Goal: Task Accomplishment & Management: Manage account settings

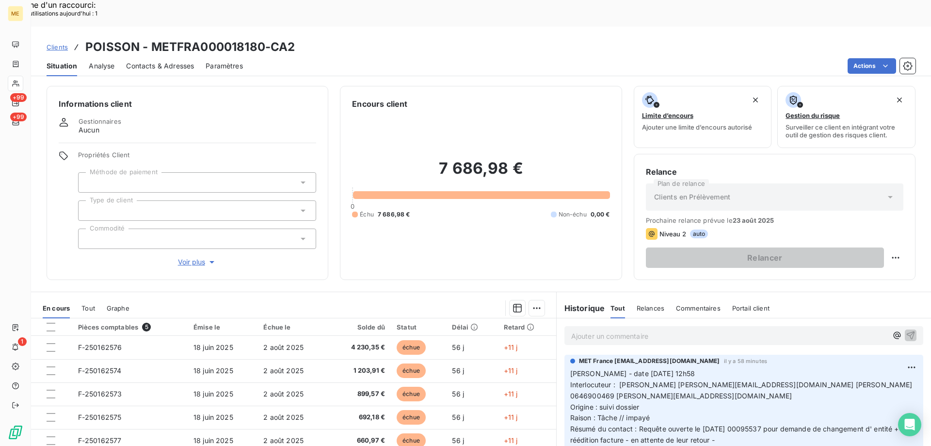
scroll to position [49, 0]
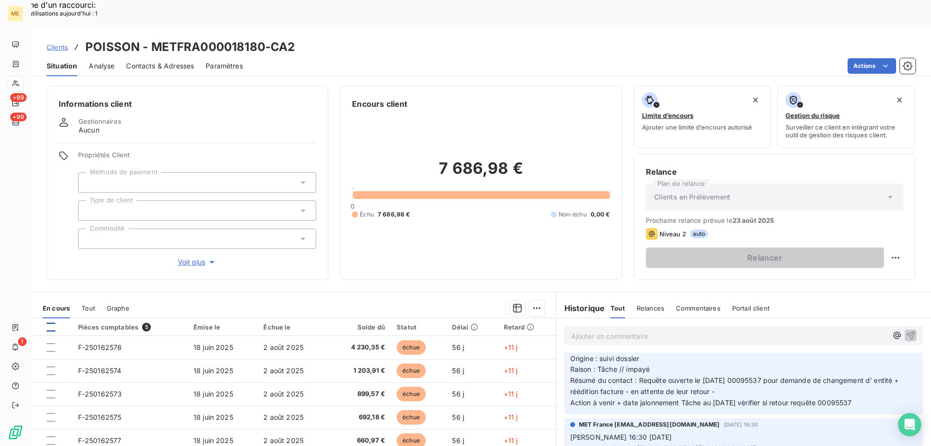
click at [51, 323] on div at bounding box center [51, 327] width 9 height 9
drag, startPoint x: 634, startPoint y: 354, endPoint x: 770, endPoint y: 353, distance: 136.3
click at [770, 376] on span "Résumé du contact : Requête ouverte le [DATE] 00095537 pour demande de changeme…" at bounding box center [735, 385] width 331 height 19
drag, startPoint x: 874, startPoint y: 377, endPoint x: 578, endPoint y: 333, distance: 299.6
click at [565, 333] on div "MET France met-france@recouvrement.met.com il y a 58 minutes Valérie - date 13/…" at bounding box center [744, 360] width 359 height 108
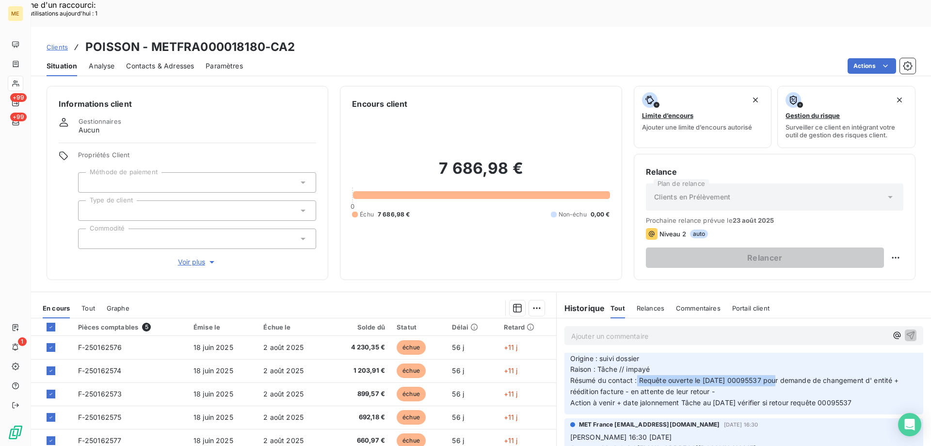
click at [831, 327] on p "Valérie - date 13/08/2025 12h58 Interlocuteur : Vincent Girard v.girard@groupep…" at bounding box center [743, 364] width 347 height 89
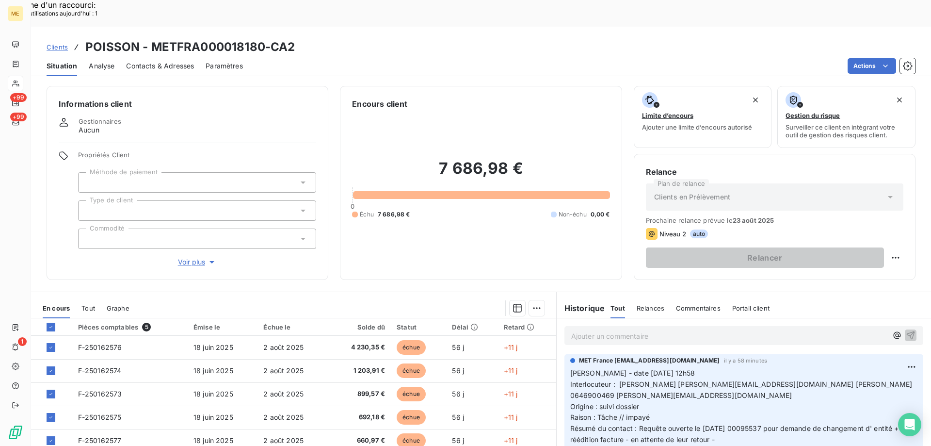
scroll to position [0, 0]
drag, startPoint x: 881, startPoint y: 429, endPoint x: 564, endPoint y: 346, distance: 327.8
click at [565, 355] on div "MET France met-france@recouvrement.met.com il y a 58 minutes Valérie - date 13/…" at bounding box center [744, 409] width 359 height 108
copy p "Valérie - date 13/08/2025 12h58 Interlocuteur : Vincent Girard v.girard@groupep…"
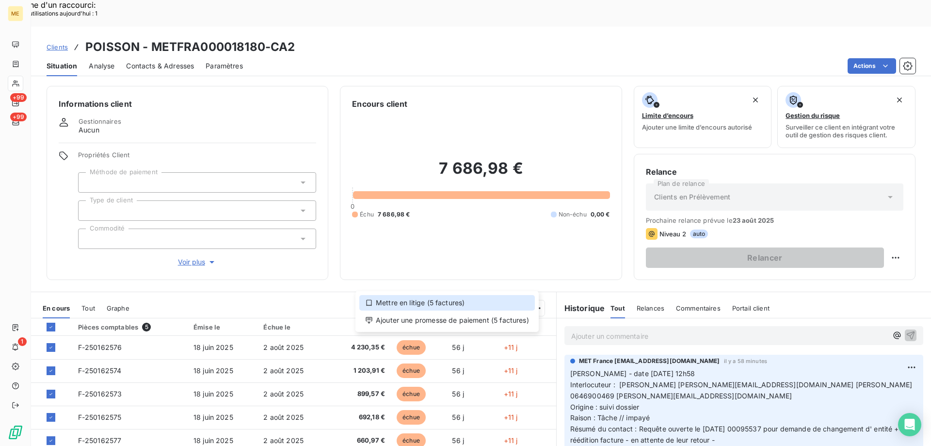
click at [444, 303] on div "Mettre en litige (5 factures)" at bounding box center [447, 303] width 176 height 16
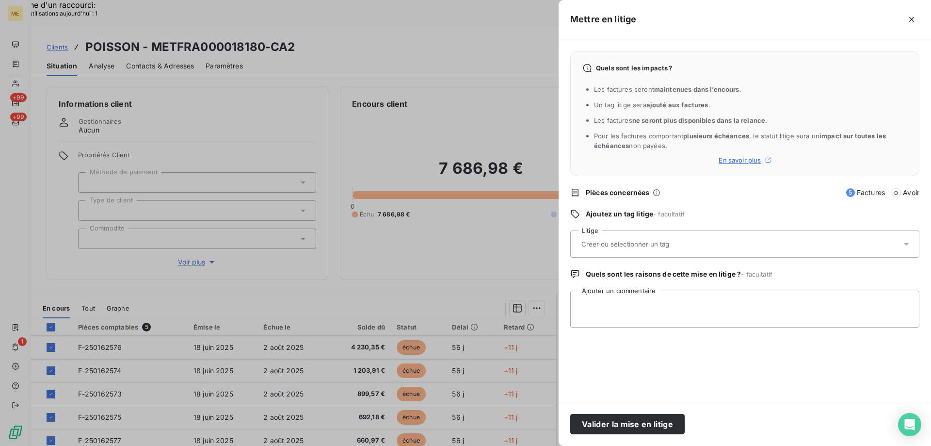
click at [654, 247] on input "text" at bounding box center [651, 244] width 141 height 9
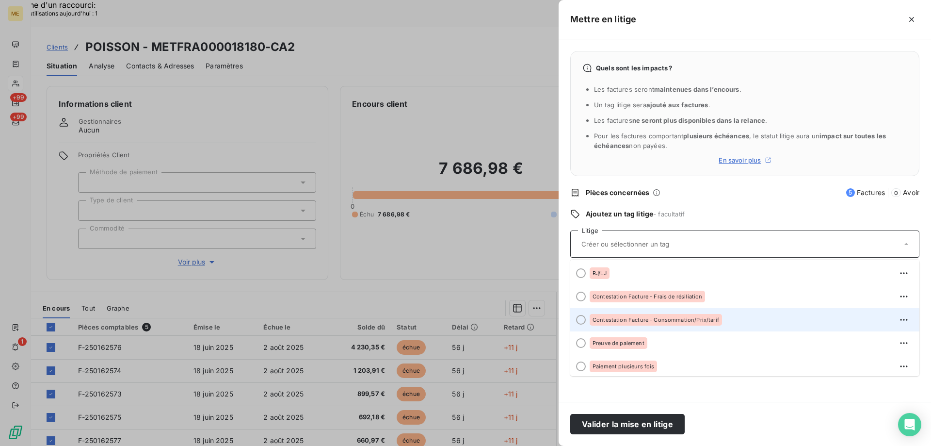
click at [582, 321] on div at bounding box center [581, 320] width 10 height 10
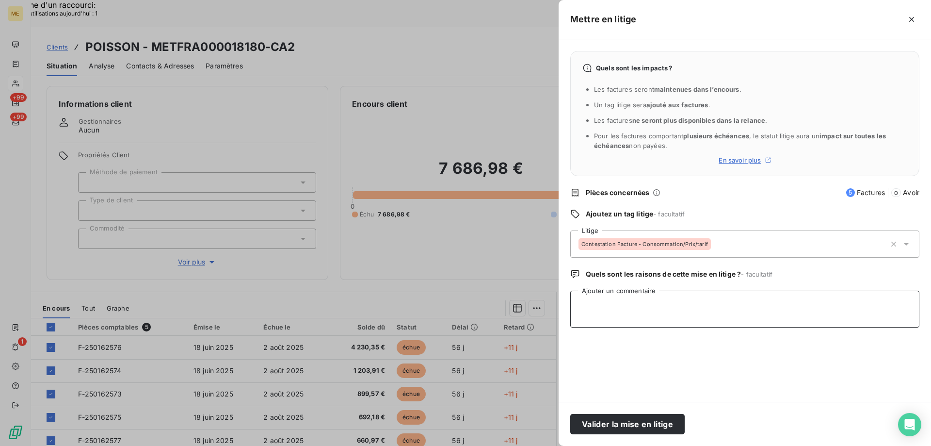
click at [609, 300] on textarea "Ajouter un commentaire" at bounding box center [744, 309] width 349 height 37
paste textarea "[PERSON_NAME] - date [DATE] 12h58 Interlocuteur : [PERSON_NAME] [PERSON_NAME][E…"
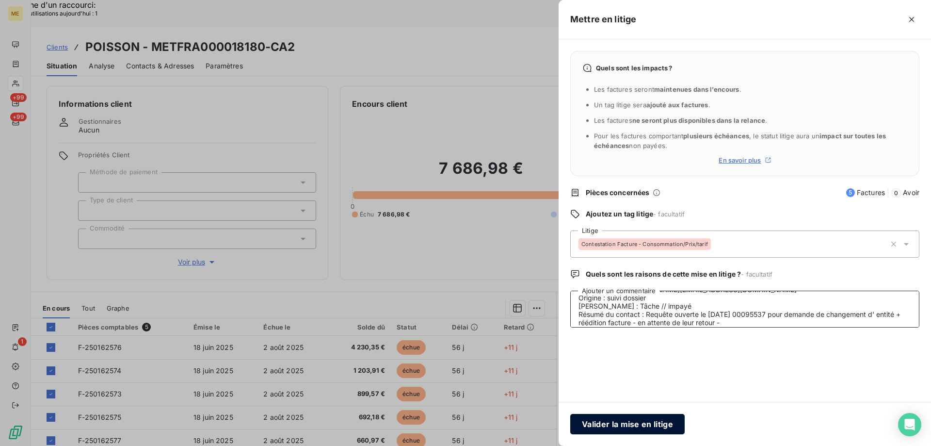
type textarea "[PERSON_NAME] - date [DATE] 12h58 Interlocuteur : [PERSON_NAME] [PERSON_NAME][E…"
click at [602, 418] on button "Valider la mise en litige" at bounding box center [627, 424] width 114 height 20
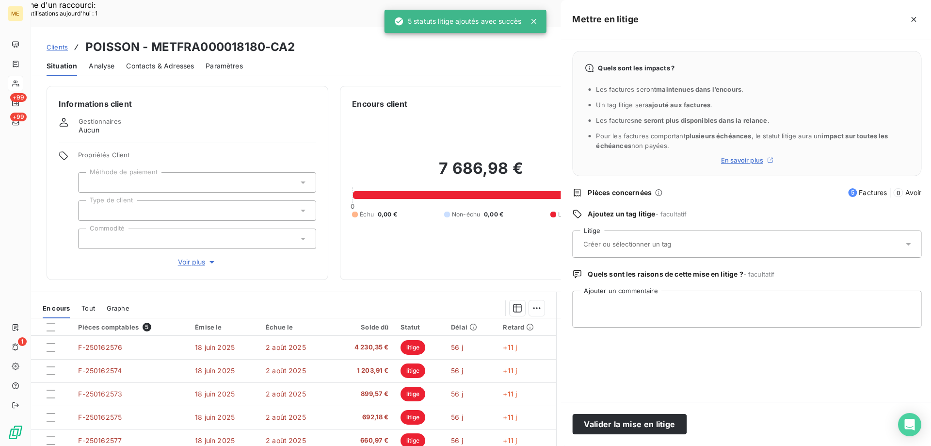
scroll to position [0, 0]
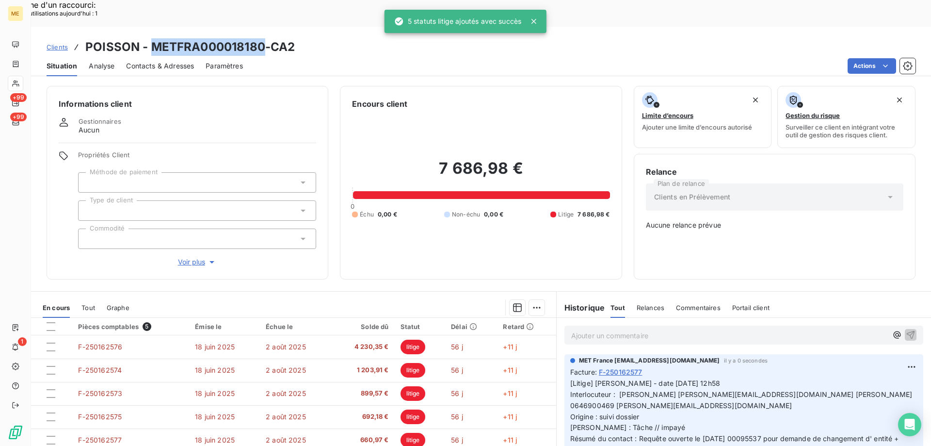
drag, startPoint x: 153, startPoint y: 17, endPoint x: 264, endPoint y: 15, distance: 111.6
click at [264, 38] on h3 "POISSON - METFRA000018180-CA2" at bounding box center [190, 46] width 210 height 17
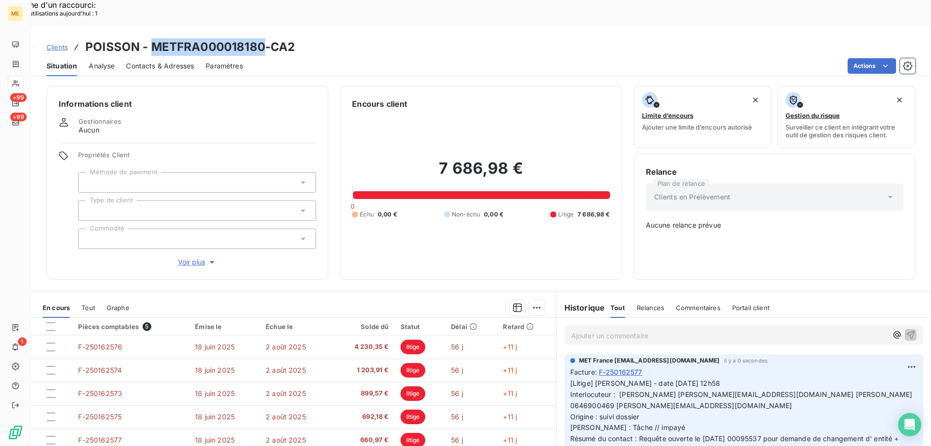
copy h3 "METFRA000018180"
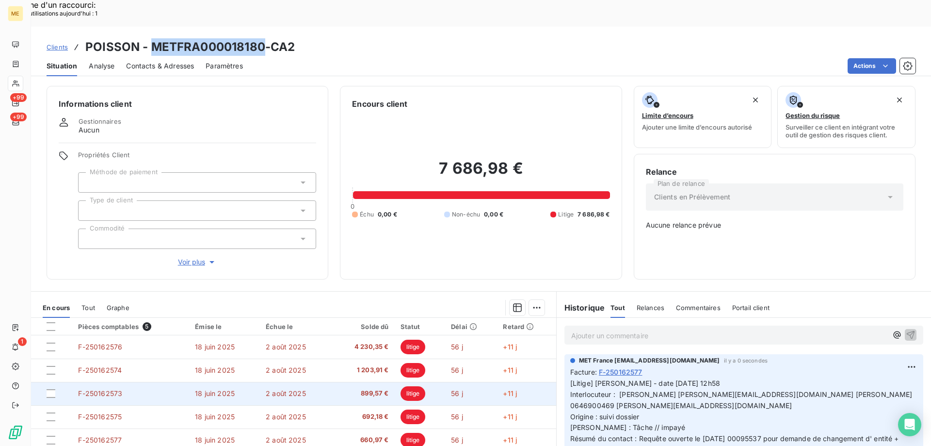
scroll to position [49, 0]
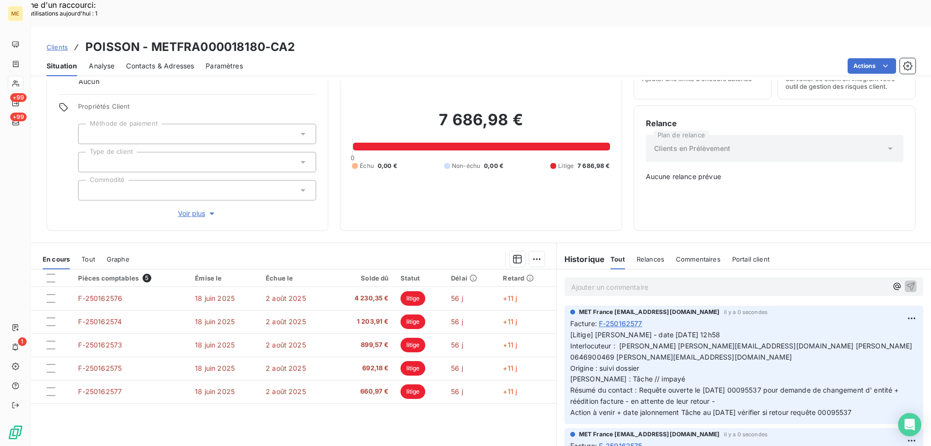
click at [319, 38] on div "Clients POISSON - METFRA000018180-CA2" at bounding box center [481, 46] width 900 height 17
drag, startPoint x: 262, startPoint y: 18, endPoint x: 148, endPoint y: 21, distance: 114.0
click at [148, 38] on h3 "POISSON - METFRA000018180-CA2" at bounding box center [190, 46] width 210 height 17
copy h3 "METFRA000018180"
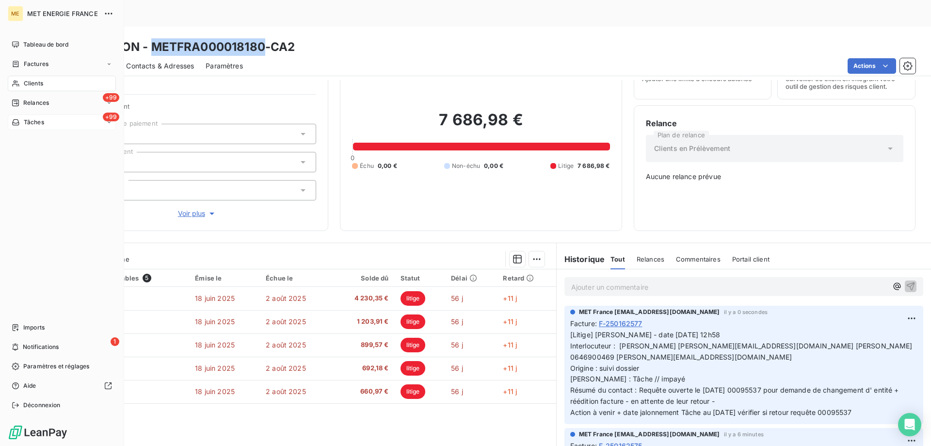
click at [55, 125] on div "+99 Tâches" at bounding box center [62, 122] width 108 height 16
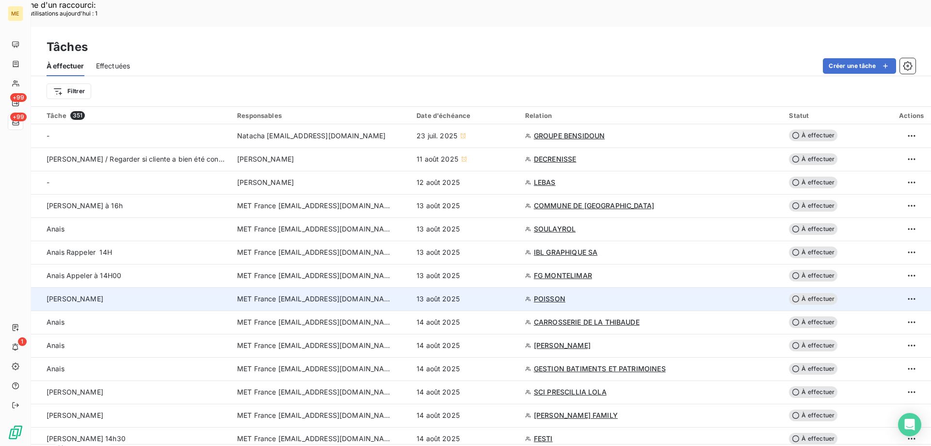
click at [551, 294] on span "POISSON" at bounding box center [550, 299] width 32 height 10
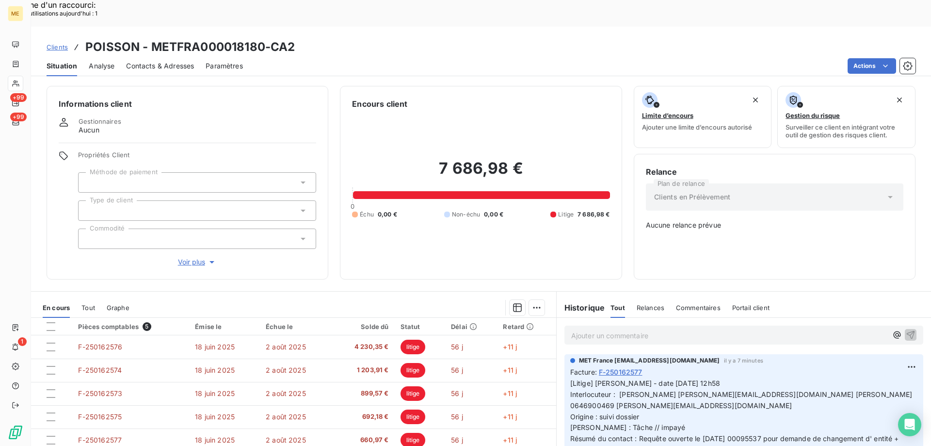
scroll to position [54, 0]
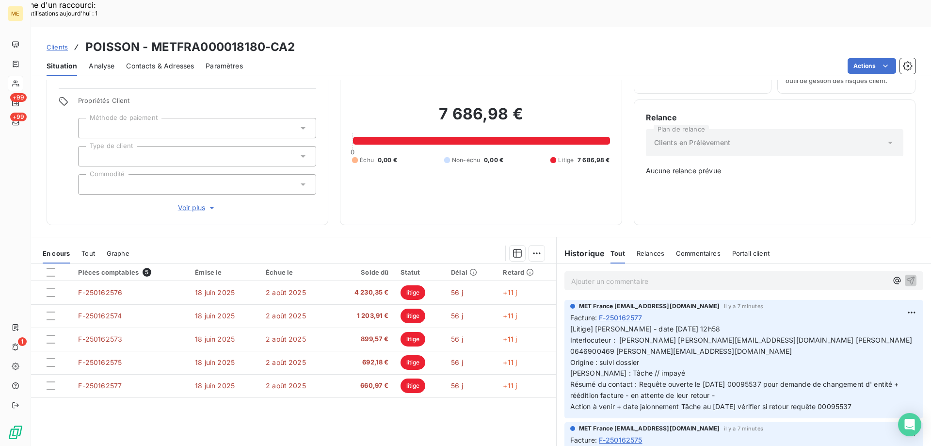
click at [435, 414] on div "Pièces comptables 5 Émise le Échue le Solde dû Statut Délai Retard F-250162576 …" at bounding box center [293, 356] width 525 height 187
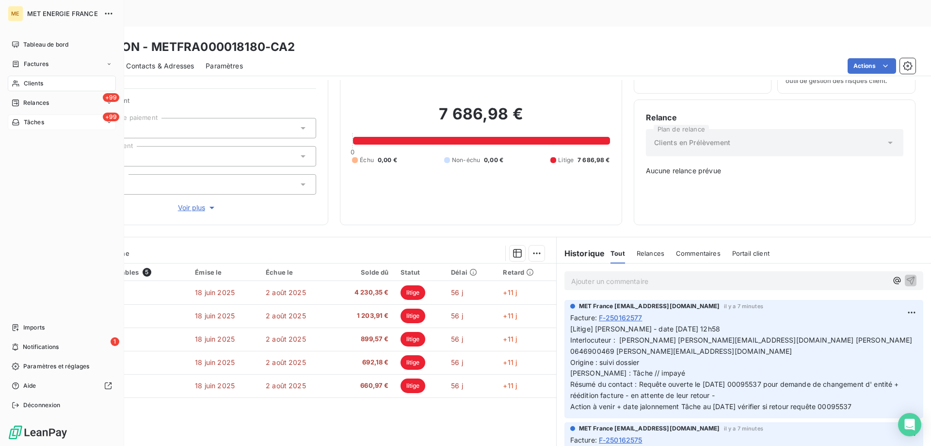
click at [45, 123] on div "+99 Tâches" at bounding box center [62, 122] width 108 height 16
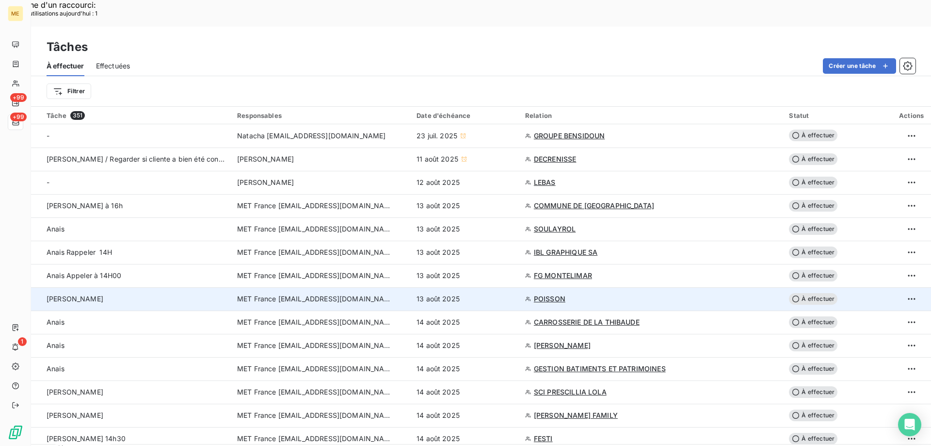
click at [804, 293] on span "À effectuer" at bounding box center [813, 299] width 49 height 12
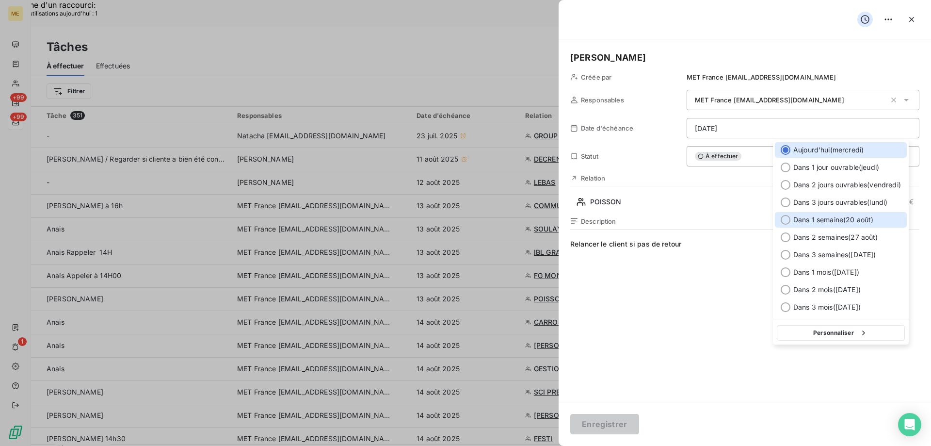
click at [787, 220] on div at bounding box center [786, 220] width 10 height 10
type input "[DATE]"
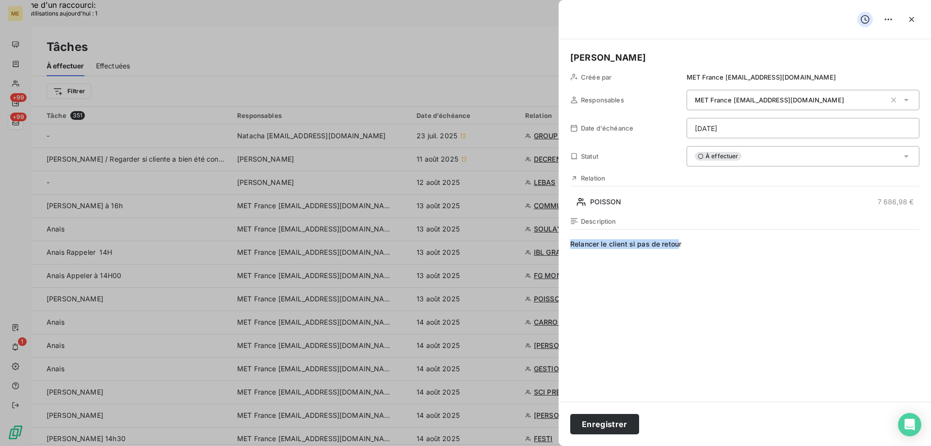
drag, startPoint x: 632, startPoint y: 246, endPoint x: 534, endPoint y: 256, distance: 98.4
click at [602, 241] on span "r" at bounding box center [744, 332] width 349 height 186
drag, startPoint x: 654, startPoint y: 246, endPoint x: 723, endPoint y: 246, distance: 68.9
click at [723, 246] on span "Vérifier si retour requête METFRA000018180" at bounding box center [744, 332] width 349 height 186
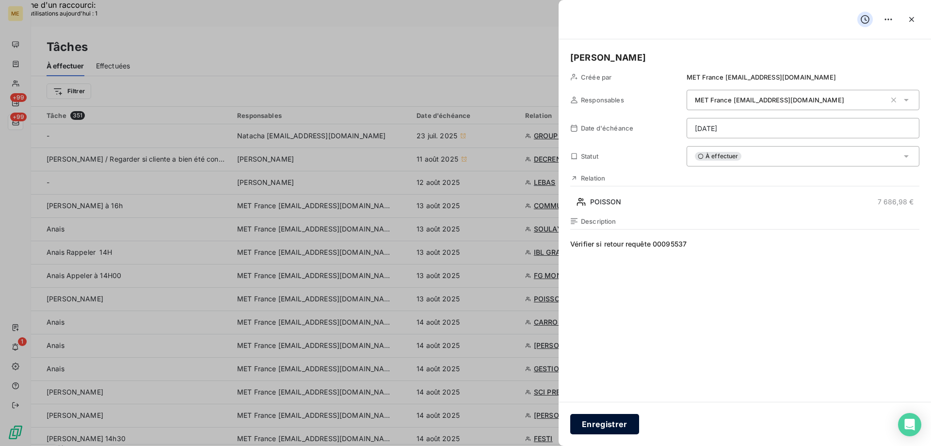
click at [608, 423] on button "Enregistrer" at bounding box center [604, 424] width 69 height 20
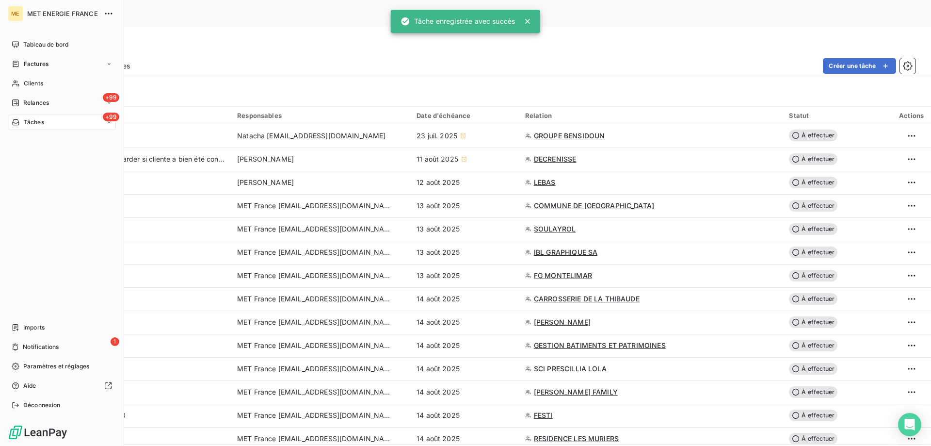
click at [60, 119] on div "+99 Tâches" at bounding box center [62, 122] width 108 height 16
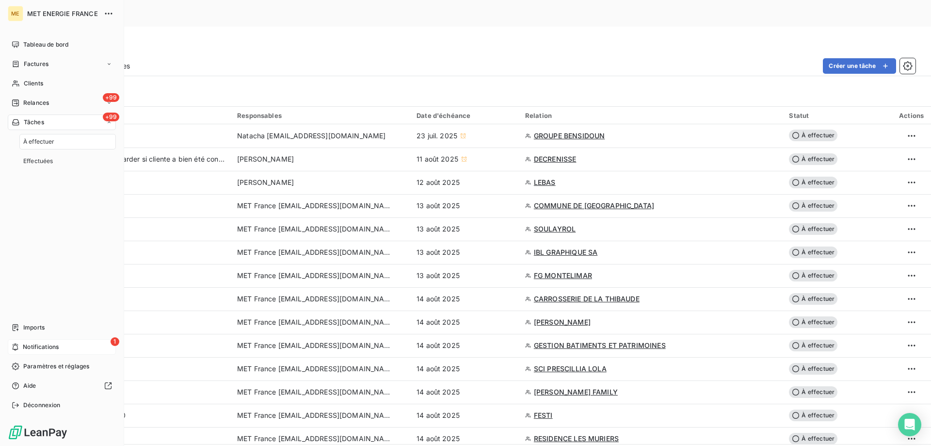
click at [72, 345] on div "1 Notifications" at bounding box center [62, 347] width 108 height 16
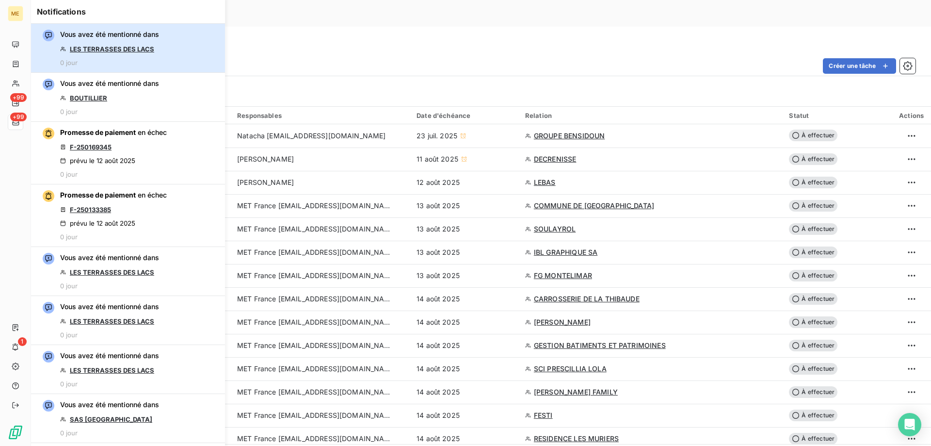
click at [184, 59] on button "Vous avez été mentionné dans LES TERRASSES DES LACS 0 jour" at bounding box center [128, 48] width 194 height 49
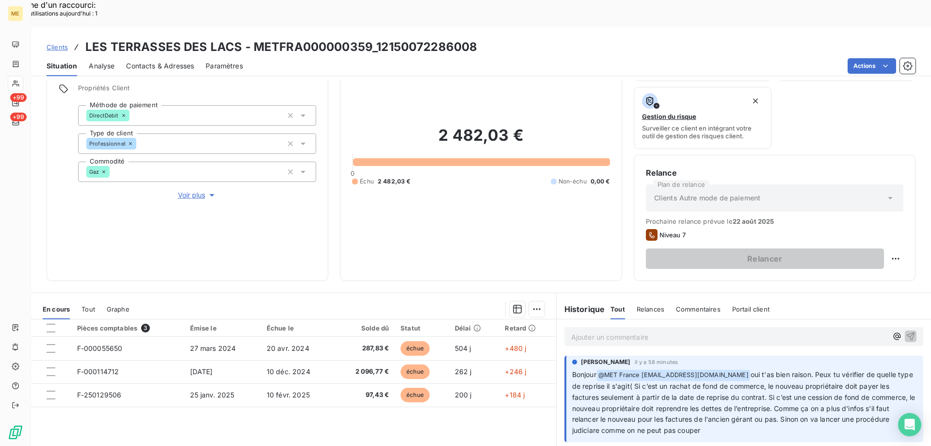
scroll to position [130, 0]
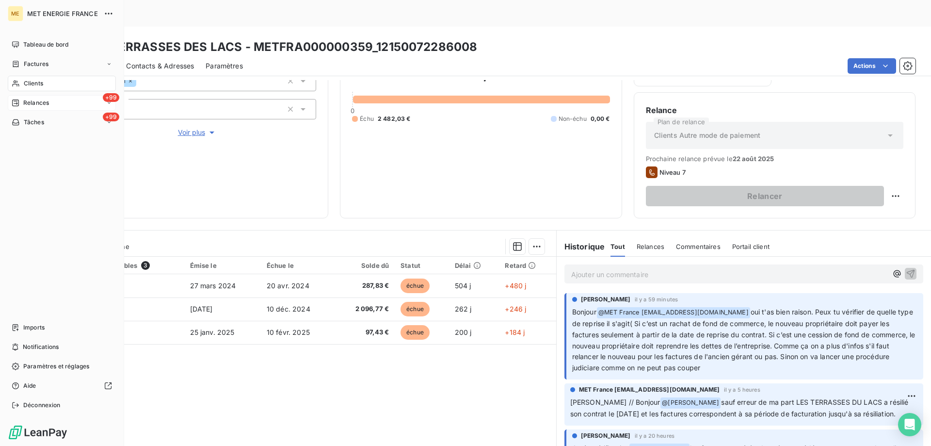
click at [58, 104] on div "+99 Relances" at bounding box center [62, 103] width 108 height 16
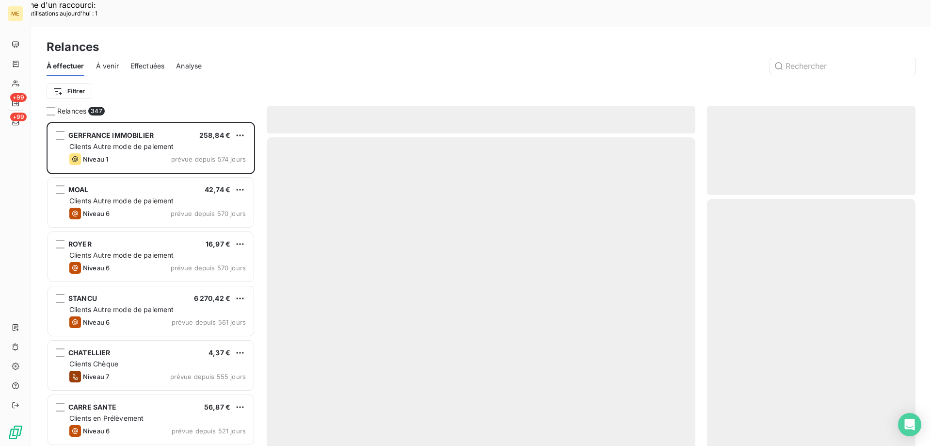
scroll to position [343, 201]
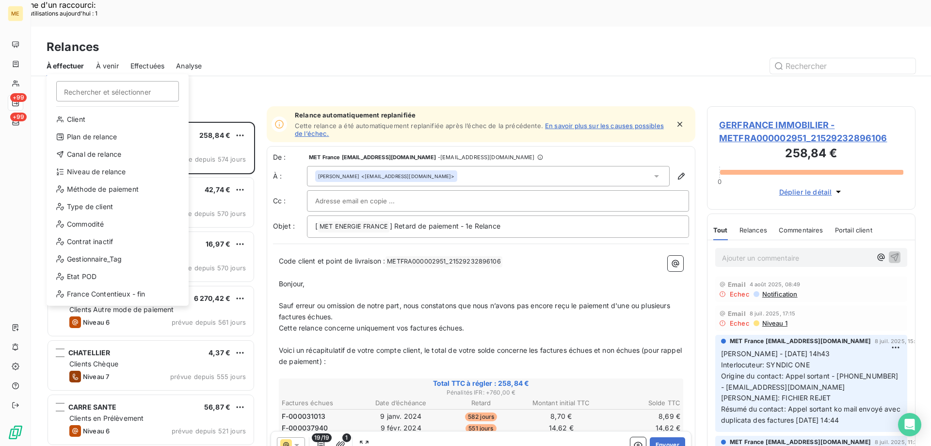
click at [89, 92] on input "Rechercher et sélectionner" at bounding box center [117, 91] width 123 height 20
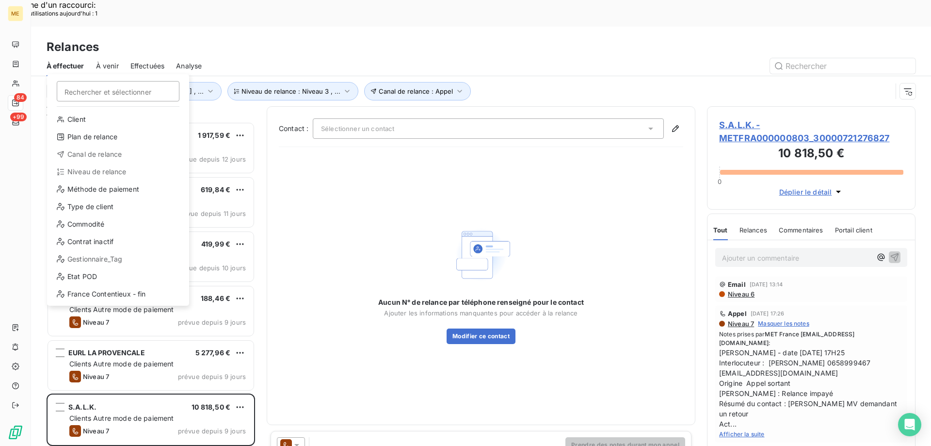
scroll to position [8, 8]
click at [77, 115] on div "Client" at bounding box center [118, 120] width 134 height 16
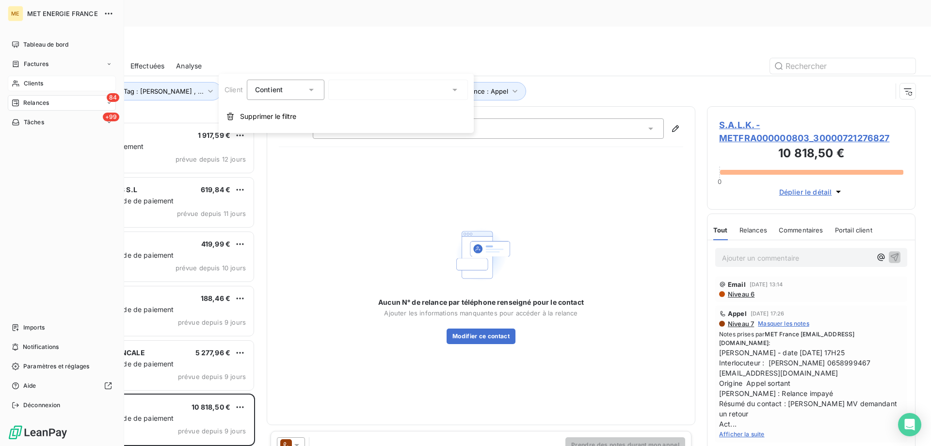
click at [50, 86] on div "Clients" at bounding box center [62, 84] width 108 height 16
click at [56, 83] on div "Clients" at bounding box center [62, 84] width 108 height 16
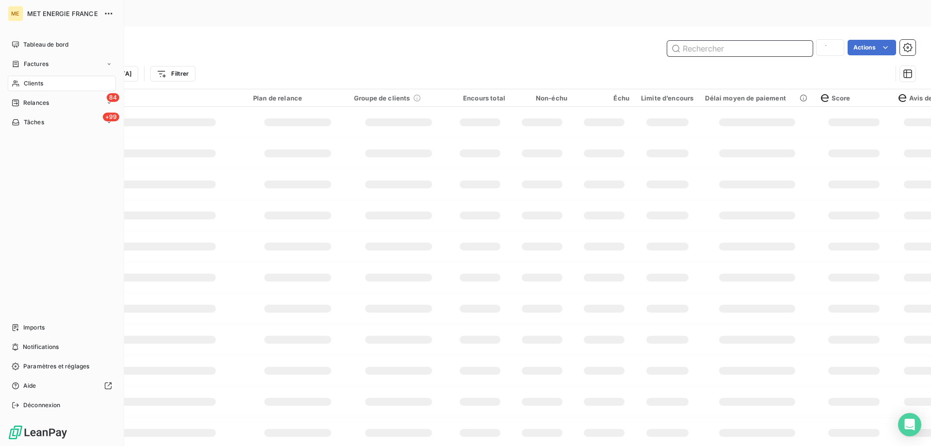
click at [697, 41] on input "text" at bounding box center [740, 49] width 146 height 16
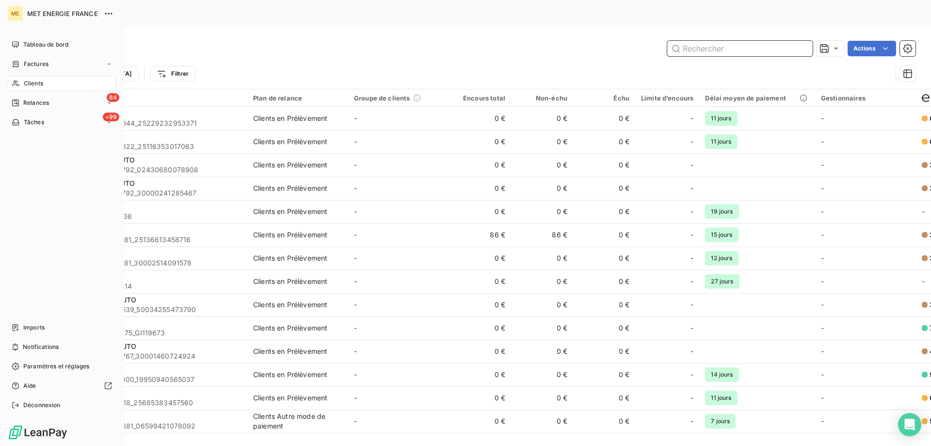
paste input "METFRA000009428"
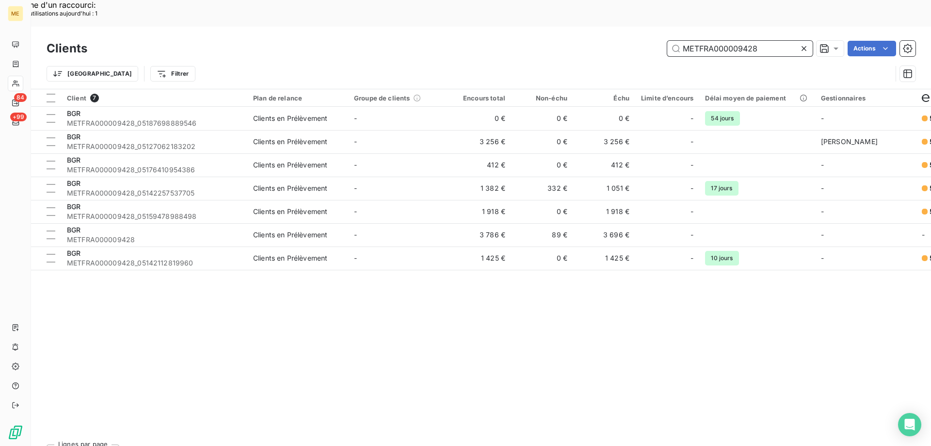
type input "METFRA000009428"
click at [462, 318] on div "Client 7 Plan de relance Groupe de clients Encours total Non-échu Échu Limite d…" at bounding box center [481, 262] width 900 height 347
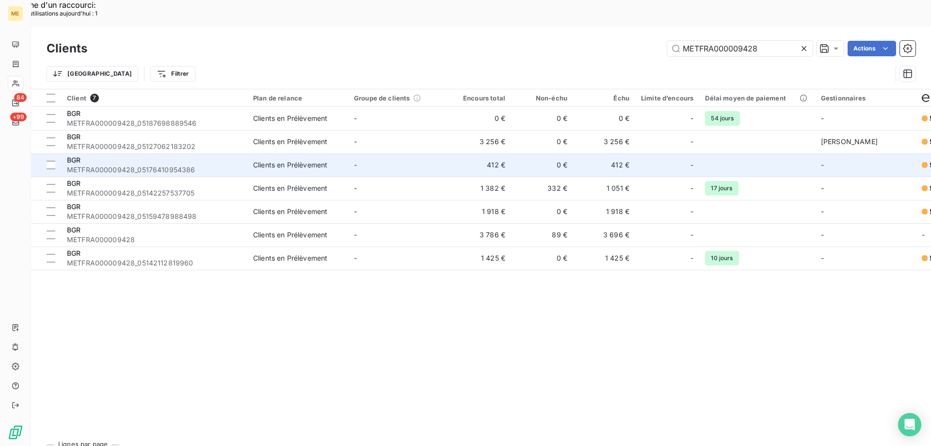
click at [130, 165] on span "METFRA000009428_05176410954386" at bounding box center [154, 170] width 175 height 10
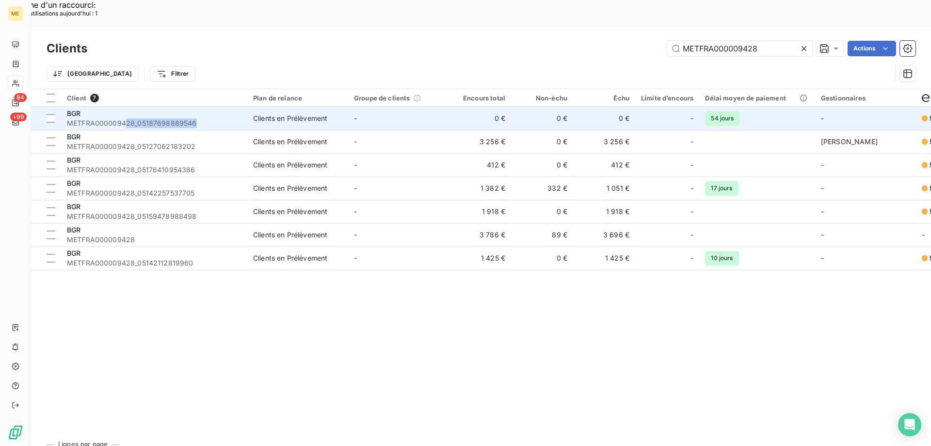
drag, startPoint x: 211, startPoint y: 94, endPoint x: 130, endPoint y: 97, distance: 80.1
click at [130, 118] on span "METFRA000009428_05187698889546" at bounding box center [154, 123] width 175 height 10
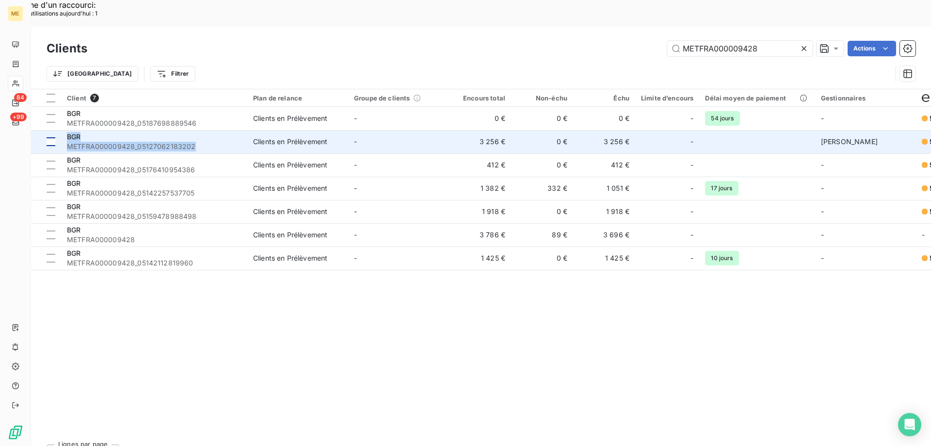
drag, startPoint x: 220, startPoint y: 120, endPoint x: 60, endPoint y: 111, distance: 160.3
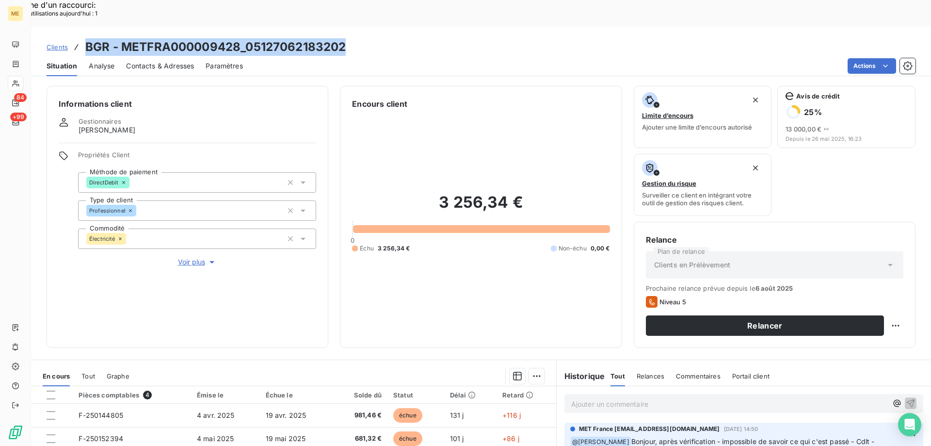
drag, startPoint x: 60, startPoint y: 111, endPoint x: 86, endPoint y: 8, distance: 106.7
click at [86, 27] on div "Clients BGR - METFRA000009428_05127062183202 Situation Analyse Contacts & Adres…" at bounding box center [481, 51] width 900 height 49
copy h3 "BGR - METFRA000009428_05127062183202"
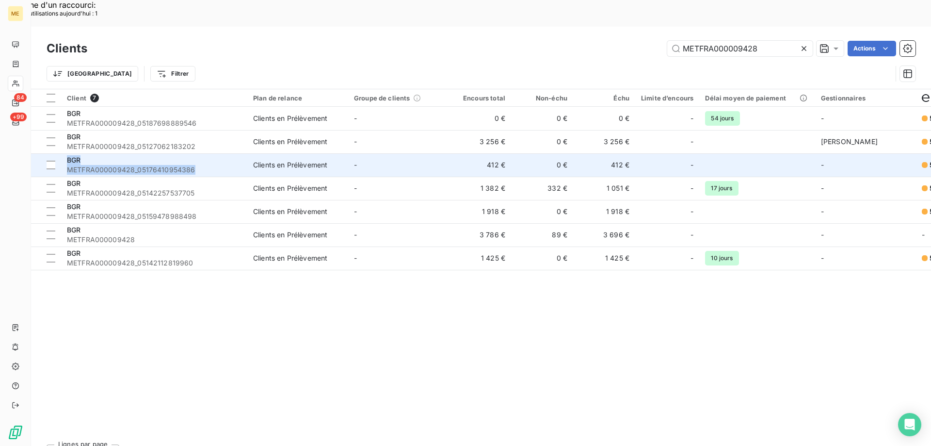
drag, startPoint x: 208, startPoint y: 141, endPoint x: 66, endPoint y: 130, distance: 142.1
click at [66, 153] on td "BGR METFRA000009428_05176410954386" at bounding box center [154, 164] width 186 height 23
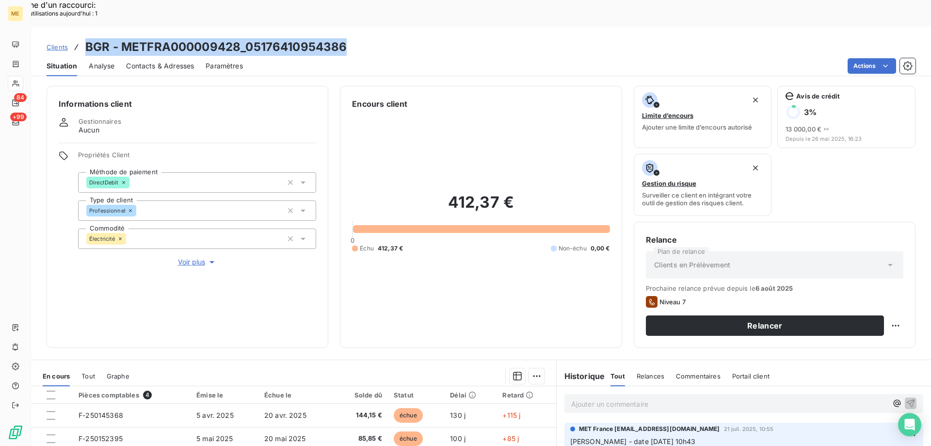
drag, startPoint x: 66, startPoint y: 130, endPoint x: 87, endPoint y: 7, distance: 123.9
click at [87, 27] on div "Clients BGR - METFRA000009428_05176410954386 Situation Analyse Contacts & Adres…" at bounding box center [481, 51] width 900 height 49
copy h3 "BGR - METFRA000009428_05176410954386"
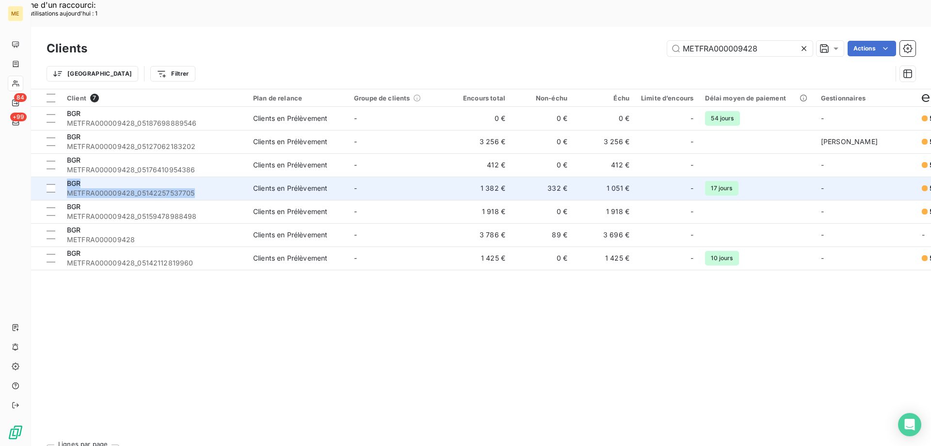
drag, startPoint x: 203, startPoint y: 166, endPoint x: 66, endPoint y: 156, distance: 137.2
click at [66, 177] on td "BGR METFRA000009428_05142257537705" at bounding box center [154, 188] width 186 height 23
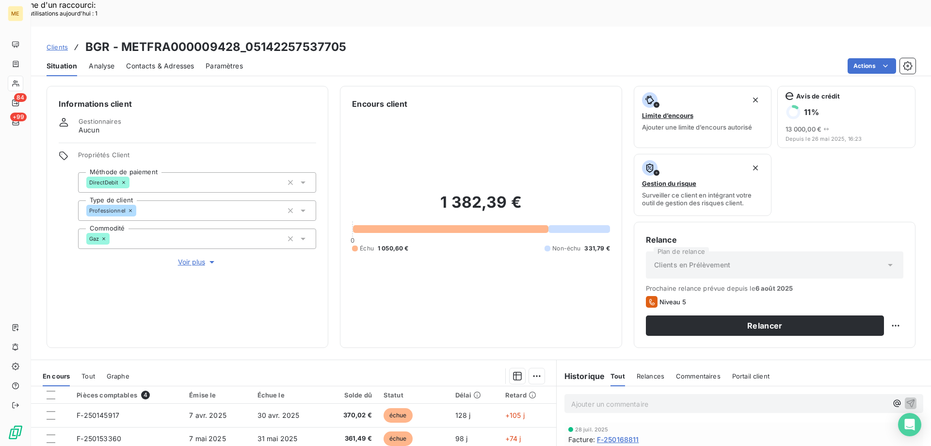
drag, startPoint x: 66, startPoint y: 156, endPoint x: 463, endPoint y: 28, distance: 416.9
click at [463, 28] on div "Clients BGR - METFRA000009428_05142257537705 Situation Analyse Contacts & Adres…" at bounding box center [481, 51] width 900 height 49
click at [373, 38] on div "Clients BGR - METFRA000009428_05142257537705" at bounding box center [481, 46] width 900 height 17
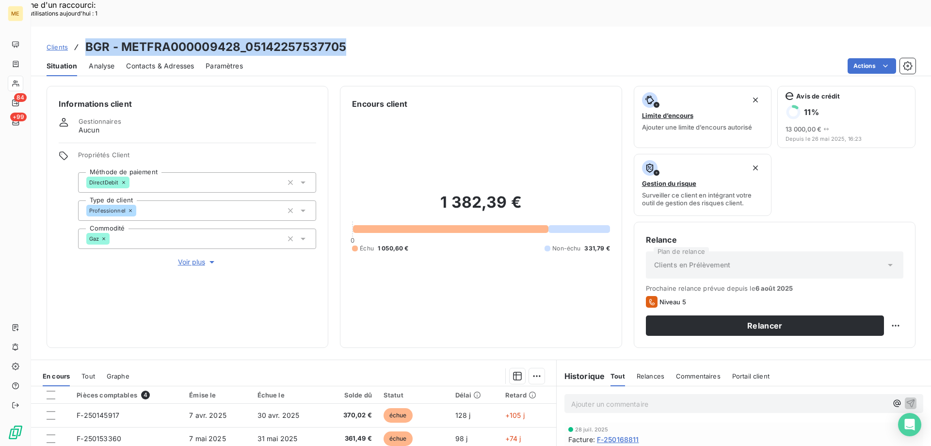
drag, startPoint x: 361, startPoint y: 24, endPoint x: 79, endPoint y: 20, distance: 282.3
click at [79, 38] on div "Clients BGR - METFRA000009428_05142257537705" at bounding box center [481, 46] width 900 height 17
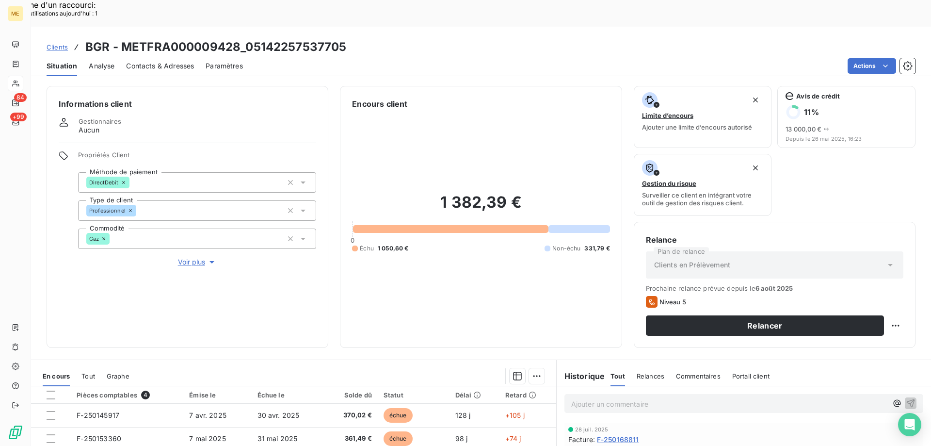
drag, startPoint x: 81, startPoint y: 19, endPoint x: 373, endPoint y: 14, distance: 291.6
click at [371, 38] on div "Clients BGR - METFRA000009428_05142257537705" at bounding box center [481, 46] width 900 height 17
click at [86, 38] on div "Clients BGR - METFRA000009428_05142257537705" at bounding box center [197, 46] width 300 height 17
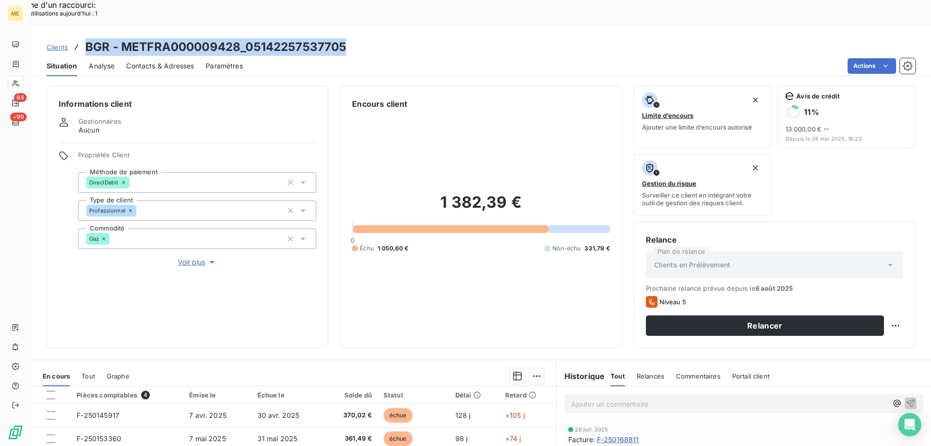
drag, startPoint x: 86, startPoint y: 18, endPoint x: 345, endPoint y: 24, distance: 258.6
click at [345, 38] on h3 "BGR - METFRA000009428_05142257537705" at bounding box center [215, 46] width 261 height 17
copy h3 "BGR - METFRA000009428_05142257537705"
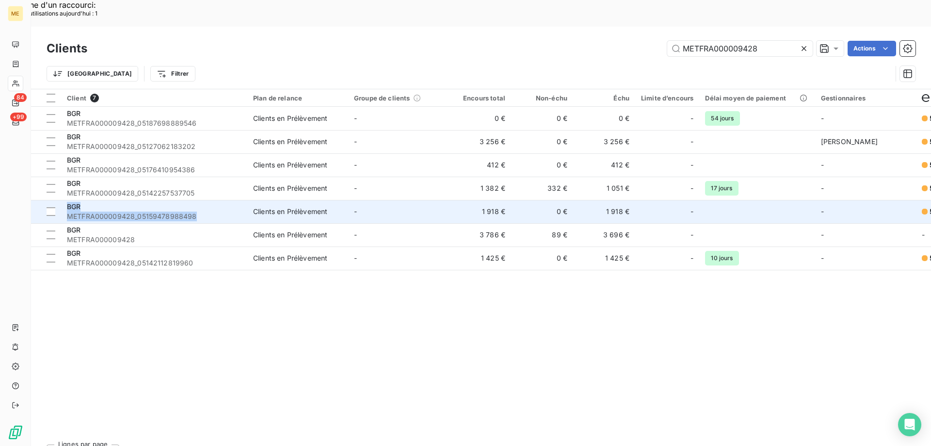
drag, startPoint x: 214, startPoint y: 188, endPoint x: 65, endPoint y: 177, distance: 148.9
click at [65, 200] on td "BGR METFRA000009428_05159478988498" at bounding box center [154, 211] width 186 height 23
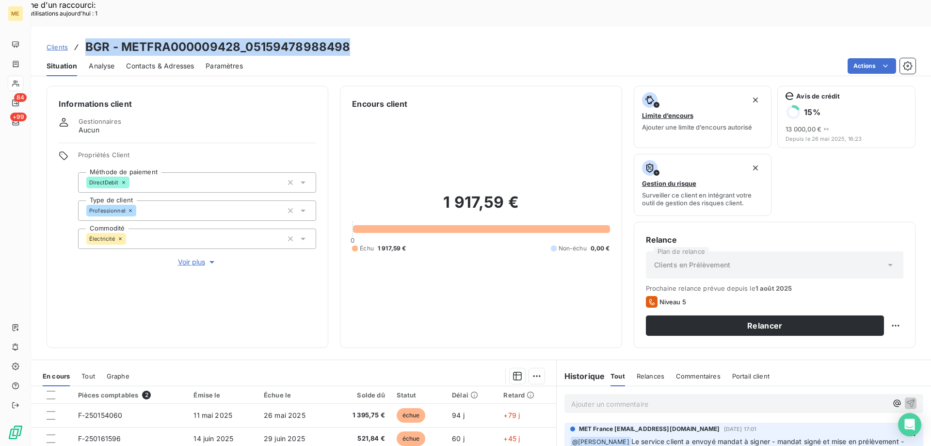
drag, startPoint x: 361, startPoint y: 22, endPoint x: 80, endPoint y: 25, distance: 281.8
click at [80, 38] on div "Clients BGR - METFRA000009428_05159478988498" at bounding box center [481, 46] width 900 height 17
copy h3 "BGR - METFRA000009428_05159478988498"
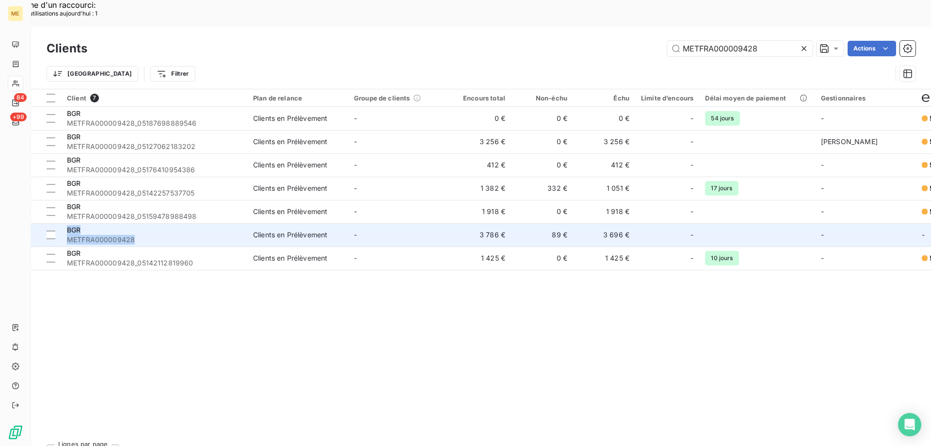
drag, startPoint x: 152, startPoint y: 211, endPoint x: 63, endPoint y: 202, distance: 89.8
click at [63, 223] on td "BGR METFRA000009428" at bounding box center [154, 234] width 186 height 23
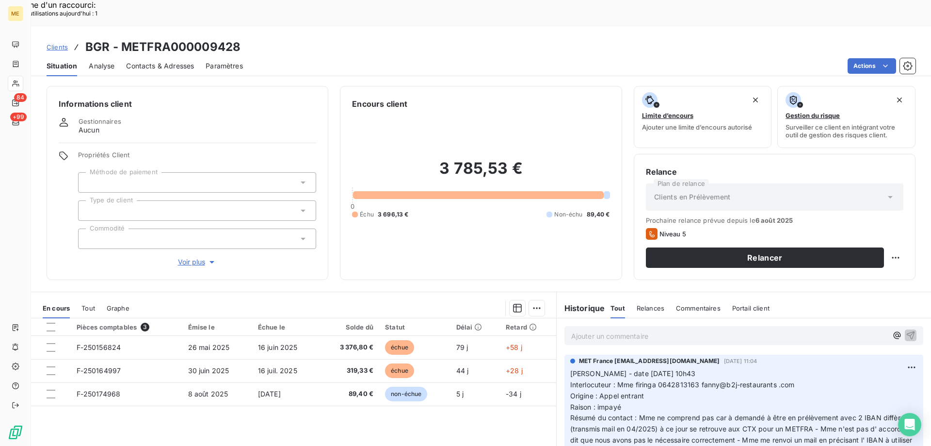
drag, startPoint x: 63, startPoint y: 202, endPoint x: 320, endPoint y: 24, distance: 312.3
click at [320, 38] on div "Clients BGR - METFRA000009428" at bounding box center [481, 46] width 900 height 17
drag, startPoint x: 244, startPoint y: 21, endPoint x: 86, endPoint y: 18, distance: 157.2
click at [85, 38] on div "Clients BGR - METFRA000009428" at bounding box center [481, 46] width 900 height 17
copy h3 "BGR - METFRA000009428"
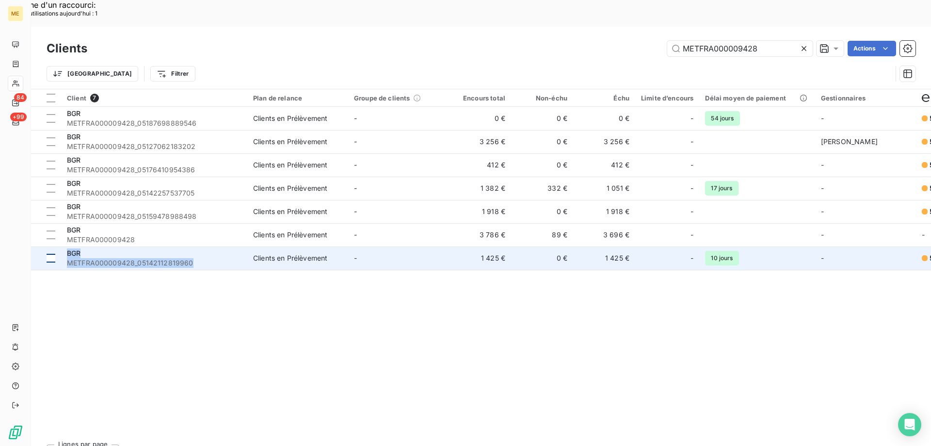
drag, startPoint x: 201, startPoint y: 236, endPoint x: 54, endPoint y: 224, distance: 147.5
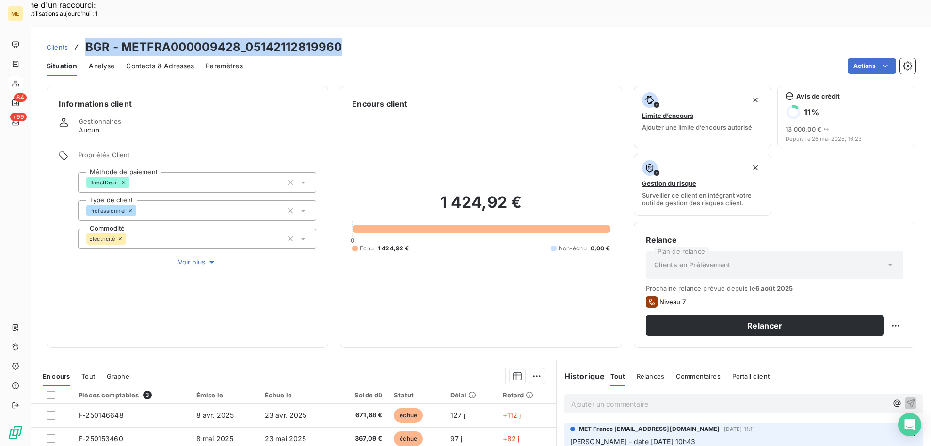
drag, startPoint x: 347, startPoint y: 19, endPoint x: 84, endPoint y: 15, distance: 262.5
click at [84, 38] on div "Clients BGR - METFRA000009428_05142112819960" at bounding box center [481, 46] width 900 height 17
copy h3 "BGR - METFRA000009428_05142112819960"
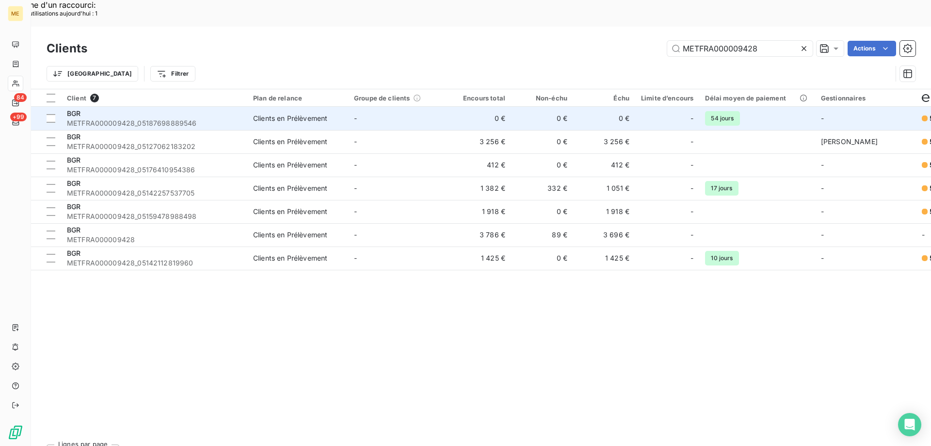
click at [226, 109] on div "BGR" at bounding box center [154, 114] width 175 height 10
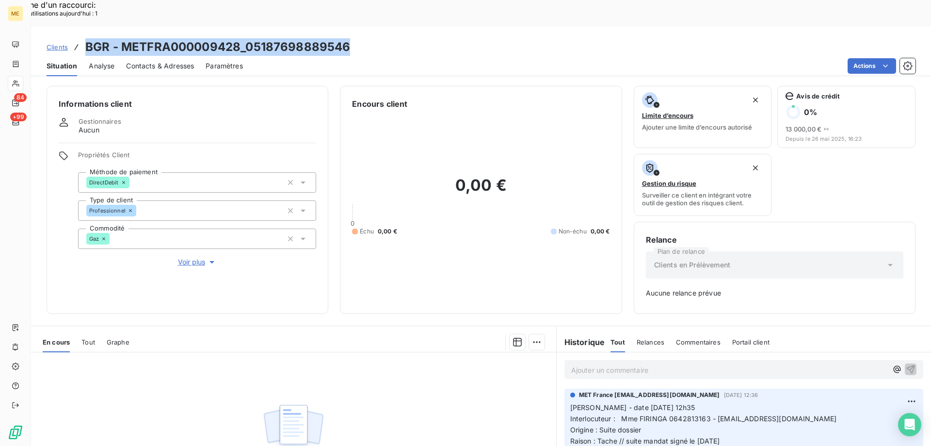
drag, startPoint x: 353, startPoint y: 21, endPoint x: 86, endPoint y: 12, distance: 267.0
click at [86, 38] on div "Clients BGR - METFRA000009428_05187698889546" at bounding box center [481, 46] width 900 height 17
copy h3 "BGR - METFRA000009428_05187698889546"
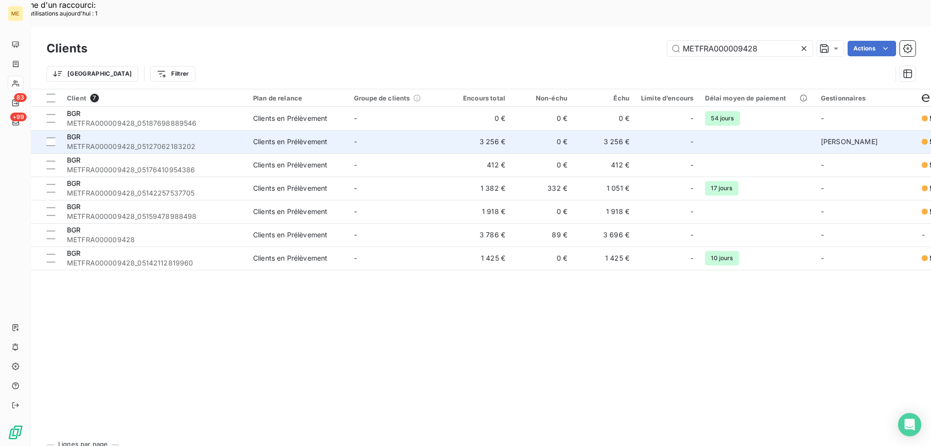
click at [137, 142] on span "METFRA000009428_05127062183202" at bounding box center [154, 147] width 175 height 10
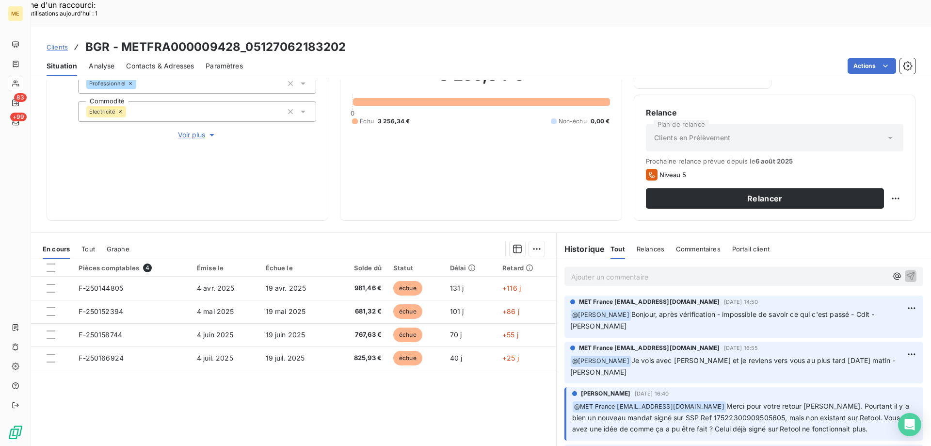
scroll to position [130, 0]
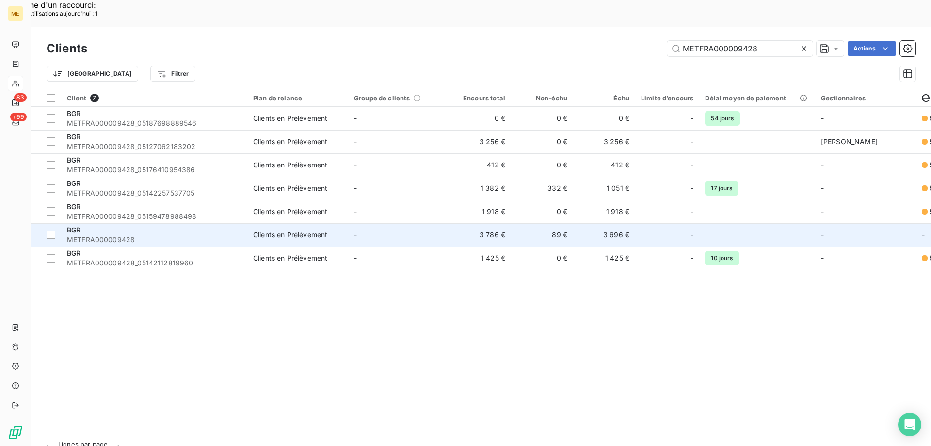
click at [100, 225] on div "BGR" at bounding box center [154, 230] width 175 height 10
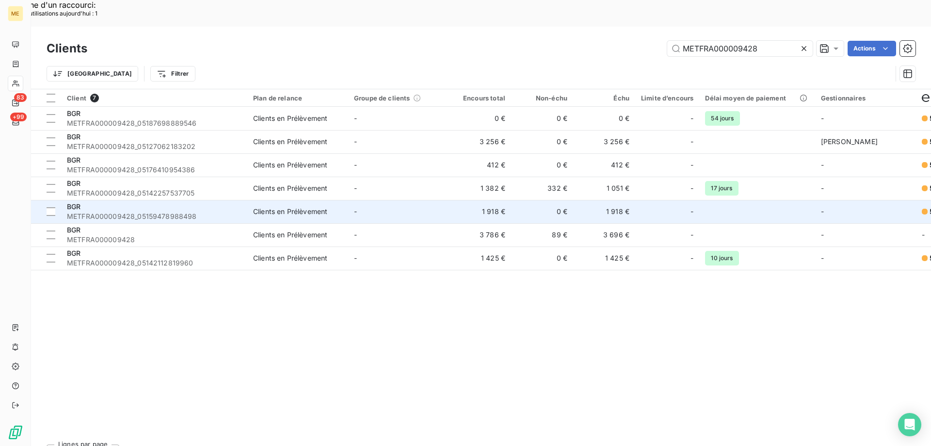
click at [160, 211] on span "METFRA000009428_05159478988498" at bounding box center [154, 216] width 175 height 10
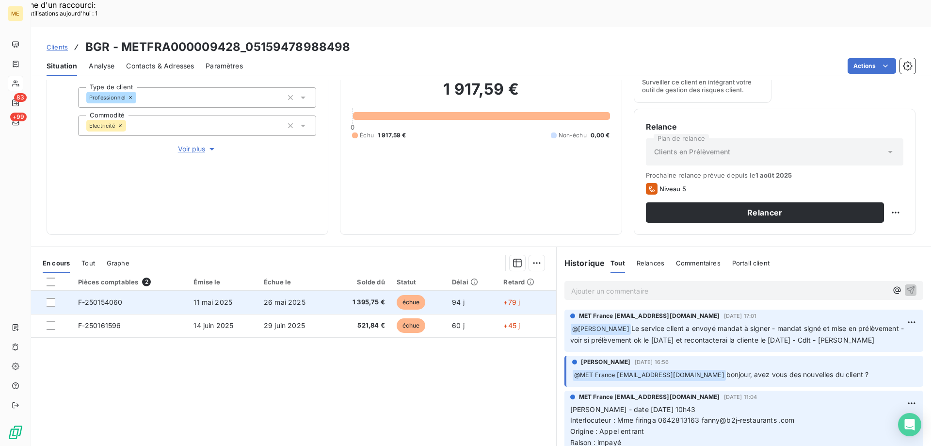
scroll to position [130, 0]
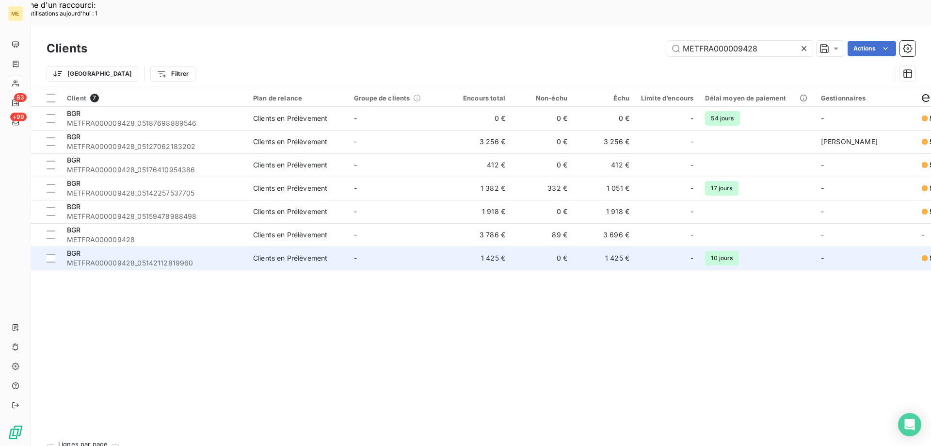
click at [148, 258] on span "METFRA000009428_05142112819960" at bounding box center [154, 263] width 175 height 10
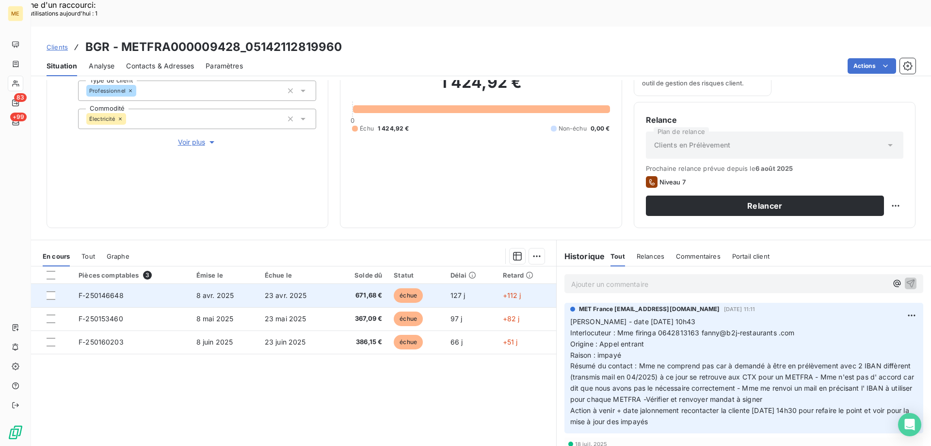
scroll to position [130, 0]
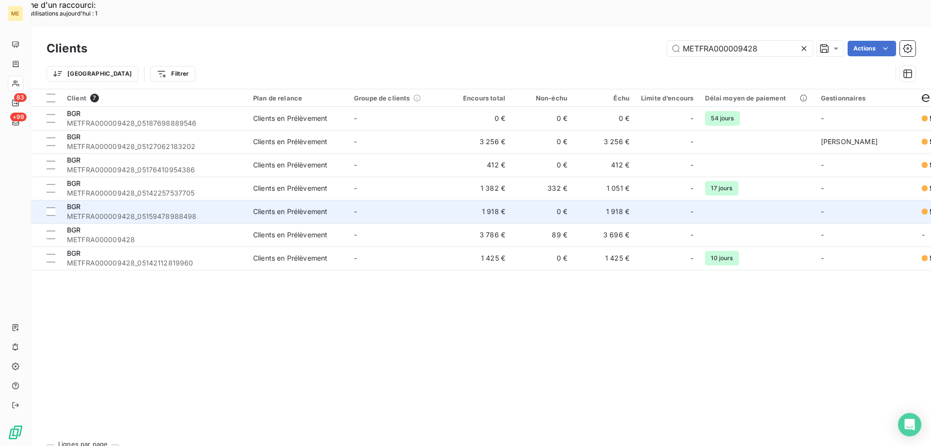
click at [148, 202] on div "BGR" at bounding box center [154, 207] width 175 height 10
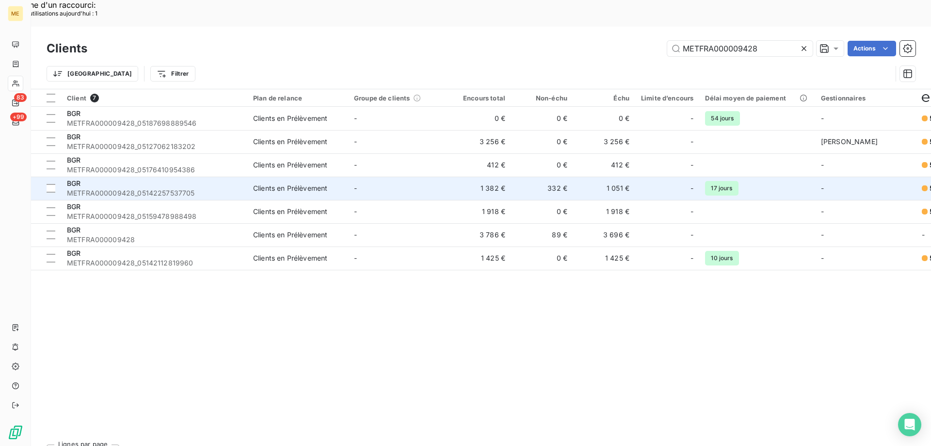
click at [157, 188] on span "METFRA000009428_05142257537705" at bounding box center [154, 193] width 175 height 10
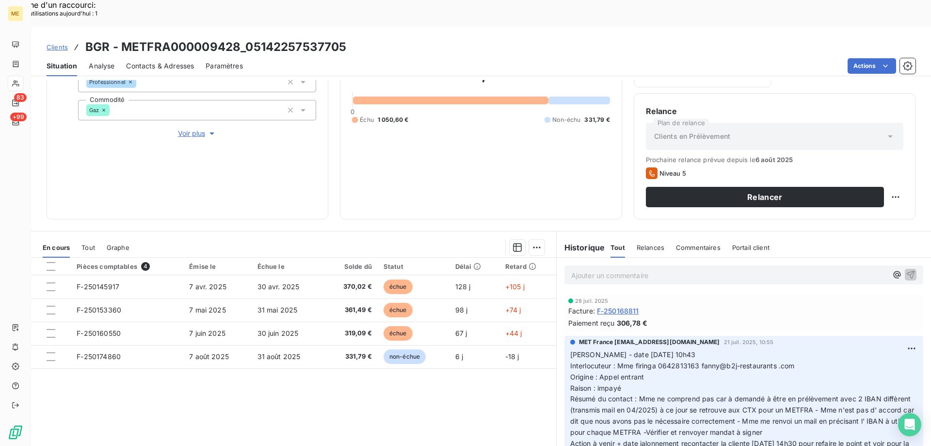
scroll to position [130, 0]
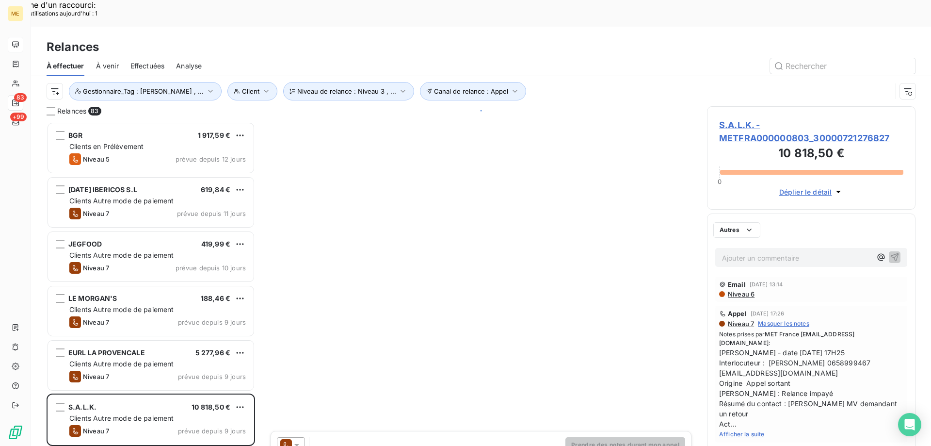
scroll to position [343, 201]
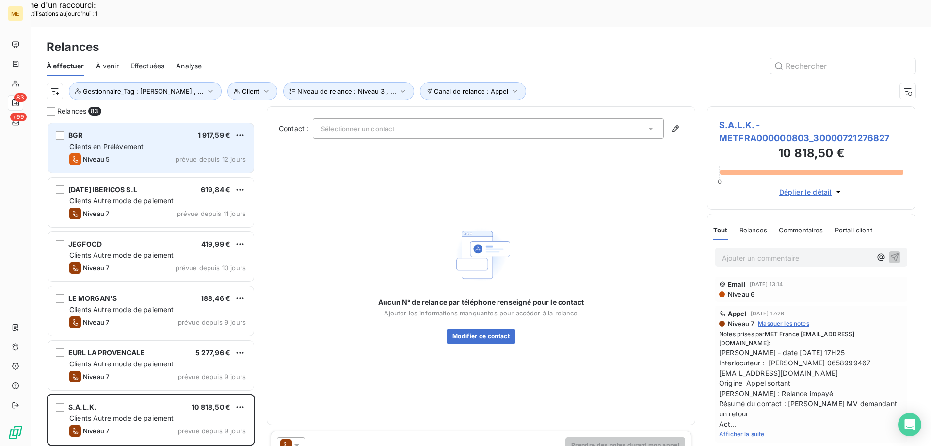
click at [114, 142] on div "Clients en Prélèvement" at bounding box center [157, 147] width 177 height 10
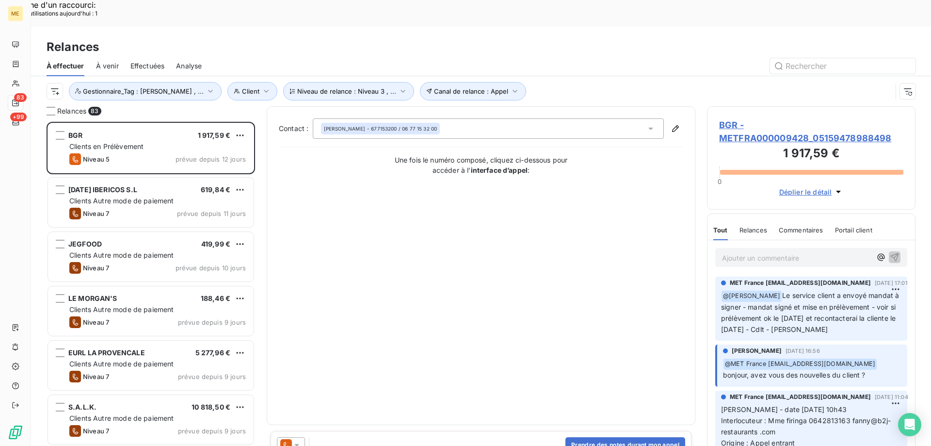
click at [735, 118] on span "BGR - METFRA000009428_05159478988498" at bounding box center [811, 131] width 184 height 26
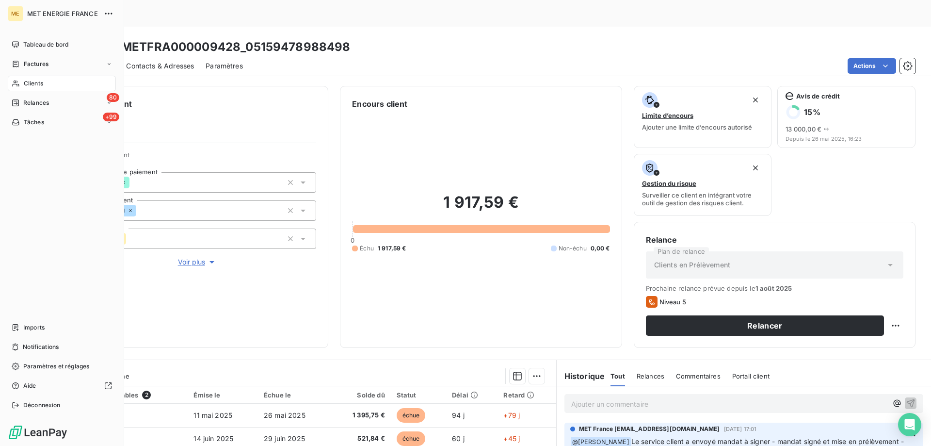
click at [46, 84] on div "Clients" at bounding box center [62, 84] width 108 height 16
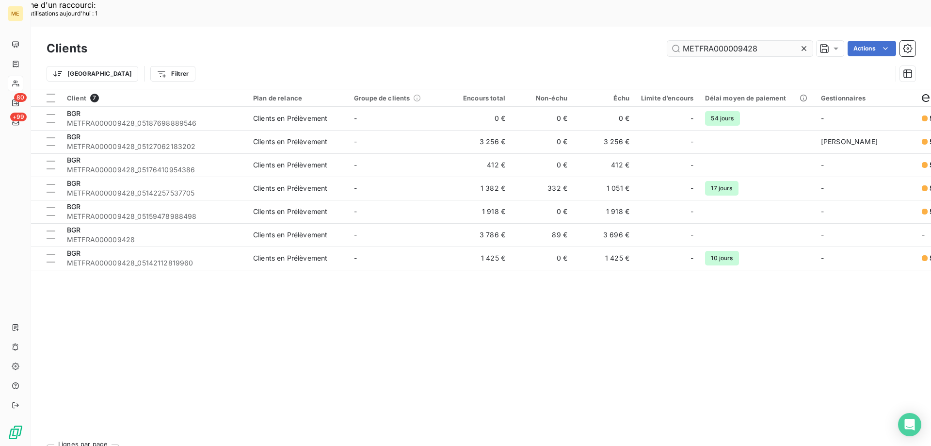
drag, startPoint x: 800, startPoint y: 22, endPoint x: 729, endPoint y: 25, distance: 71.8
click at [790, 41] on div "METFRA000009428" at bounding box center [740, 49] width 146 height 16
click at [804, 46] on icon at bounding box center [804, 48] width 5 height 5
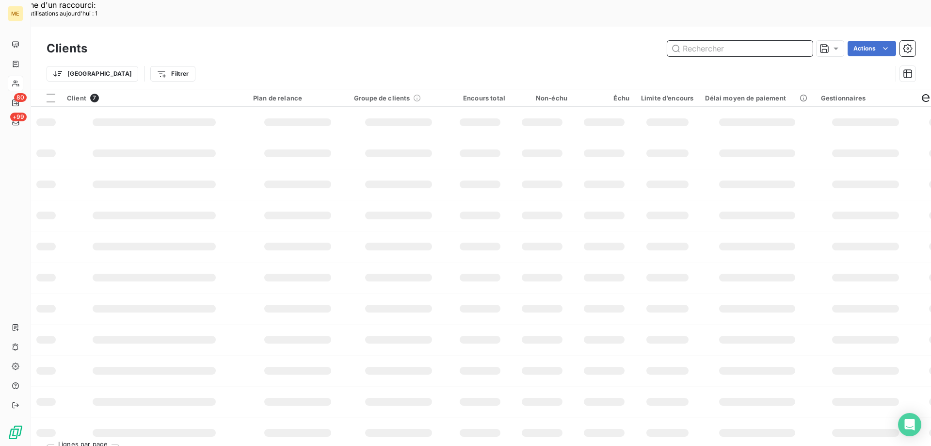
click at [703, 41] on input "text" at bounding box center [740, 49] width 146 height 16
paste input "METFRA000015016"
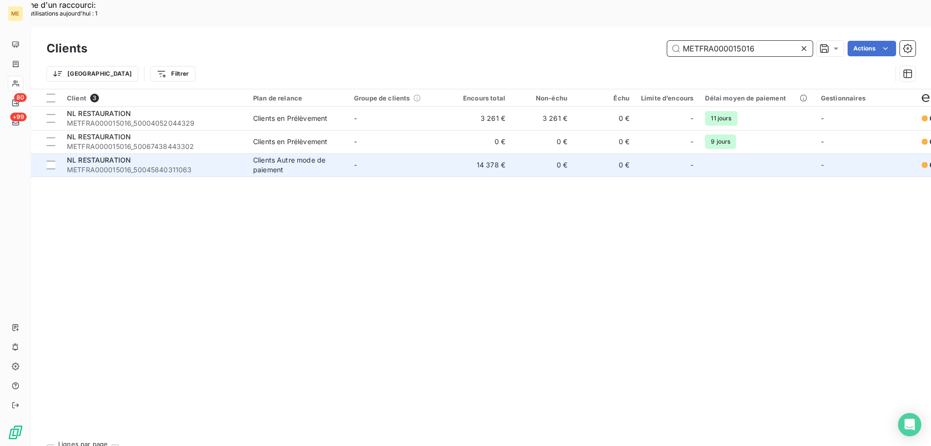
type input "METFRA000015016"
click at [107, 156] on span "NL RESTAURATION" at bounding box center [99, 160] width 64 height 8
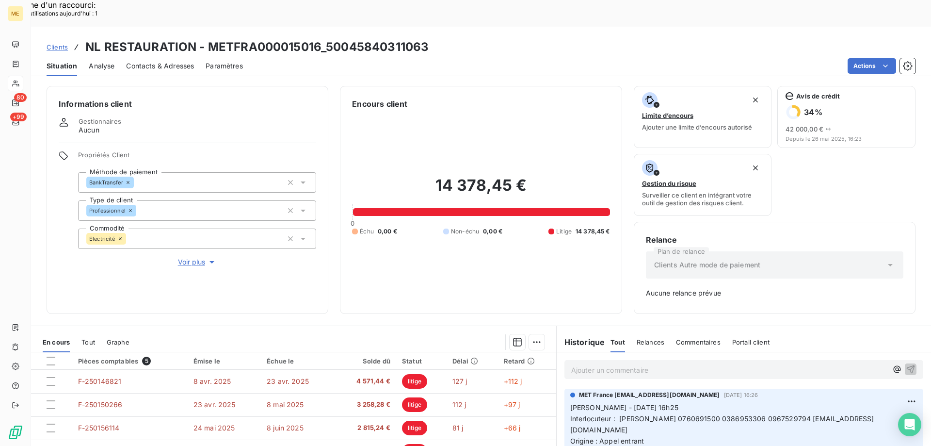
scroll to position [96, 0]
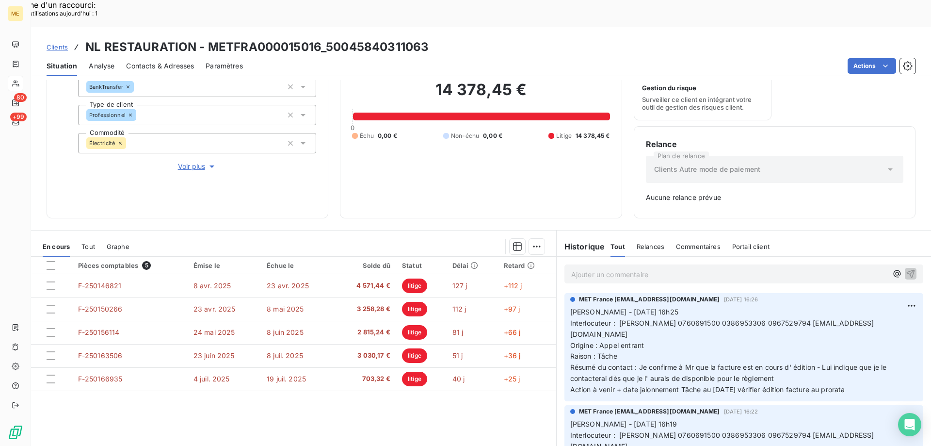
drag, startPoint x: 829, startPoint y: 341, endPoint x: 561, endPoint y: 284, distance: 273.7
click at [565, 293] on div "MET France met-france@recouvrement.met.com 8 août 2025, 16:26 Valérie - 08/08/2…" at bounding box center [744, 347] width 359 height 108
click at [592, 268] on p "Ajouter un commentaire ﻿" at bounding box center [729, 274] width 316 height 12
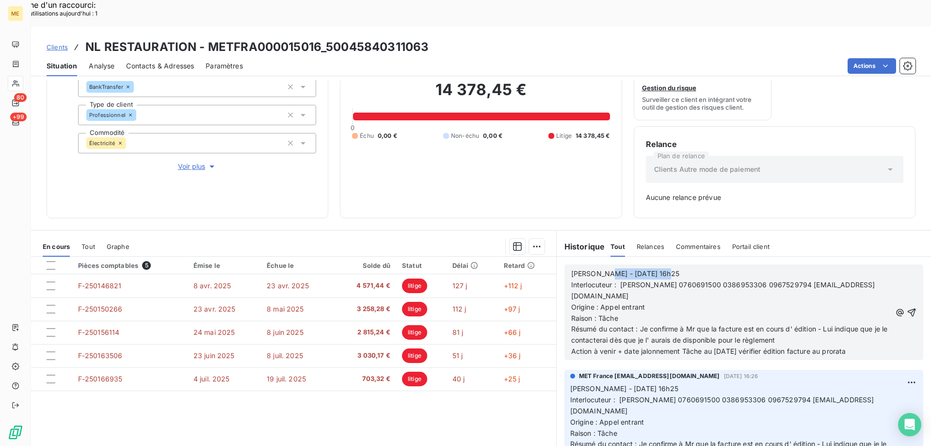
drag, startPoint x: 597, startPoint y: 247, endPoint x: 665, endPoint y: 243, distance: 67.5
click at [665, 268] on p "Valérie - 08/08/2025 16h25" at bounding box center [731, 273] width 320 height 11
drag, startPoint x: 597, startPoint y: 278, endPoint x: 644, endPoint y: 281, distance: 47.1
click at [644, 302] on p "Origine : Appel entrant" at bounding box center [731, 307] width 320 height 11
click at [603, 302] on p "Origine : sxuite requête" at bounding box center [731, 307] width 320 height 11
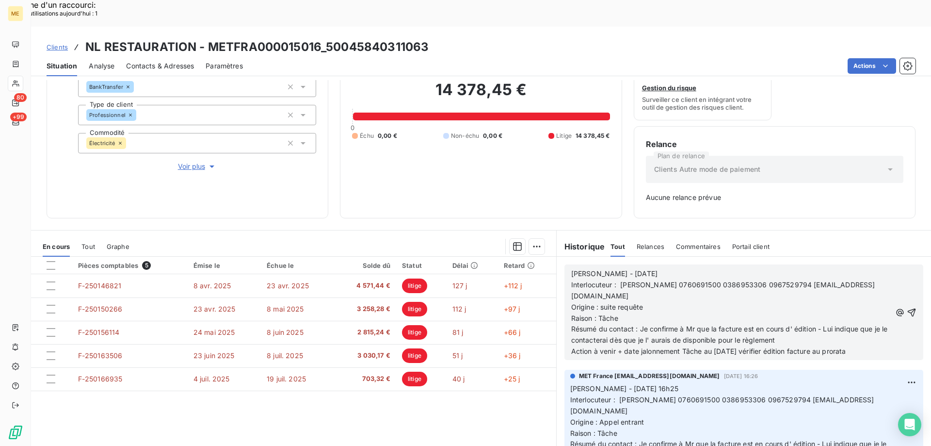
click at [646, 302] on p "Origine : suite requête" at bounding box center [731, 307] width 320 height 11
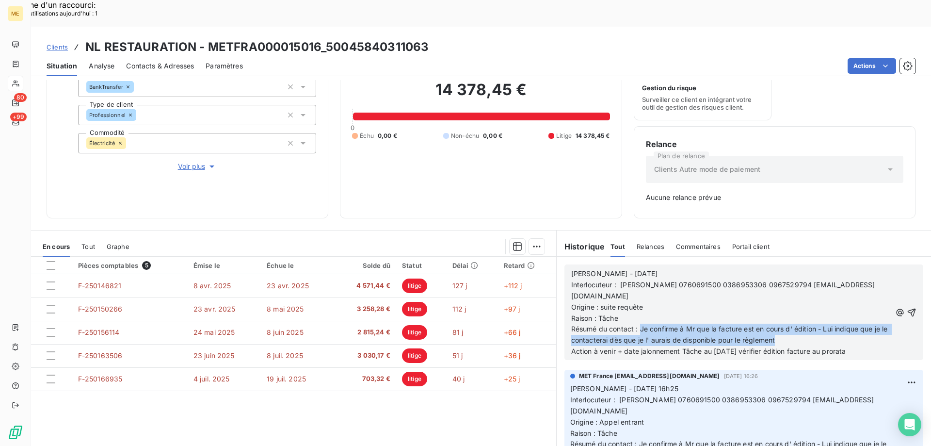
drag, startPoint x: 638, startPoint y: 299, endPoint x: 822, endPoint y: 311, distance: 184.2
click at [822, 324] on p "Résumé du contact : Je confirme à Mr que la facture est en cours d' édition - L…" at bounding box center [731, 335] width 320 height 22
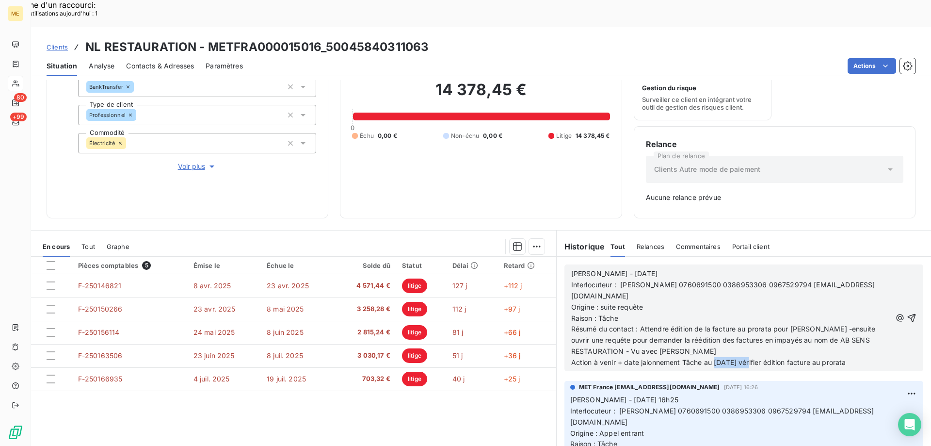
drag, startPoint x: 712, startPoint y: 336, endPoint x: 748, endPoint y: 332, distance: 36.1
click at [748, 358] on span "Action à venir + date jalonnement Tâche au 18/08/2025 vérifier édition facture …" at bounding box center [708, 362] width 275 height 8
click at [748, 324] on p "Résumé du contact : Attendre édition de la facture au prorata pour Mr LANDIER -…" at bounding box center [731, 340] width 320 height 33
click at [907, 313] on icon "button" at bounding box center [912, 318] width 10 height 10
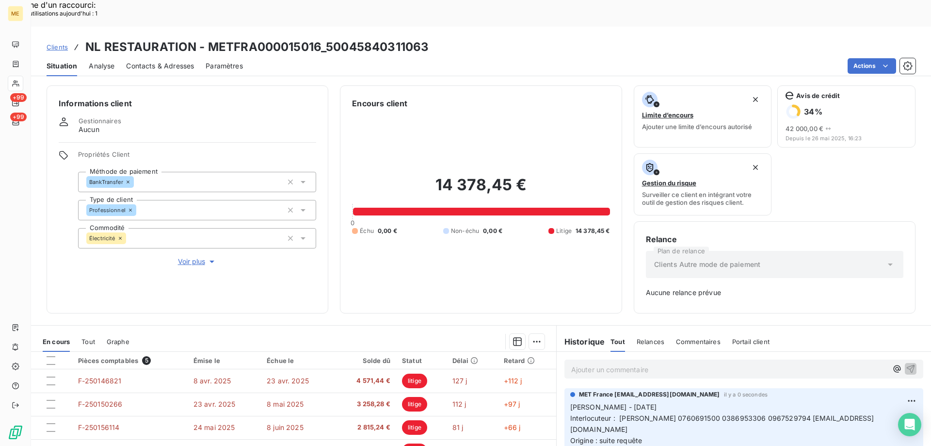
scroll to position [0, 0]
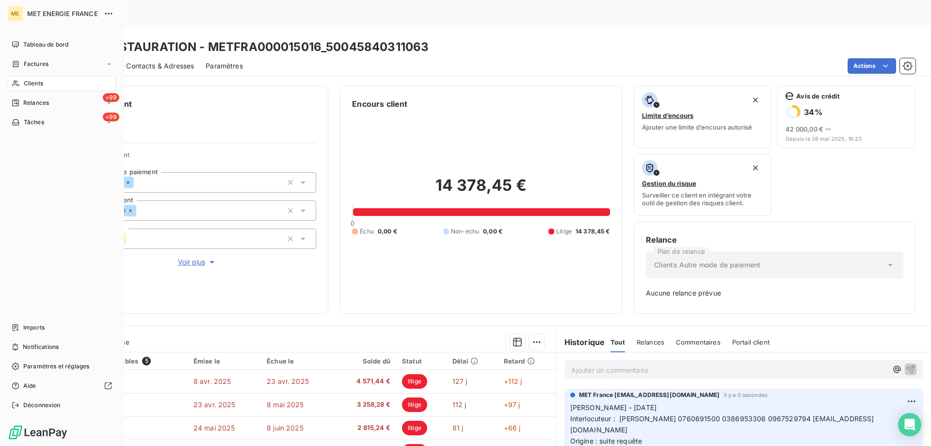
click at [48, 84] on div "Clients" at bounding box center [62, 84] width 108 height 16
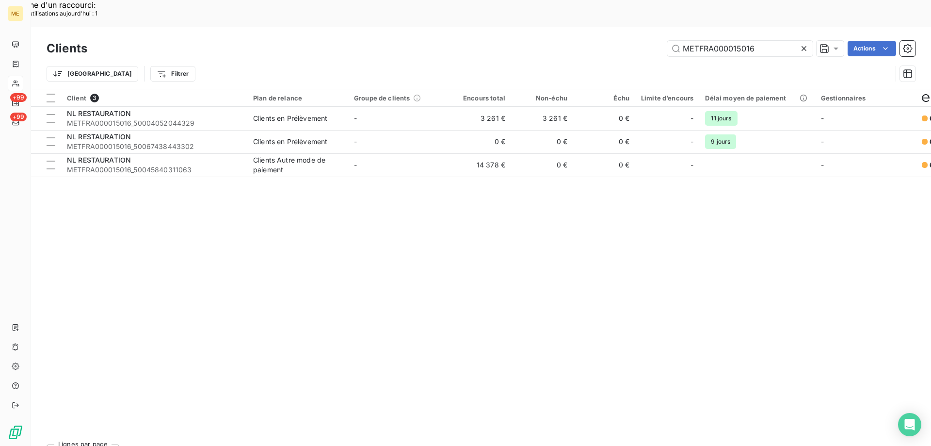
click at [805, 44] on icon at bounding box center [804, 49] width 10 height 10
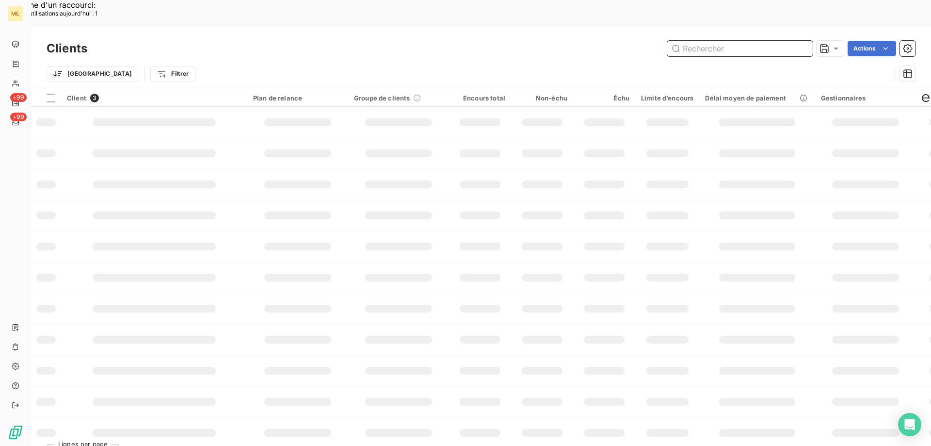
click at [696, 41] on input "text" at bounding box center [740, 49] width 146 height 16
paste input "BGR - METFRA000009428_05187698889546"
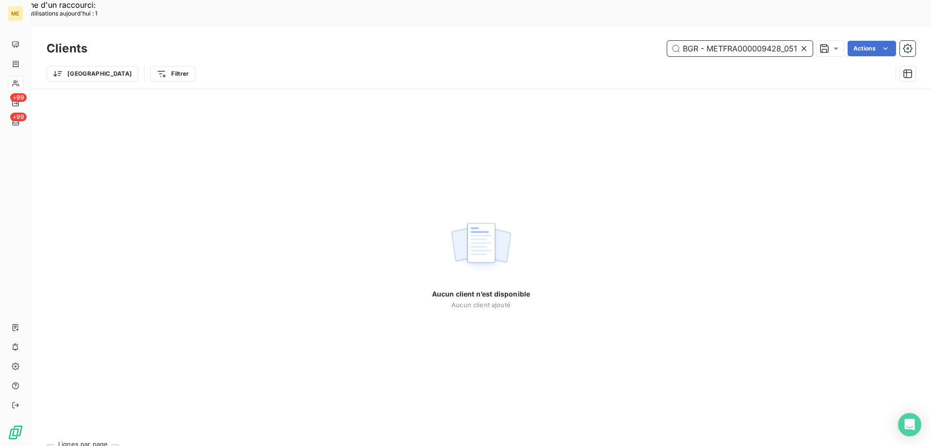
drag, startPoint x: 729, startPoint y: 21, endPoint x: 676, endPoint y: 18, distance: 53.4
click at [674, 41] on input "BGR - METFRA000009428_05187698889546" at bounding box center [740, 49] width 146 height 16
click at [706, 41] on input "BGR - METFRA000009428_05187698889546" at bounding box center [740, 49] width 146 height 16
drag, startPoint x: 706, startPoint y: 21, endPoint x: 673, endPoint y: 20, distance: 32.5
click at [673, 41] on input "BGR - METFRA000009428_05187698889546" at bounding box center [740, 49] width 146 height 16
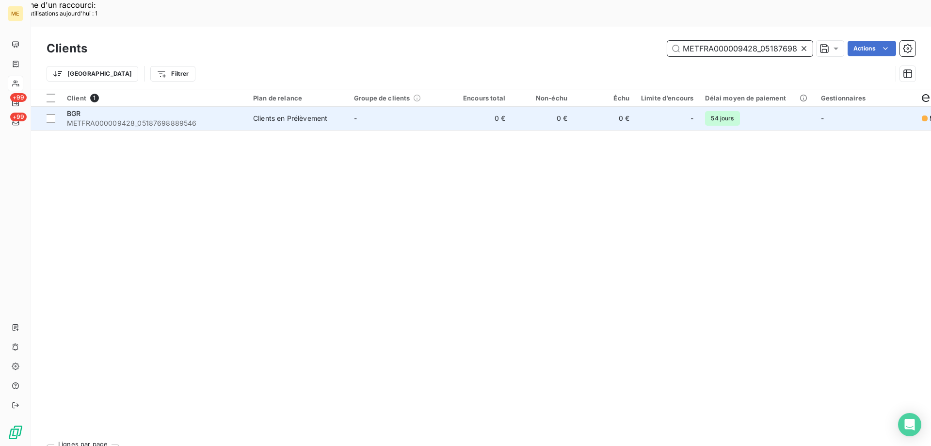
type input "METFRA000009428_05187698889546"
click at [117, 109] on div "BGR" at bounding box center [154, 114] width 175 height 10
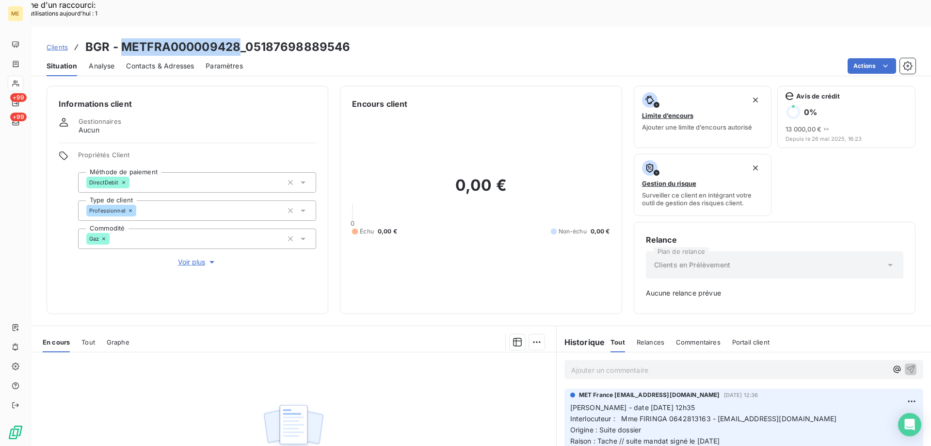
drag, startPoint x: 122, startPoint y: 19, endPoint x: 240, endPoint y: 23, distance: 117.9
click at [240, 38] on h3 "BGR - METFRA000009428_05187698889546" at bounding box center [217, 46] width 265 height 17
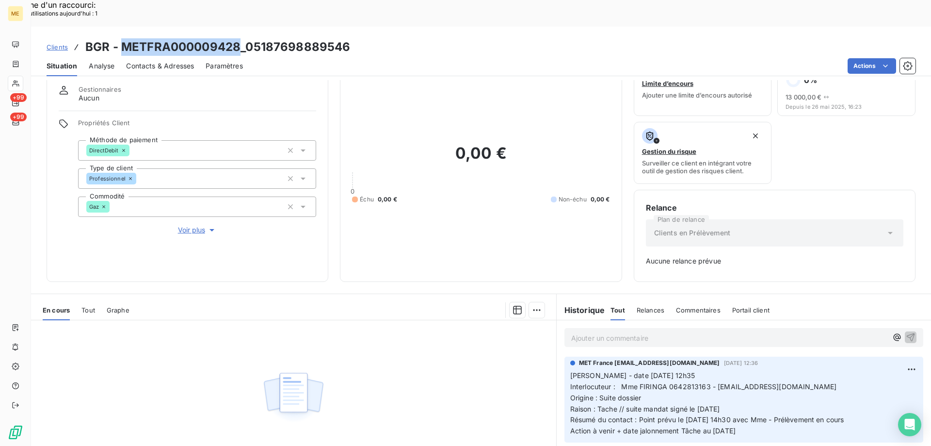
scroll to position [96, 0]
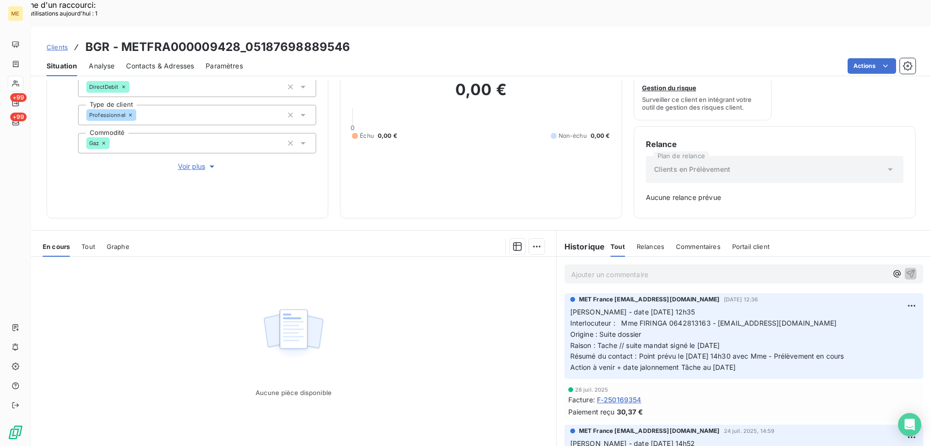
click at [665, 268] on p "Ajouter un commentaire ﻿" at bounding box center [729, 274] width 316 height 12
click at [592, 268] on p "Ajouter un commentaire ﻿" at bounding box center [729, 274] width 316 height 12
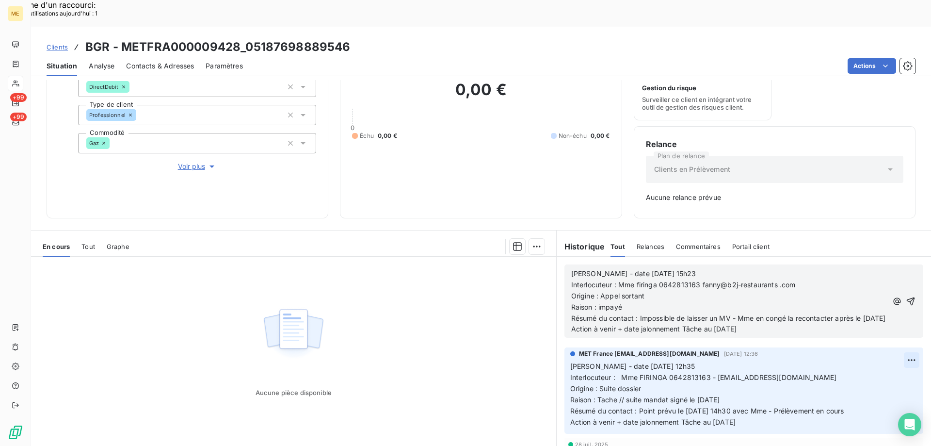
click at [906, 296] on icon "button" at bounding box center [911, 301] width 10 height 10
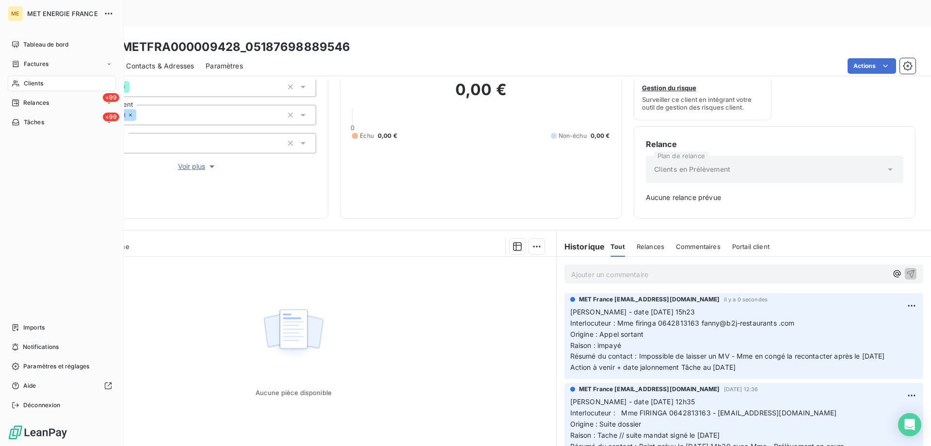
drag, startPoint x: 43, startPoint y: 83, endPoint x: 76, endPoint y: 82, distance: 33.0
click at [44, 83] on div "Clients" at bounding box center [62, 84] width 108 height 16
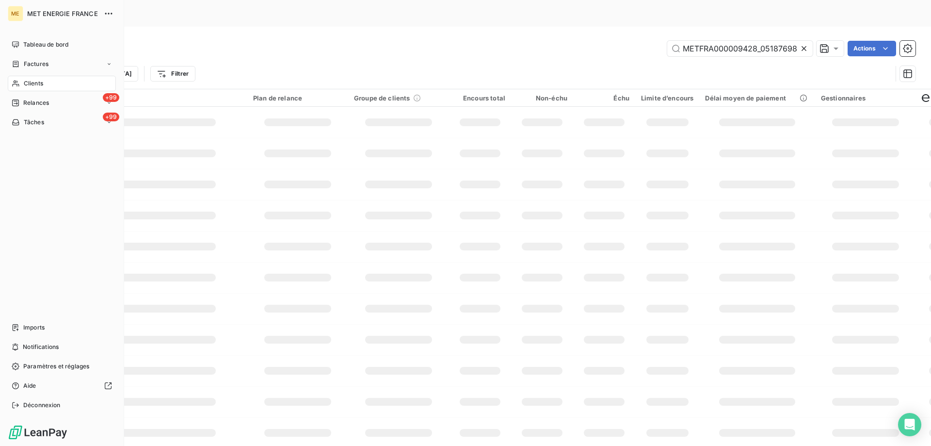
scroll to position [0, 29]
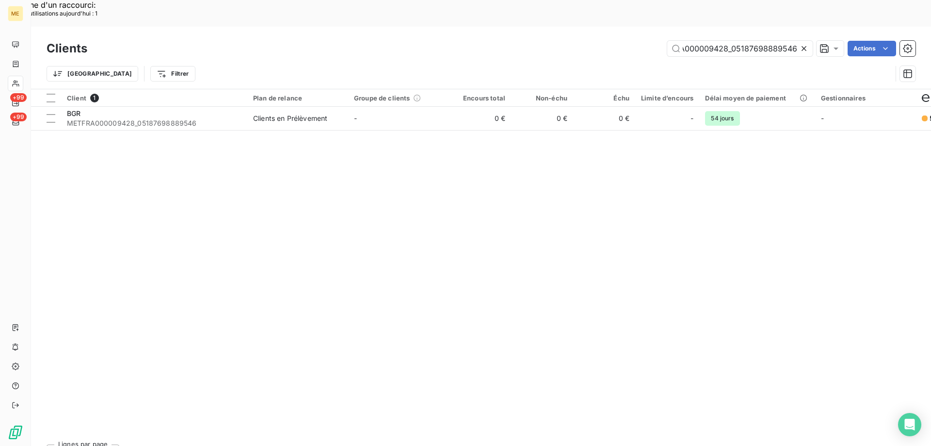
click at [803, 44] on icon at bounding box center [804, 49] width 10 height 10
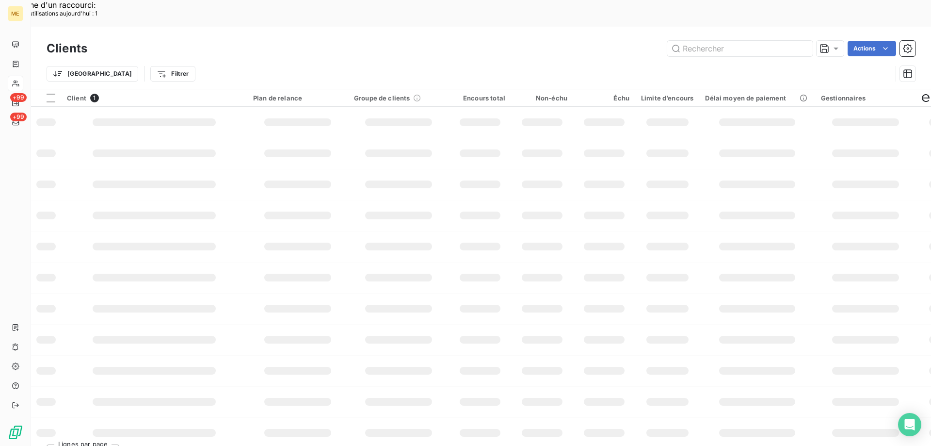
scroll to position [0, 0]
click at [720, 41] on input "text" at bounding box center [740, 49] width 146 height 16
paste input "Valérie - date 13/08/2025 15h23 Interlocuteur : Mme firinga 0642813163 fanny@b2…"
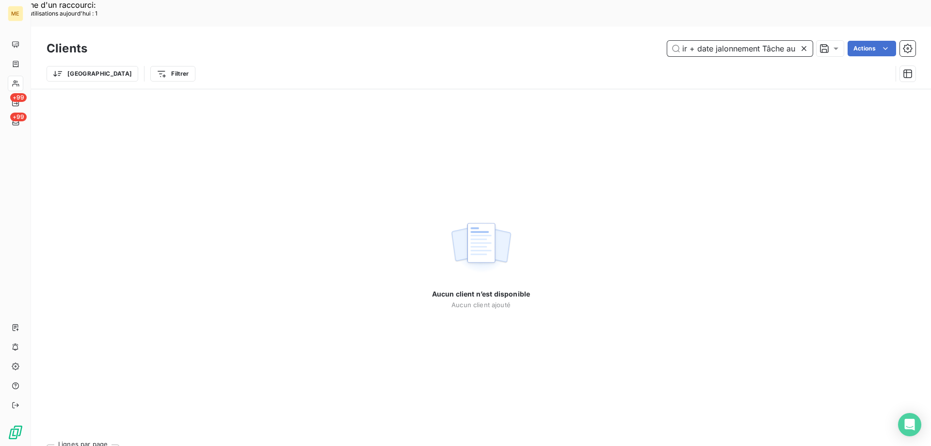
type input "Valérie - date 13/08/2025 15h23 Interlocuteur : Mme firinga 0642813163 fanny@b2…"
drag, startPoint x: 804, startPoint y: 22, endPoint x: 759, endPoint y: 27, distance: 44.8
click at [804, 46] on icon at bounding box center [804, 48] width 5 height 5
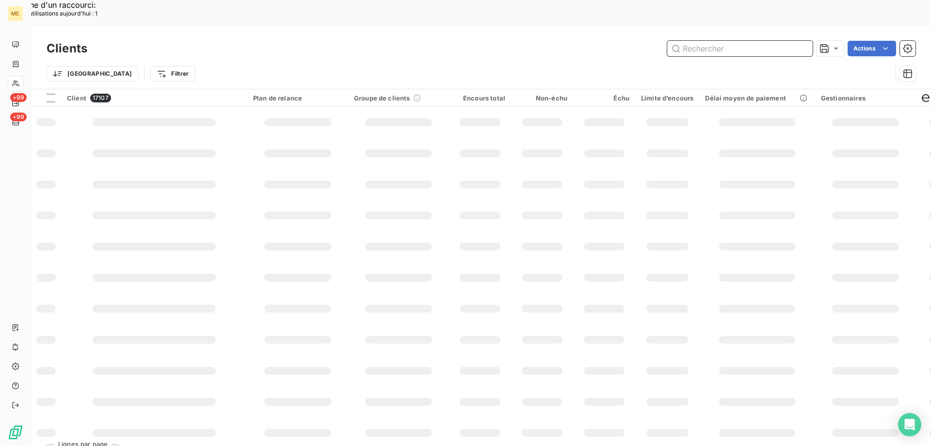
click at [726, 41] on input "text" at bounding box center [740, 49] width 146 height 16
paste input "METFRA000009428"
type input "METFRA000009428"
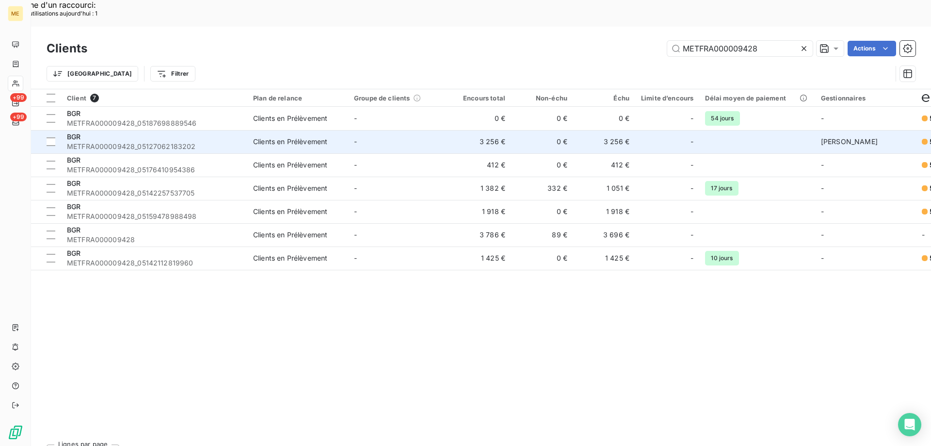
click at [133, 142] on span "METFRA000009428_05127062183202" at bounding box center [154, 147] width 175 height 10
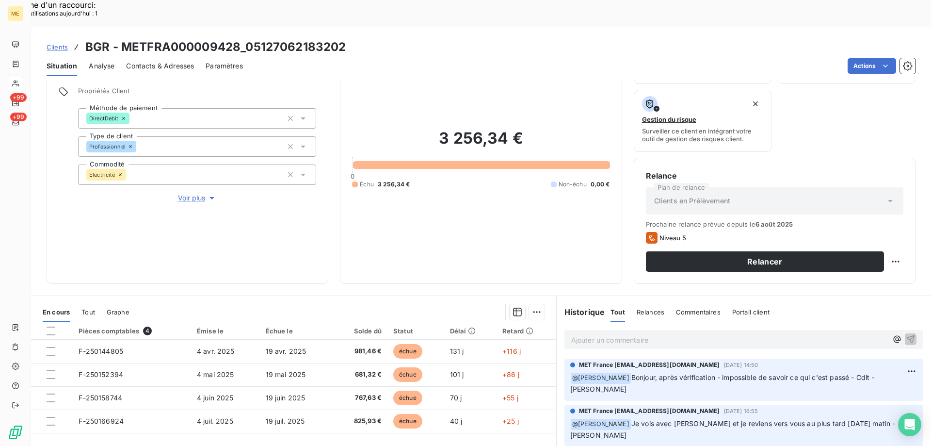
scroll to position [130, 0]
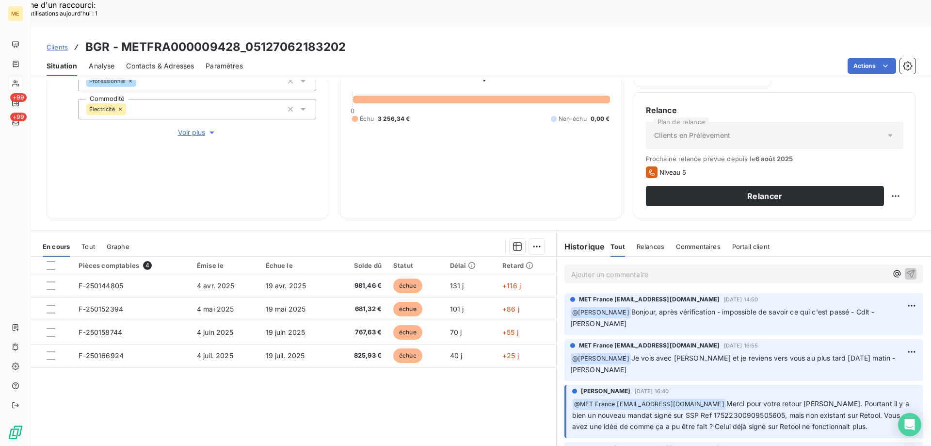
click at [608, 268] on p "Ajouter un commentaire ﻿" at bounding box center [729, 274] width 316 height 12
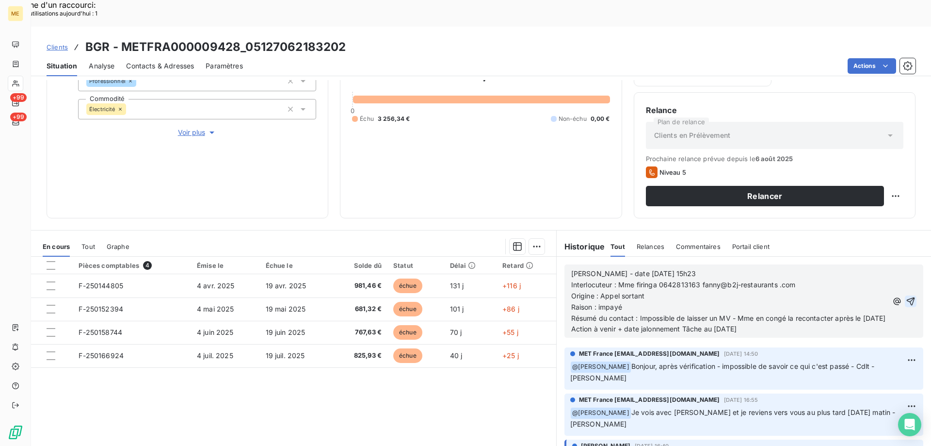
click at [906, 296] on icon "button" at bounding box center [911, 301] width 10 height 10
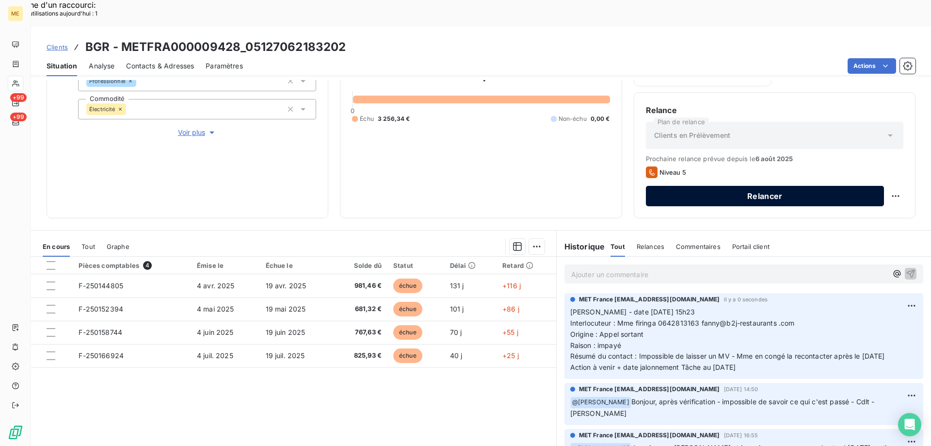
click at [817, 186] on button "Relancer" at bounding box center [765, 196] width 238 height 20
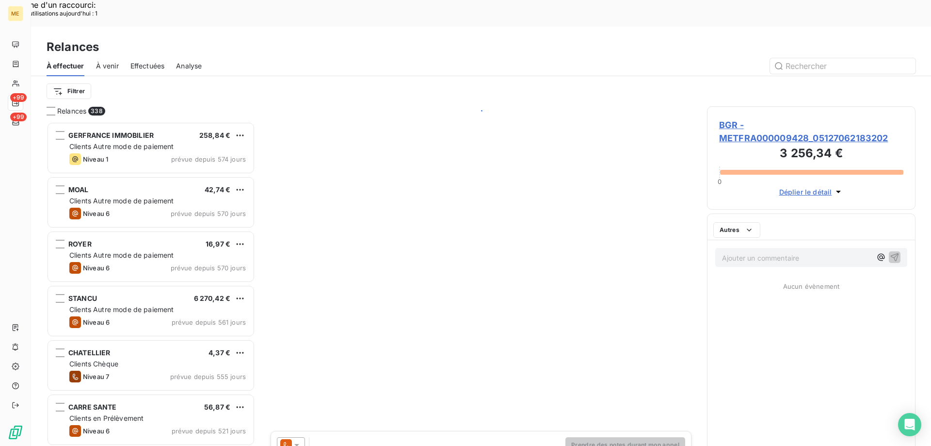
scroll to position [343, 201]
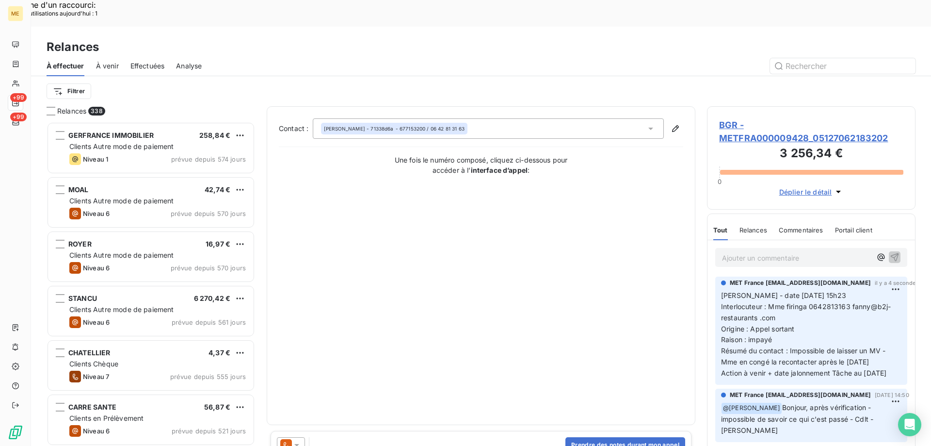
click at [296, 440] on icon at bounding box center [297, 445] width 10 height 10
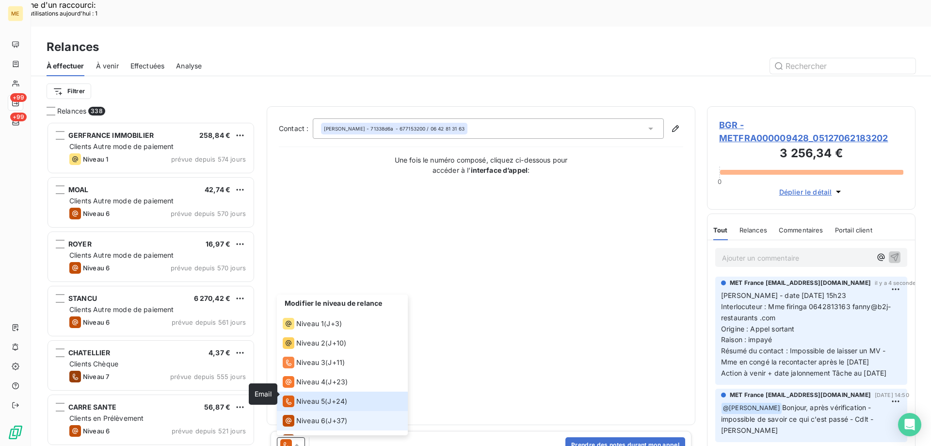
click at [289, 415] on icon at bounding box center [289, 421] width 12 height 12
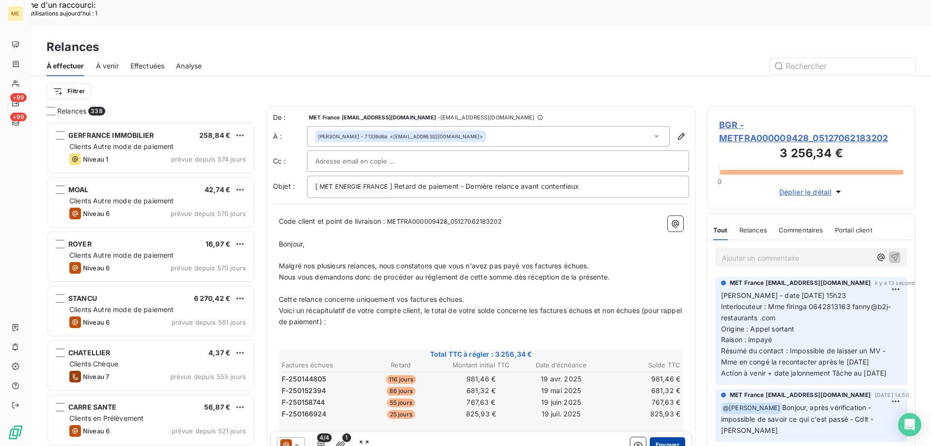
click at [654, 437] on button "Envoyer" at bounding box center [667, 445] width 35 height 16
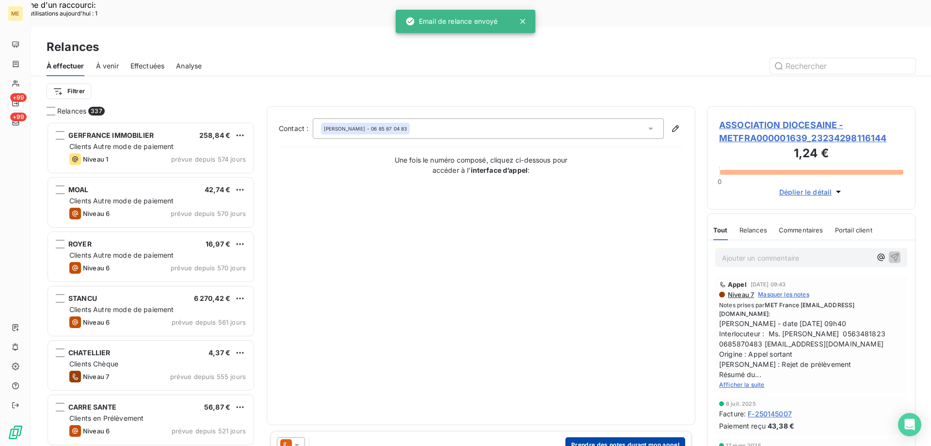
click at [613, 437] on button "Prendre des notes durant mon appel" at bounding box center [626, 445] width 120 height 16
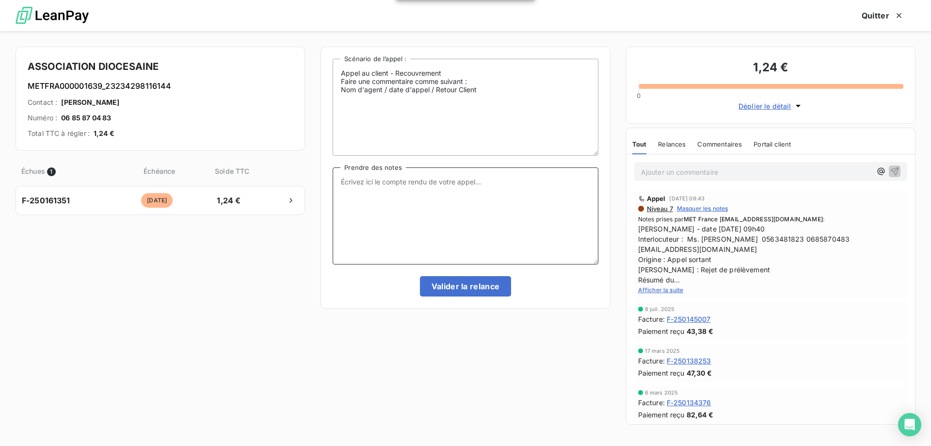
click at [503, 198] on textarea "Prendre des notes" at bounding box center [465, 215] width 265 height 97
paste textarea "[PERSON_NAME] - date [DATE] 15h23 Interlocuteur : Mme firinga 0642813163 fanny@…"
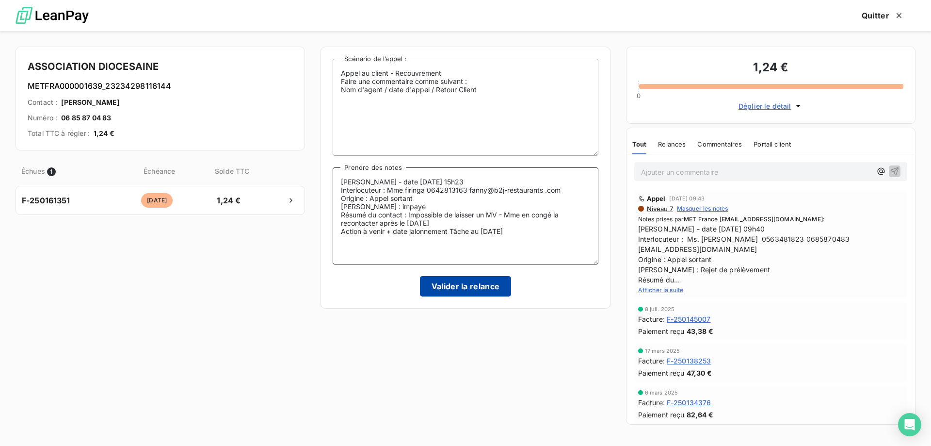
type textarea "[PERSON_NAME] - date [DATE] 15h23 Interlocuteur : Mme firinga 0642813163 fanny@…"
click at [471, 286] on button "Valider la relance" at bounding box center [466, 286] width 92 height 20
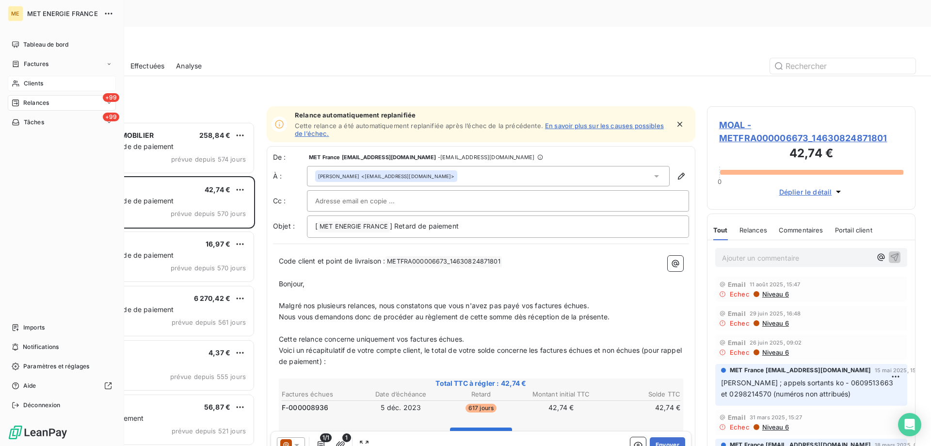
click at [49, 82] on div "Clients" at bounding box center [62, 84] width 108 height 16
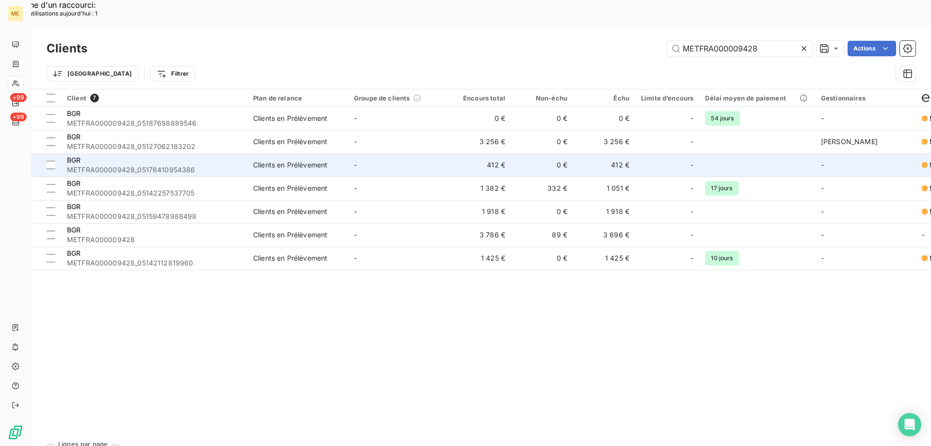
click at [145, 165] on span "METFRA000009428_05176410954386" at bounding box center [154, 170] width 175 height 10
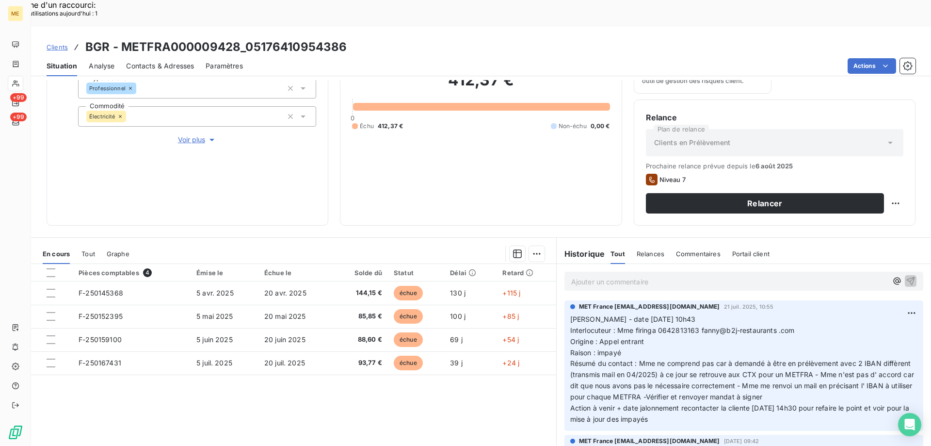
scroll to position [130, 0]
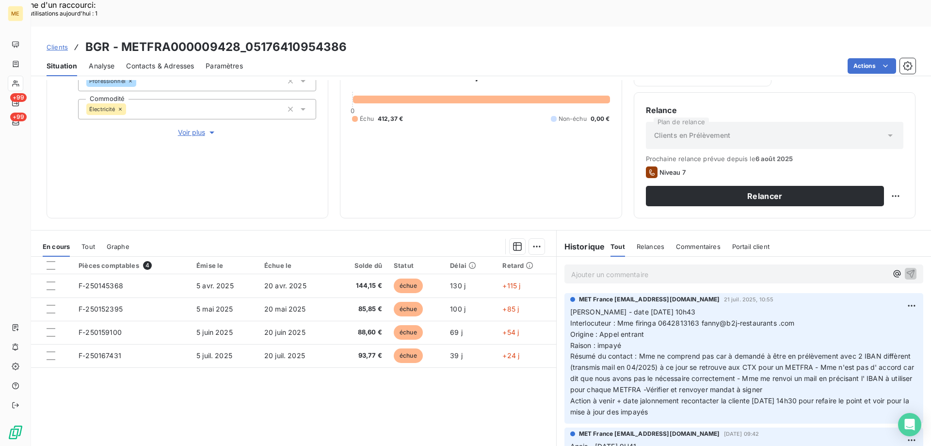
click at [634, 268] on p "Ajouter un commentaire ﻿" at bounding box center [729, 274] width 316 height 12
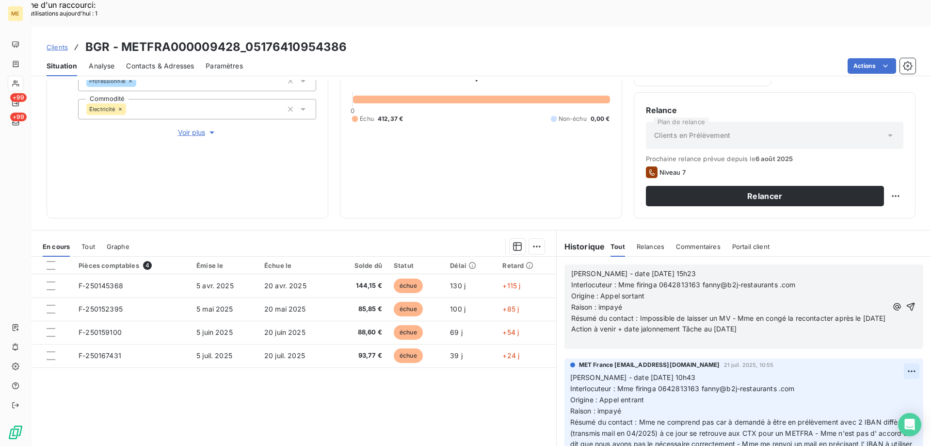
click at [906, 302] on icon "button" at bounding box center [911, 307] width 10 height 10
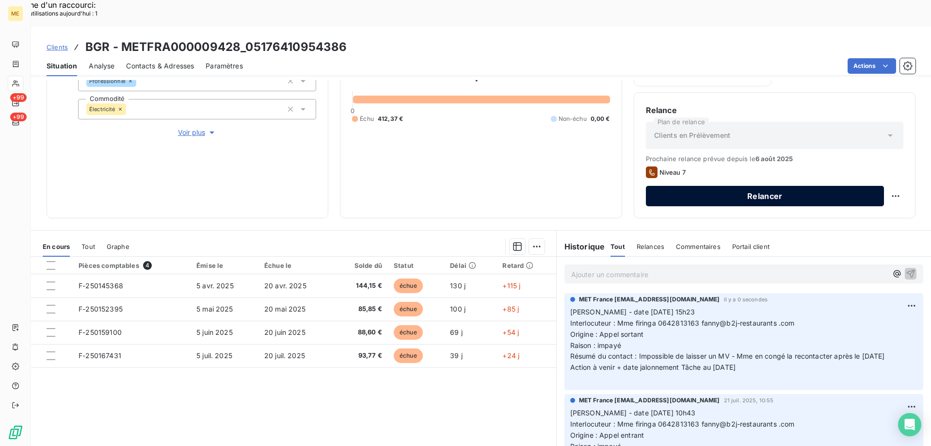
click at [803, 186] on button "Relancer" at bounding box center [765, 196] width 238 height 20
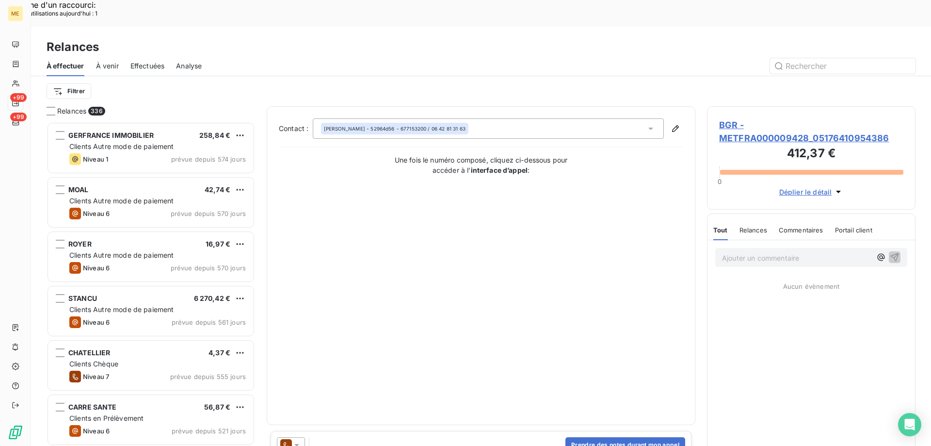
scroll to position [343, 201]
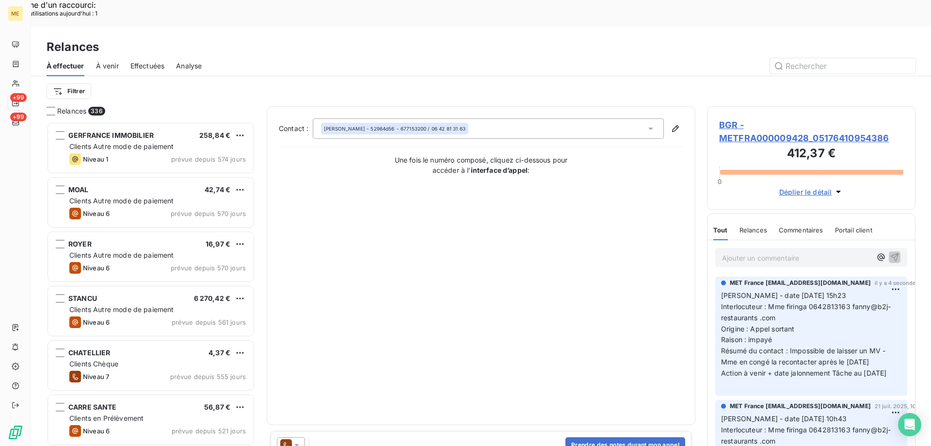
click at [299, 444] on icon at bounding box center [296, 445] width 5 height 2
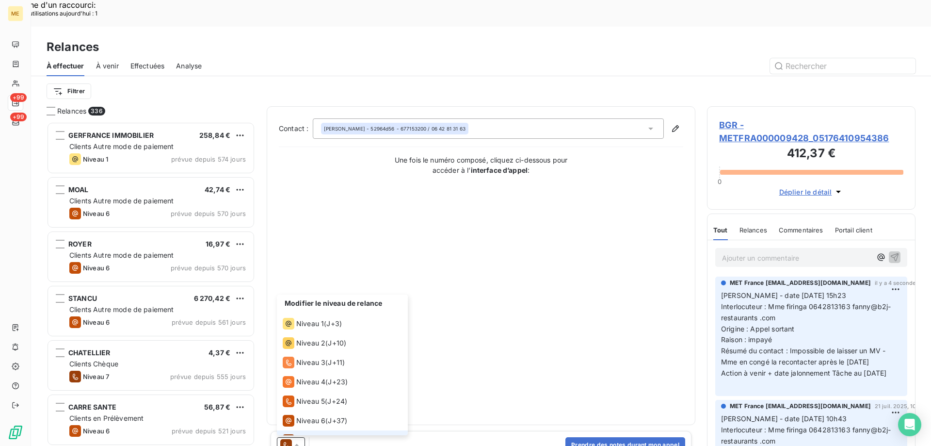
scroll to position [15, 0]
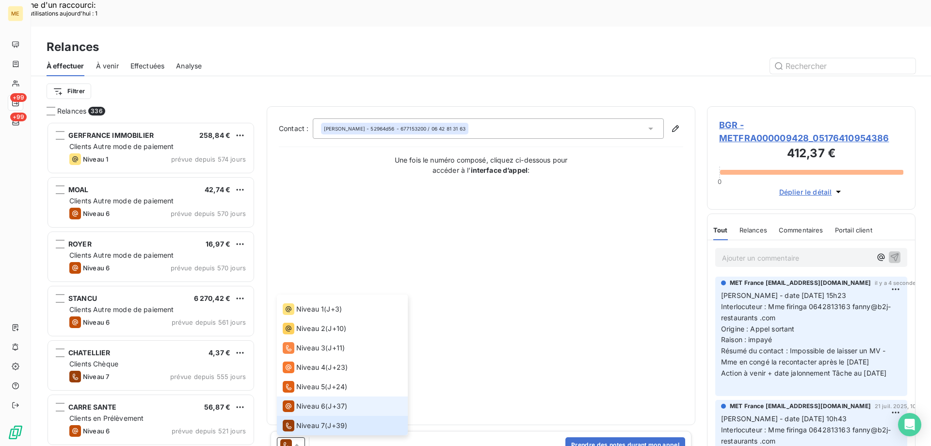
click at [305, 401] on span "Niveau 6" at bounding box center [310, 406] width 29 height 10
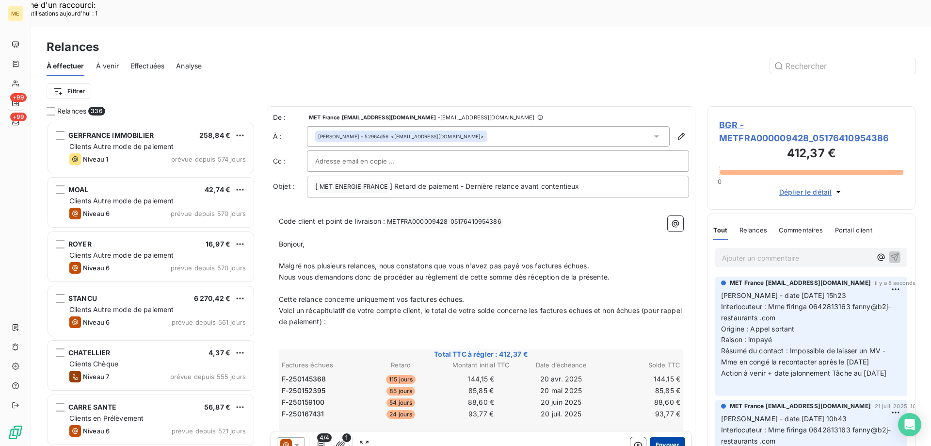
click at [658, 437] on button "Envoyer" at bounding box center [667, 445] width 35 height 16
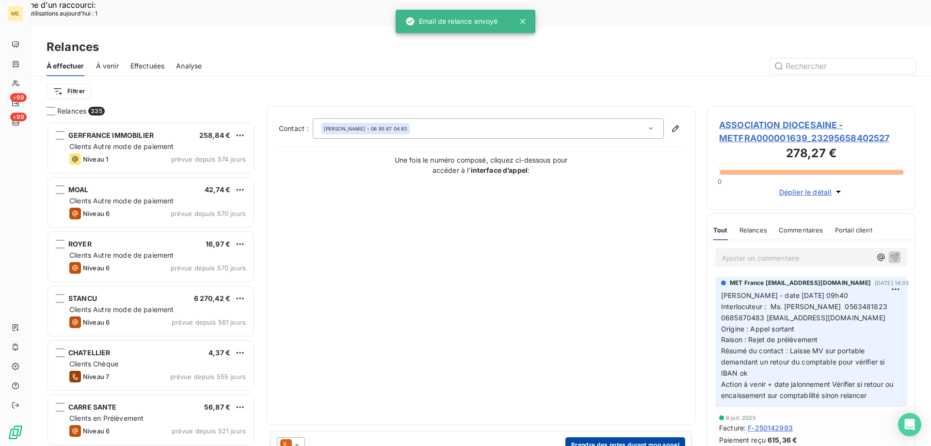
click at [606, 437] on button "Prendre des notes durant mon appel" at bounding box center [626, 445] width 120 height 16
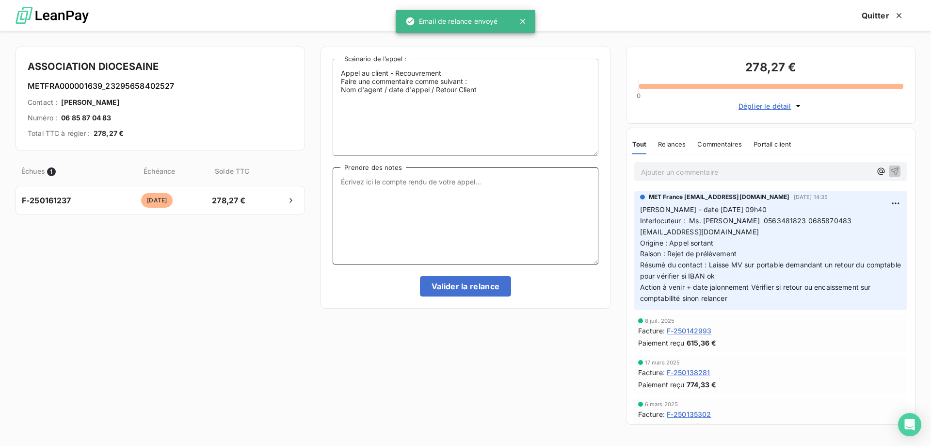
click at [488, 191] on textarea "Prendre des notes" at bounding box center [465, 215] width 265 height 97
paste textarea "[PERSON_NAME] - date [DATE] 15h23 Interlocuteur : Mme firinga 0642813163 fanny@…"
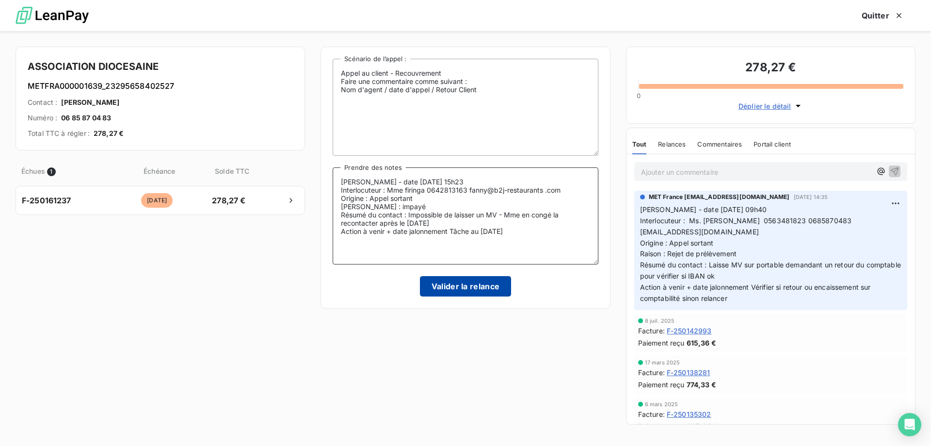
type textarea "[PERSON_NAME] - date [DATE] 15h23 Interlocuteur : Mme firinga 0642813163 fanny@…"
click at [447, 284] on button "Valider la relance" at bounding box center [466, 286] width 92 height 20
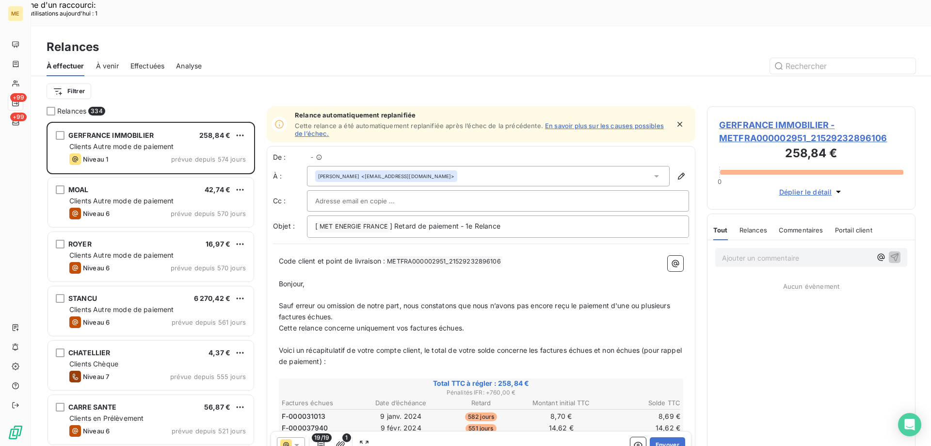
scroll to position [343, 201]
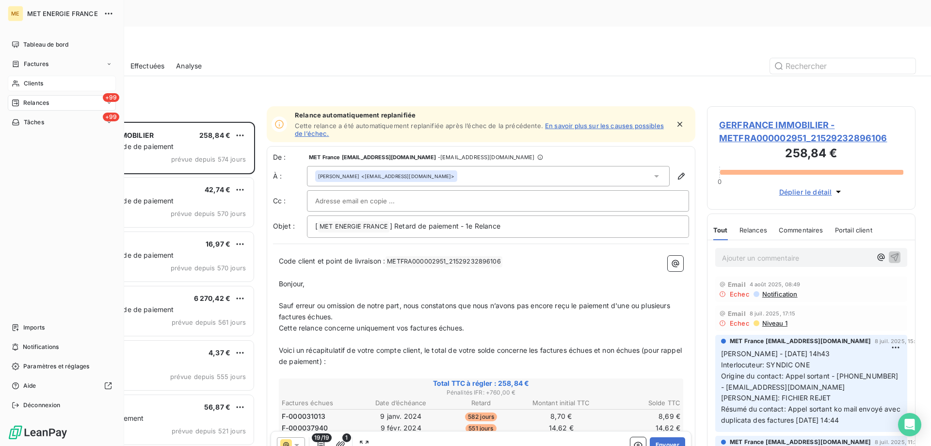
click at [53, 81] on div "Clients" at bounding box center [62, 84] width 108 height 16
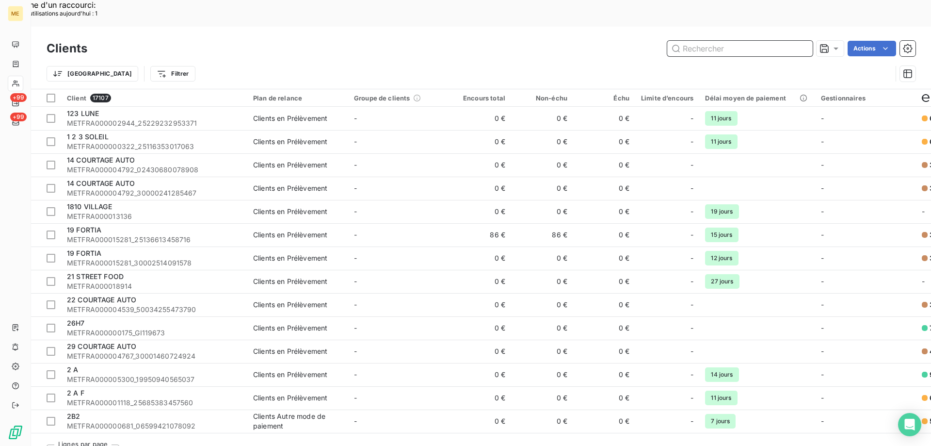
click at [702, 41] on input "text" at bounding box center [740, 49] width 146 height 16
click at [701, 41] on input "text" at bounding box center [740, 49] width 146 height 16
paste input "METFRA000009428"
type input "METFRA000009428"
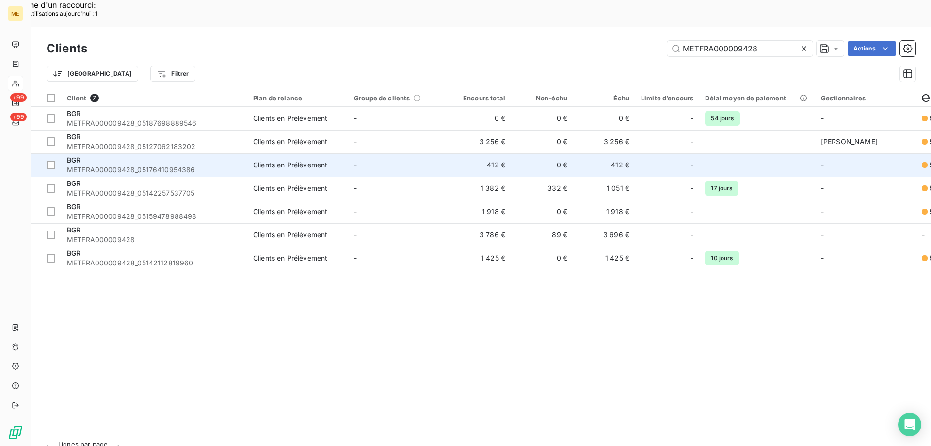
click at [154, 165] on span "METFRA000009428_05176410954386" at bounding box center [154, 170] width 175 height 10
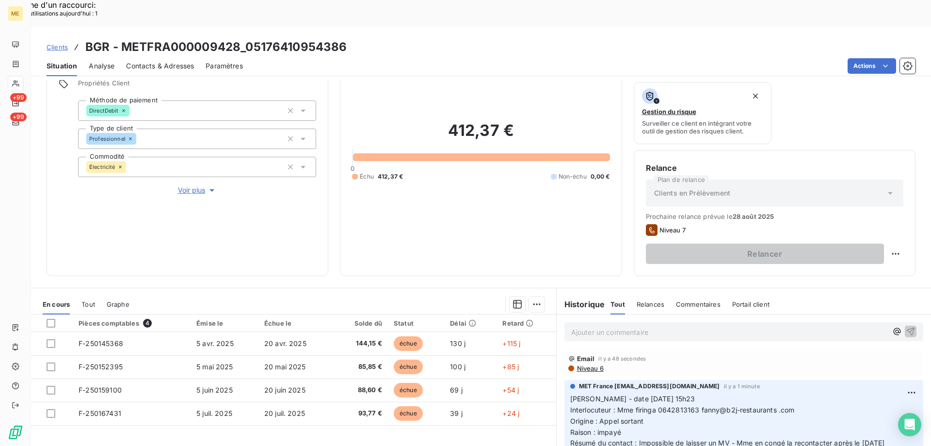
scroll to position [130, 0]
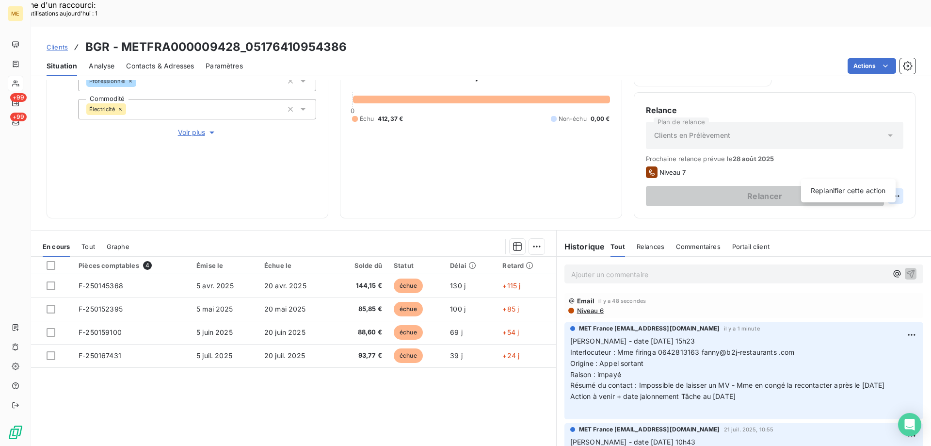
click at [858, 193] on div "Replanifier cette action" at bounding box center [848, 191] width 87 height 16
select select "7"
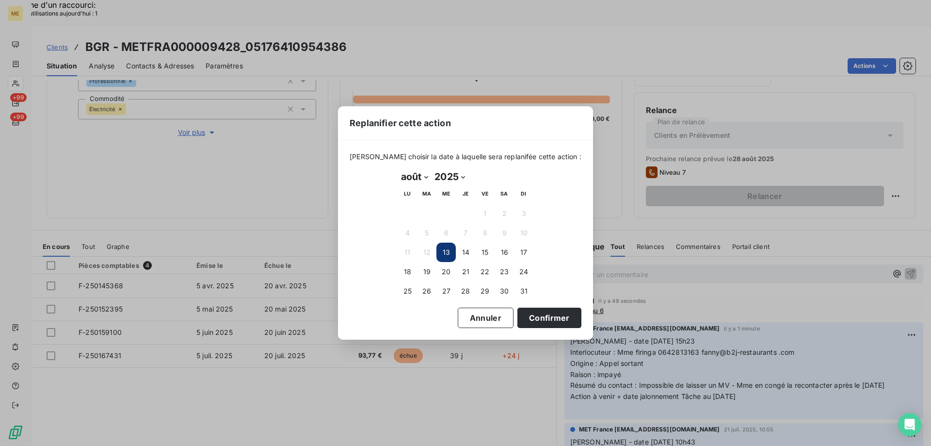
click at [446, 253] on button "13" at bounding box center [446, 252] width 19 height 19
click at [521, 317] on button "Confirmer" at bounding box center [550, 318] width 64 height 20
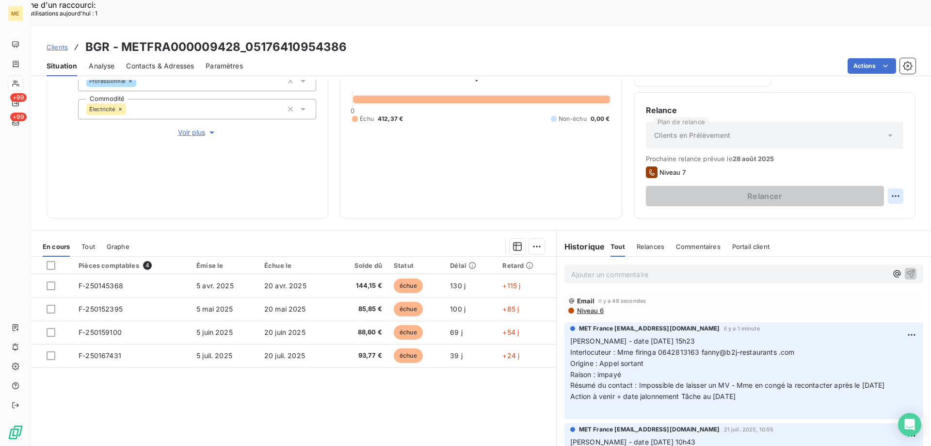
click at [839, 189] on div "Replanifier cette action" at bounding box center [848, 191] width 87 height 16
select select "7"
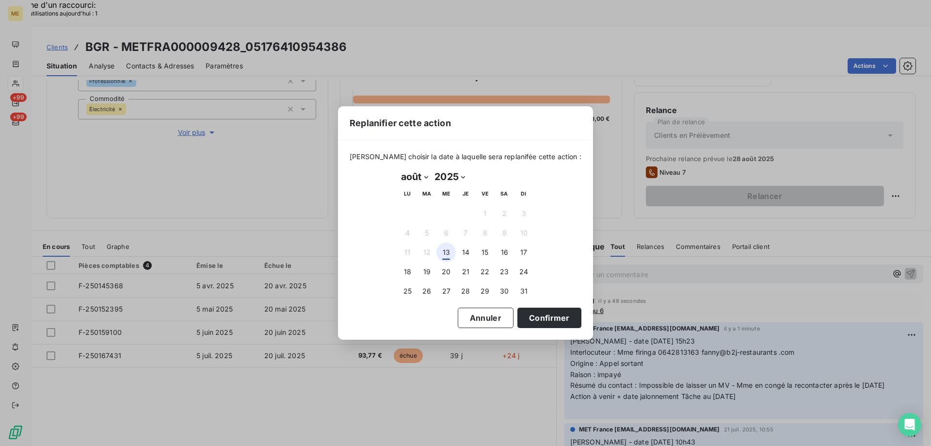
click at [445, 250] on button "13" at bounding box center [446, 252] width 19 height 19
click at [535, 319] on button "Confirmer" at bounding box center [550, 318] width 64 height 20
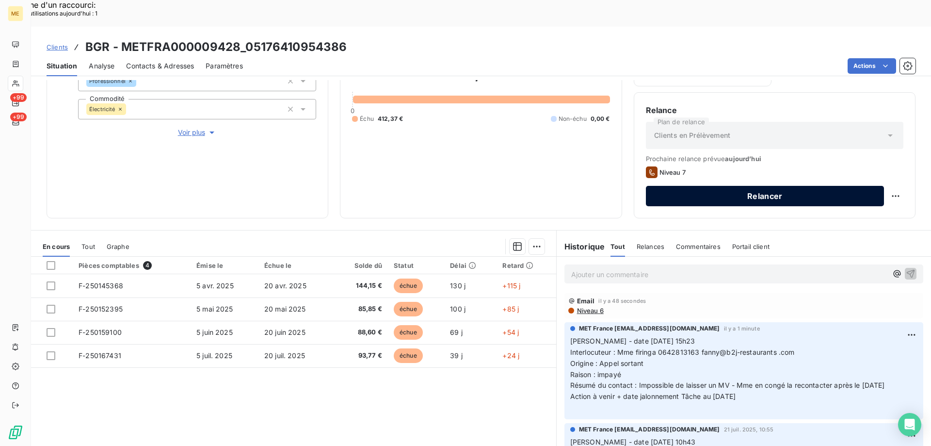
click at [773, 186] on button "Relancer" at bounding box center [765, 196] width 238 height 20
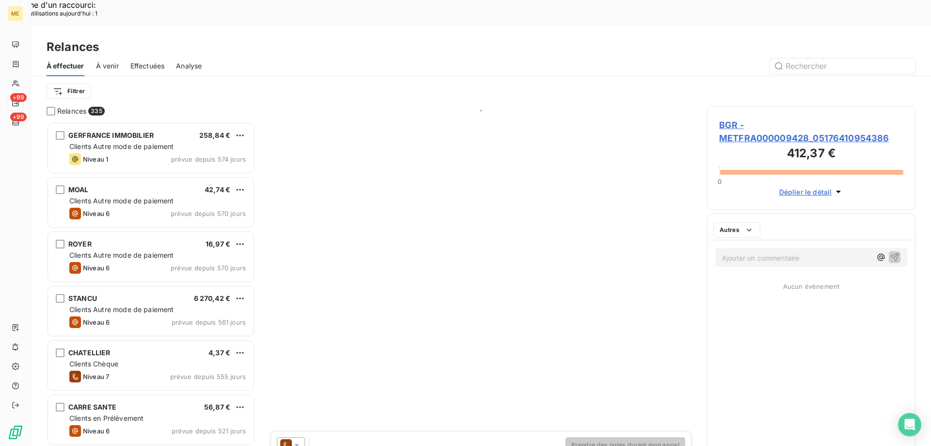
scroll to position [343, 201]
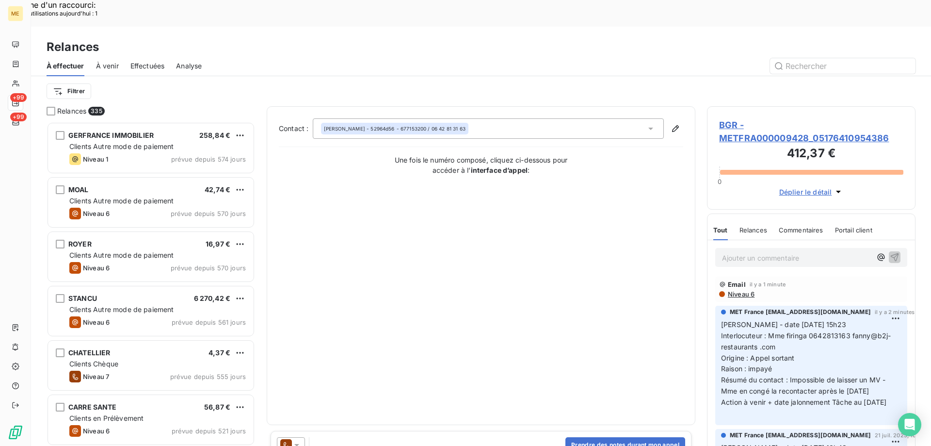
click at [297, 440] on icon at bounding box center [297, 445] width 10 height 10
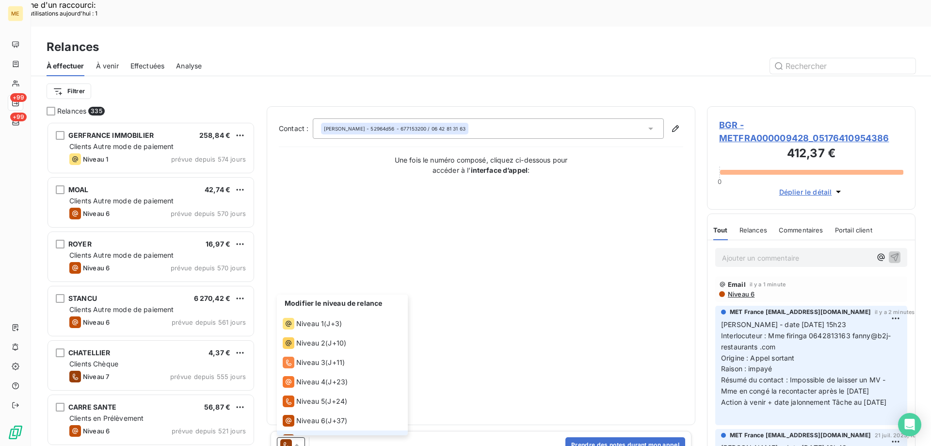
scroll to position [15, 0]
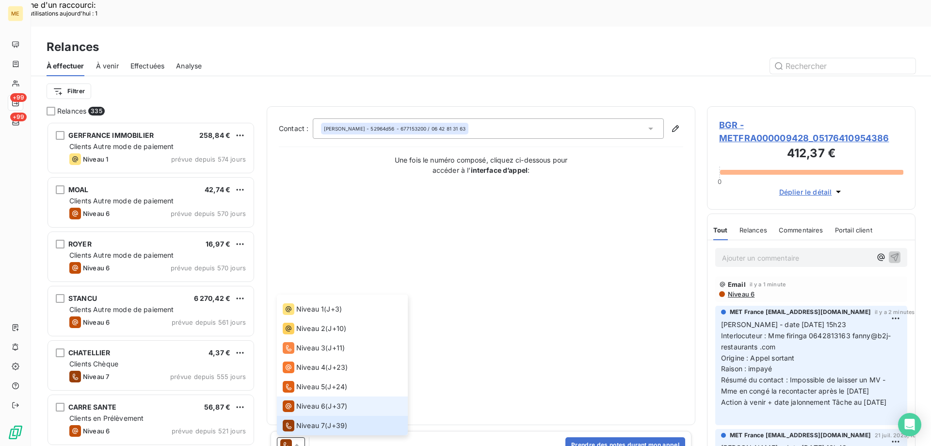
click at [319, 401] on span "Niveau 6" at bounding box center [310, 406] width 29 height 10
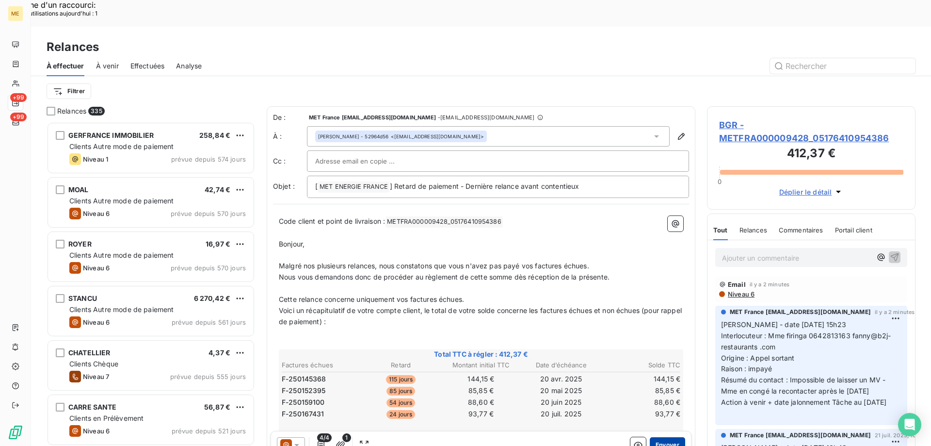
click at [660, 437] on button "Envoyer" at bounding box center [667, 445] width 35 height 16
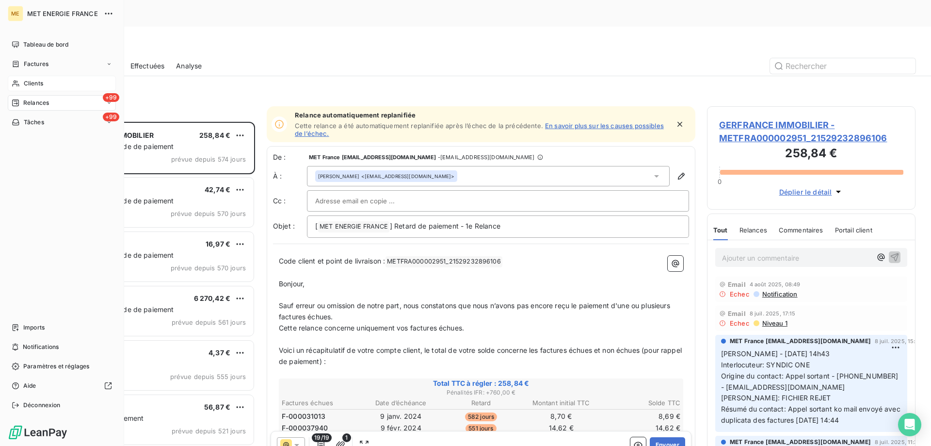
click at [62, 81] on div "Clients" at bounding box center [62, 84] width 108 height 16
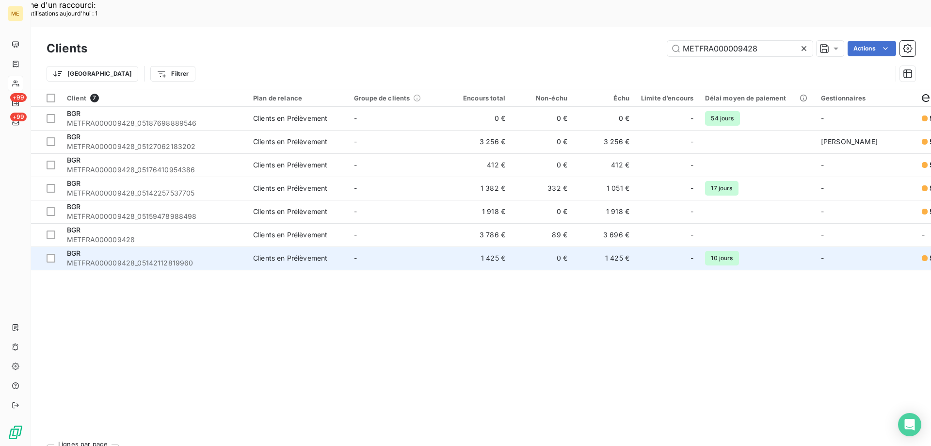
click at [133, 248] on div "BGR" at bounding box center [154, 253] width 175 height 10
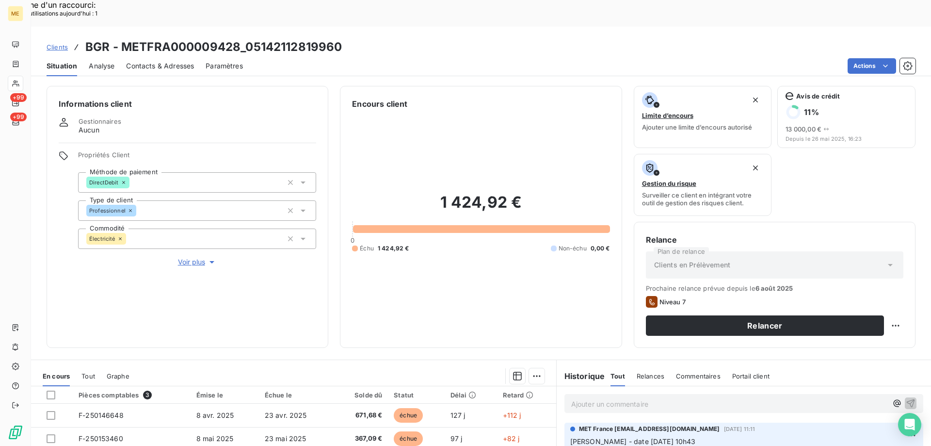
scroll to position [130, 0]
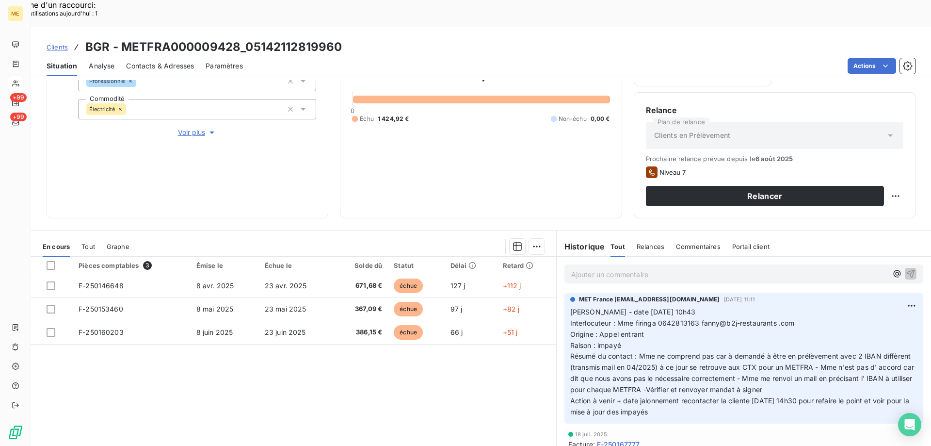
click at [617, 268] on p "Ajouter un commentaire ﻿" at bounding box center [729, 274] width 316 height 12
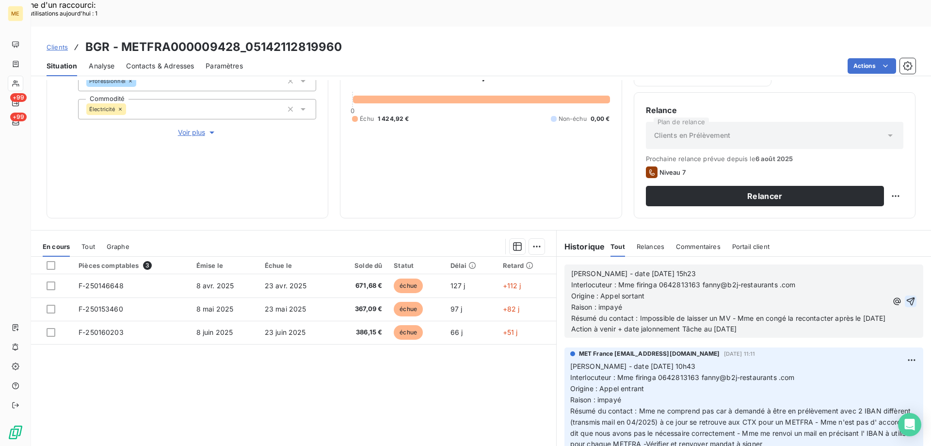
click at [907, 297] on icon "button" at bounding box center [911, 301] width 8 height 8
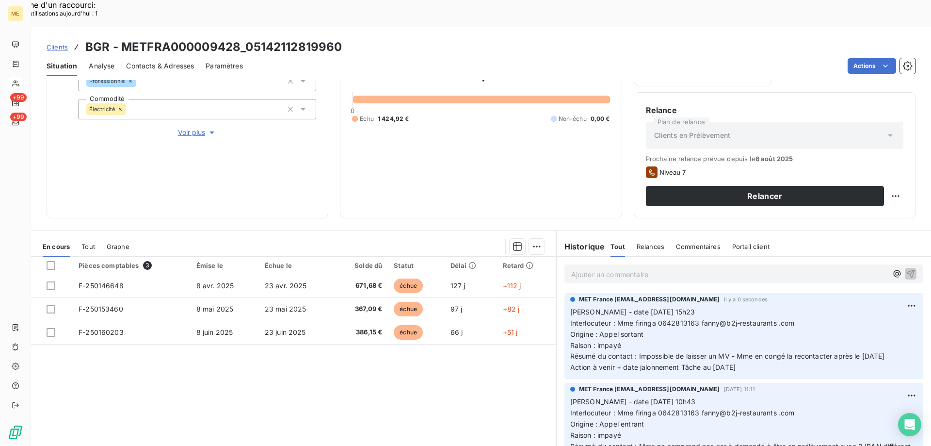
click at [497, 347] on div "Pièces comptables 3 Émise le Échue le Solde dû Statut Délai Retard F-250146648 …" at bounding box center [293, 350] width 525 height 187
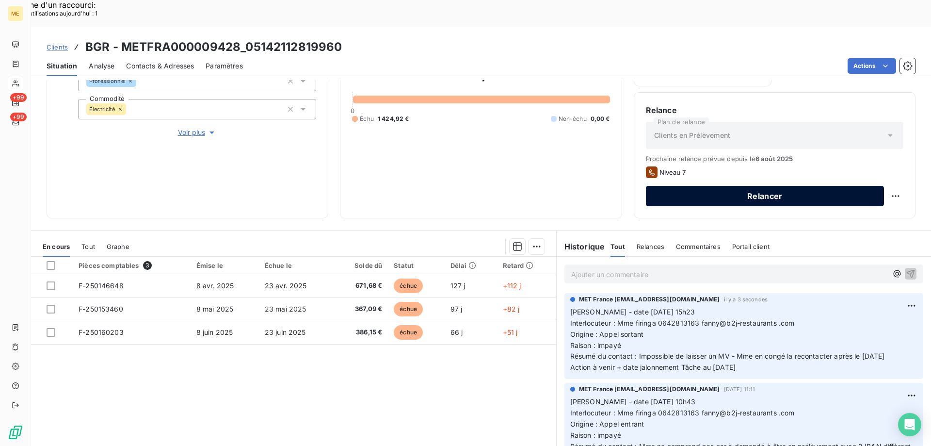
click at [851, 186] on button "Relancer" at bounding box center [765, 196] width 238 height 20
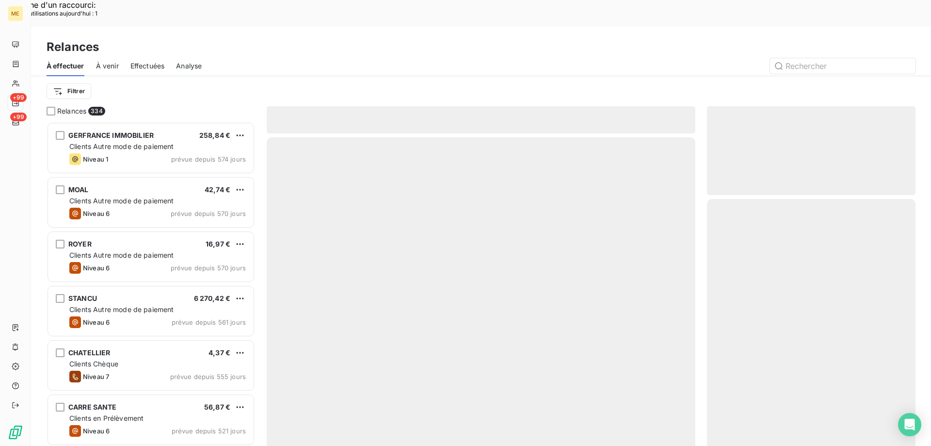
scroll to position [343, 201]
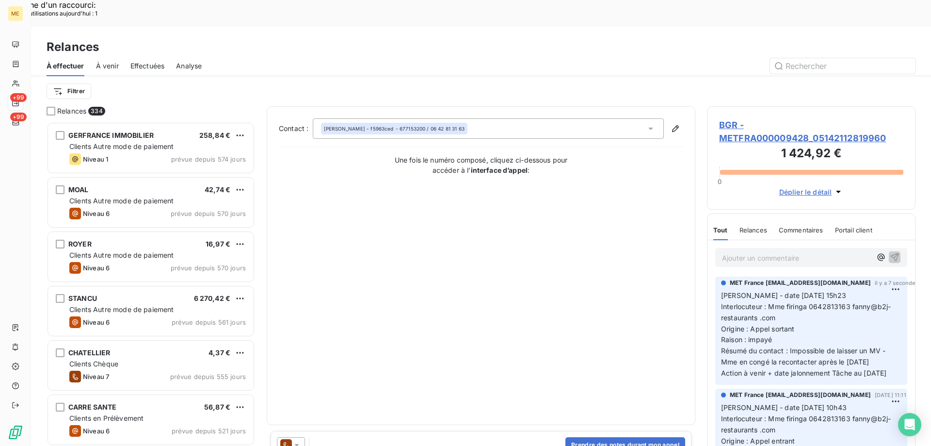
click at [296, 444] on icon at bounding box center [296, 445] width 5 height 2
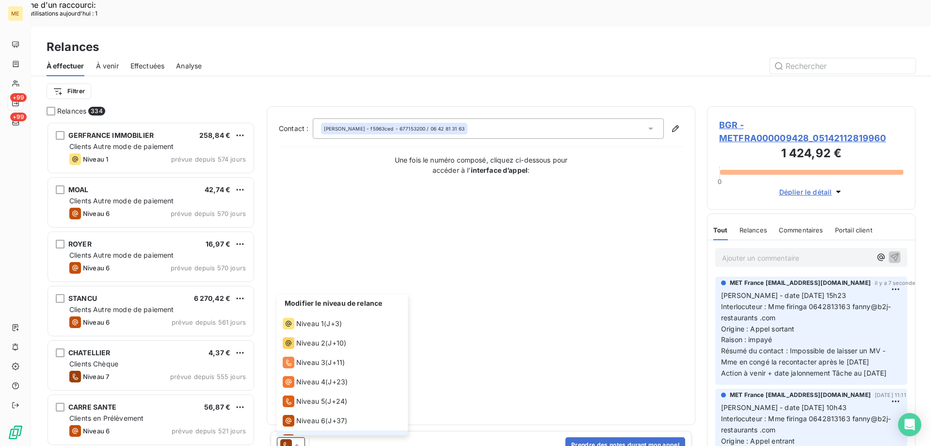
scroll to position [15, 0]
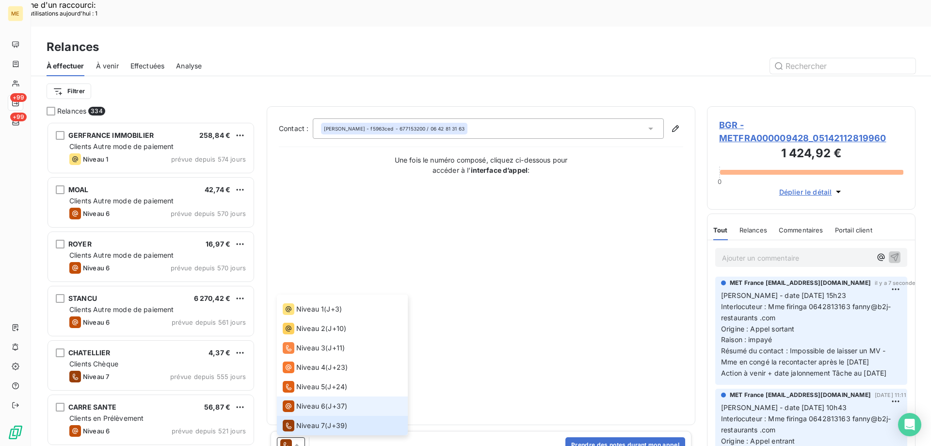
click at [306, 401] on span "Niveau 6" at bounding box center [310, 406] width 29 height 10
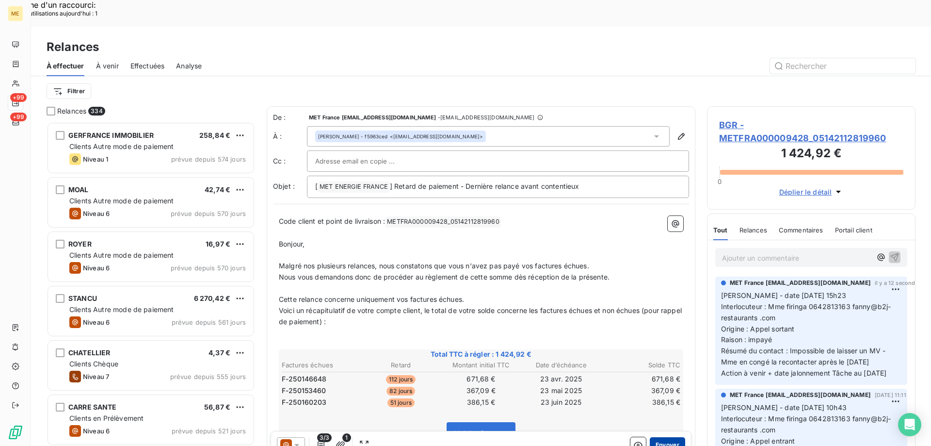
click at [663, 437] on button "Envoyer" at bounding box center [667, 445] width 35 height 16
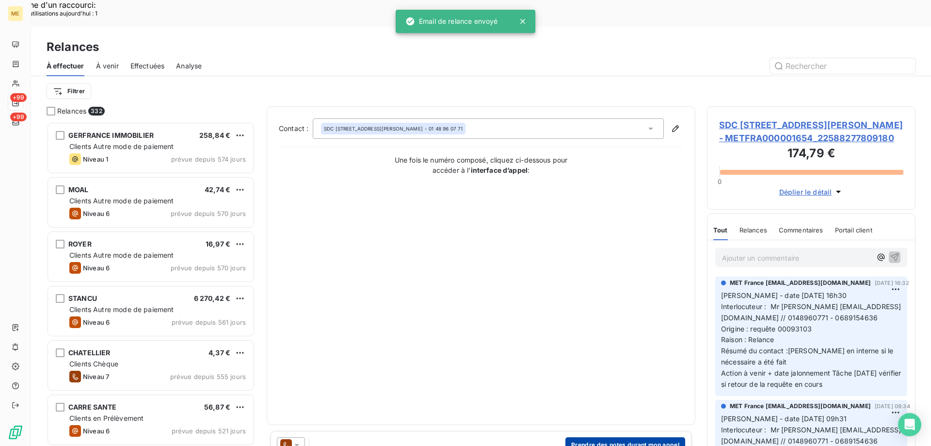
click at [589, 437] on button "Prendre des notes durant mon appel" at bounding box center [626, 445] width 120 height 16
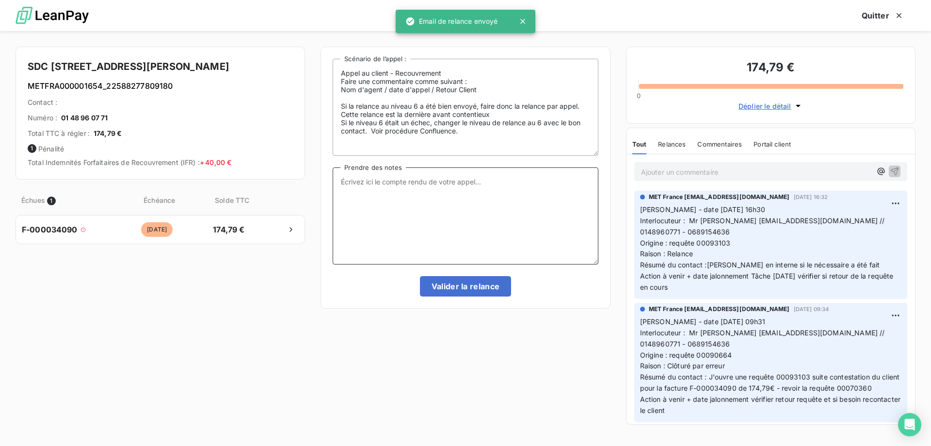
click at [439, 189] on textarea "Prendre des notes" at bounding box center [465, 215] width 265 height 97
paste textarea "[PERSON_NAME] - date [DATE] 15h23 Interlocuteur : Mme firinga 0642813163 fanny@…"
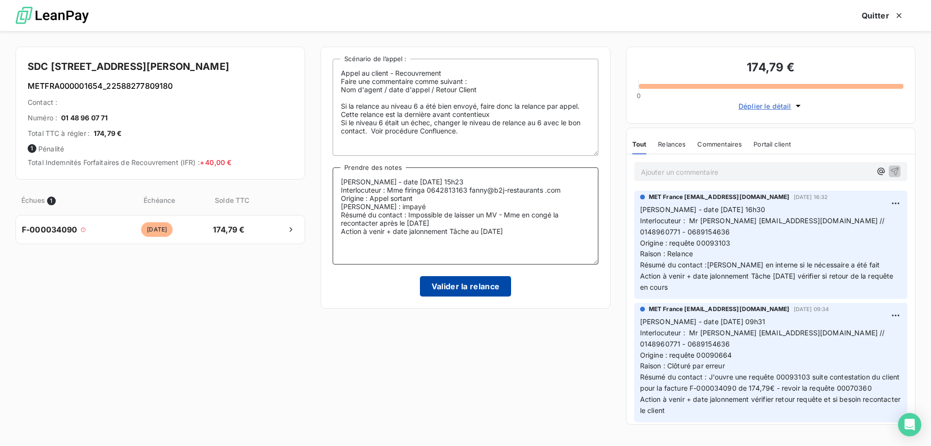
type textarea "[PERSON_NAME] - date [DATE] 15h23 Interlocuteur : Mme firinga 0642813163 fanny@…"
click at [462, 282] on button "Valider la relance" at bounding box center [466, 286] width 92 height 20
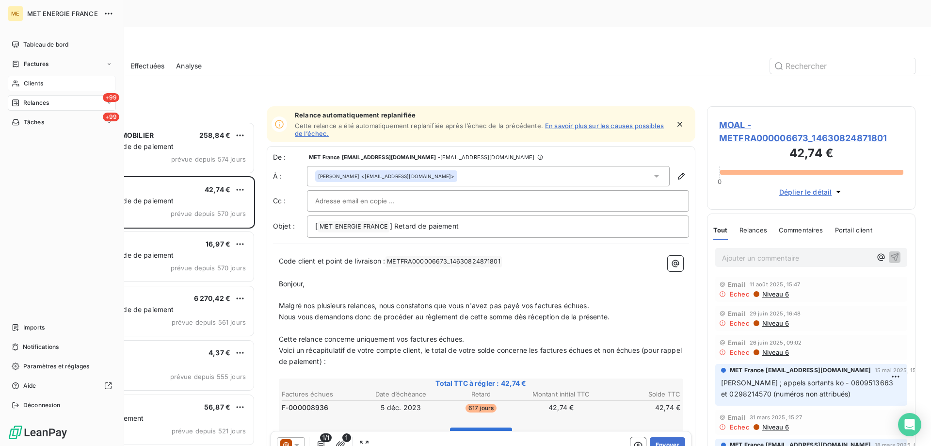
click at [44, 81] on div "Clients" at bounding box center [62, 84] width 108 height 16
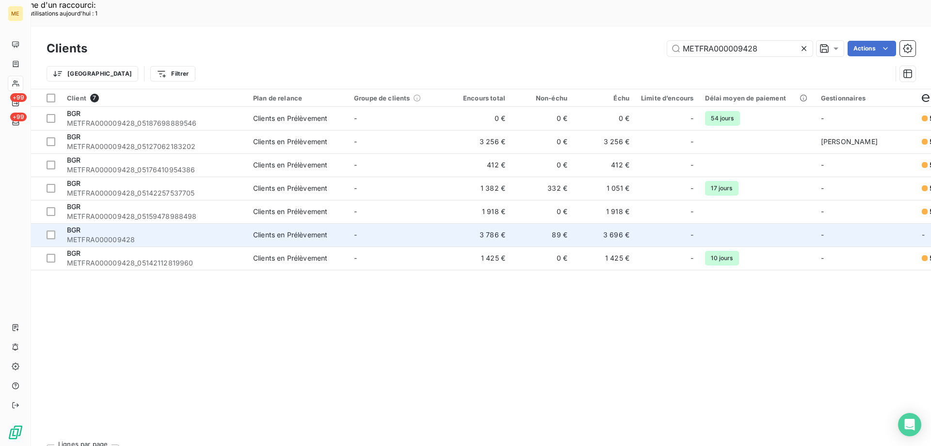
click at [105, 225] on div "BGR" at bounding box center [154, 230] width 175 height 10
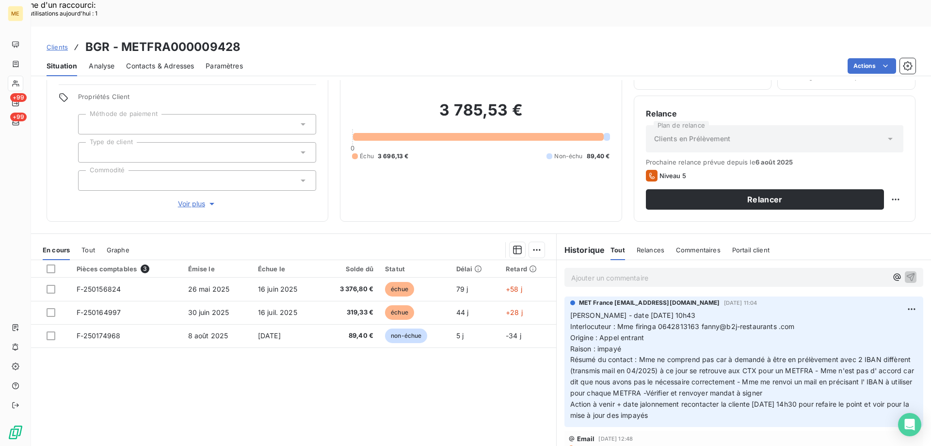
scroll to position [62, 0]
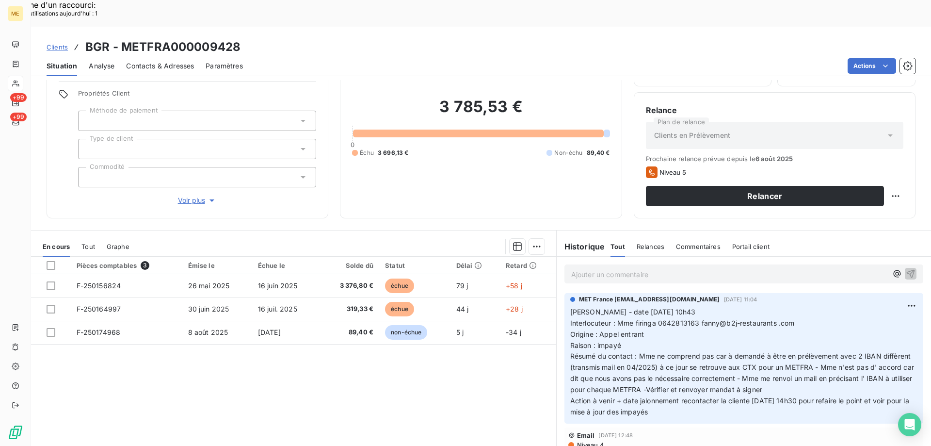
click at [622, 268] on p "Ajouter un commentaire ﻿" at bounding box center [729, 274] width 316 height 12
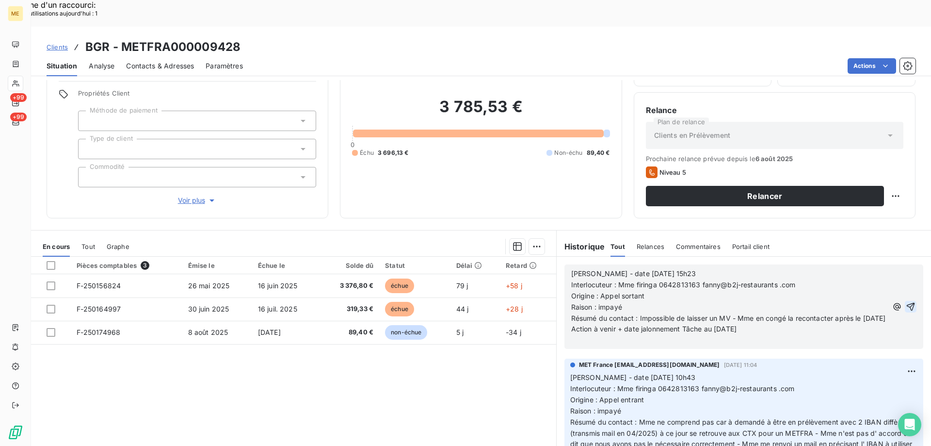
click at [907, 303] on icon "button" at bounding box center [911, 307] width 8 height 8
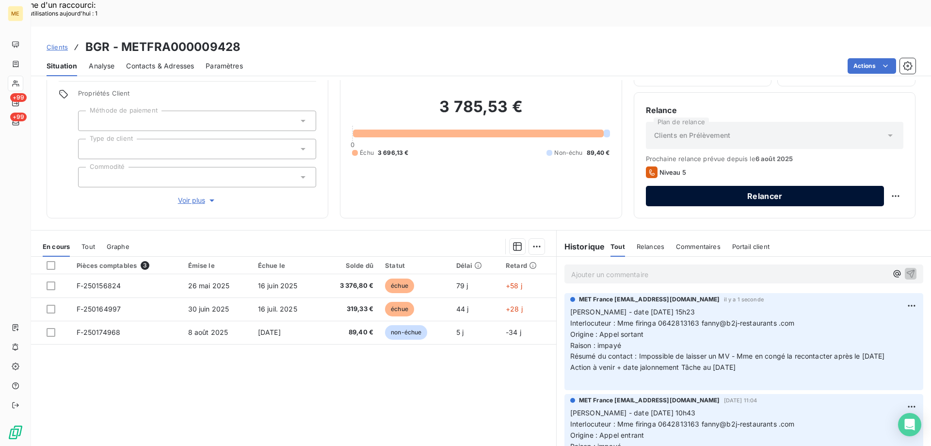
click at [834, 186] on button "Relancer" at bounding box center [765, 196] width 238 height 20
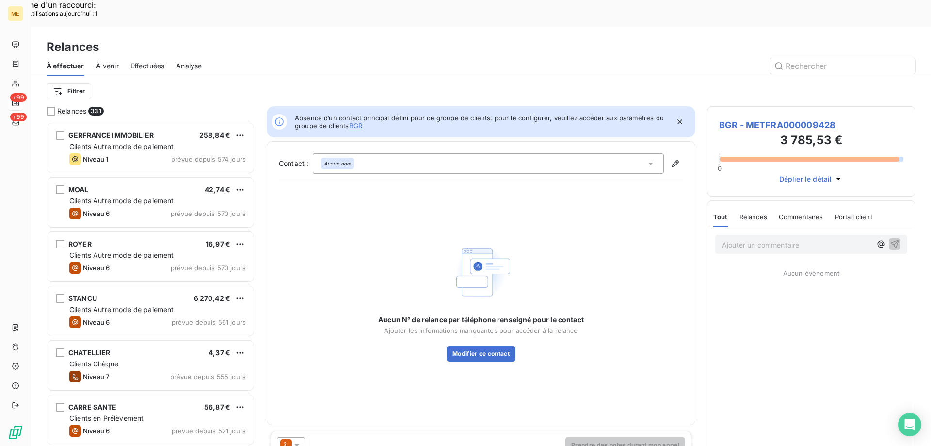
scroll to position [343, 201]
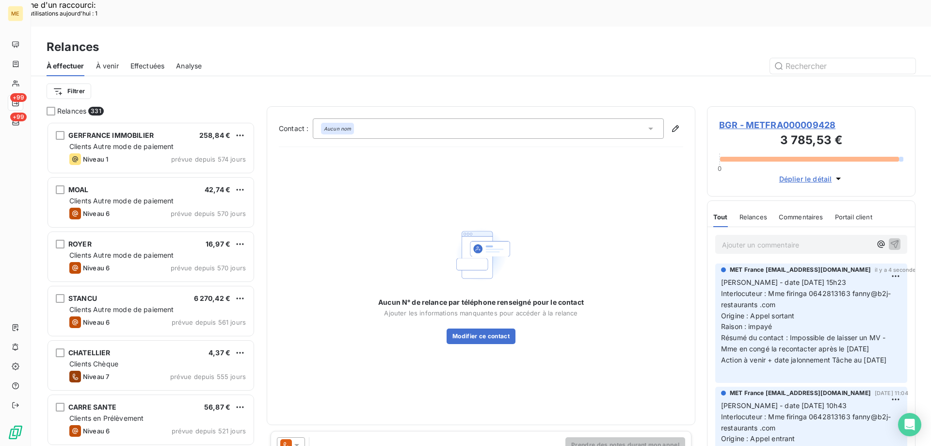
click at [297, 444] on icon at bounding box center [296, 445] width 5 height 2
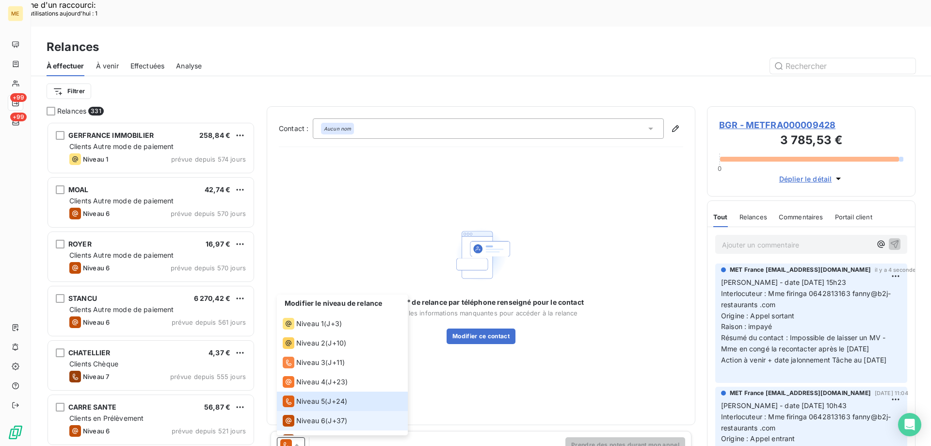
click at [308, 416] on span "Niveau 6" at bounding box center [310, 421] width 29 height 10
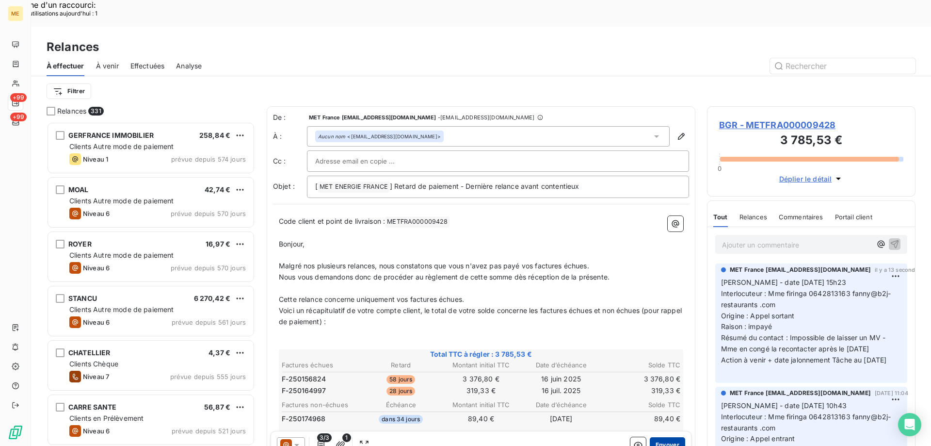
click at [659, 437] on button "Envoyer" at bounding box center [667, 445] width 35 height 16
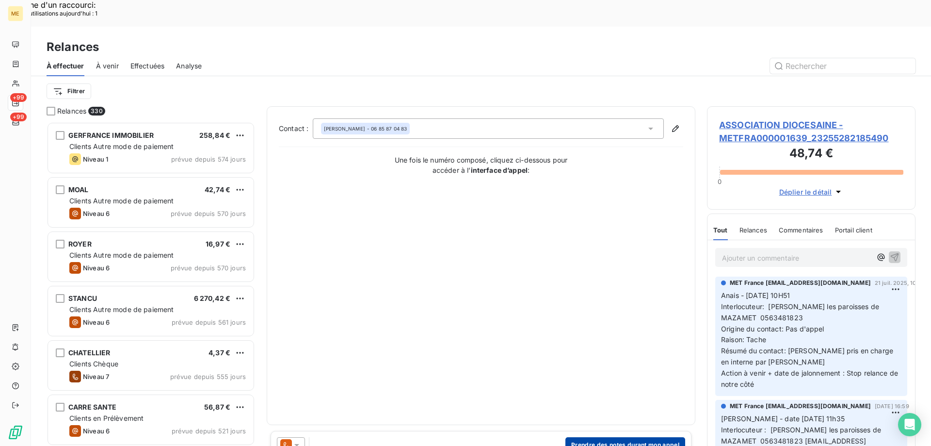
click at [615, 437] on button "Prendre des notes durant mon appel" at bounding box center [626, 445] width 120 height 16
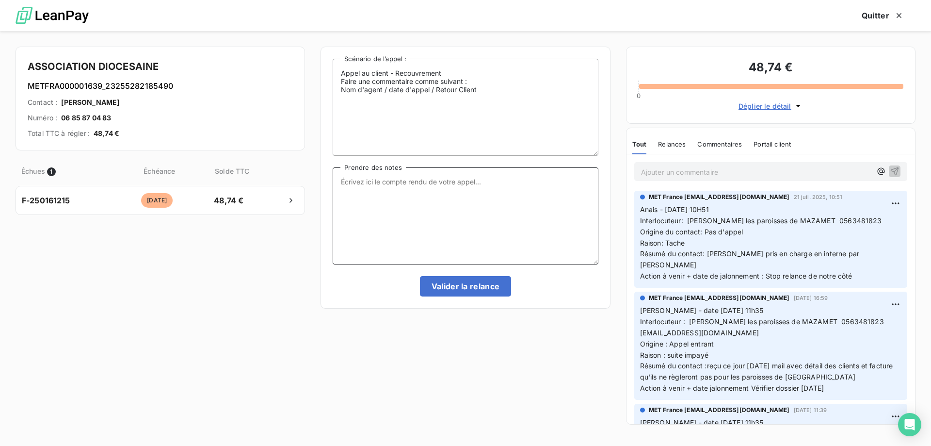
click at [523, 193] on textarea "Prendre des notes" at bounding box center [465, 215] width 265 height 97
paste textarea "[PERSON_NAME] - date [DATE] 15h23 Interlocuteur : Mme firinga 0642813163 fanny@…"
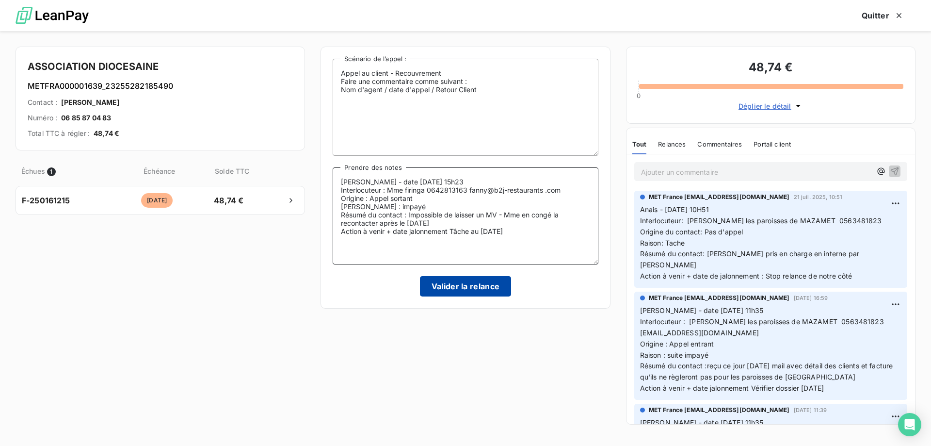
type textarea "[PERSON_NAME] - date [DATE] 15h23 Interlocuteur : Mme firinga 0642813163 fanny@…"
click at [464, 285] on button "Valider la relance" at bounding box center [466, 286] width 92 height 20
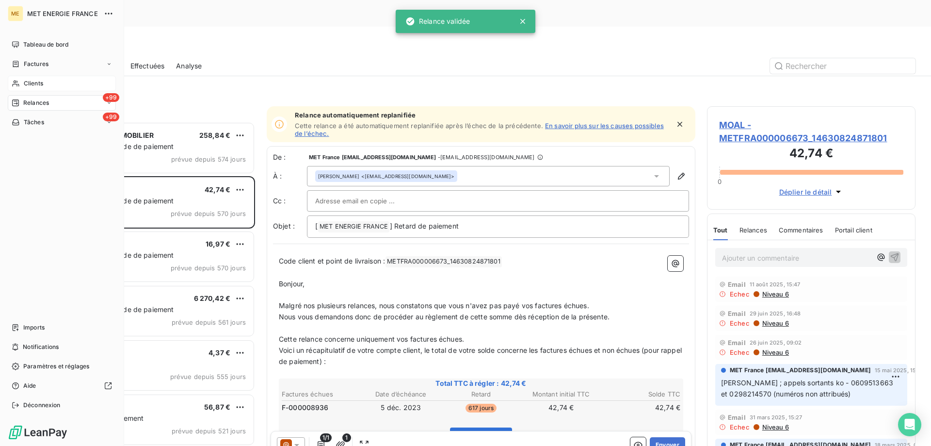
drag, startPoint x: 44, startPoint y: 83, endPoint x: 51, endPoint y: 83, distance: 7.3
click at [46, 83] on div "Clients" at bounding box center [62, 84] width 108 height 16
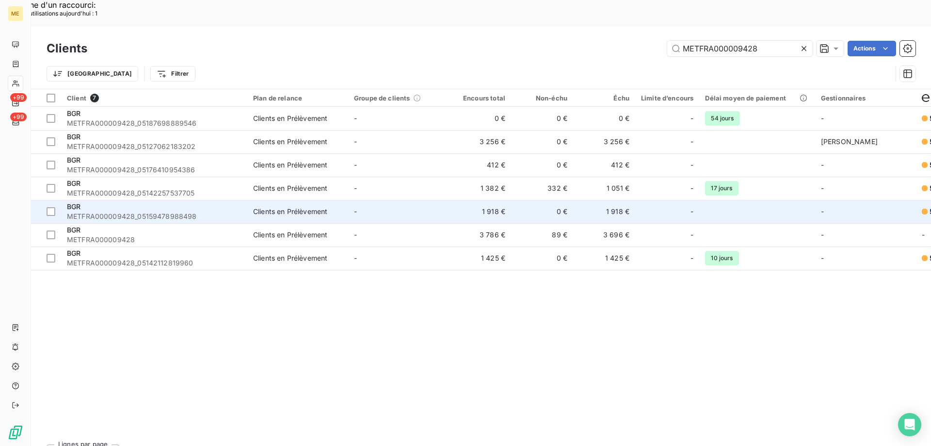
click at [126, 202] on div "BGR" at bounding box center [154, 207] width 175 height 10
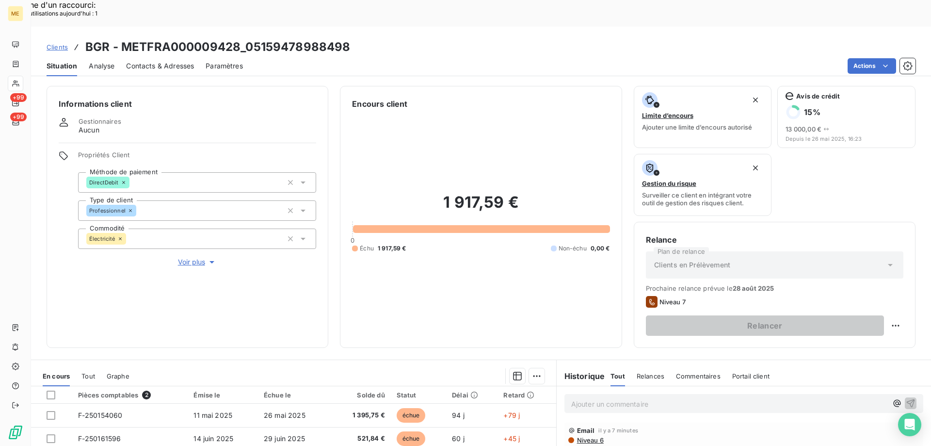
scroll to position [130, 0]
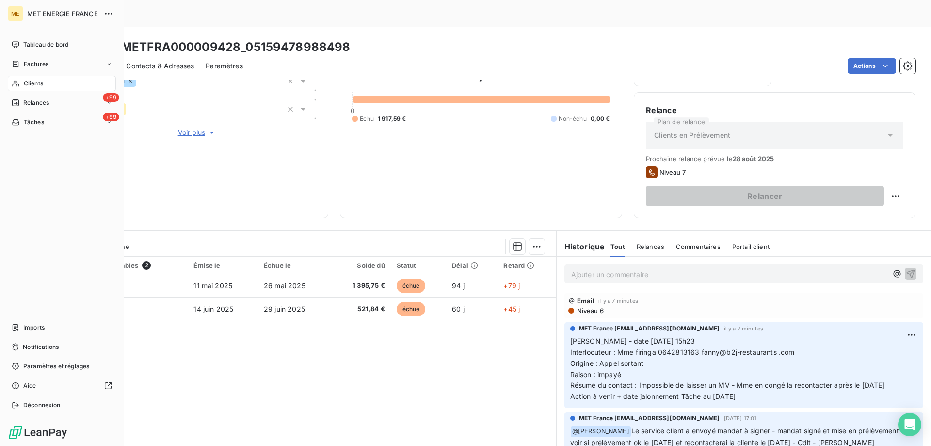
click at [48, 81] on div "Clients" at bounding box center [62, 84] width 108 height 16
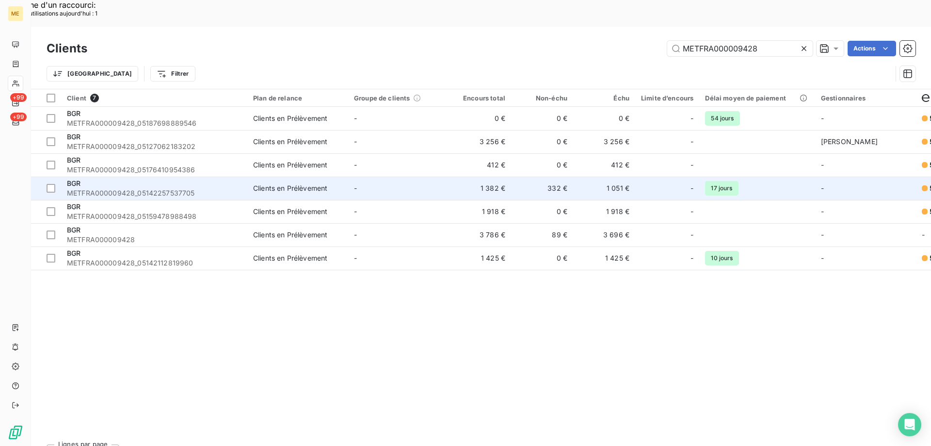
click at [128, 188] on span "METFRA000009428_05142257537705" at bounding box center [154, 193] width 175 height 10
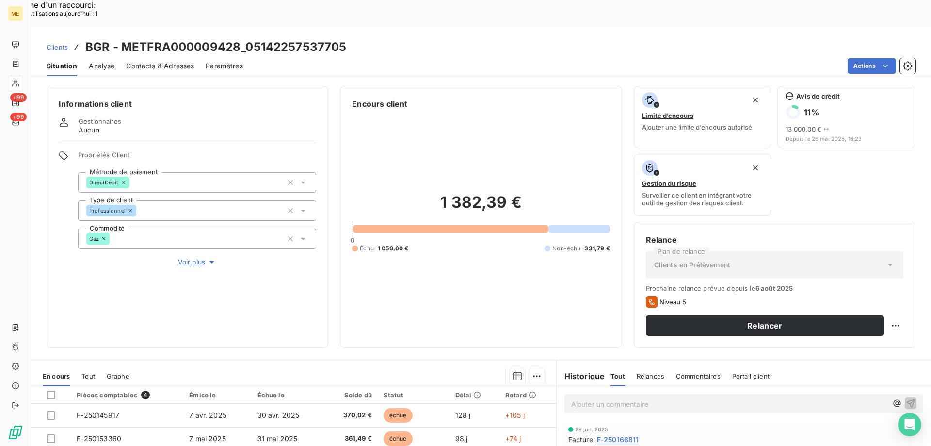
scroll to position [130, 0]
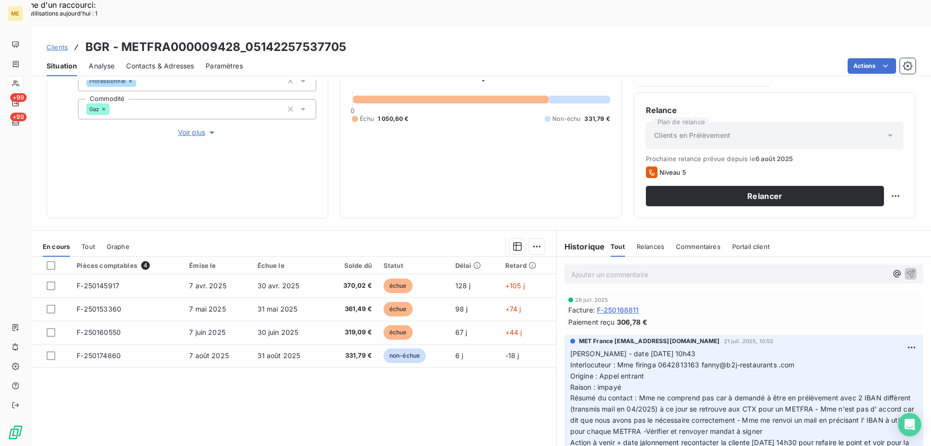
click at [587, 268] on p "Ajouter un commentaire ﻿" at bounding box center [729, 274] width 316 height 12
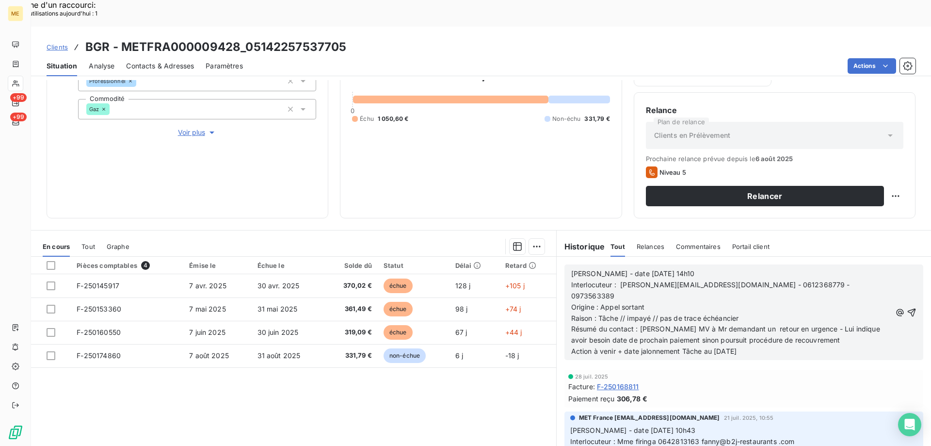
drag, startPoint x: 756, startPoint y: 311, endPoint x: 556, endPoint y: 253, distance: 207.7
click at [557, 257] on div "[PERSON_NAME] - date [DATE] 14h10 Interlocuteur : [PERSON_NAME][EMAIL_ADDRESS][…" at bounding box center [744, 312] width 374 height 111
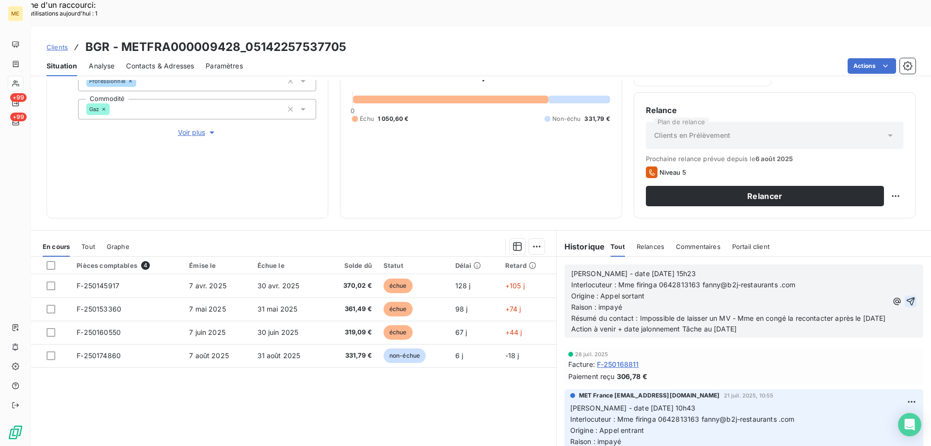
click at [906, 296] on icon "button" at bounding box center [911, 301] width 10 height 10
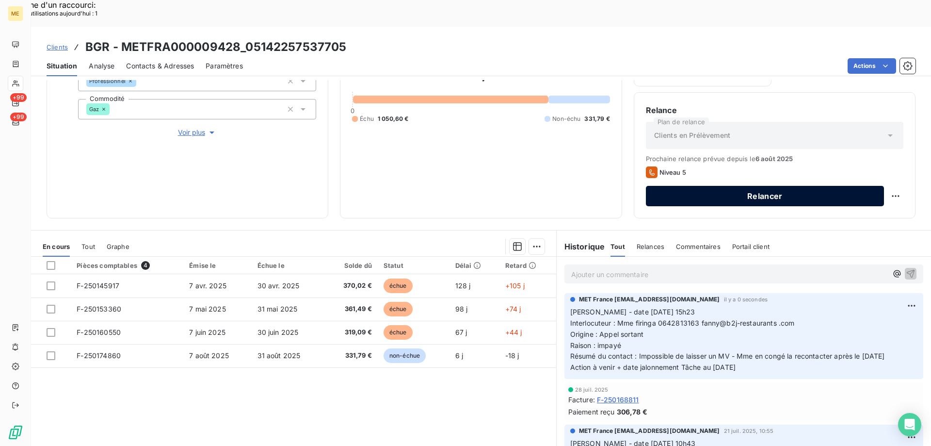
click at [809, 186] on button "Relancer" at bounding box center [765, 196] width 238 height 20
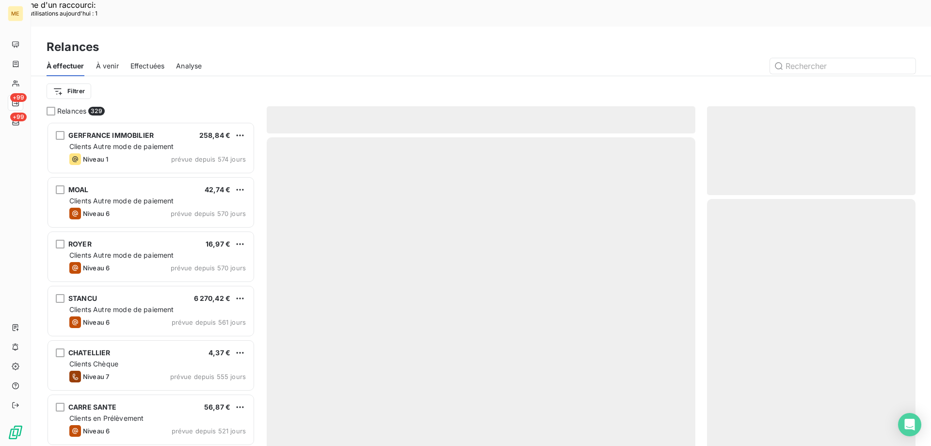
scroll to position [343, 201]
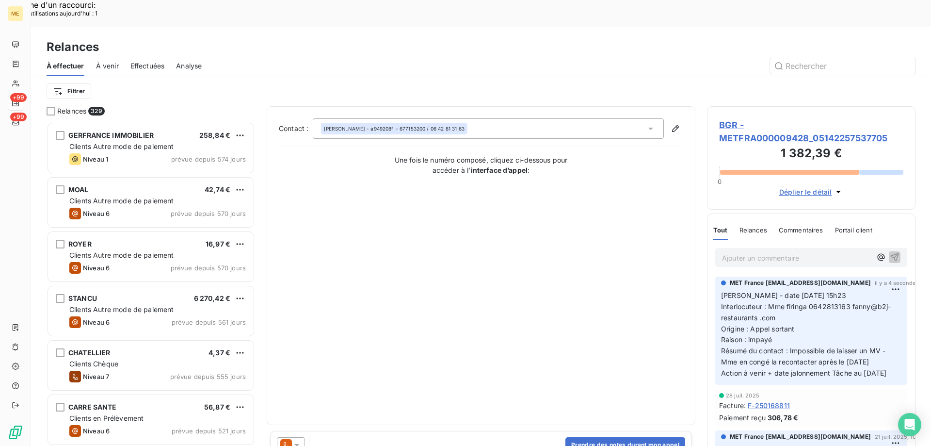
click at [300, 440] on icon at bounding box center [297, 445] width 10 height 10
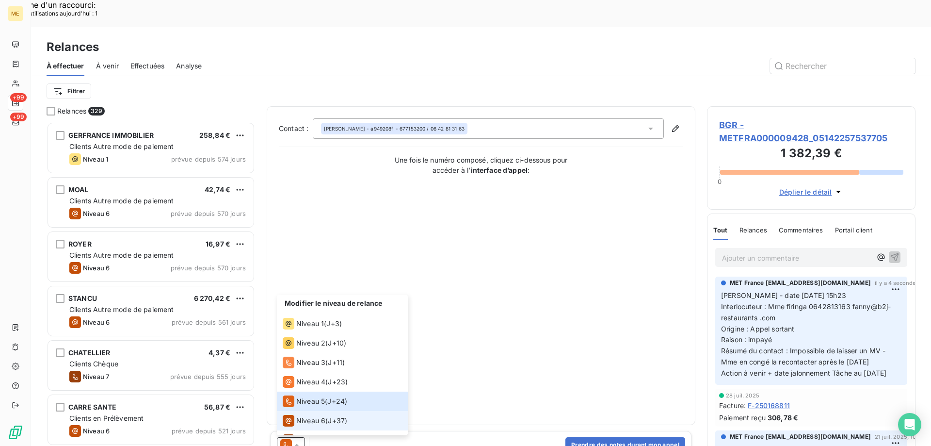
click at [306, 416] on span "Niveau 6" at bounding box center [310, 421] width 29 height 10
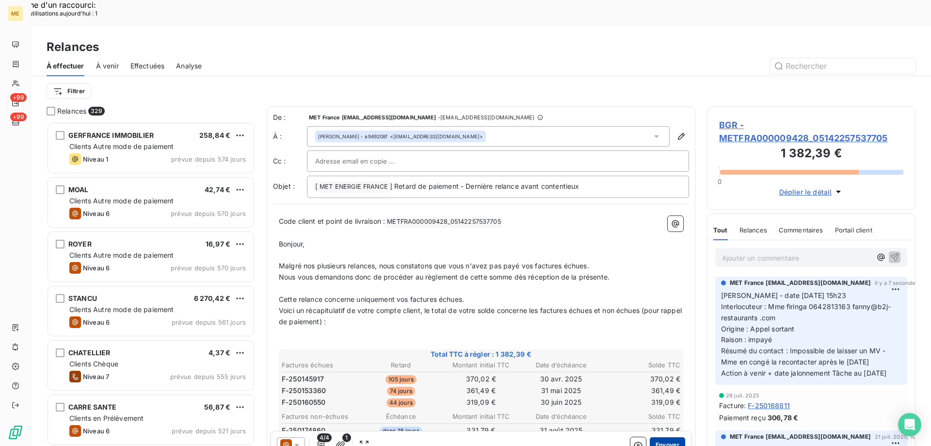
click at [655, 437] on button "Envoyer" at bounding box center [667, 445] width 35 height 16
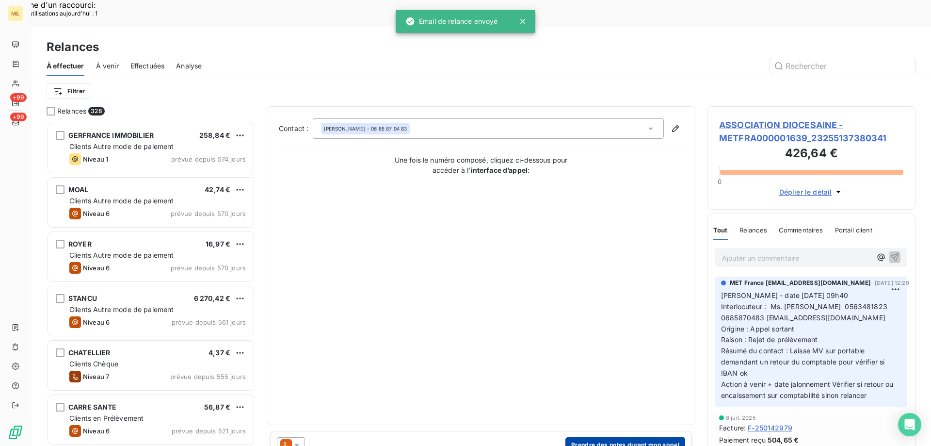
click at [596, 437] on button "Prendre des notes durant mon appel" at bounding box center [626, 445] width 120 height 16
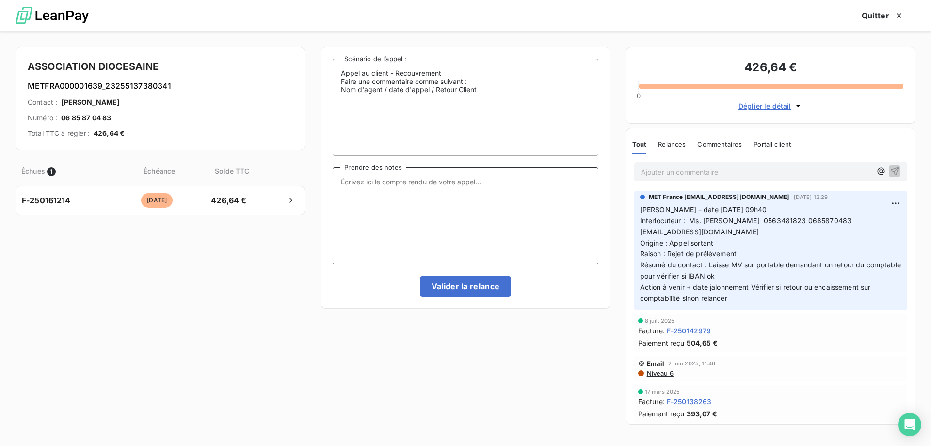
click at [479, 181] on textarea "Prendre des notes" at bounding box center [465, 215] width 265 height 97
paste textarea "[PERSON_NAME] - date [DATE] 15h23 Interlocuteur : Mme firinga 0642813163 fanny@…"
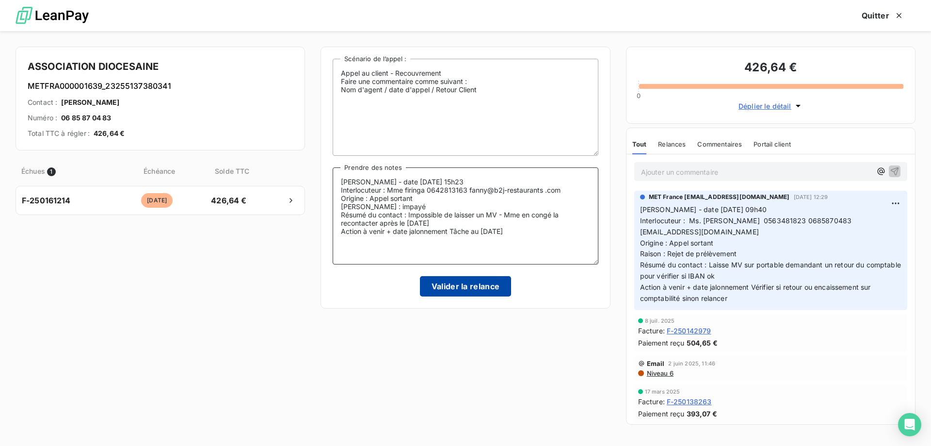
type textarea "[PERSON_NAME] - date [DATE] 15h23 Interlocuteur : Mme firinga 0642813163 fanny@…"
click at [452, 286] on button "Valider la relance" at bounding box center [466, 286] width 92 height 20
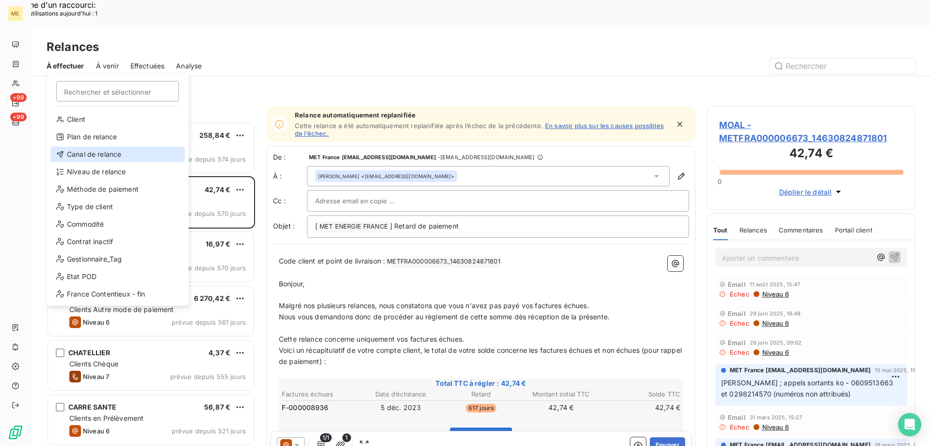
click at [117, 150] on div "Canal de relance" at bounding box center [117, 154] width 134 height 16
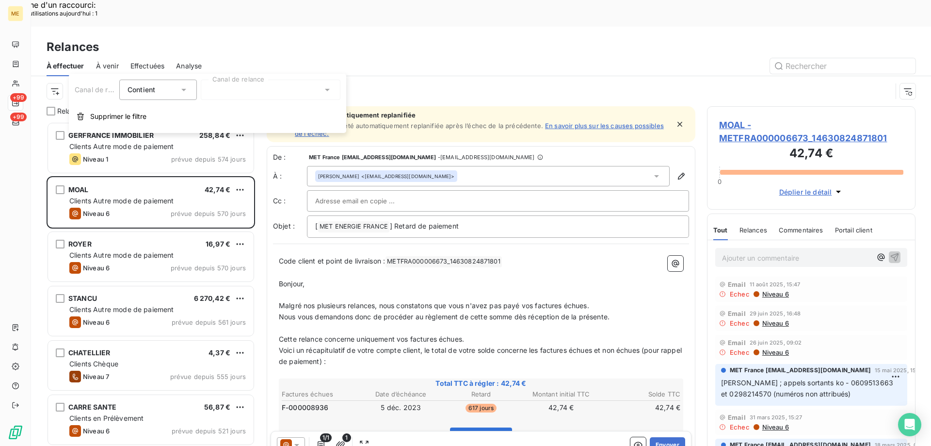
click at [225, 81] on div at bounding box center [271, 90] width 140 height 20
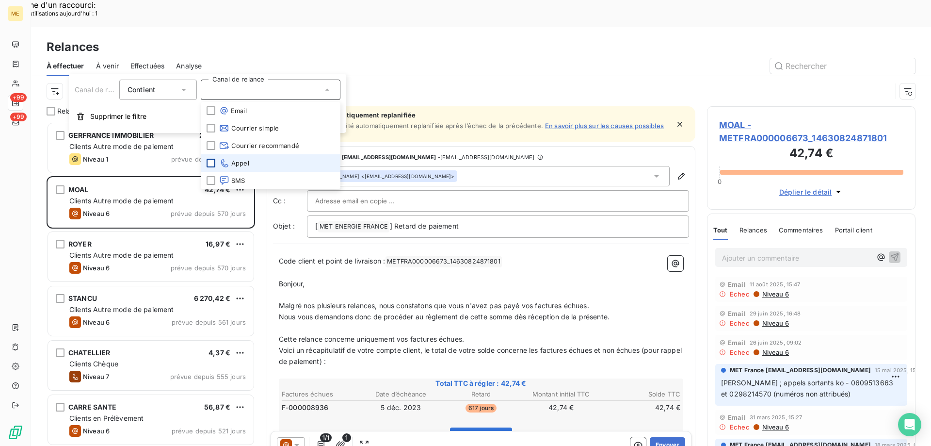
click at [211, 159] on div at bounding box center [211, 163] width 9 height 9
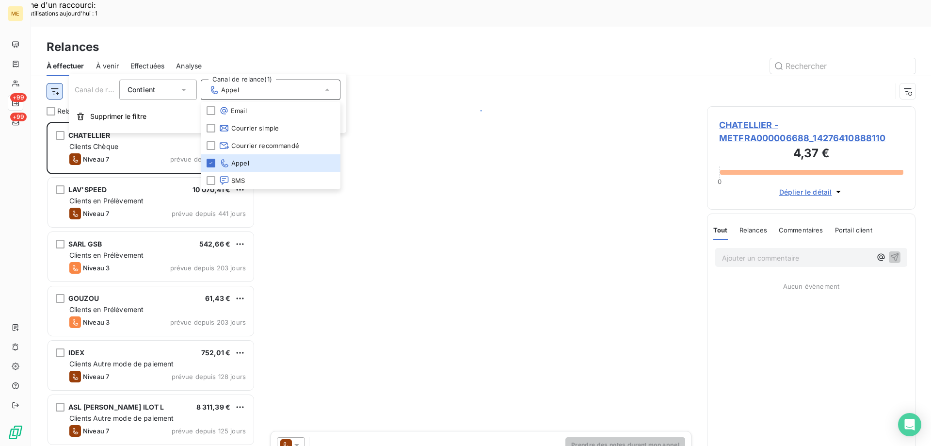
scroll to position [343, 201]
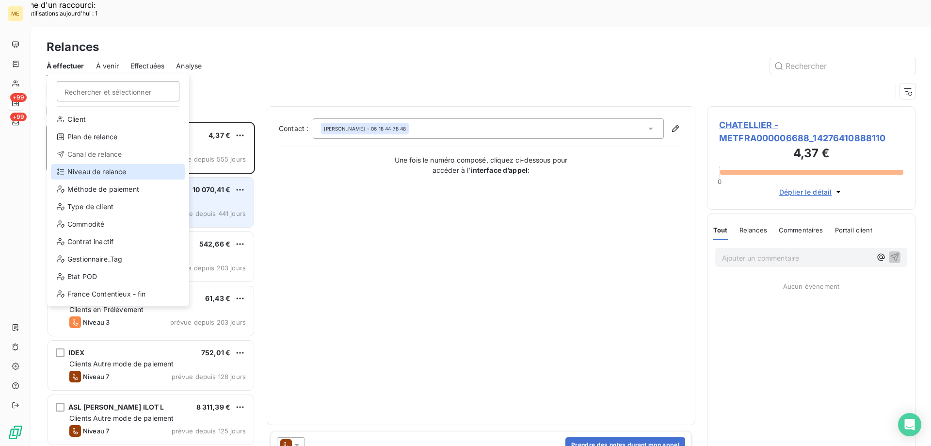
click at [123, 170] on div "Niveau de relance" at bounding box center [118, 172] width 134 height 16
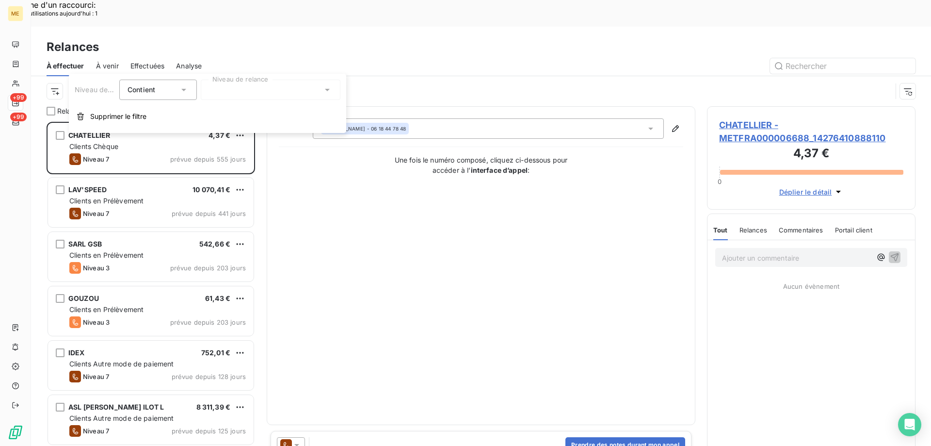
click at [247, 88] on div at bounding box center [271, 90] width 140 height 20
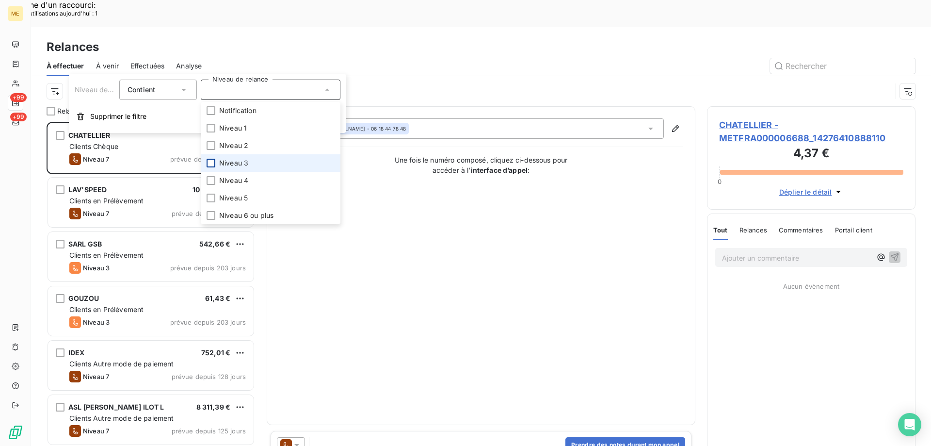
click at [212, 162] on div at bounding box center [211, 163] width 9 height 9
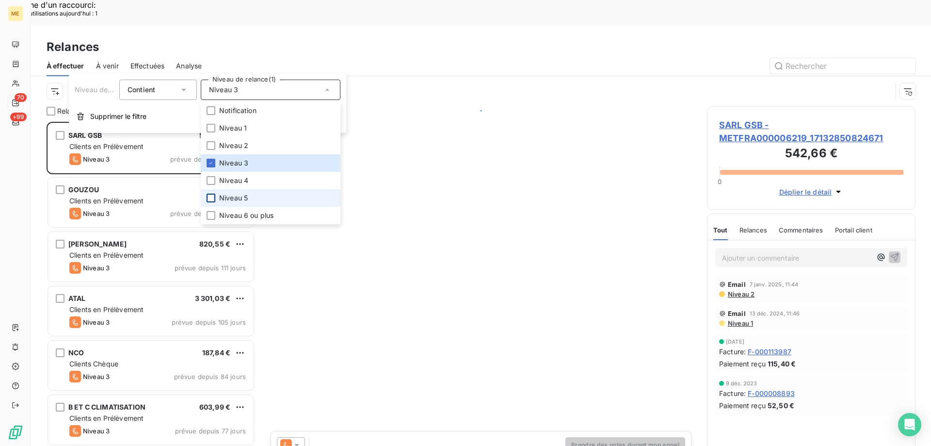
scroll to position [343, 201]
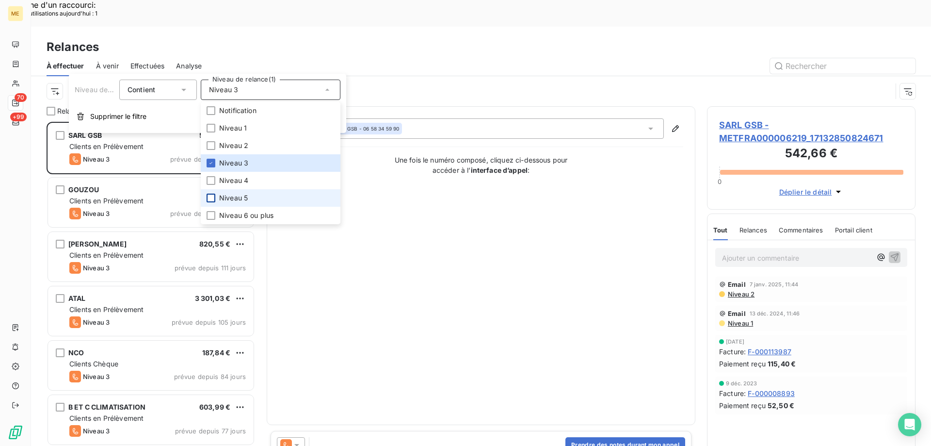
click at [209, 199] on div at bounding box center [211, 198] width 9 height 9
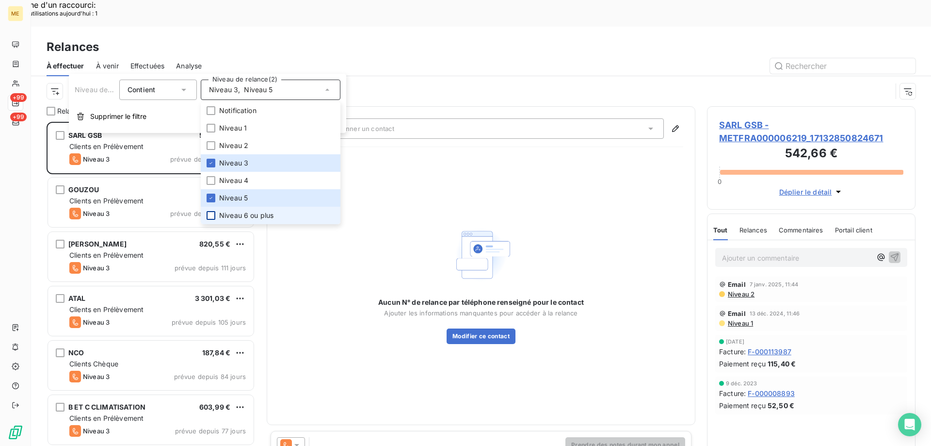
click at [211, 215] on div at bounding box center [211, 215] width 9 height 9
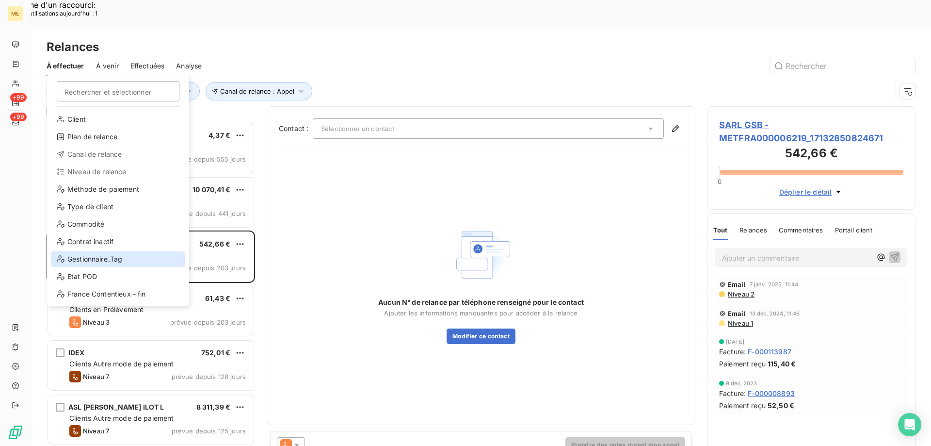
click at [115, 260] on div "Gestionnaire_Tag" at bounding box center [118, 259] width 134 height 16
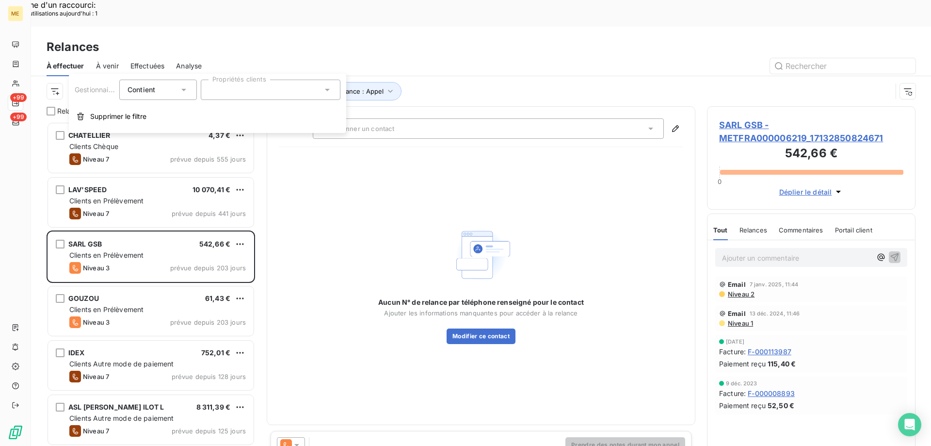
click at [243, 88] on div at bounding box center [271, 90] width 140 height 20
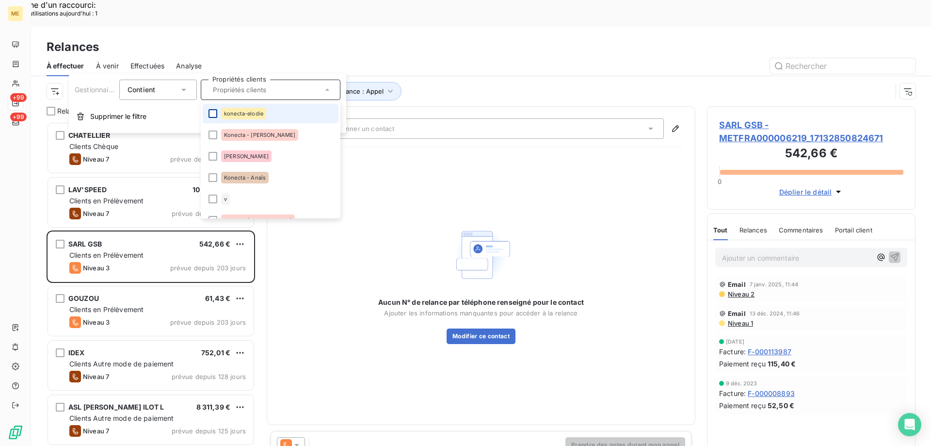
click at [214, 114] on div at bounding box center [213, 113] width 9 height 9
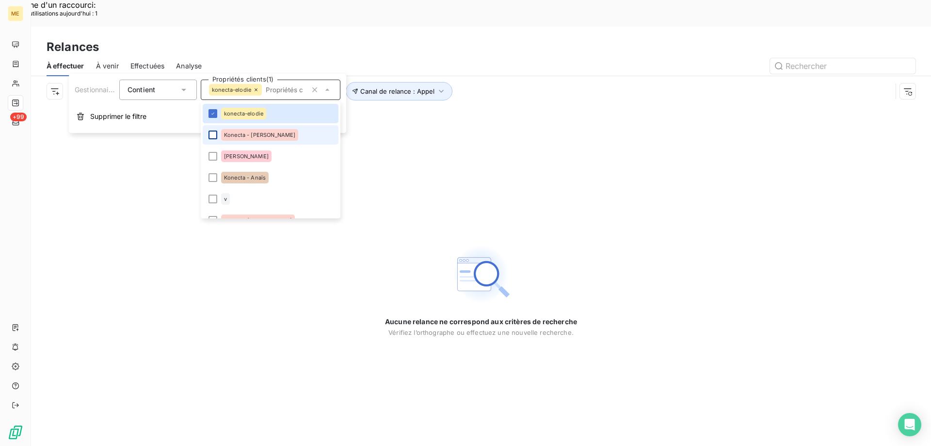
click at [214, 131] on div at bounding box center [213, 134] width 9 height 9
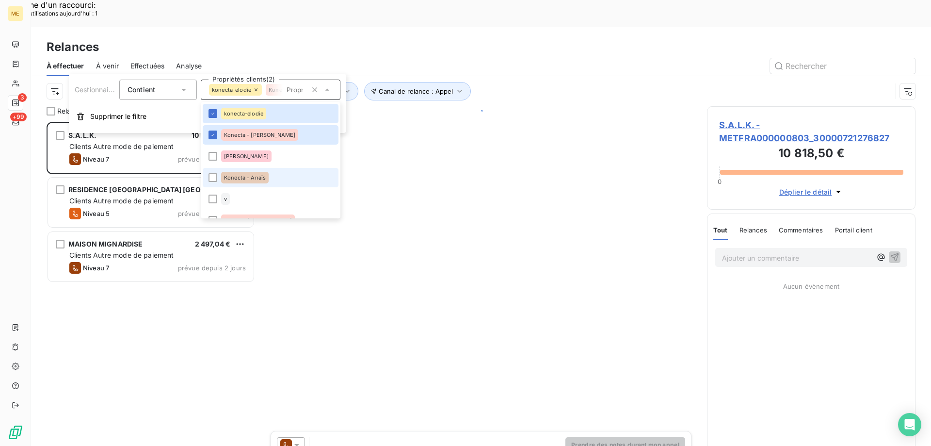
scroll to position [343, 201]
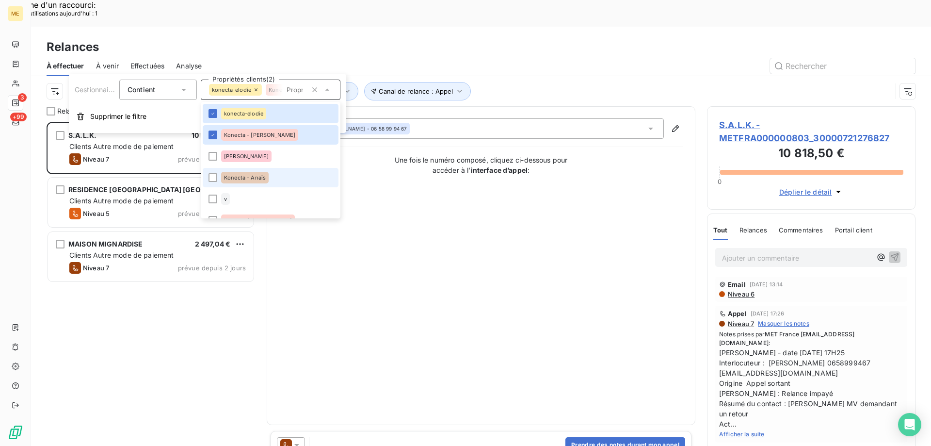
drag, startPoint x: 213, startPoint y: 178, endPoint x: 255, endPoint y: 166, distance: 43.3
click at [215, 178] on div at bounding box center [213, 177] width 9 height 9
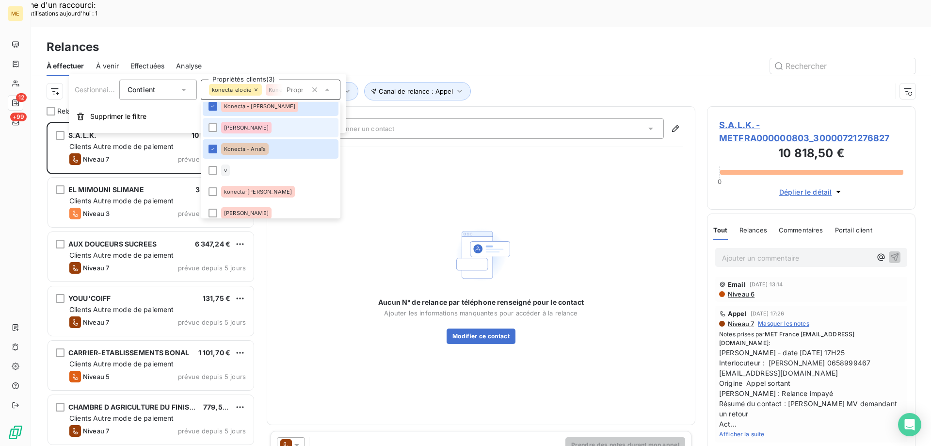
scroll to position [49, 0]
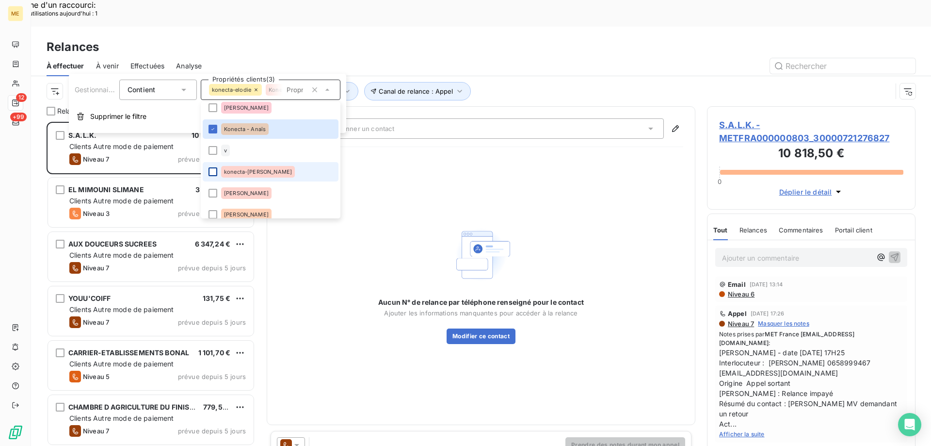
click at [212, 172] on div at bounding box center [213, 171] width 9 height 9
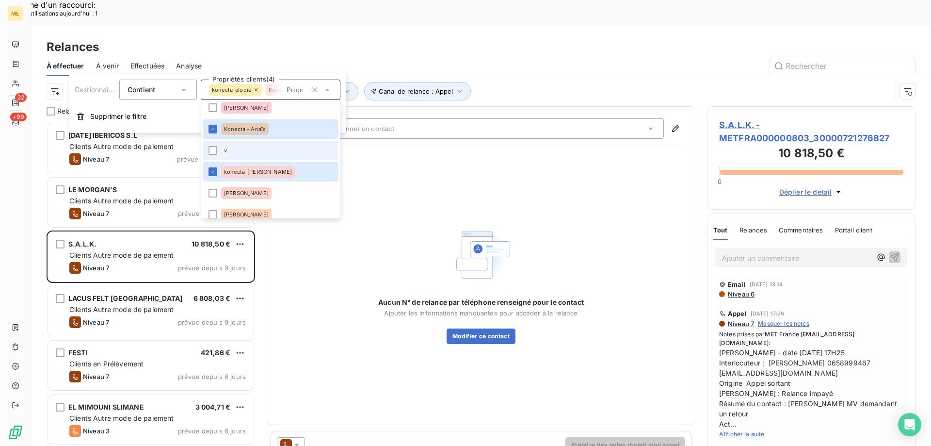
scroll to position [146, 0]
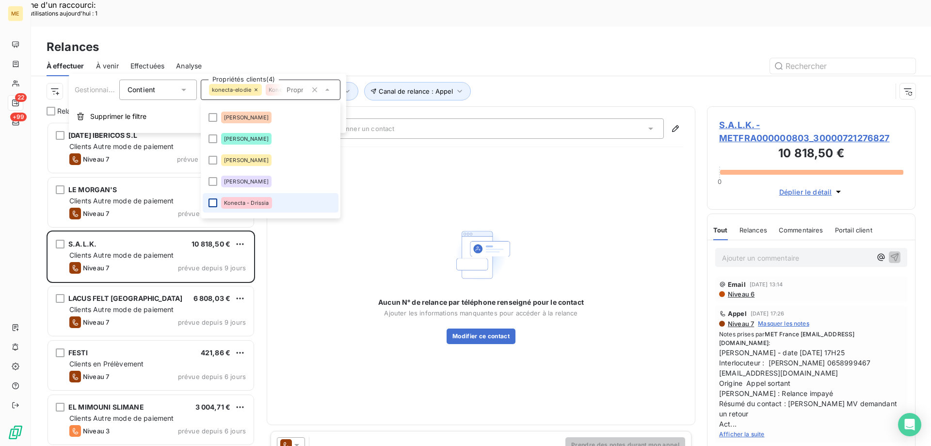
click at [212, 203] on div at bounding box center [213, 202] width 9 height 9
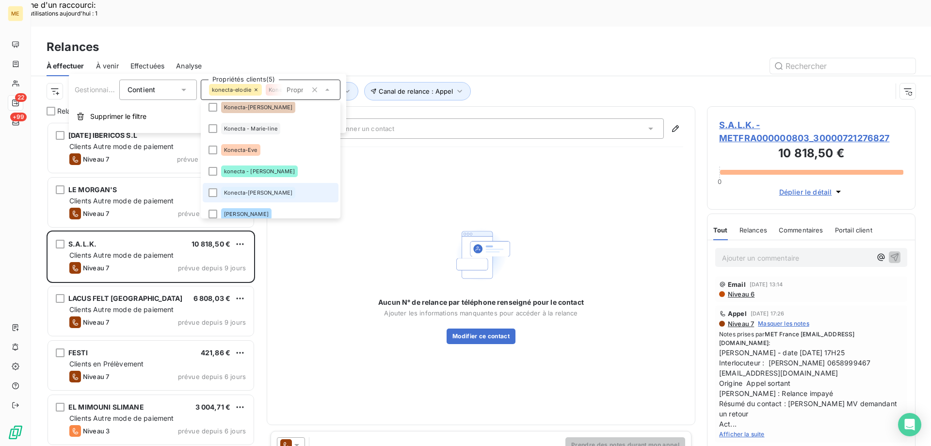
scroll to position [243, 0]
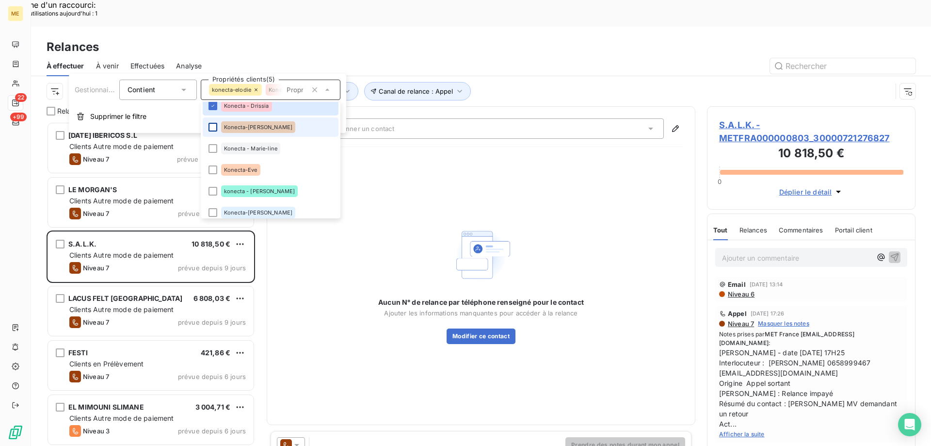
click at [212, 127] on div at bounding box center [213, 127] width 9 height 9
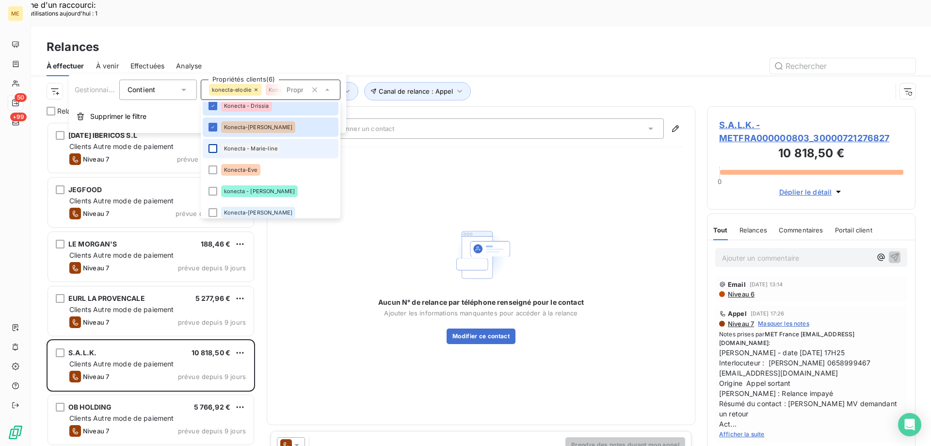
click at [212, 149] on div at bounding box center [213, 148] width 9 height 9
click at [213, 168] on div at bounding box center [213, 169] width 9 height 9
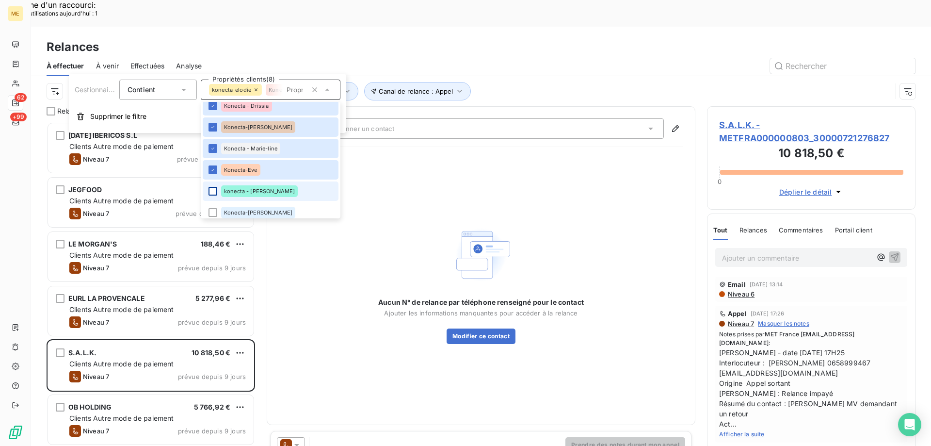
click at [213, 193] on div at bounding box center [213, 191] width 9 height 9
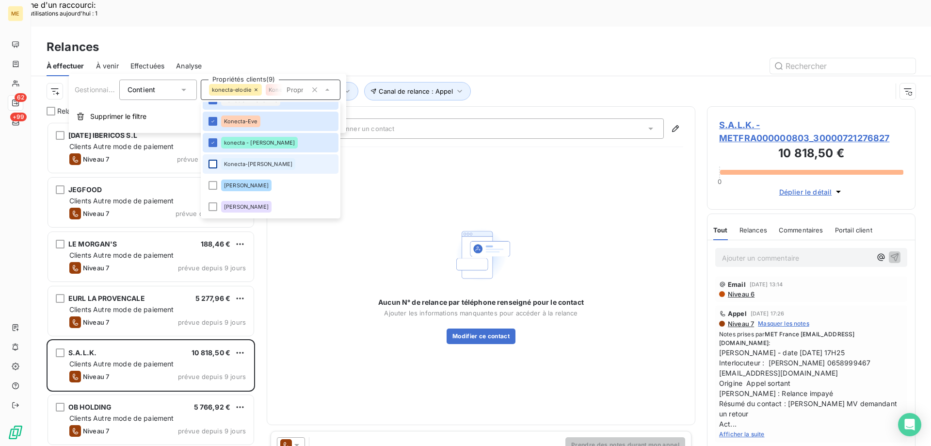
click at [212, 161] on div at bounding box center [213, 164] width 9 height 9
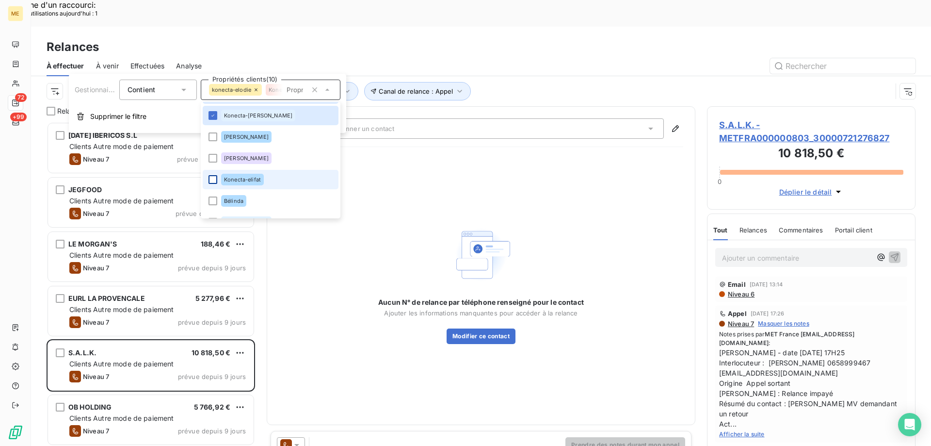
click at [211, 179] on div at bounding box center [213, 179] width 9 height 9
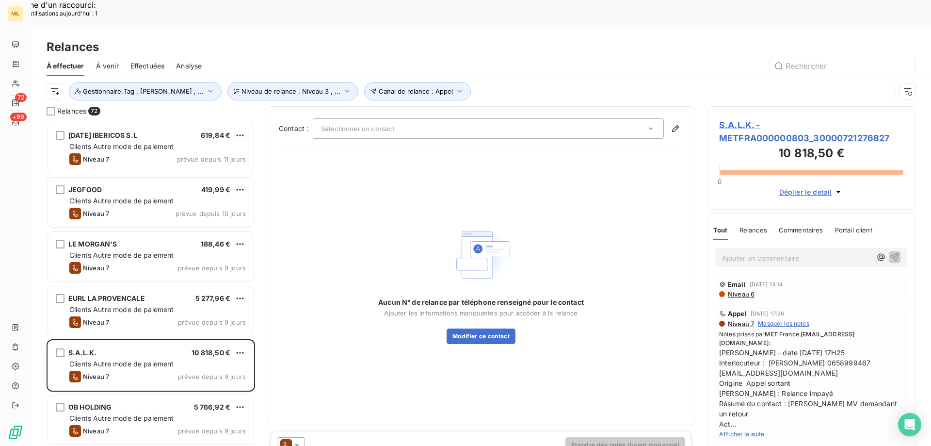
click at [507, 38] on div "Relances" at bounding box center [481, 46] width 900 height 17
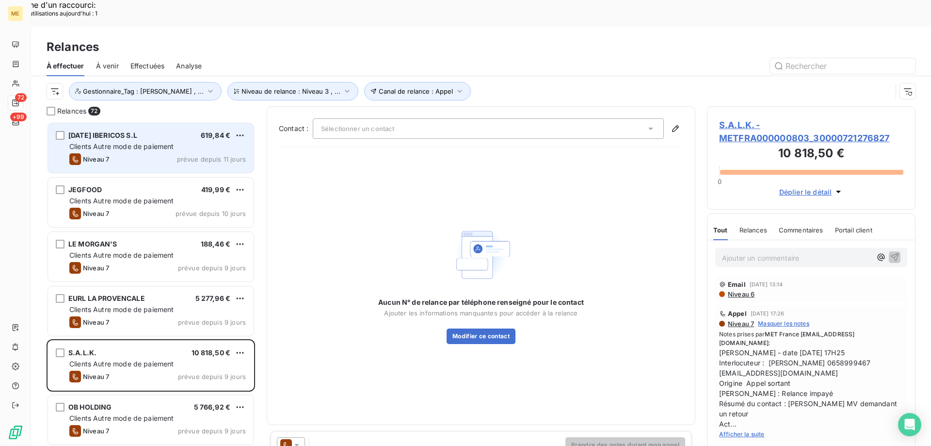
click at [165, 131] on div "[DATE] IBERICOS S.L 619,84 €" at bounding box center [157, 135] width 177 height 9
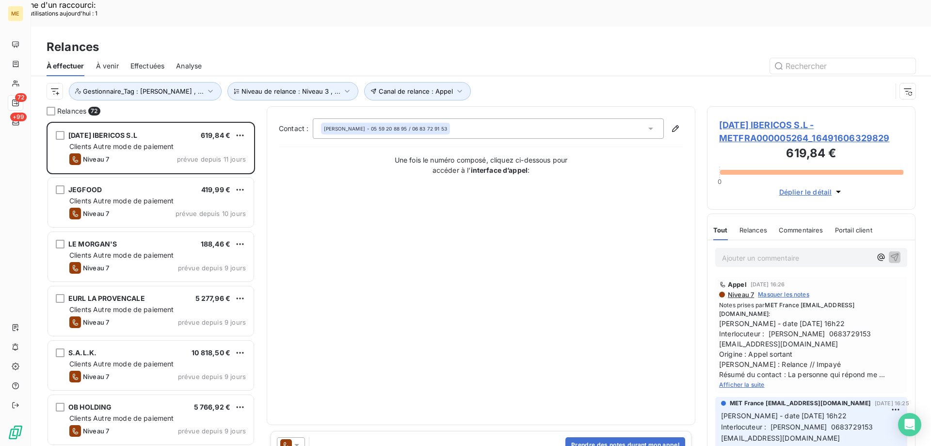
click at [748, 118] on span "[DATE] IBERICOS S.L - METFRA000005264_16491606329829" at bounding box center [811, 131] width 184 height 26
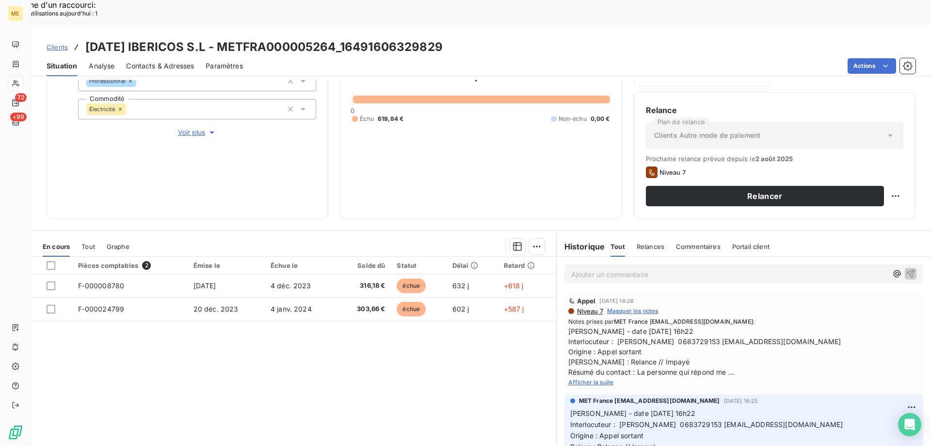
click at [586, 377] on div "Afficher la suite" at bounding box center [744, 382] width 351 height 10
click at [583, 378] on span "Afficher la suite" at bounding box center [592, 381] width 46 height 7
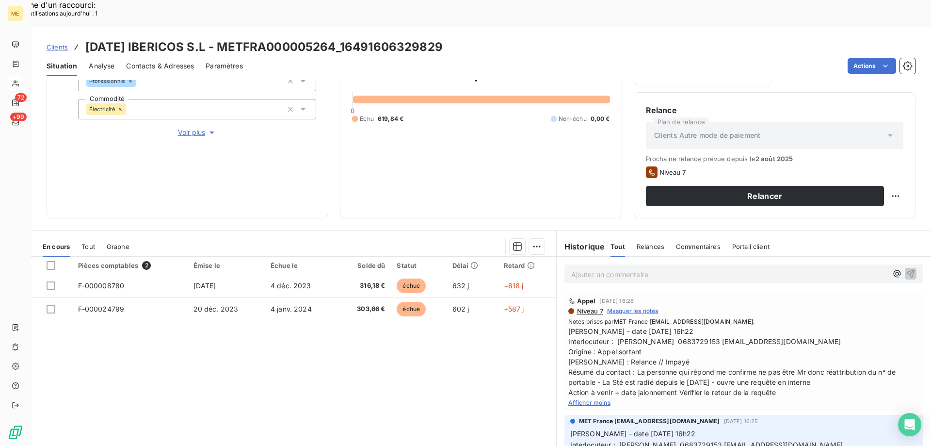
drag, startPoint x: 85, startPoint y: 15, endPoint x: 485, endPoint y: 15, distance: 399.7
click at [485, 38] on div "Clients [DATE] IBERICOS S.L - METFRA000005264_16491606329829" at bounding box center [481, 46] width 900 height 17
copy h3 "[DATE] IBERICOS S.L - METFRA000005264_16491606329829"
click at [260, 38] on h3 "[DATE] IBERICOS S.L - METFRA000005264_16491606329829" at bounding box center [263, 46] width 357 height 17
drag, startPoint x: 260, startPoint y: 22, endPoint x: 377, endPoint y: 22, distance: 117.4
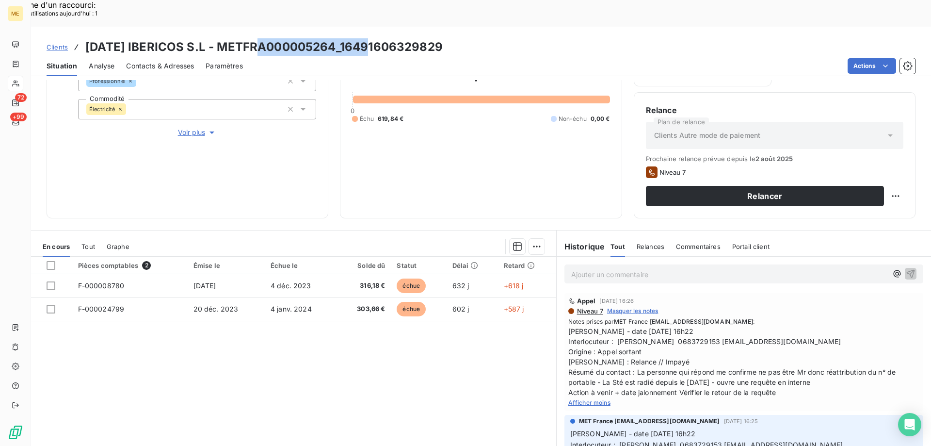
click at [377, 38] on h3 "[DATE] IBERICOS S.L - METFRA000005264_16491606329829" at bounding box center [263, 46] width 357 height 17
copy h3 "METFRA000005264"
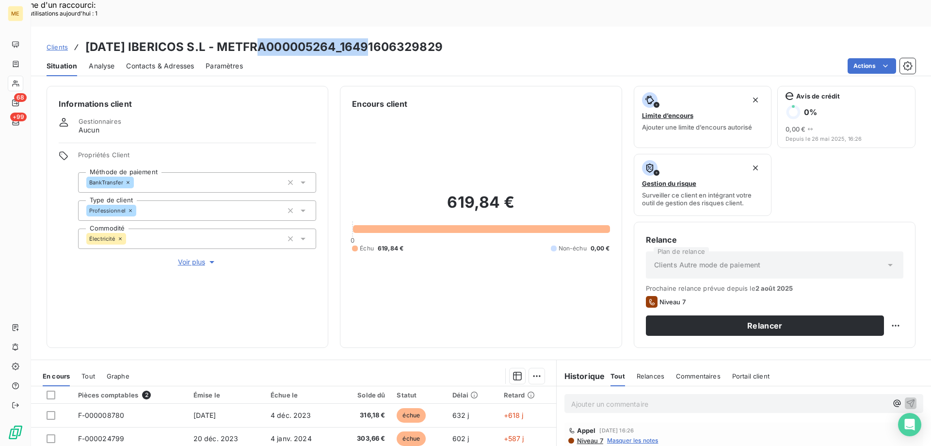
click at [196, 257] on span "Voir plus" at bounding box center [197, 262] width 39 height 10
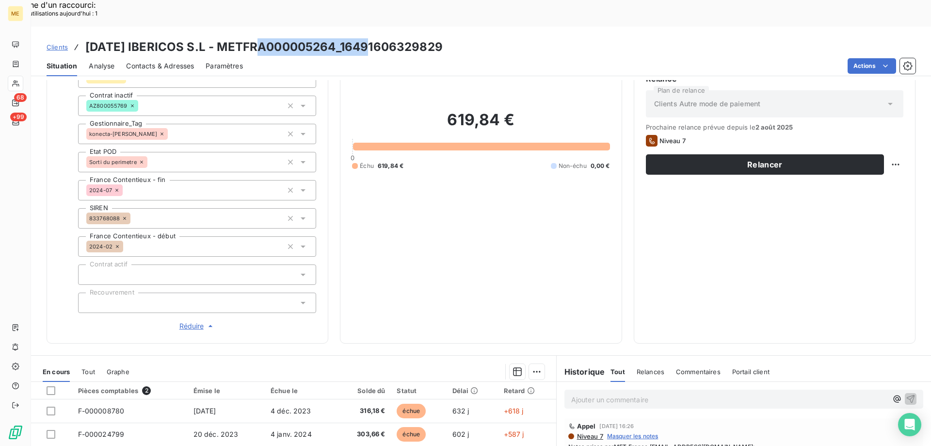
scroll to position [194, 0]
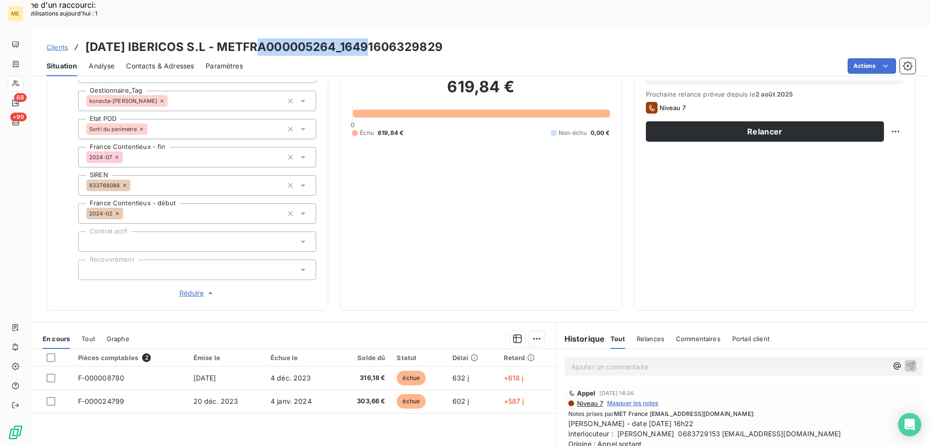
click at [185, 288] on span "Réduire" at bounding box center [197, 293] width 36 height 10
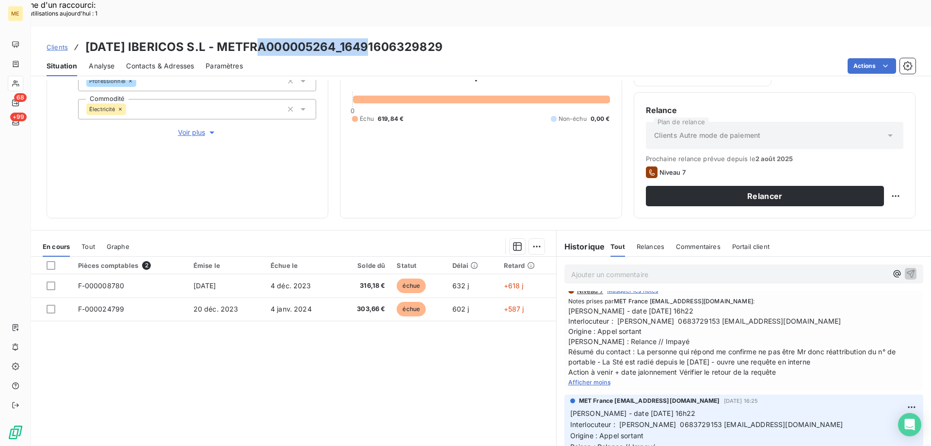
scroll to position [0, 0]
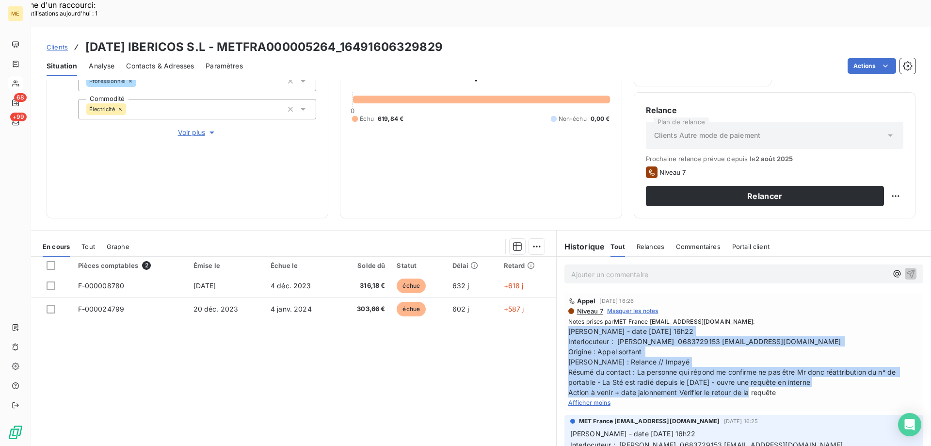
drag, startPoint x: 776, startPoint y: 368, endPoint x: 561, endPoint y: 305, distance: 223.3
click at [565, 305] on div "Appel [DATE] 16:26 Niveau 7 Masquer les notes Notes prises par MET France [EMAI…" at bounding box center [744, 352] width 359 height 118
copy span "[PERSON_NAME] - date [DATE] 16h22 Interlocuteur : [PERSON_NAME] 0683729153 [EMA…"
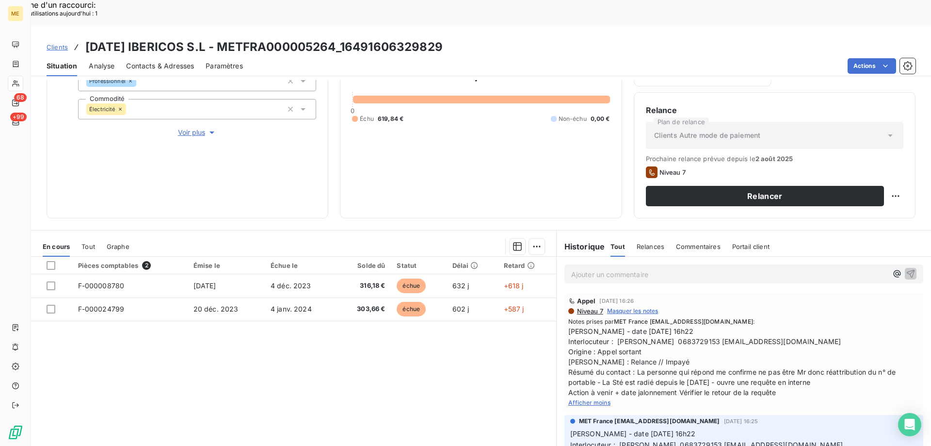
click at [587, 268] on p "Ajouter un commentaire ﻿" at bounding box center [729, 274] width 316 height 12
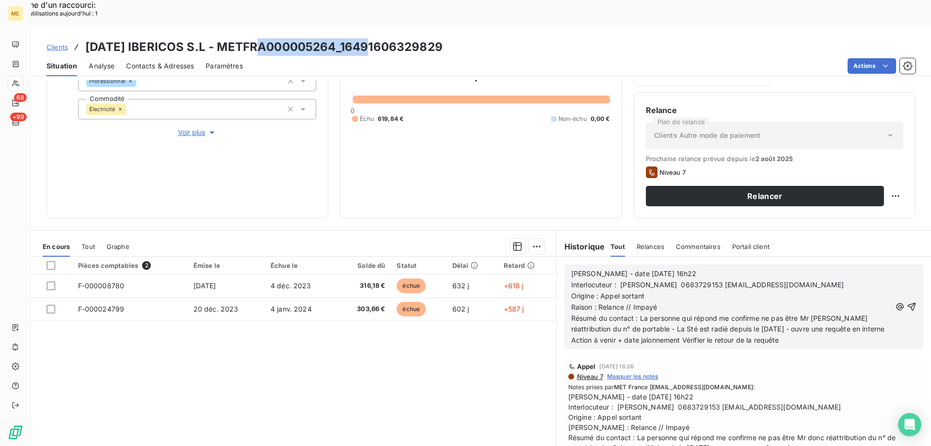
drag, startPoint x: 260, startPoint y: 17, endPoint x: 376, endPoint y: 8, distance: 116.8
click at [376, 27] on div "Clients [DATE] IBERICOS S.L - METFRA000005264_16491606329829 Situation Analyse …" at bounding box center [481, 51] width 900 height 49
copy h3 "METFRA000005264"
drag, startPoint x: 687, startPoint y: 259, endPoint x: 727, endPoint y: 257, distance: 39.3
click at [727, 280] on span "Interlocuteur : [PERSON_NAME] 0683729153 [EMAIL_ADDRESS][DOMAIN_NAME]" at bounding box center [707, 284] width 273 height 8
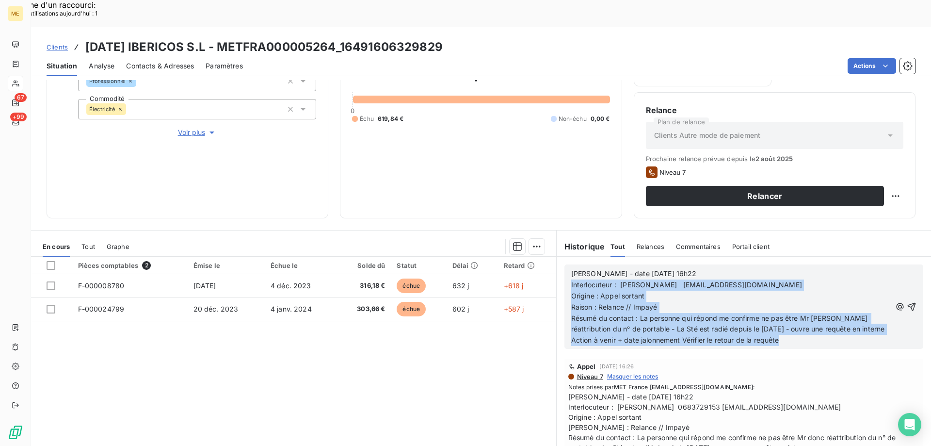
drag, startPoint x: 567, startPoint y: 257, endPoint x: 789, endPoint y: 315, distance: 230.1
click at [789, 315] on div "[PERSON_NAME] - date [DATE] 16h22 Interlocuteur : [PERSON_NAME] [EMAIL_ADDRESS]…" at bounding box center [731, 307] width 320 height 78
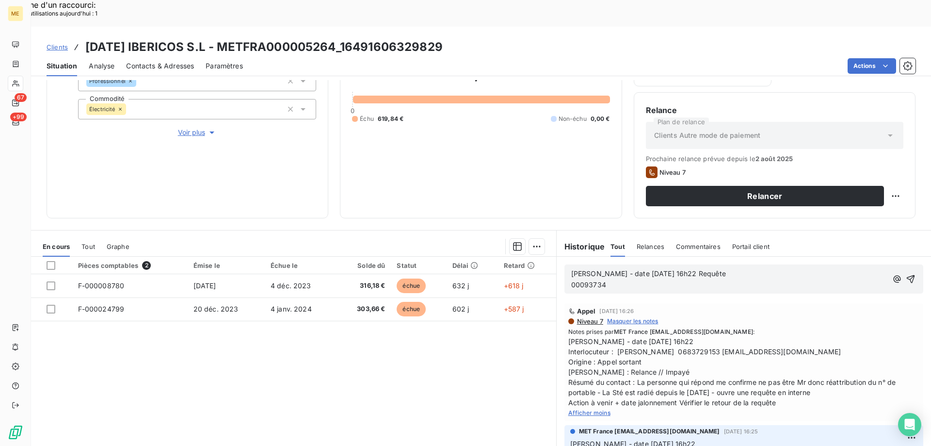
click at [571, 280] on span "00093734" at bounding box center [588, 284] width 35 height 8
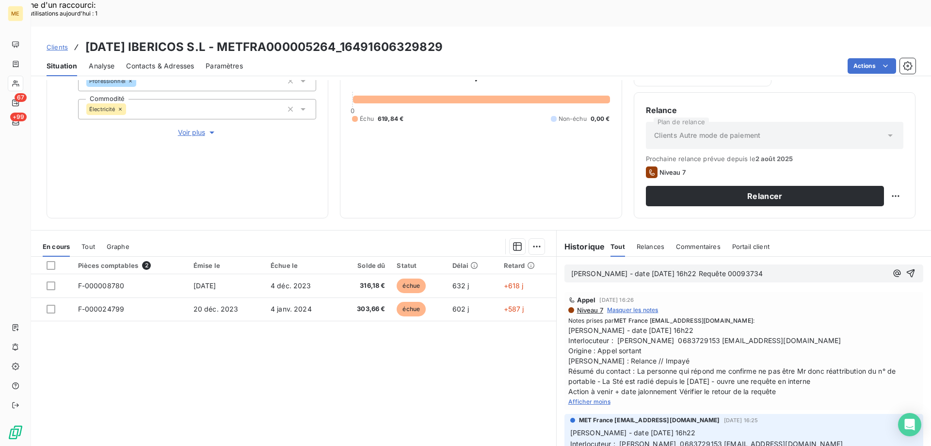
click at [786, 268] on p "[PERSON_NAME] - date [DATE] 16h22 Requête 00093734" at bounding box center [729, 273] width 316 height 11
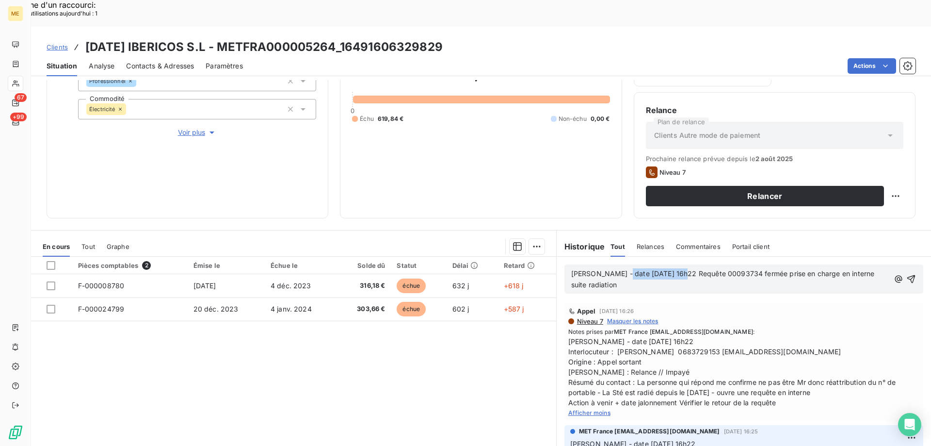
drag, startPoint x: 613, startPoint y: 246, endPoint x: 672, endPoint y: 244, distance: 59.7
click at [672, 269] on span "[PERSON_NAME] - date [DATE] 16h22 Requête 00093734 fermée prise en charge en in…" at bounding box center [724, 278] width 306 height 19
click at [908, 275] on icon "button" at bounding box center [912, 279] width 8 height 8
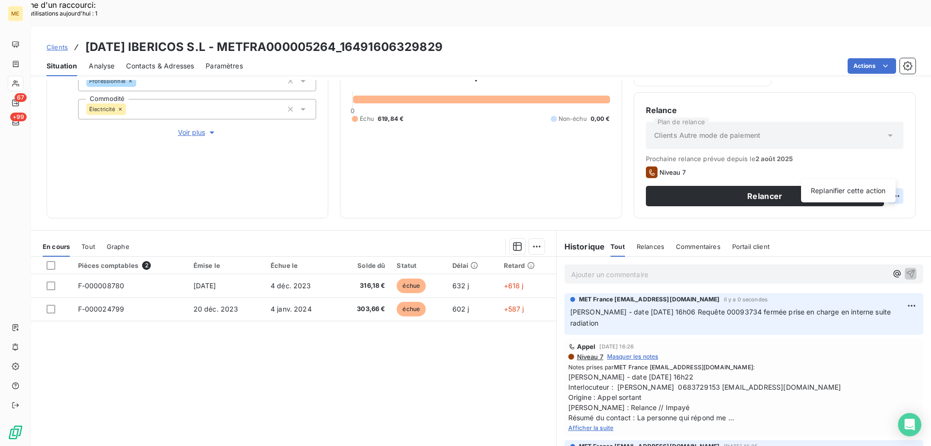
click at [853, 187] on div "Replanifier cette action" at bounding box center [848, 191] width 87 height 16
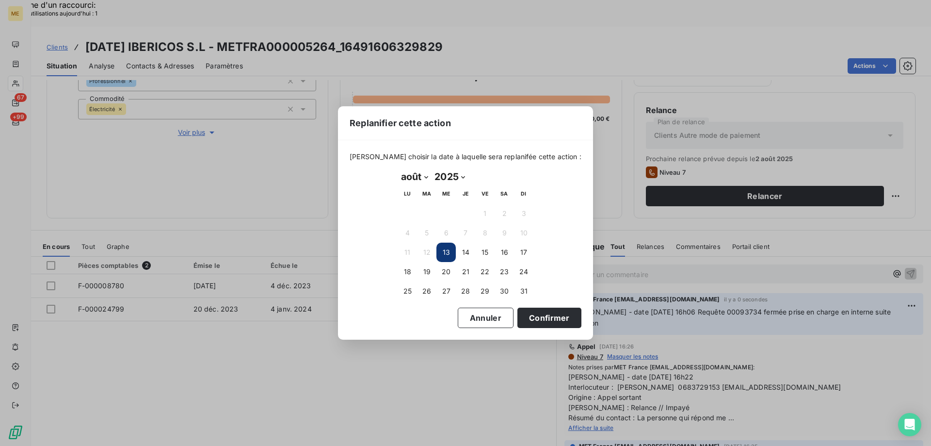
click at [466, 179] on select "2025 2026 2027 2028 2029 2030 2031 2032 2033 2034 2035" at bounding box center [449, 177] width 37 height 16
click at [504, 169] on div "[DATE] Month: janvier février mars avril mai juin juillet août septembre octobr…" at bounding box center [466, 177] width 136 height 16
click at [428, 177] on select "janvier février mars avril mai juin juillet août septembre octobre novembre déc…" at bounding box center [414, 177] width 33 height 16
select select "8"
click at [398, 169] on select "janvier février mars avril mai juin juillet août septembre octobre novembre déc…" at bounding box center [414, 177] width 33 height 16
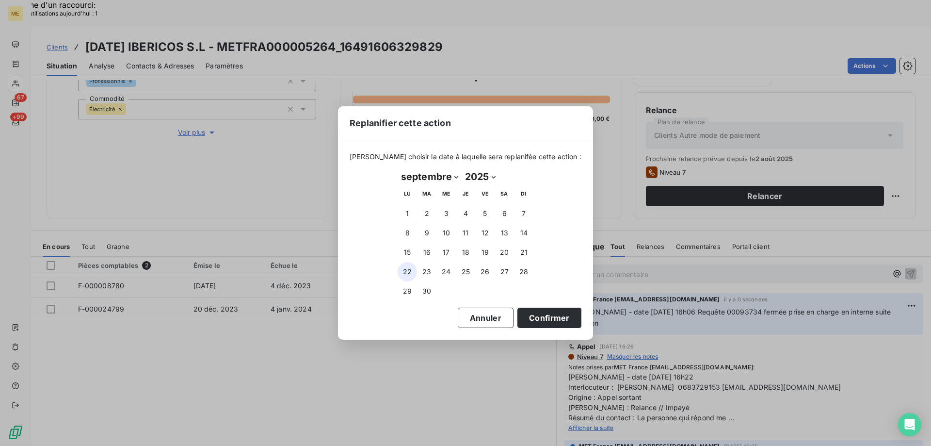
click at [407, 269] on button "22" at bounding box center [407, 271] width 19 height 19
click at [533, 313] on button "Confirmer" at bounding box center [550, 318] width 64 height 20
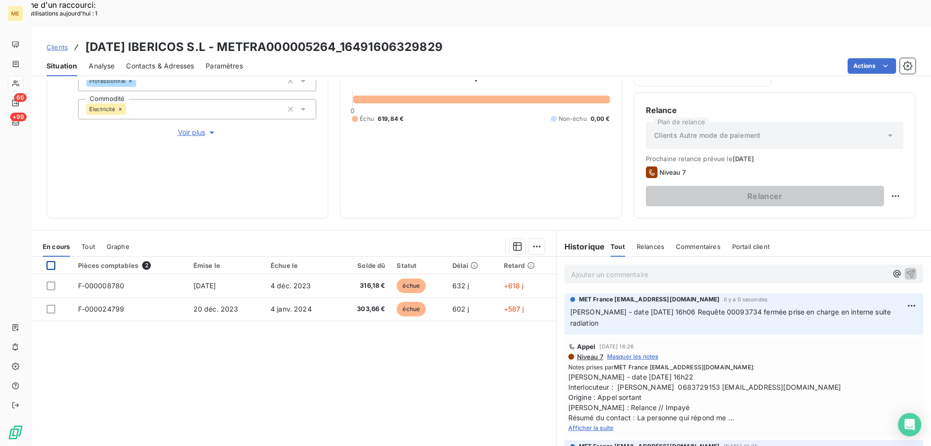
click at [51, 261] on div at bounding box center [51, 265] width 9 height 9
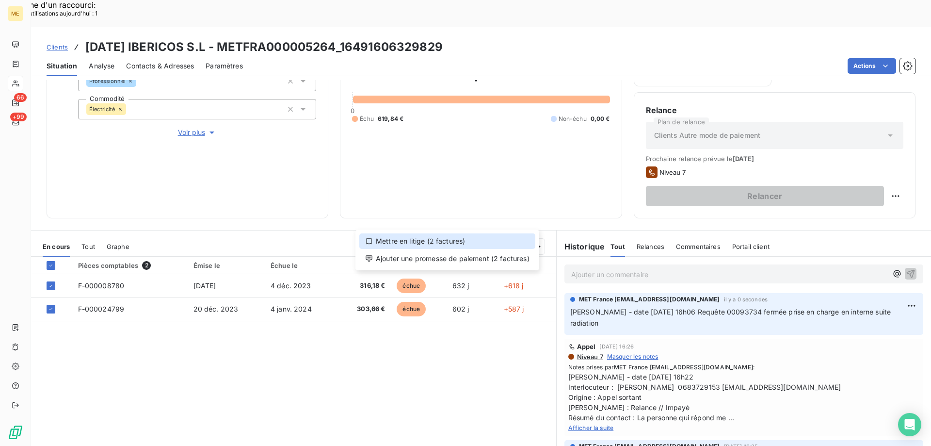
click at [431, 240] on div "Mettre en litige (2 factures)" at bounding box center [447, 241] width 176 height 16
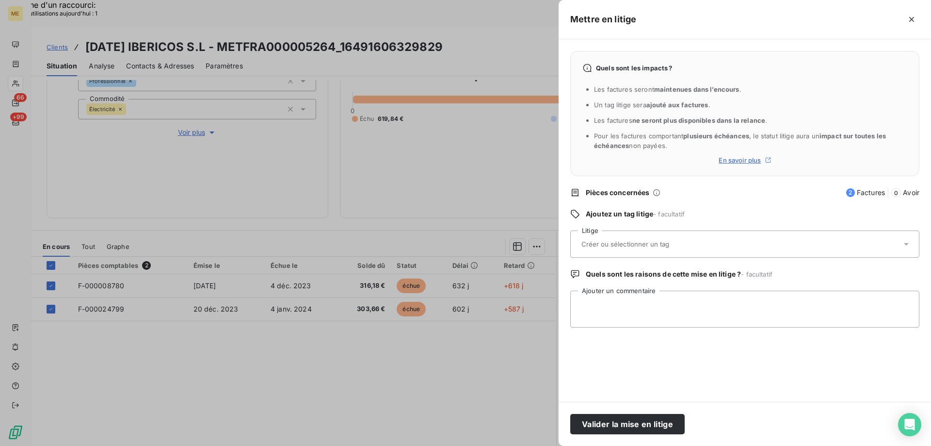
click at [600, 244] on input "text" at bounding box center [651, 244] width 141 height 9
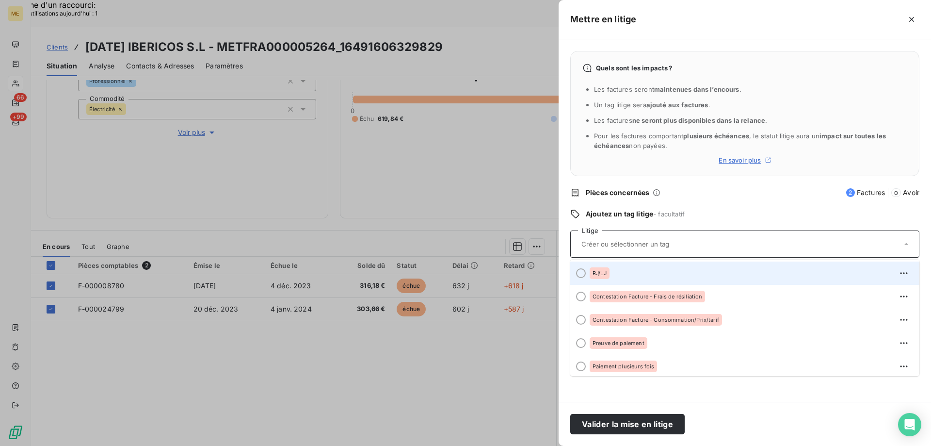
click at [581, 273] on div at bounding box center [581, 273] width 10 height 10
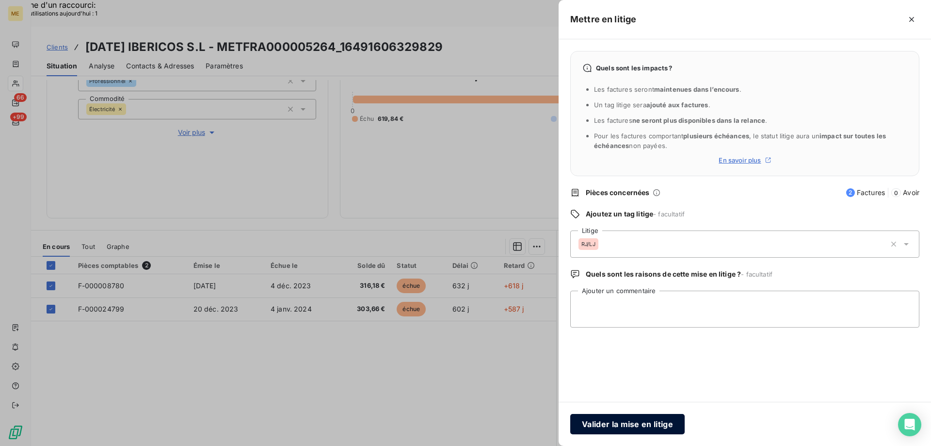
click at [620, 423] on button "Valider la mise en litige" at bounding box center [627, 424] width 114 height 20
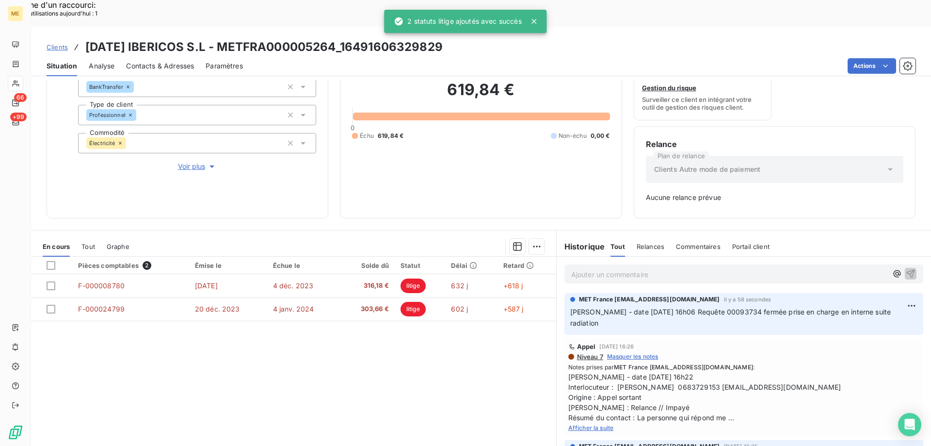
scroll to position [96, 0]
click at [260, 38] on h3 "[DATE] IBERICOS S.L - METFRA000005264_16491606329829" at bounding box center [263, 46] width 357 height 17
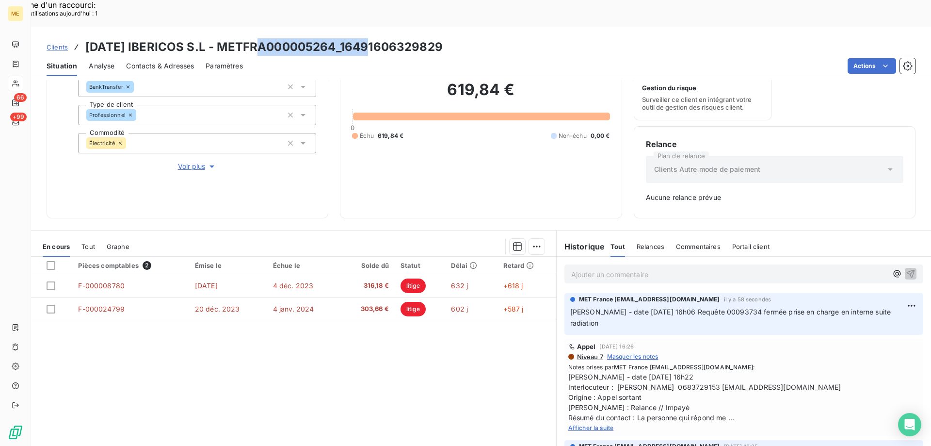
drag, startPoint x: 260, startPoint y: 18, endPoint x: 374, endPoint y: 20, distance: 114.0
click at [374, 38] on h3 "[DATE] IBERICOS S.L - METFRA000005264_16491606329829" at bounding box center [263, 46] width 357 height 17
copy h3 "METFRA000005264"
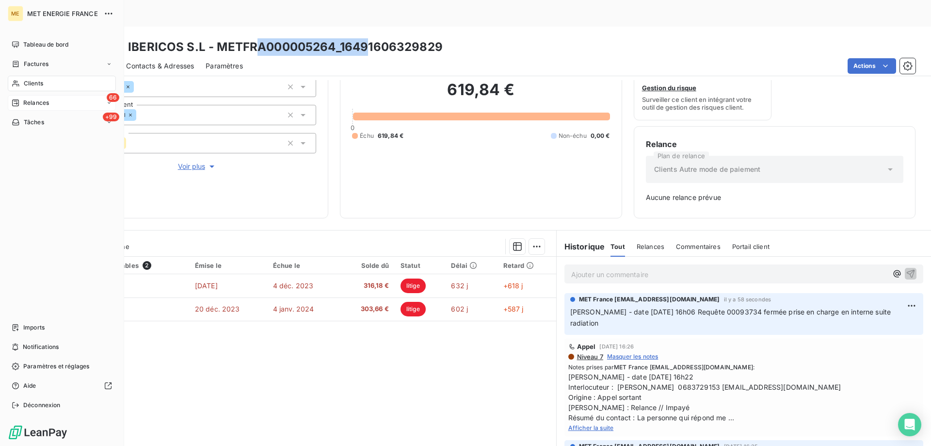
click at [59, 103] on div "66 Relances" at bounding box center [62, 103] width 108 height 16
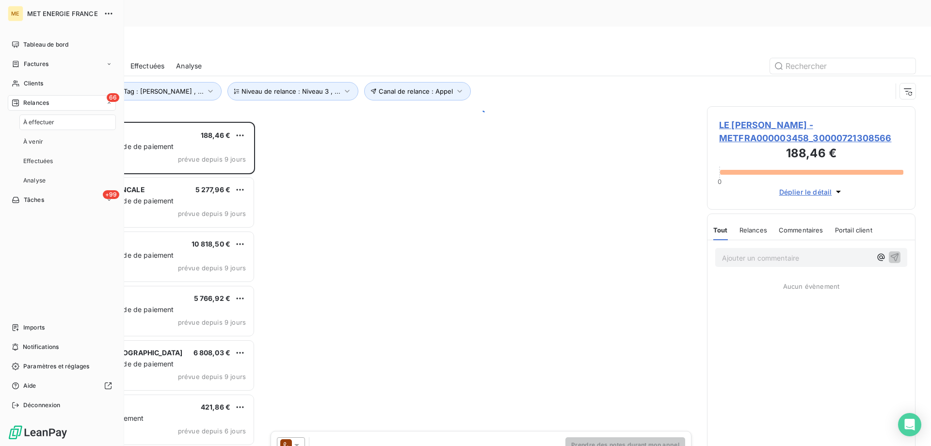
scroll to position [343, 201]
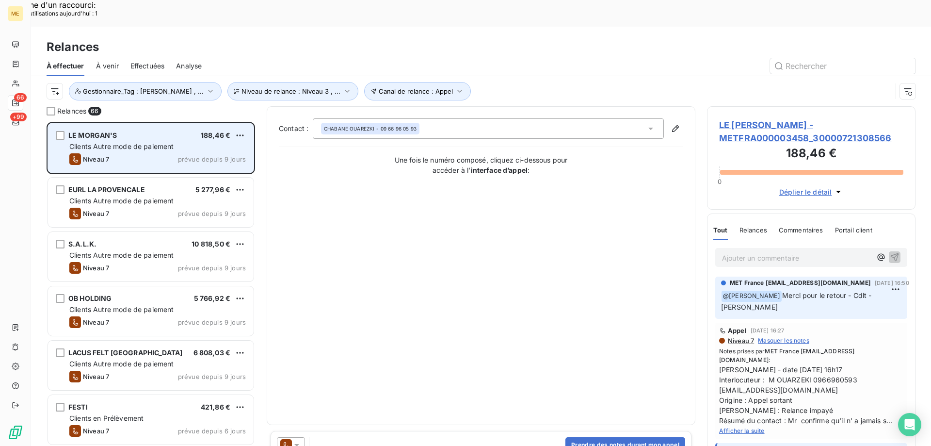
click at [165, 123] on div "LE MORGAN'S 188,46 € Clients Autre mode de paiement Niveau 7 prévue depuis 9 jo…" at bounding box center [151, 147] width 206 height 49
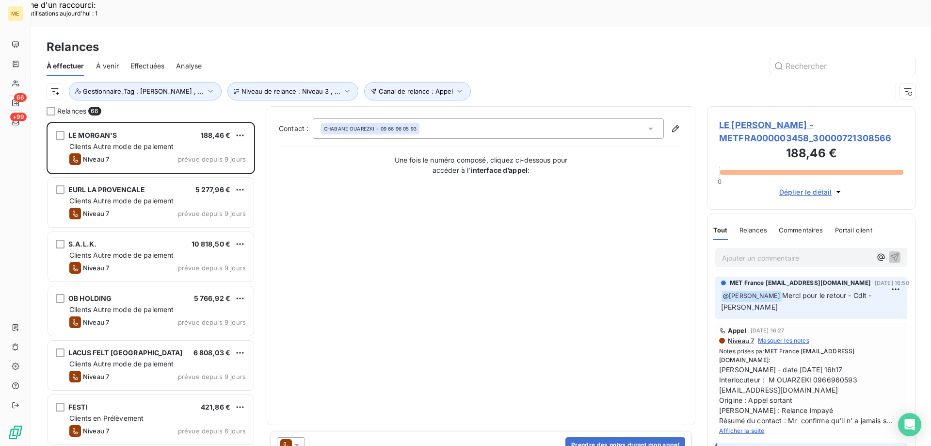
click at [740, 118] on span "LE [PERSON_NAME] - METFRA000003458_30000721308566" at bounding box center [811, 131] width 184 height 26
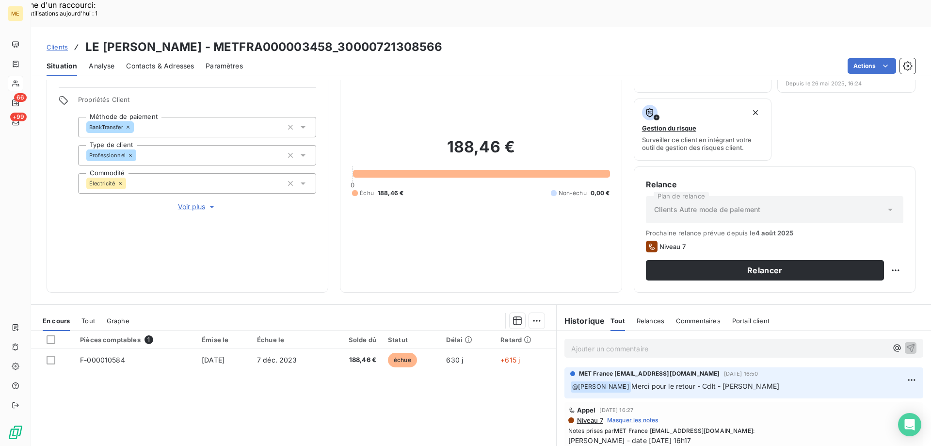
scroll to position [130, 0]
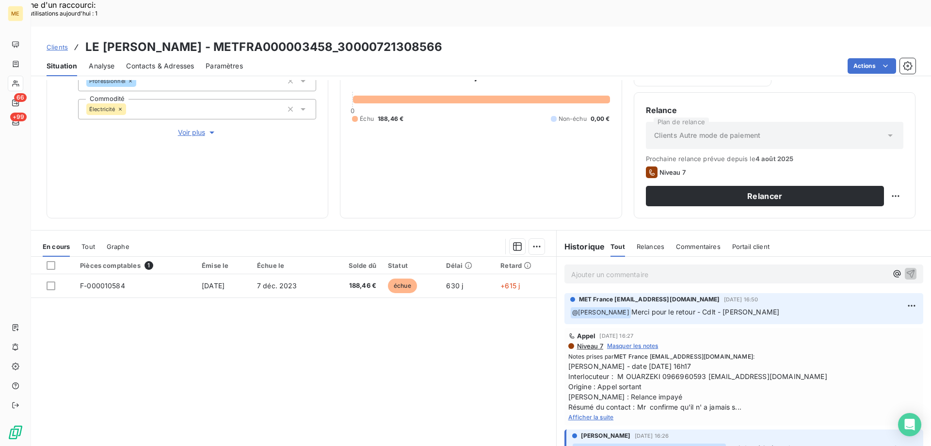
click at [585, 413] on span "Afficher la suite" at bounding box center [592, 416] width 46 height 7
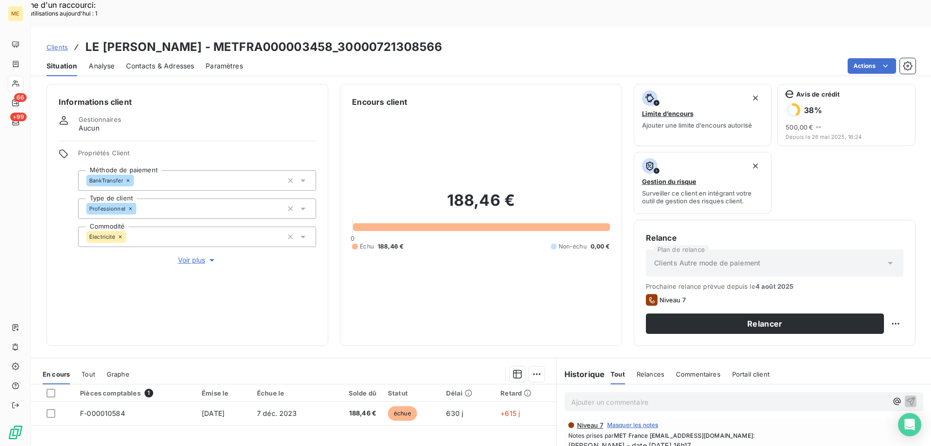
scroll to position [0, 0]
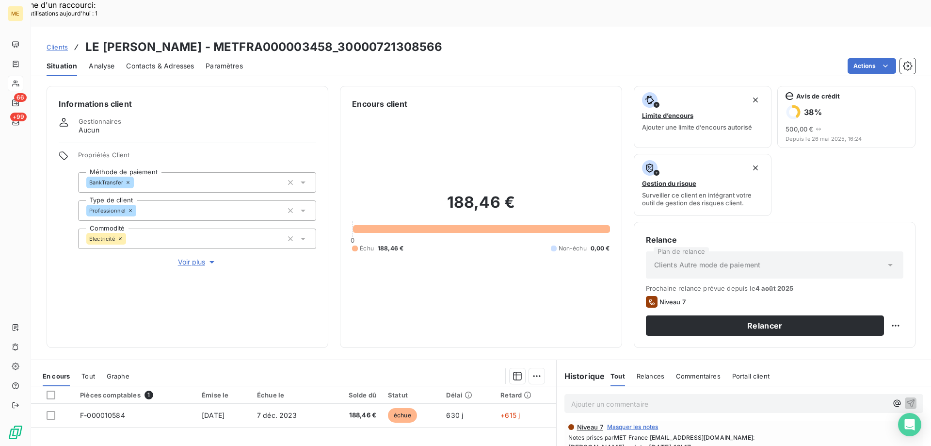
click at [187, 257] on span "Voir plus" at bounding box center [197, 262] width 39 height 10
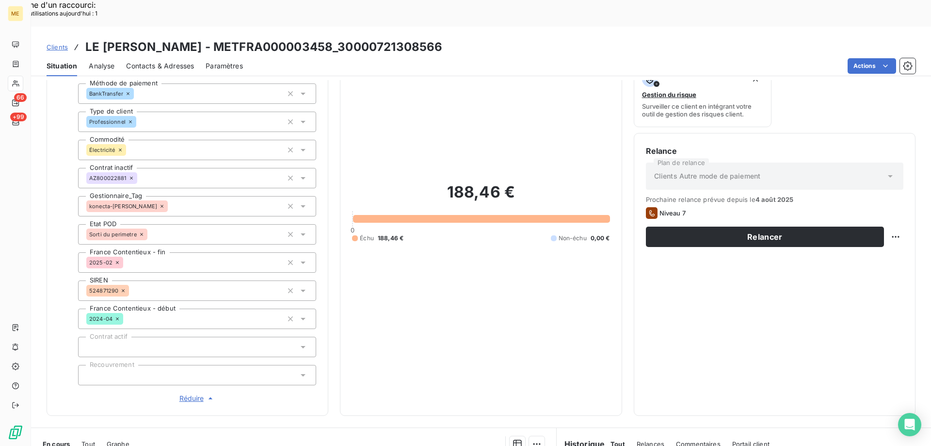
scroll to position [97, 0]
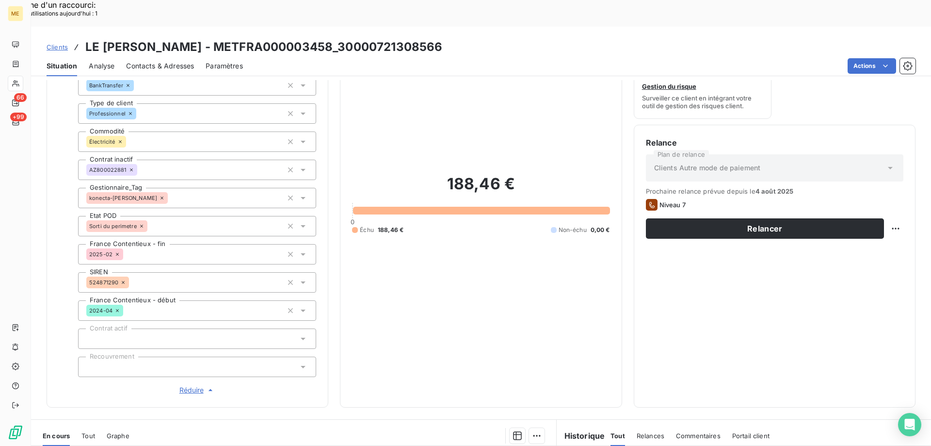
click at [191, 385] on span "Réduire" at bounding box center [197, 390] width 36 height 10
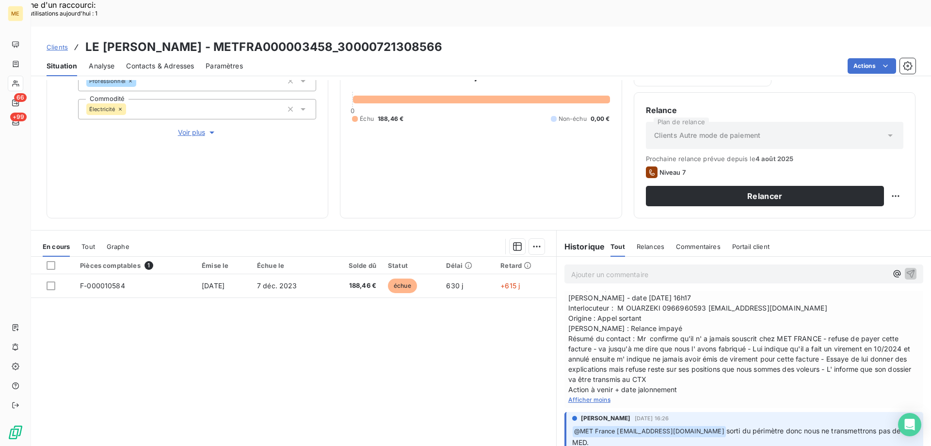
scroll to position [49, 0]
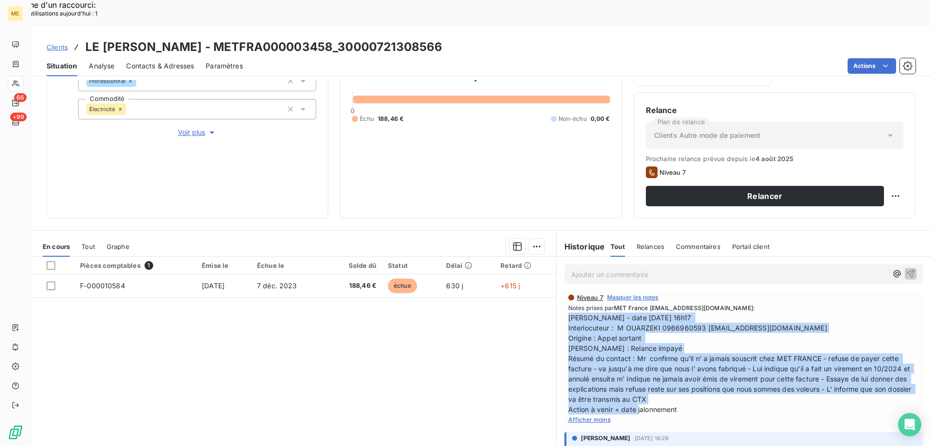
drag, startPoint x: 683, startPoint y: 382, endPoint x: 566, endPoint y: 292, distance: 147.4
click at [569, 312] on span "[PERSON_NAME] - date [DATE] 16h17 Interlocuteur : M OUARZEKI 0966960593 [EMAIL_…" at bounding box center [744, 363] width 351 height 102
copy span "[PERSON_NAME] - date [DATE] 16h17 Interlocuteur : M OUARZEKI 0966960593 [EMAIL_…"
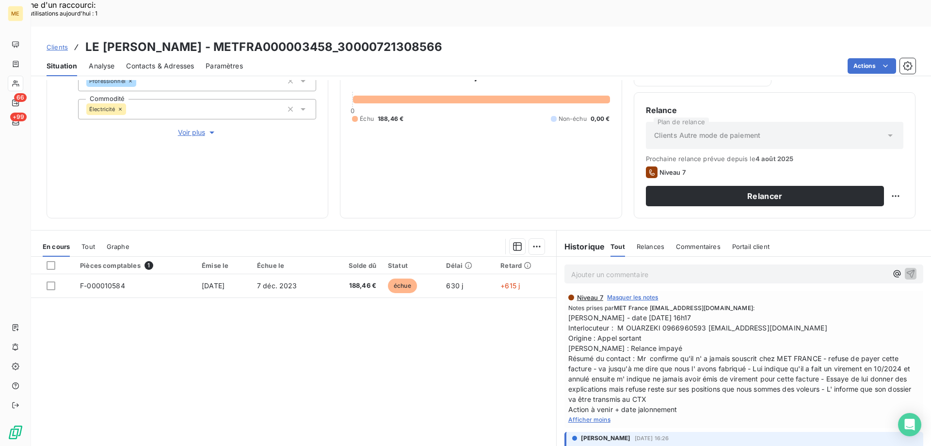
click at [596, 268] on p "Ajouter un commentaire ﻿" at bounding box center [729, 274] width 316 height 12
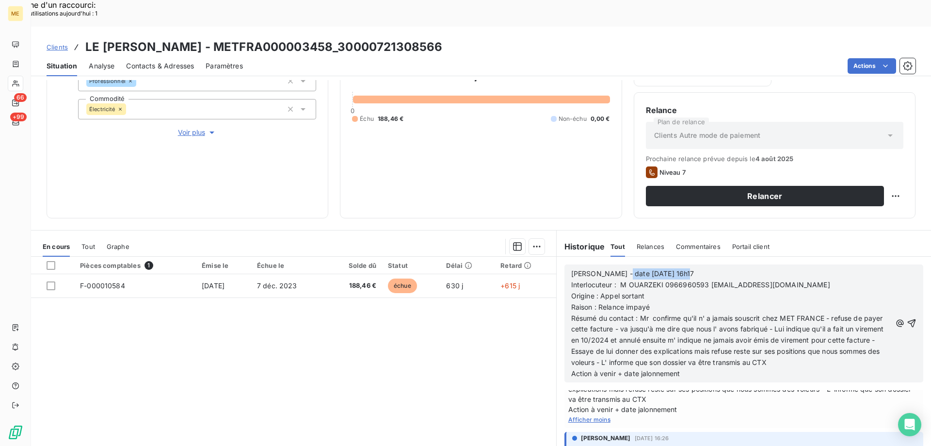
drag, startPoint x: 615, startPoint y: 246, endPoint x: 704, endPoint y: 250, distance: 89.3
click at [704, 268] on p "[PERSON_NAME] - date [DATE] 16h17" at bounding box center [731, 273] width 320 height 11
click at [678, 280] on span "Interlocuteur : M OUARZEKI 0966960593 [EMAIL_ADDRESS][DOMAIN_NAME]" at bounding box center [700, 284] width 259 height 8
copy span "0966960593"
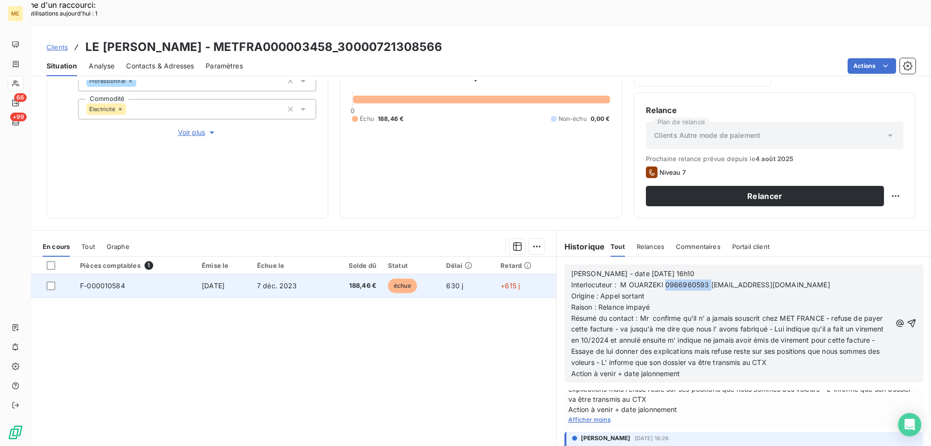
click at [108, 281] on span "F-000010584" at bounding box center [102, 285] width 45 height 8
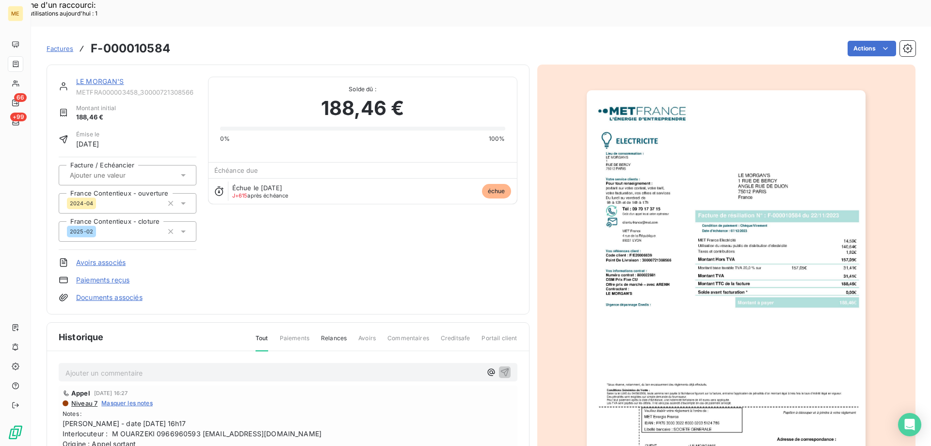
click at [771, 217] on img "button" at bounding box center [726, 287] width 279 height 395
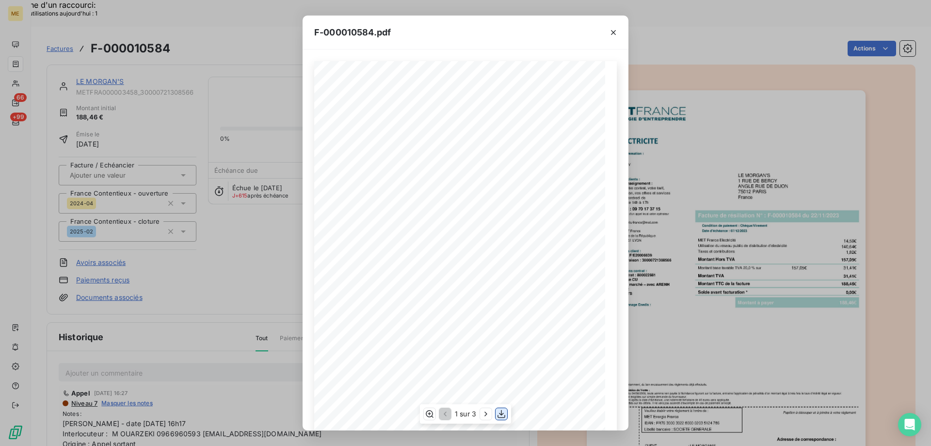
click at [504, 414] on icon "button" at bounding box center [502, 414] width 10 height 10
click at [615, 31] on icon "button" at bounding box center [613, 32] width 5 height 5
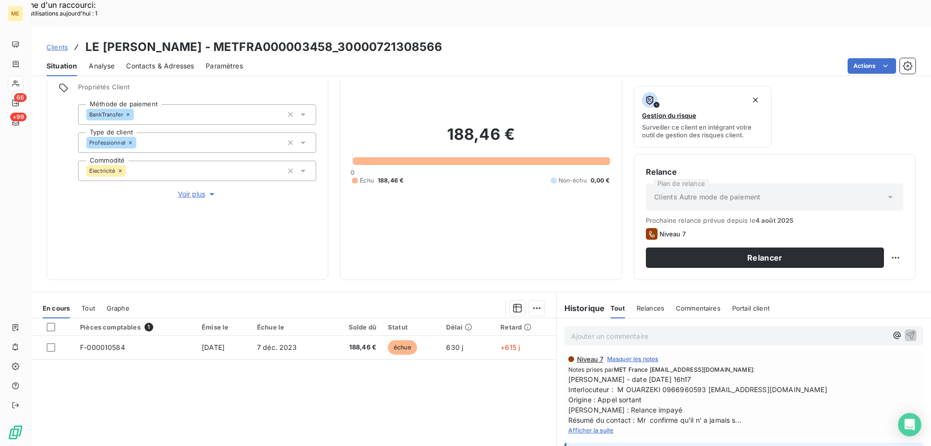
scroll to position [130, 0]
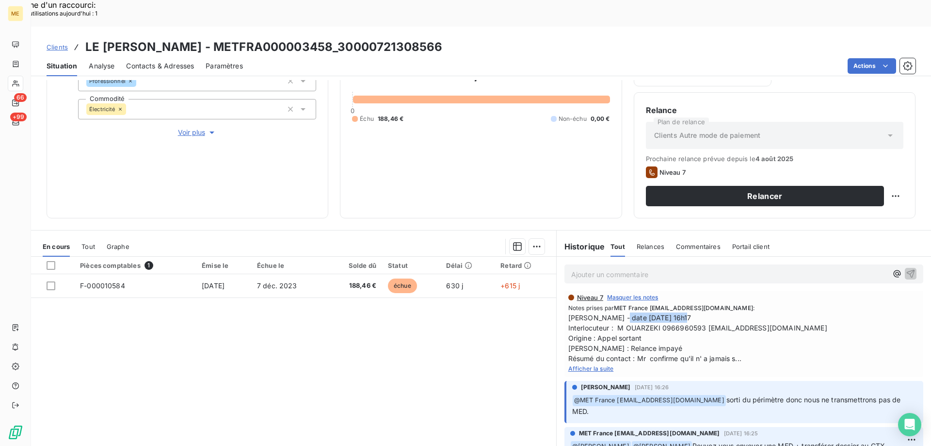
drag, startPoint x: 611, startPoint y: 291, endPoint x: 694, endPoint y: 291, distance: 82.9
click at [694, 312] on span "[PERSON_NAME] - date [DATE] 16h17 Interlocuteur : M OUARZEKI 0966960593 [EMAIL_…" at bounding box center [744, 337] width 351 height 51
click at [681, 312] on span "[PERSON_NAME] - date [DATE] 16h17 Interlocuteur : M OUARZEKI 0966960593 [EMAIL_…" at bounding box center [744, 337] width 351 height 51
click at [589, 365] on span "Afficher la suite" at bounding box center [592, 368] width 46 height 7
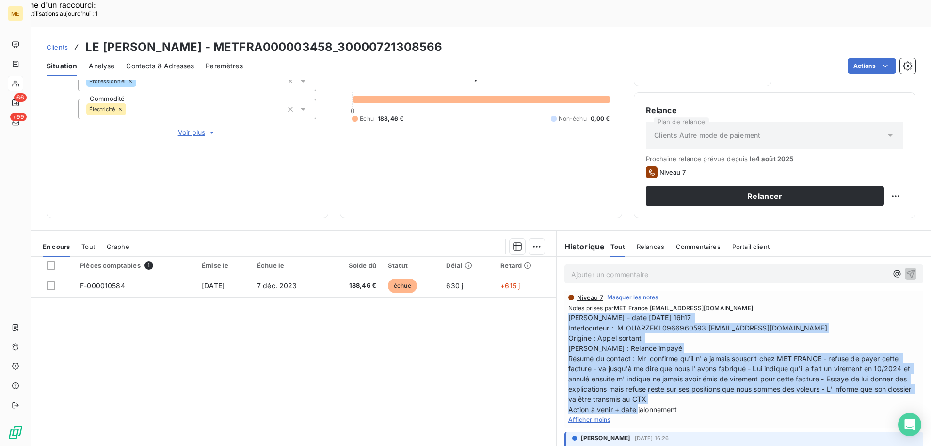
drag, startPoint x: 680, startPoint y: 378, endPoint x: 569, endPoint y: 293, distance: 139.4
click at [565, 292] on div "Appel [DATE] 16:27 Niveau 7 Masquer les notes Notes prises par MET France [EMAI…" at bounding box center [744, 353] width 359 height 148
copy span "[PERSON_NAME] - date [DATE] 16h17 Interlocuteur : M OUARZEKI 0966960593 [EMAIL_…"
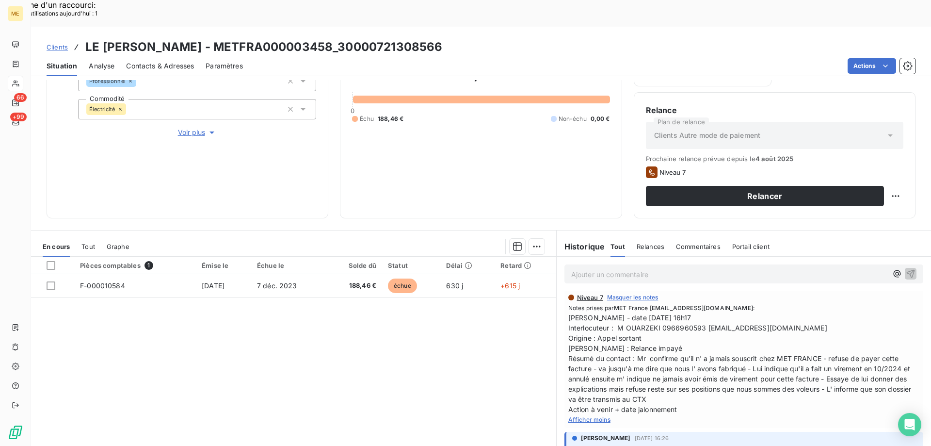
click at [581, 268] on p "Ajouter un commentaire ﻿" at bounding box center [729, 274] width 316 height 12
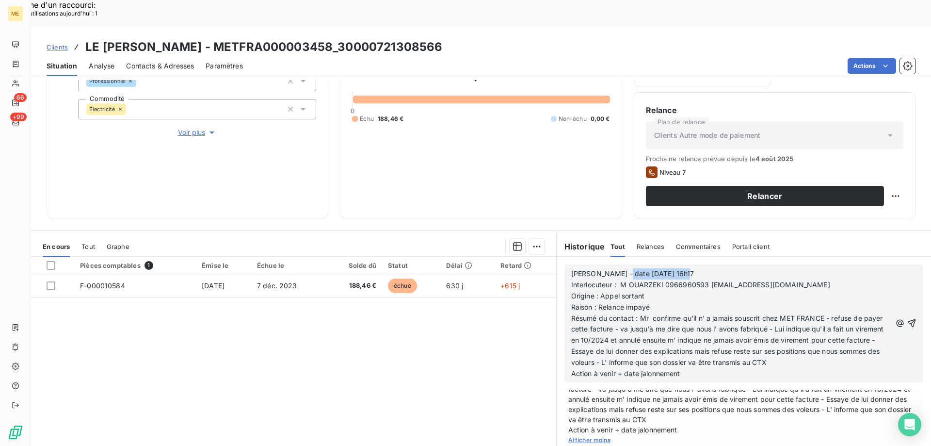
scroll to position [115, 0]
drag, startPoint x: 613, startPoint y: 246, endPoint x: 702, endPoint y: 238, distance: 89.1
click at [702, 264] on div "[PERSON_NAME] - date [DATE] 16h17 Interlocuteur : M OUARZEKI 0966960593 [EMAIL_…" at bounding box center [744, 323] width 359 height 118
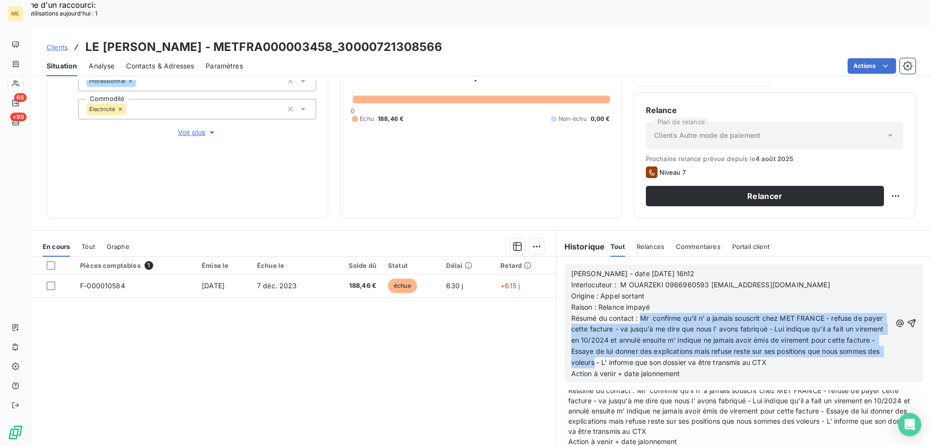
drag, startPoint x: 636, startPoint y: 293, endPoint x: 634, endPoint y: 332, distance: 39.4
click at [634, 332] on span "Résumé du contact : Mr confirme qu'il n' a jamais souscrit chez MET FRANCE - re…" at bounding box center [728, 340] width 315 height 53
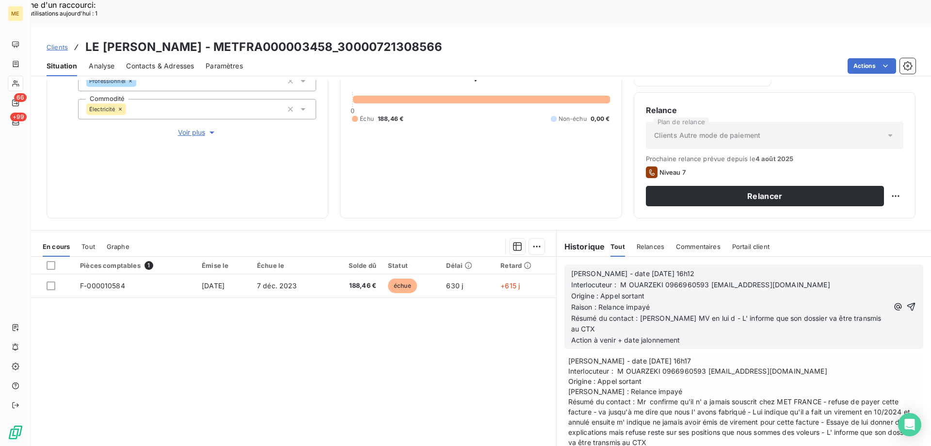
scroll to position [82, 0]
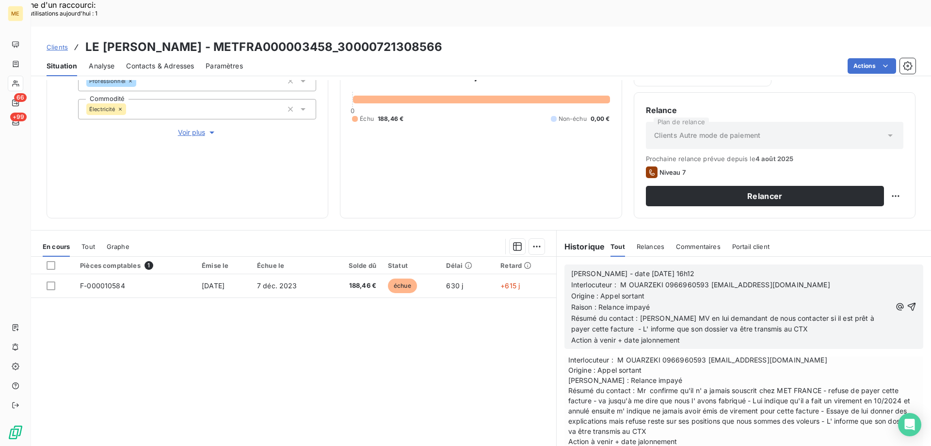
click at [695, 335] on p "Action à venir + date jalonnement" at bounding box center [731, 340] width 320 height 11
click at [907, 302] on icon "button" at bounding box center [912, 307] width 10 height 10
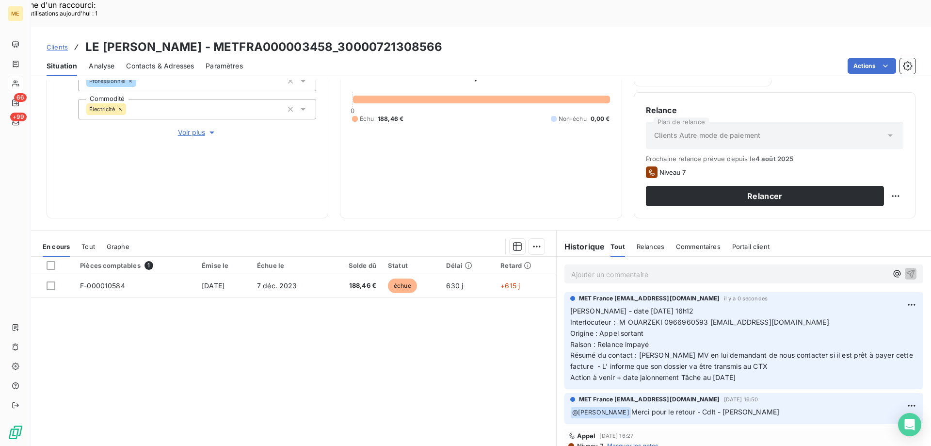
scroll to position [0, 0]
drag, startPoint x: 740, startPoint y: 345, endPoint x: 564, endPoint y: 283, distance: 186.9
click at [565, 293] on div "MET France [EMAIL_ADDRESS][DOMAIN_NAME] il y a 0 secondes [PERSON_NAME] - date …" at bounding box center [744, 341] width 359 height 97
copy p "[PERSON_NAME] - date [DATE] 16h12 Interlocuteur : M OUARZEKI 0966960593 [EMAIL_…"
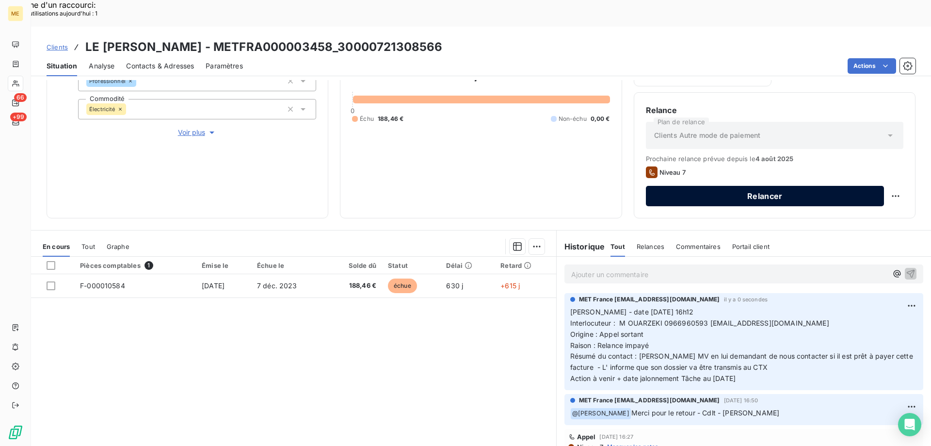
click at [712, 186] on button "Relancer" at bounding box center [765, 196] width 238 height 20
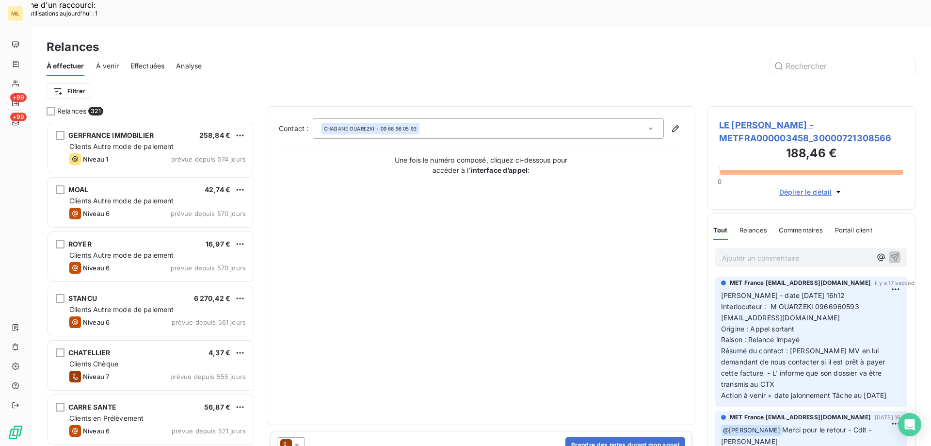
scroll to position [343, 201]
click at [293, 440] on icon at bounding box center [297, 445] width 10 height 10
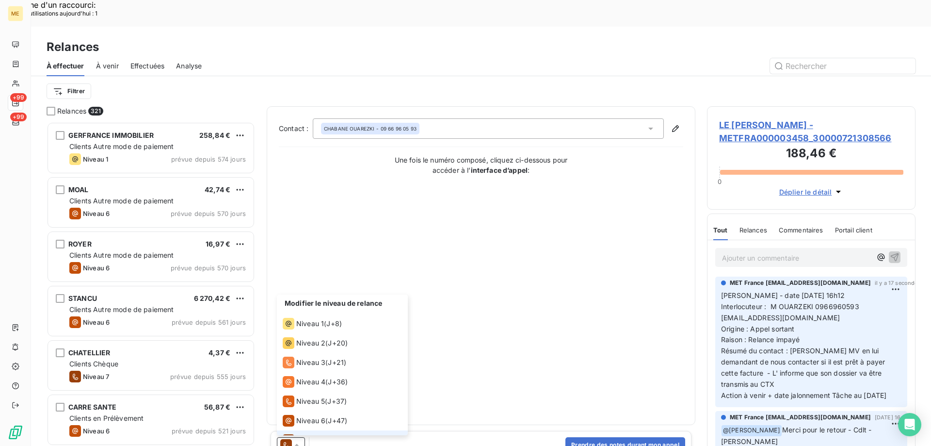
scroll to position [15, 0]
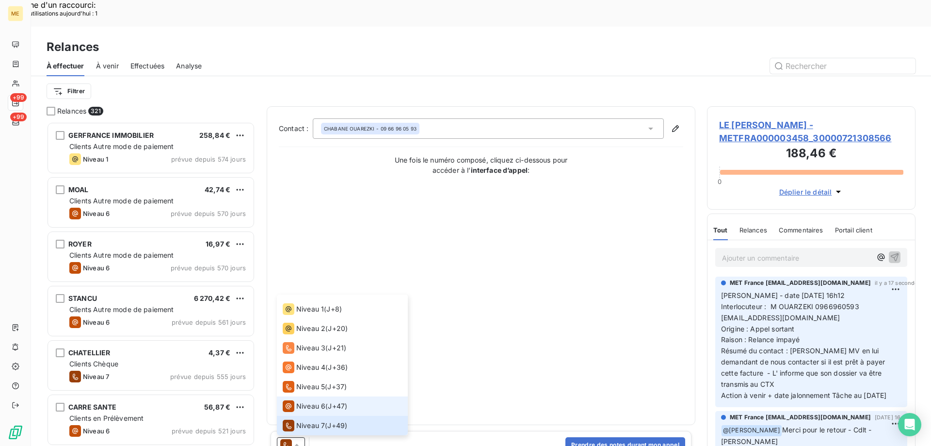
click at [307, 401] on span "Niveau 6" at bounding box center [310, 406] width 29 height 10
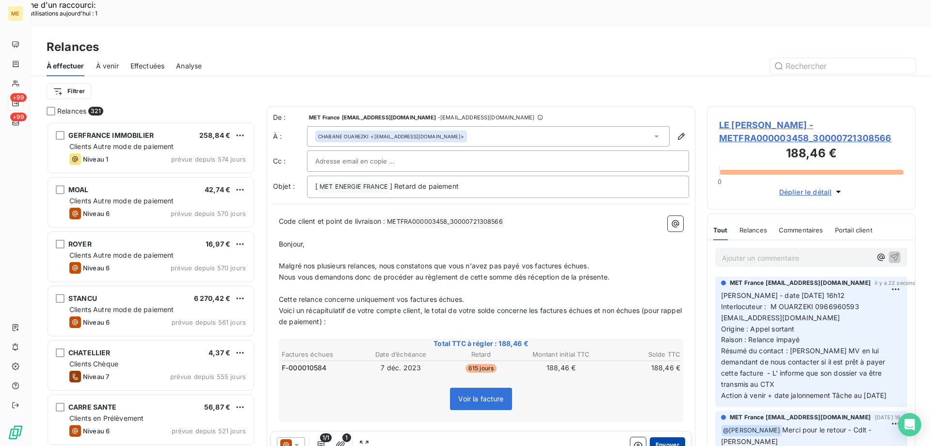
click at [653, 437] on button "Envoyer" at bounding box center [667, 445] width 35 height 16
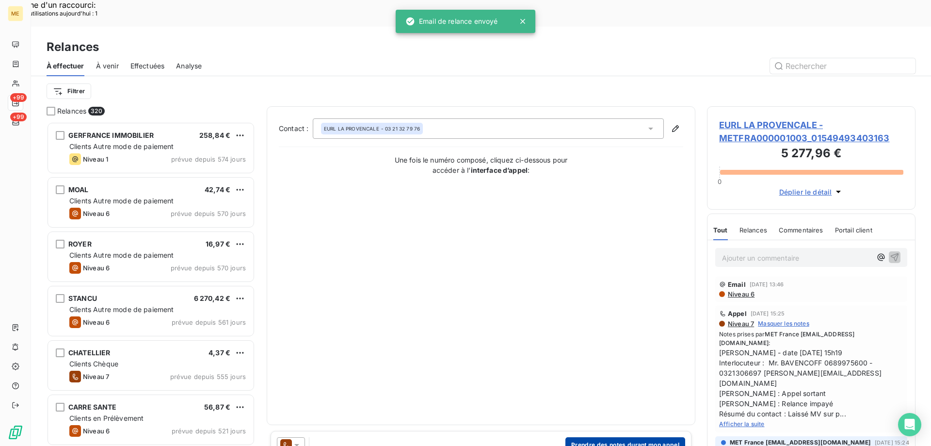
click at [605, 437] on button "Prendre des notes durant mon appel" at bounding box center [626, 445] width 120 height 16
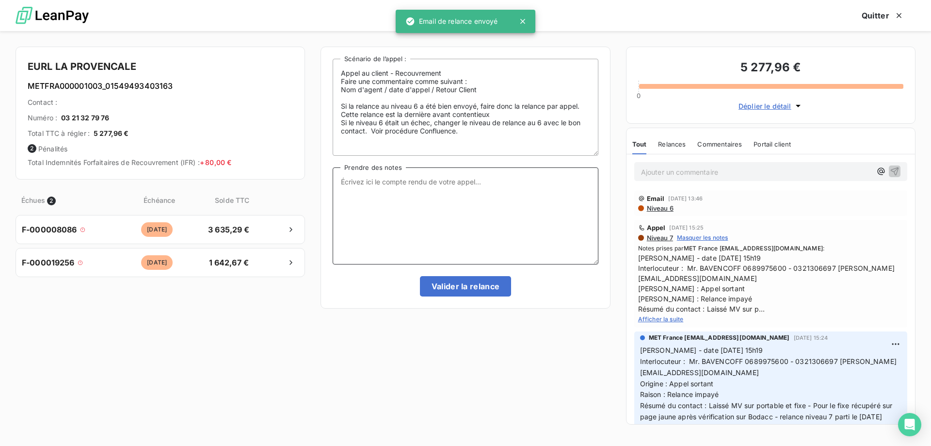
click at [435, 187] on textarea "Prendre des notes" at bounding box center [465, 215] width 265 height 97
paste textarea "[PERSON_NAME] - date [DATE] 16h12 Interlocuteur : M OUARZEKI 0966960593 [EMAIL_…"
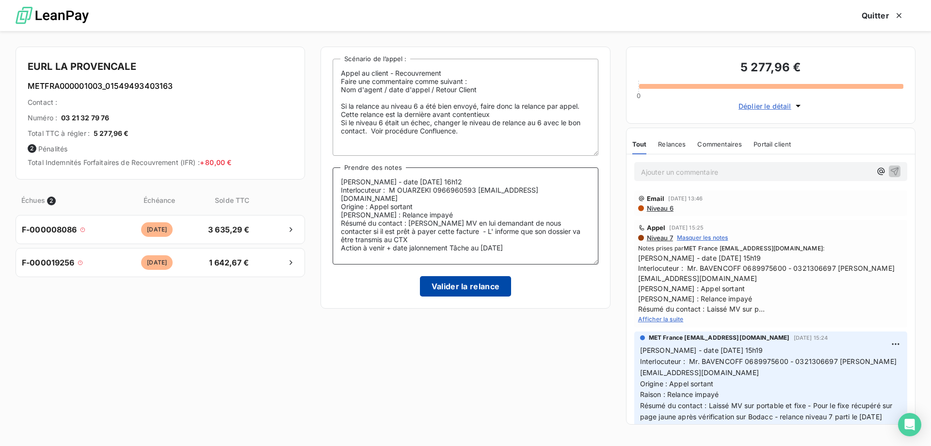
type textarea "[PERSON_NAME] - date [DATE] 16h12 Interlocuteur : M OUARZEKI 0966960593 [EMAIL_…"
click at [458, 285] on button "Valider la relance" at bounding box center [466, 286] width 92 height 20
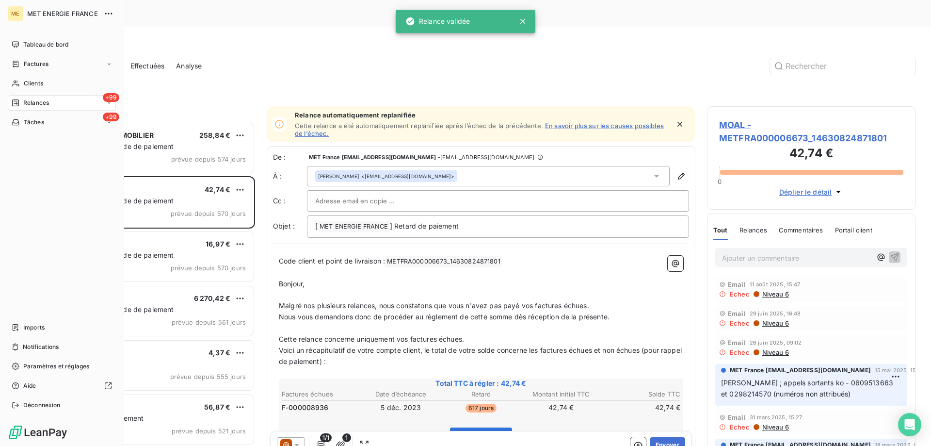
click at [62, 104] on div "+99 Relances" at bounding box center [62, 103] width 108 height 16
click at [58, 86] on div "Clients" at bounding box center [62, 84] width 108 height 16
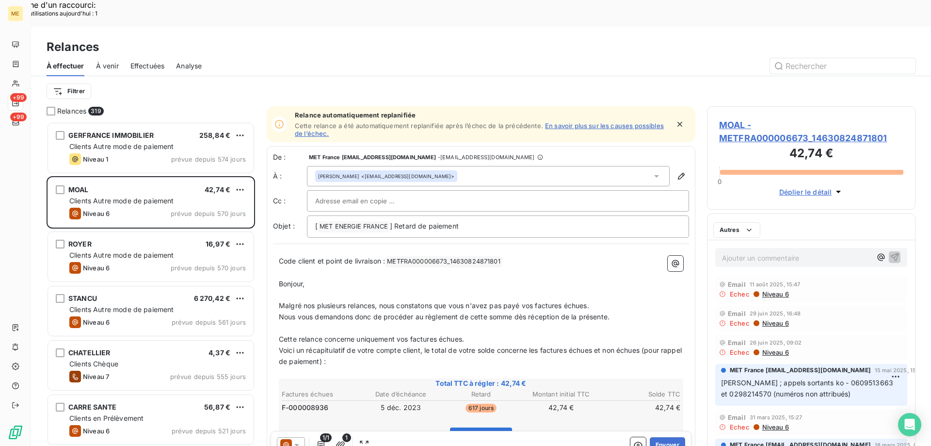
scroll to position [343, 201]
click at [801, 58] on input "text" at bounding box center [843, 66] width 146 height 16
paste input "LE MORGAN'S"
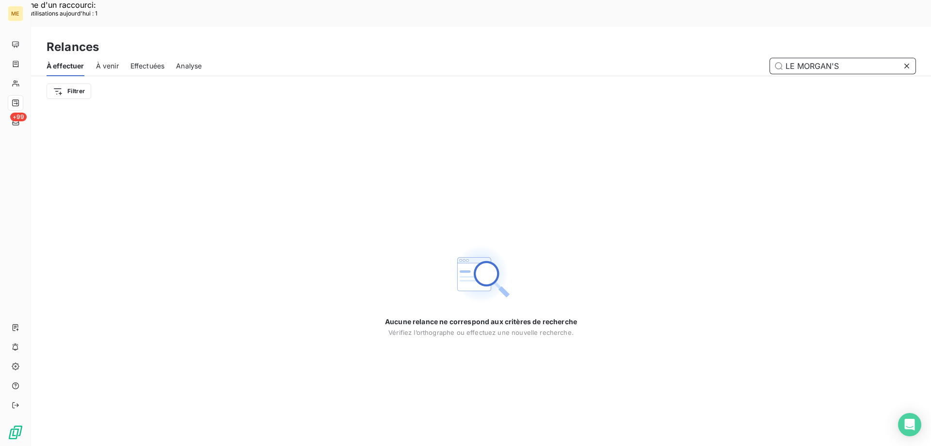
type input "LE MORGAN'S"
drag, startPoint x: 486, startPoint y: 290, endPoint x: 603, endPoint y: 222, distance: 135.6
click at [486, 289] on div "Aucune relance ne correspond aux critères de recherche [PERSON_NAME] l’orthogra…" at bounding box center [481, 289] width 192 height 93
click at [147, 61] on span "Effectuées" at bounding box center [147, 66] width 34 height 10
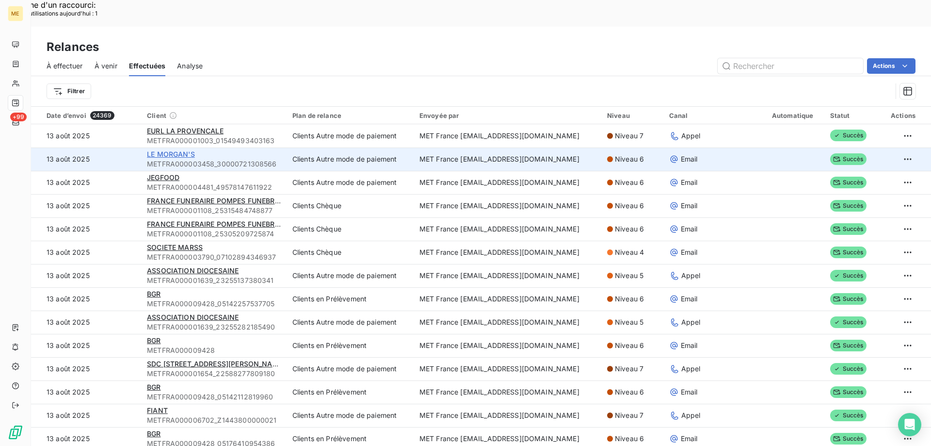
click at [166, 150] on span "LE MORGAN'S" at bounding box center [171, 154] width 48 height 8
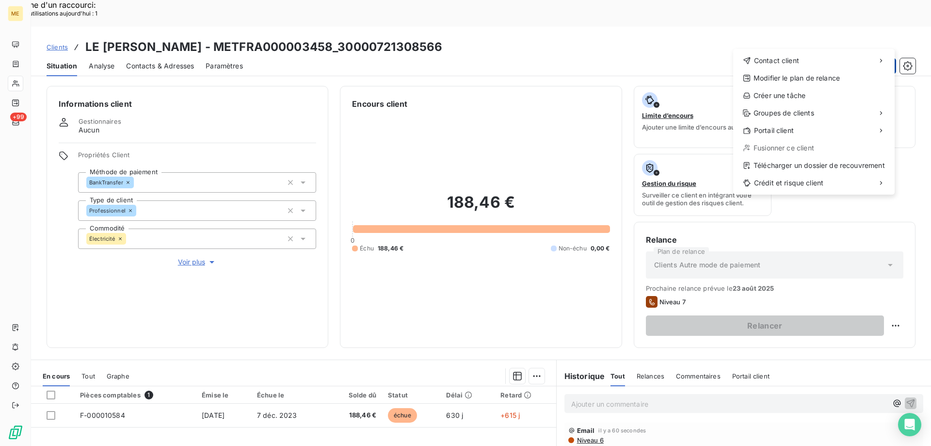
click at [804, 94] on div "Créer une tâche" at bounding box center [814, 96] width 154 height 16
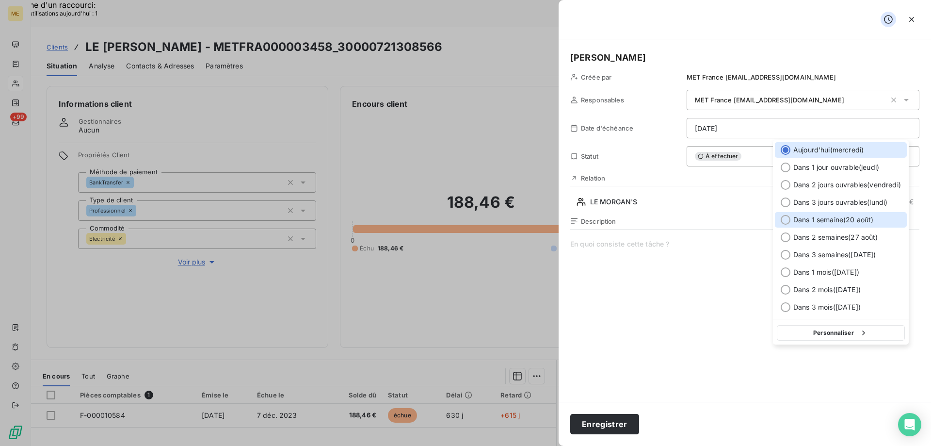
click at [788, 221] on div at bounding box center [786, 220] width 10 height 10
type input "[DATE]"
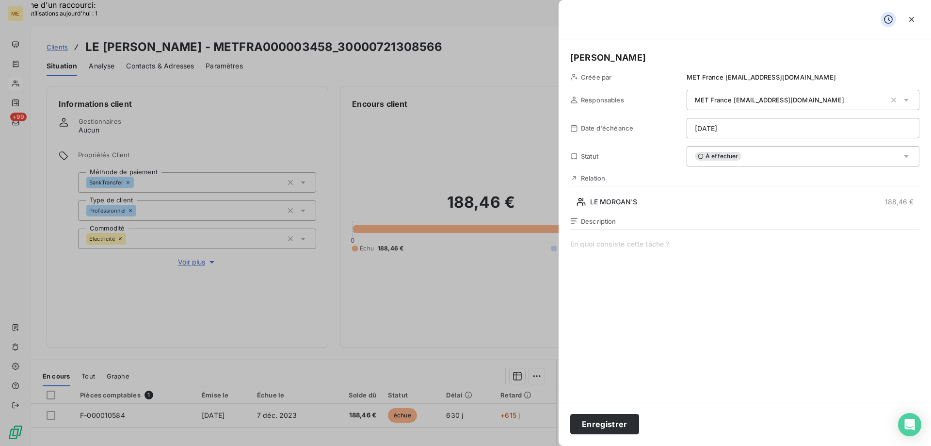
click at [607, 248] on span at bounding box center [744, 332] width 349 height 186
click at [622, 242] on span "si pas de retouyr de Mr envoyé dossier au CTX" at bounding box center [744, 332] width 349 height 186
click at [596, 423] on button "Enregistrer" at bounding box center [604, 424] width 69 height 20
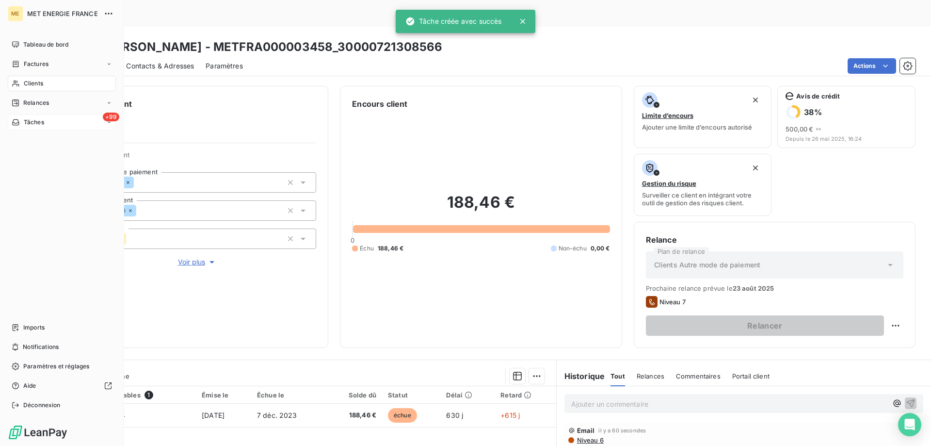
click at [59, 116] on div "+99 Tâches" at bounding box center [62, 122] width 108 height 16
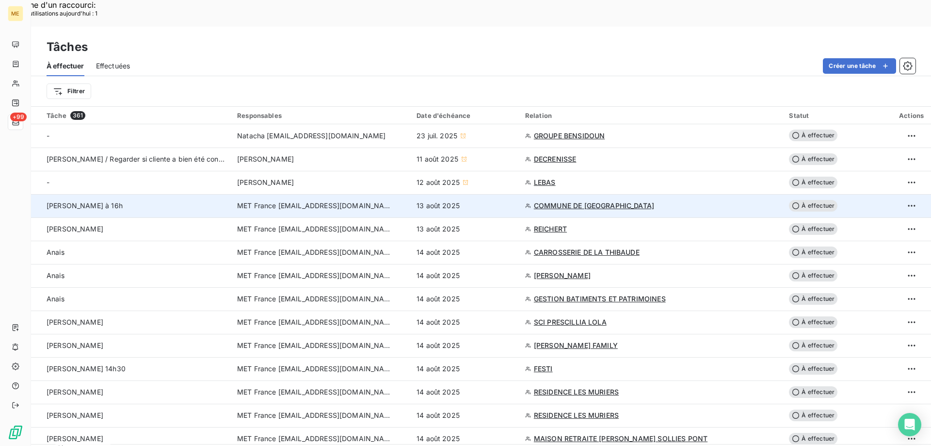
scroll to position [49, 0]
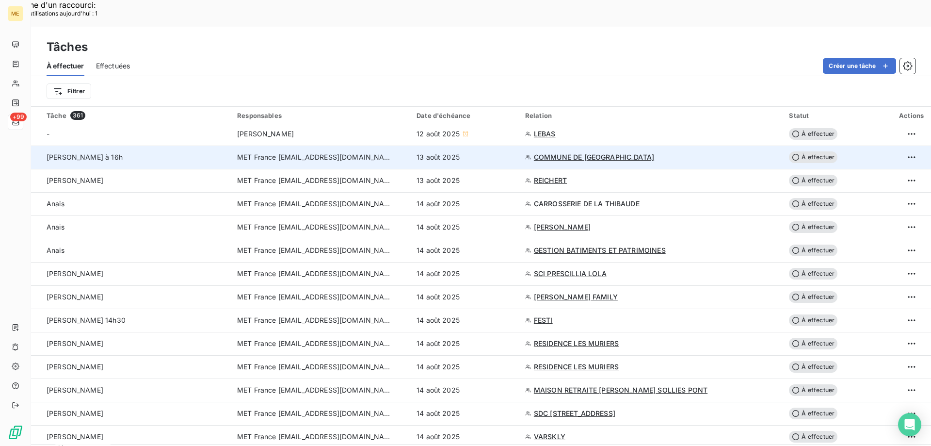
click at [558, 152] on span "COMMUNE DE [GEOGRAPHIC_DATA]" at bounding box center [594, 157] width 120 height 10
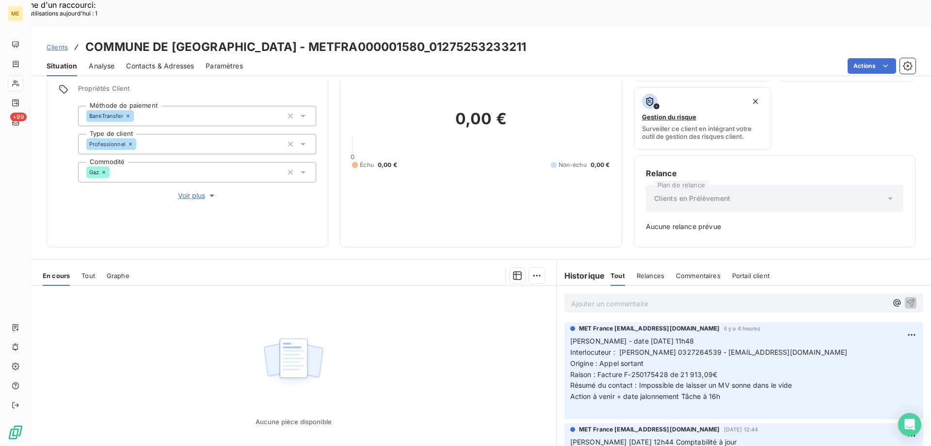
scroll to position [96, 0]
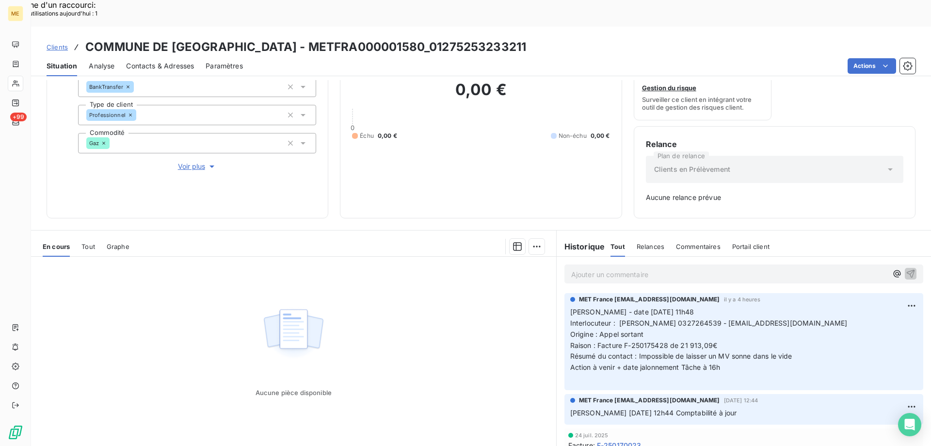
click at [679, 319] on span "Interlocuteur : [PERSON_NAME] 0327264539 - [EMAIL_ADDRESS][DOMAIN_NAME]" at bounding box center [708, 323] width 277 height 8
copy span "0327264539"
click at [93, 243] on span "Tout" at bounding box center [88, 247] width 14 height 8
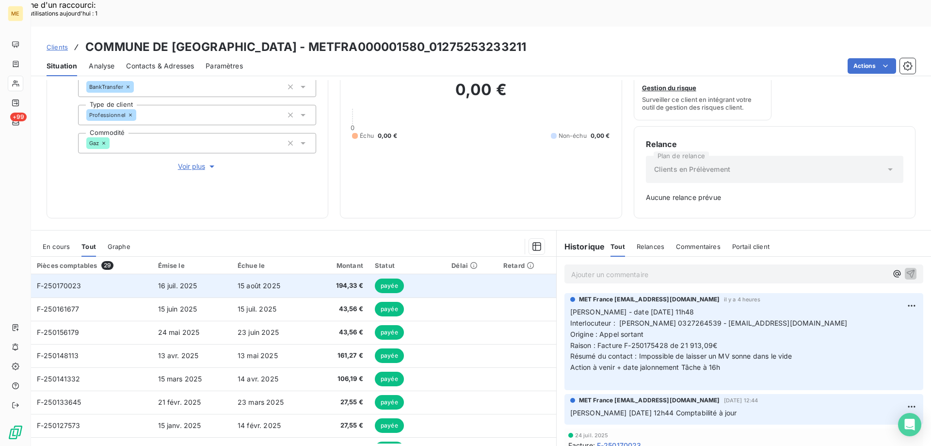
click at [86, 274] on td "F-250170023" at bounding box center [91, 285] width 121 height 23
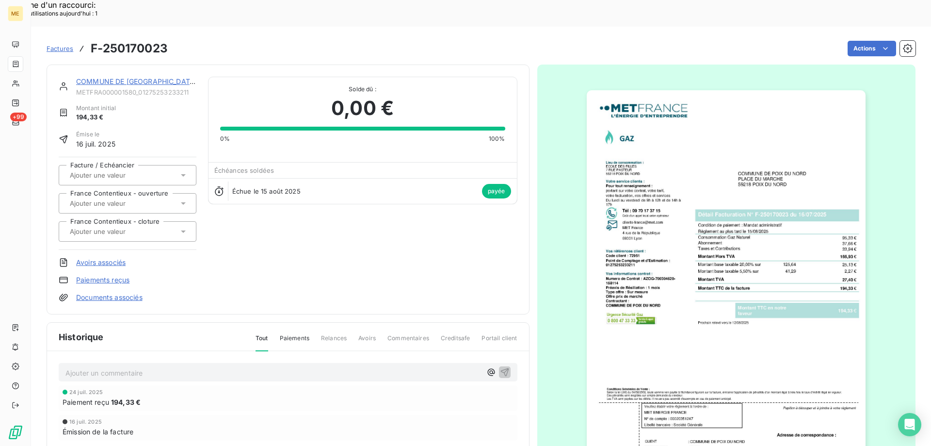
click at [690, 129] on img "button" at bounding box center [726, 287] width 279 height 395
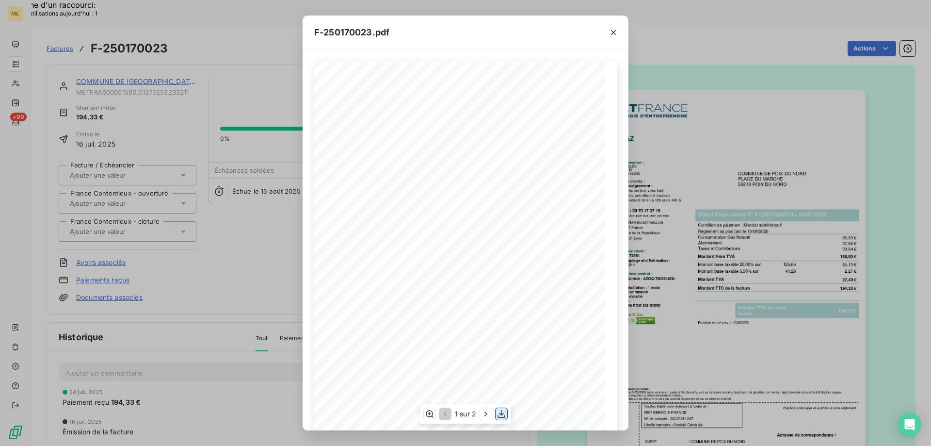
click at [503, 413] on icon "button" at bounding box center [502, 414] width 10 height 10
click at [614, 32] on icon "button" at bounding box center [614, 33] width 10 height 10
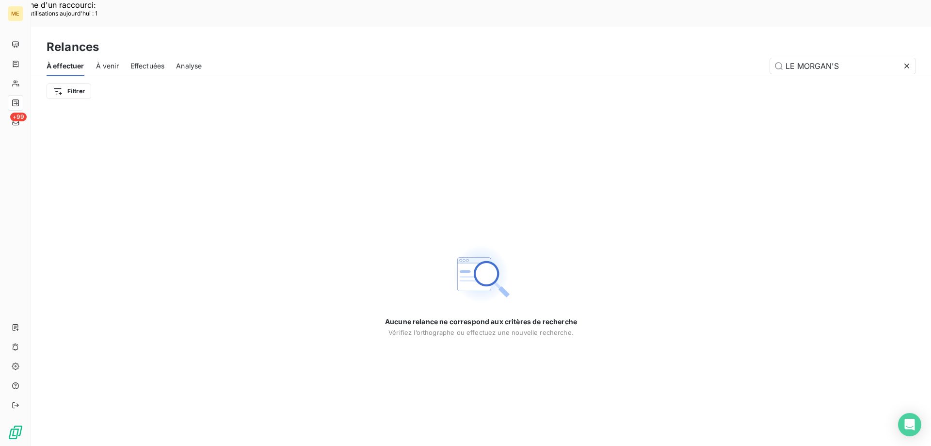
click at [146, 61] on span "Effectuées" at bounding box center [147, 66] width 34 height 10
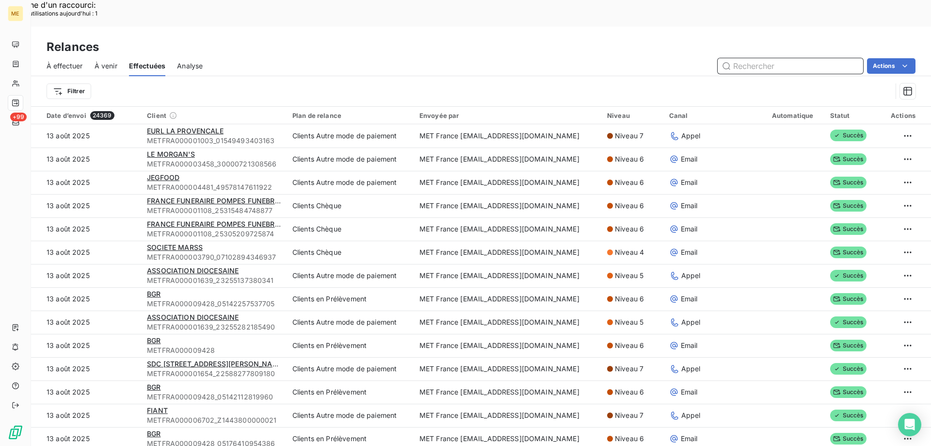
paste input "METFRA000001580_01275253233211"
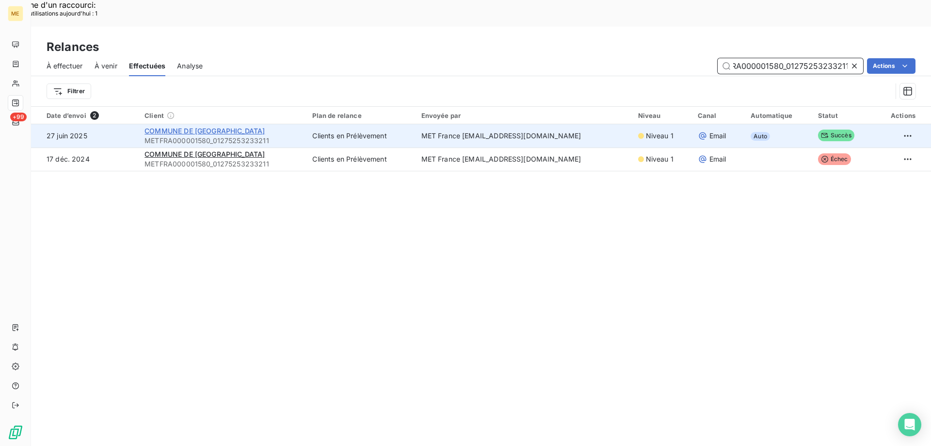
type input "METFRA000001580_01275253233211"
click at [182, 127] on span "COMMUNE DE [GEOGRAPHIC_DATA]" at bounding box center [205, 131] width 120 height 8
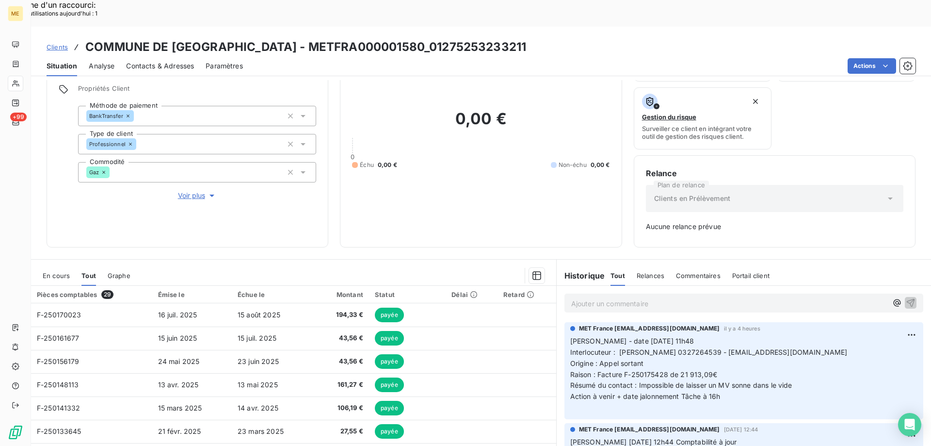
scroll to position [96, 0]
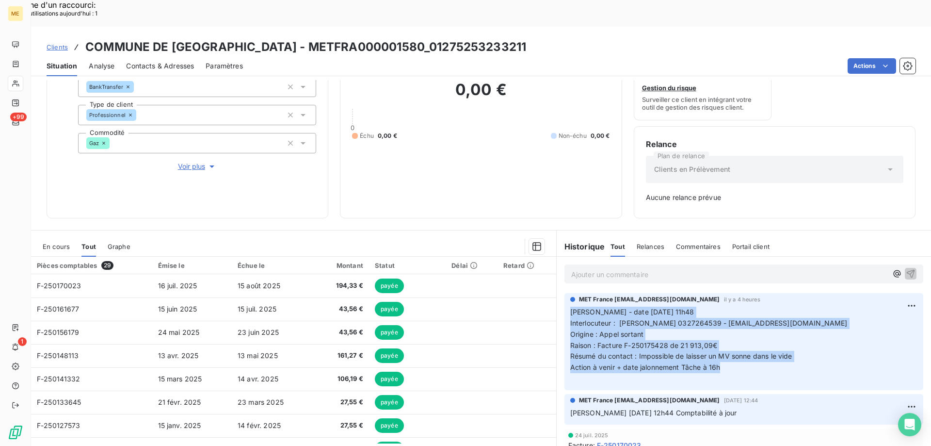
drag, startPoint x: 722, startPoint y: 341, endPoint x: 568, endPoint y: 282, distance: 165.0
click at [570, 307] on p "[PERSON_NAME] - date [DATE] 11h48 Interlocuteur : [PERSON_NAME] 0327264539 - [E…" at bounding box center [743, 346] width 347 height 78
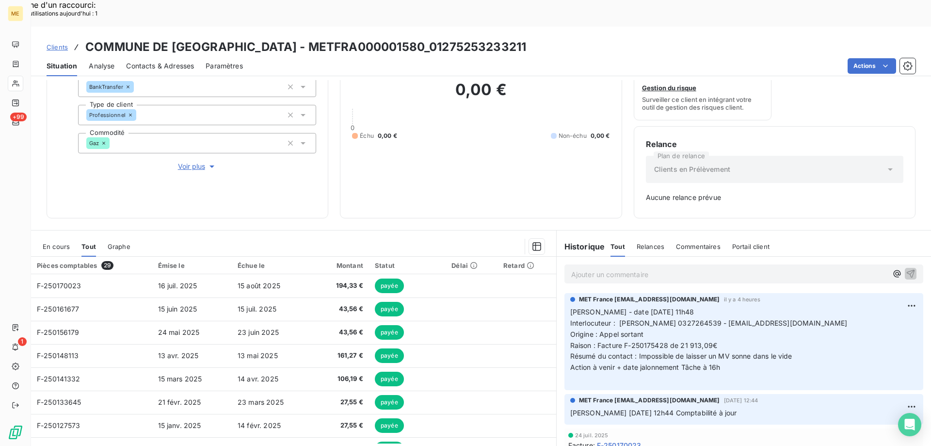
click at [582, 268] on p "Ajouter un commentaire ﻿" at bounding box center [729, 274] width 316 height 12
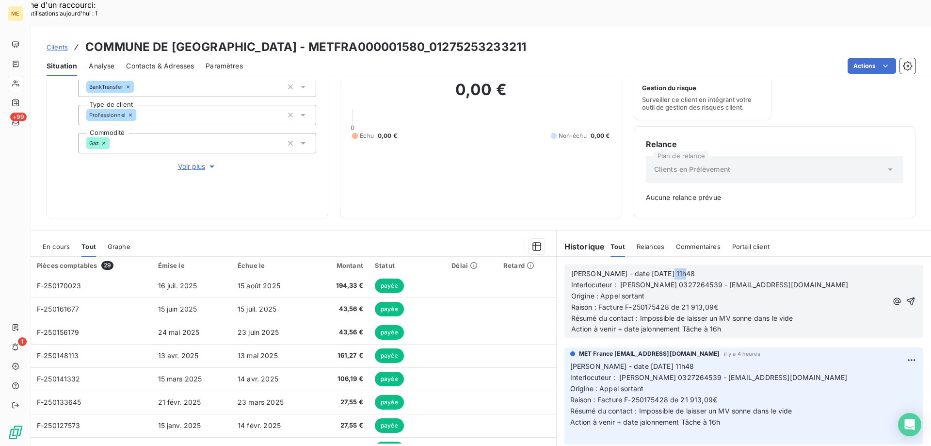
drag, startPoint x: 655, startPoint y: 250, endPoint x: 690, endPoint y: 246, distance: 35.6
click at [690, 268] on p "[PERSON_NAME] - date [DATE] 11h48" at bounding box center [729, 273] width 316 height 11
drag, startPoint x: 701, startPoint y: 303, endPoint x: 752, endPoint y: 300, distance: 50.5
click at [752, 324] on p "Action à venir + date jalonnement Tâche à 16h" at bounding box center [729, 329] width 316 height 11
click at [906, 296] on icon "button" at bounding box center [911, 301] width 10 height 10
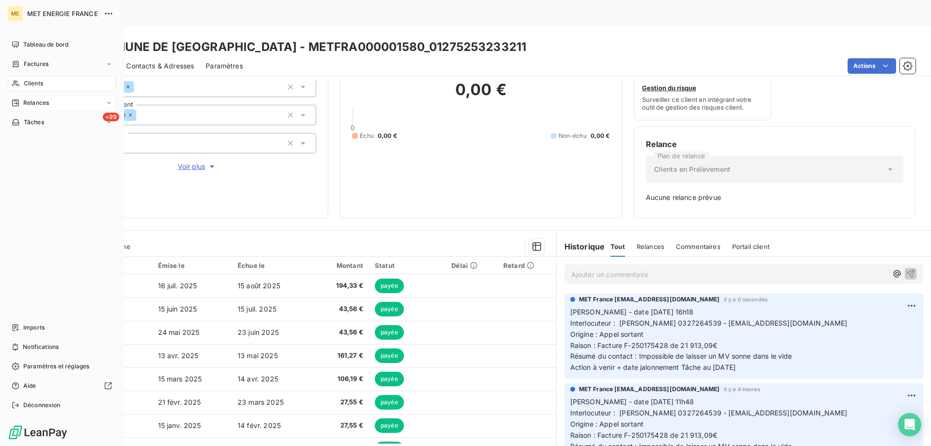
click at [52, 100] on div "Relances" at bounding box center [62, 103] width 108 height 16
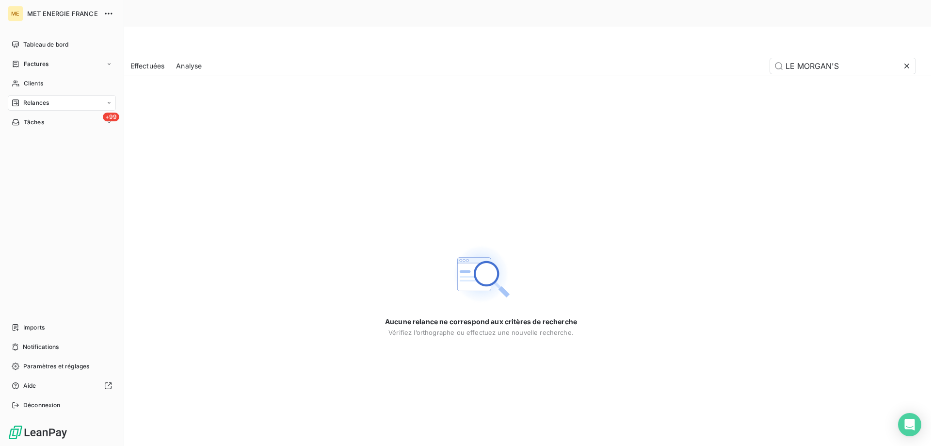
click at [61, 103] on div "Relances" at bounding box center [62, 103] width 108 height 16
click at [54, 138] on div "À venir" at bounding box center [67, 142] width 97 height 16
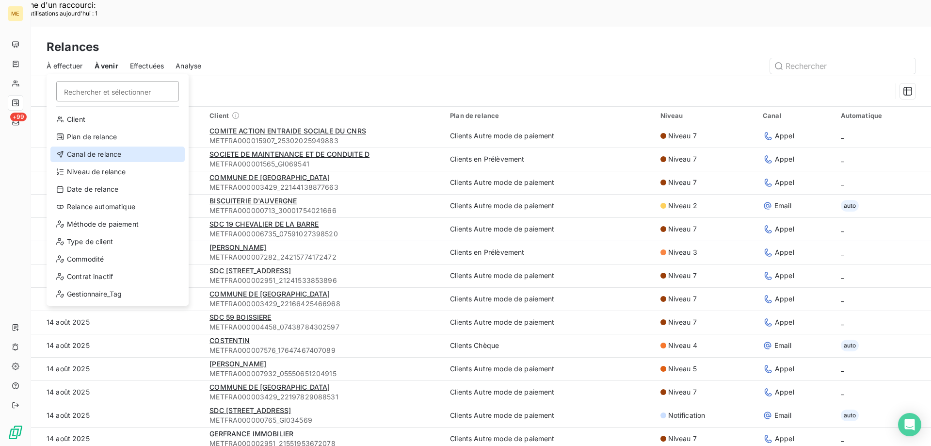
click at [105, 154] on div "Canal de relance" at bounding box center [117, 154] width 134 height 16
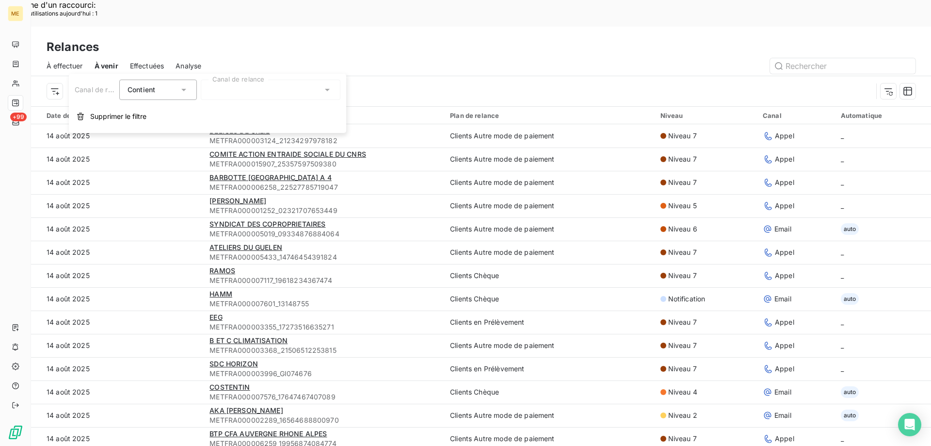
click at [245, 88] on div at bounding box center [271, 90] width 140 height 20
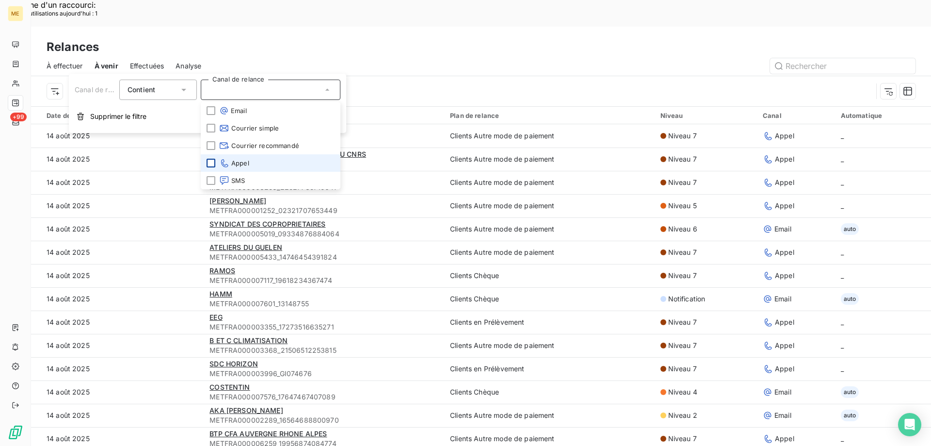
click at [211, 163] on div at bounding box center [211, 163] width 9 height 9
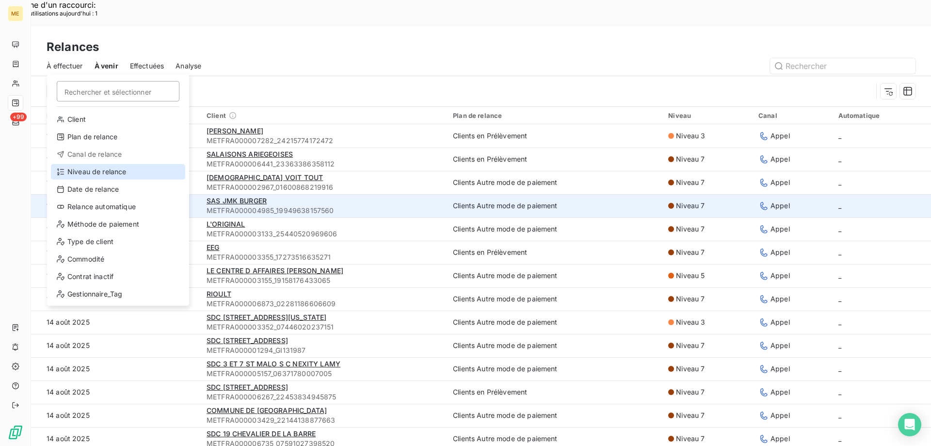
click at [108, 173] on div "Niveau de relance" at bounding box center [118, 172] width 134 height 16
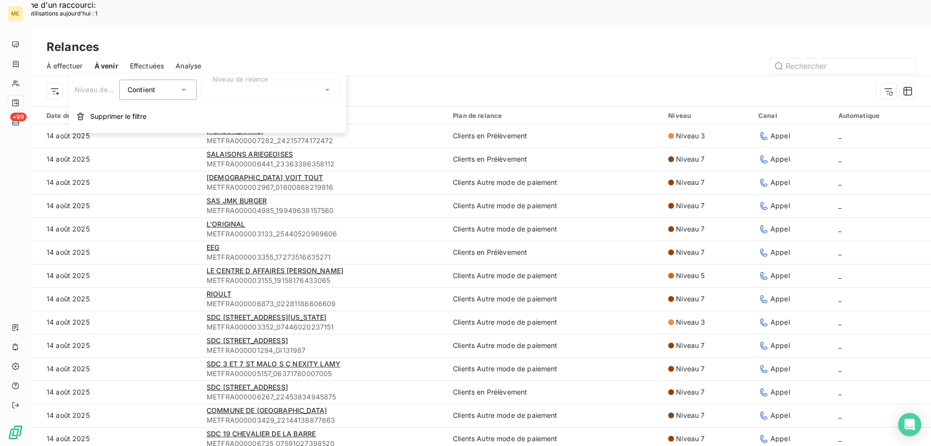
click at [234, 83] on div at bounding box center [271, 90] width 140 height 20
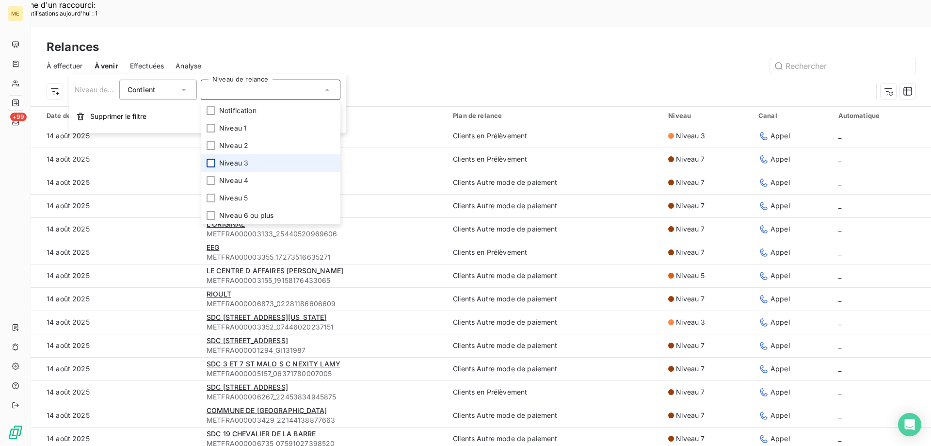
click at [211, 162] on div at bounding box center [211, 163] width 9 height 9
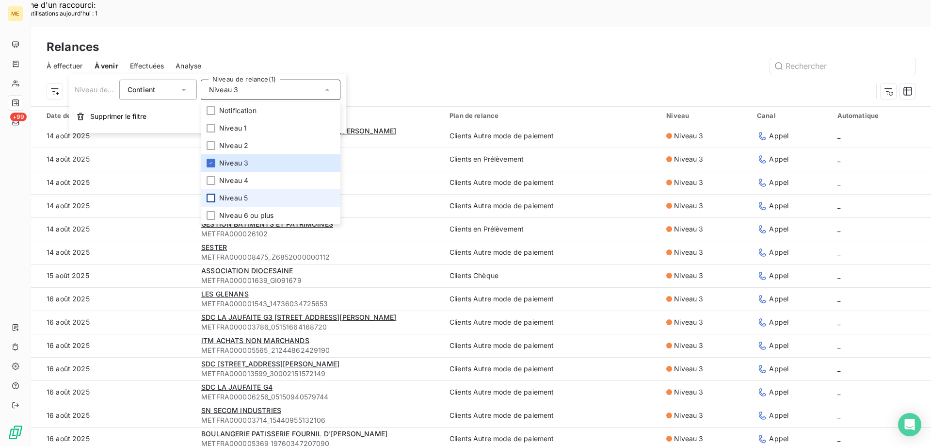
click at [211, 198] on div at bounding box center [211, 198] width 9 height 9
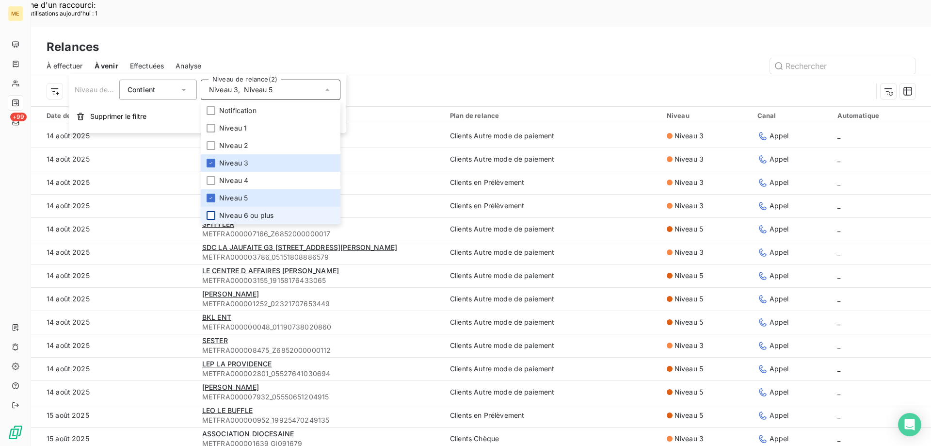
click at [211, 217] on div at bounding box center [211, 215] width 9 height 9
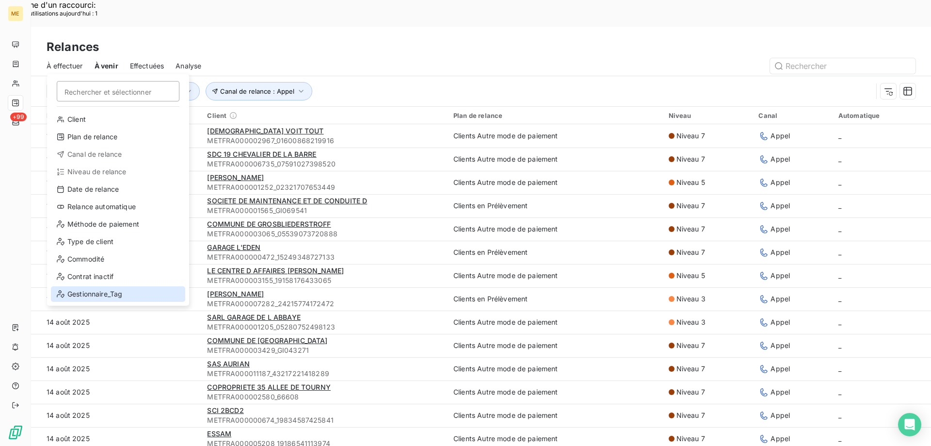
click at [133, 292] on div "Gestionnaire_Tag" at bounding box center [118, 294] width 134 height 16
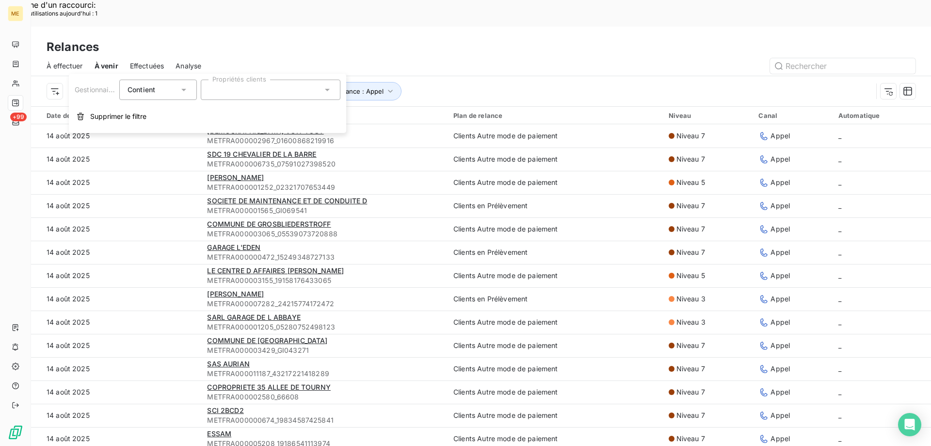
click at [229, 83] on div at bounding box center [271, 90] width 140 height 20
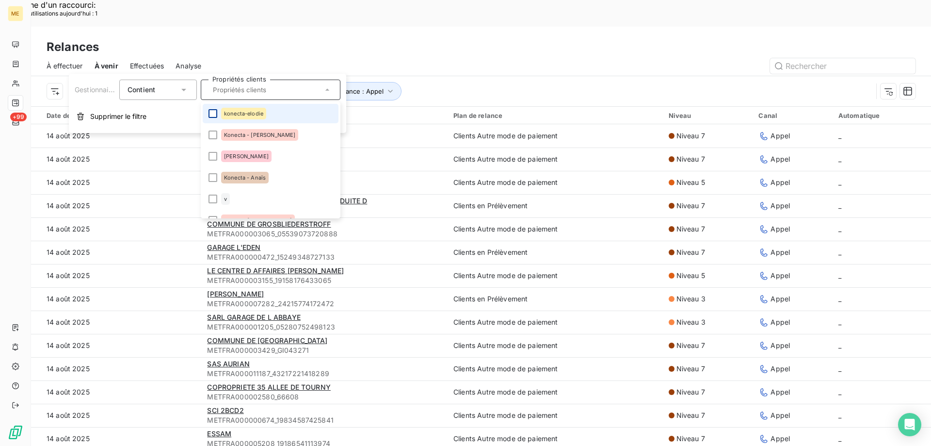
click at [212, 111] on div at bounding box center [213, 113] width 9 height 9
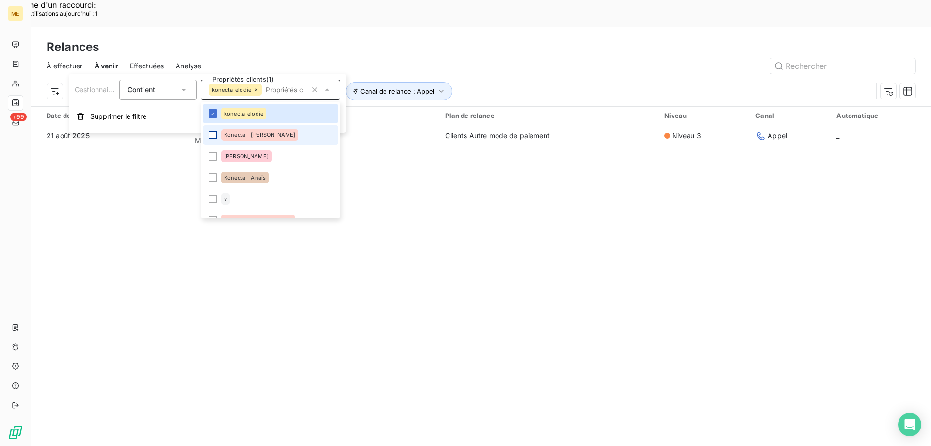
click at [212, 130] on div at bounding box center [213, 134] width 9 height 9
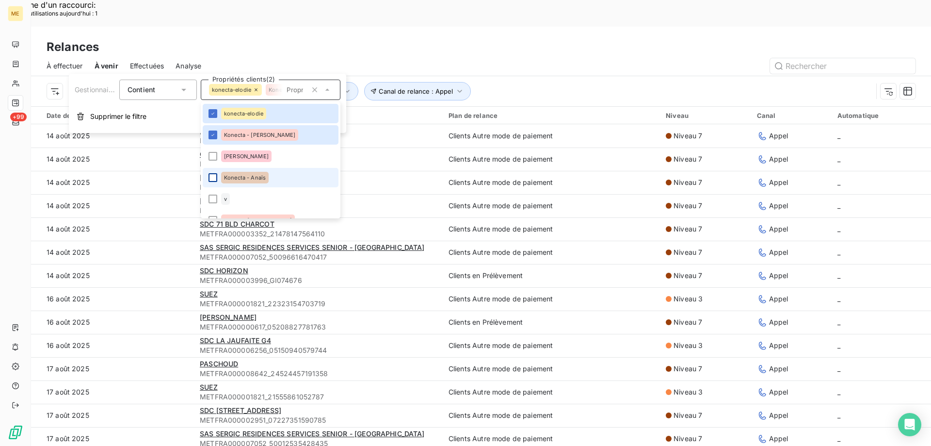
click at [212, 180] on div at bounding box center [213, 177] width 9 height 9
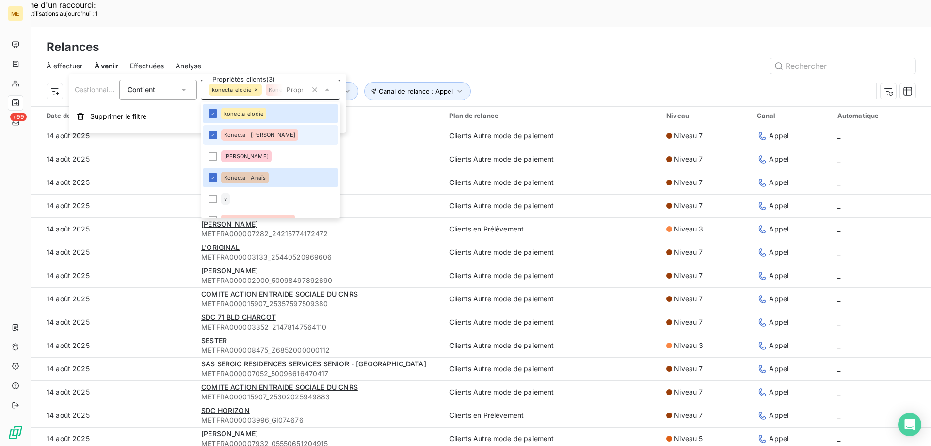
scroll to position [49, 0]
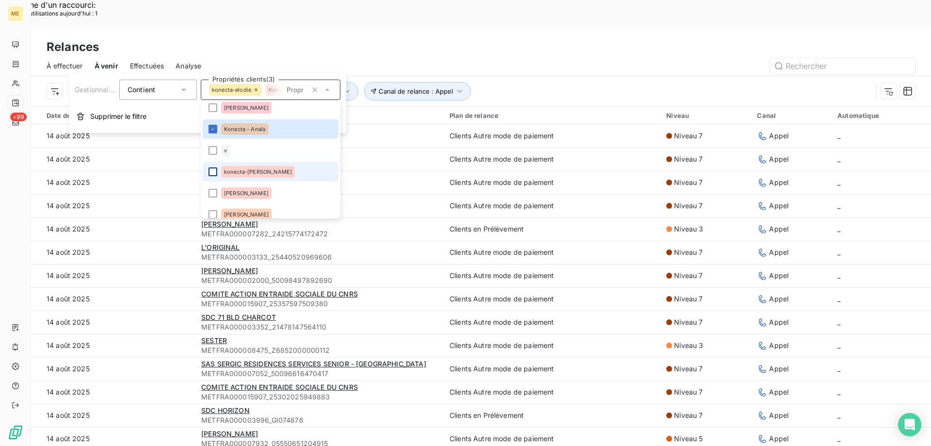
click at [213, 174] on div at bounding box center [213, 171] width 9 height 9
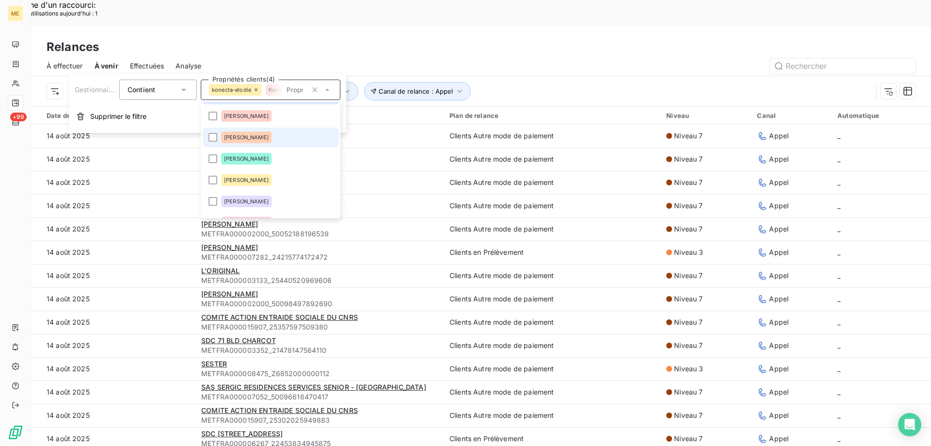
scroll to position [146, 0]
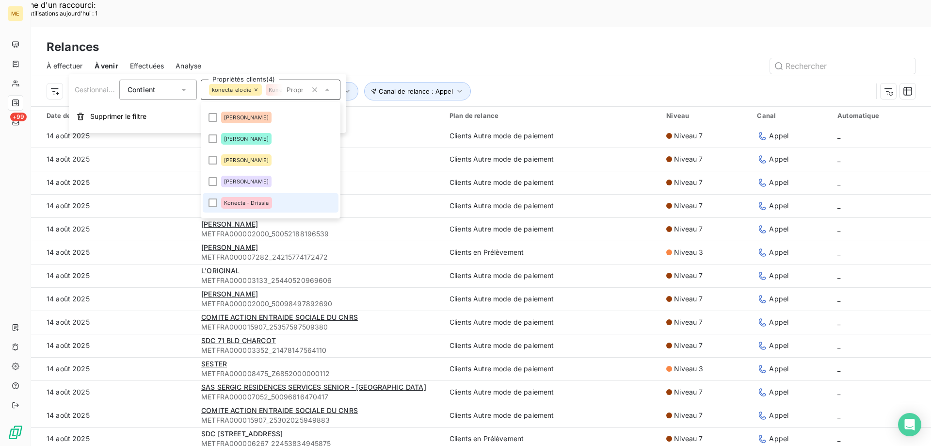
drag, startPoint x: 214, startPoint y: 200, endPoint x: 225, endPoint y: 196, distance: 11.2
click at [215, 199] on div at bounding box center [213, 202] width 9 height 9
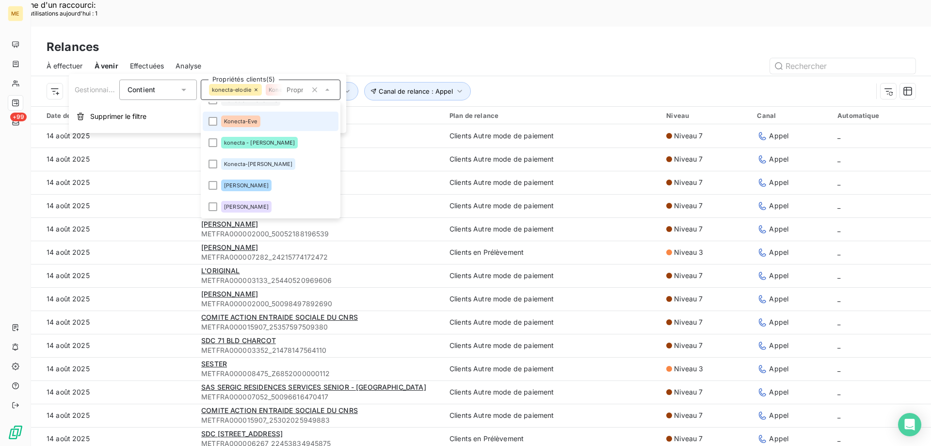
scroll to position [243, 0]
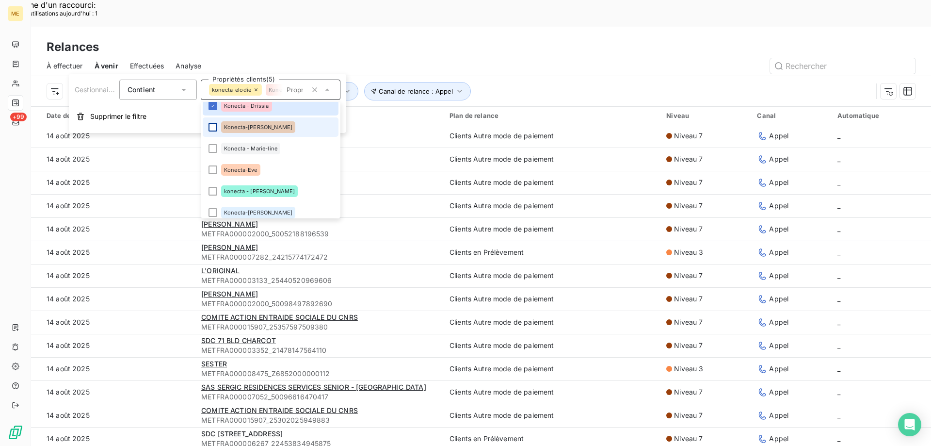
click at [213, 126] on div at bounding box center [213, 127] width 9 height 9
click at [212, 148] on div at bounding box center [213, 148] width 9 height 9
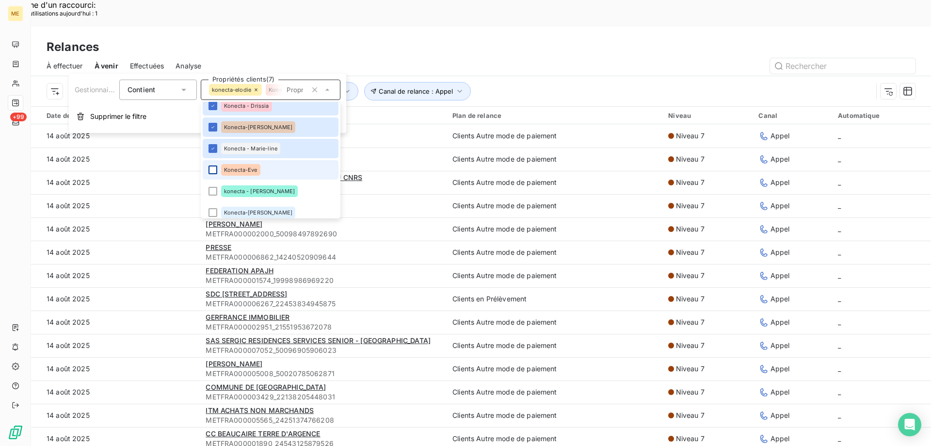
click at [213, 171] on div at bounding box center [213, 169] width 9 height 9
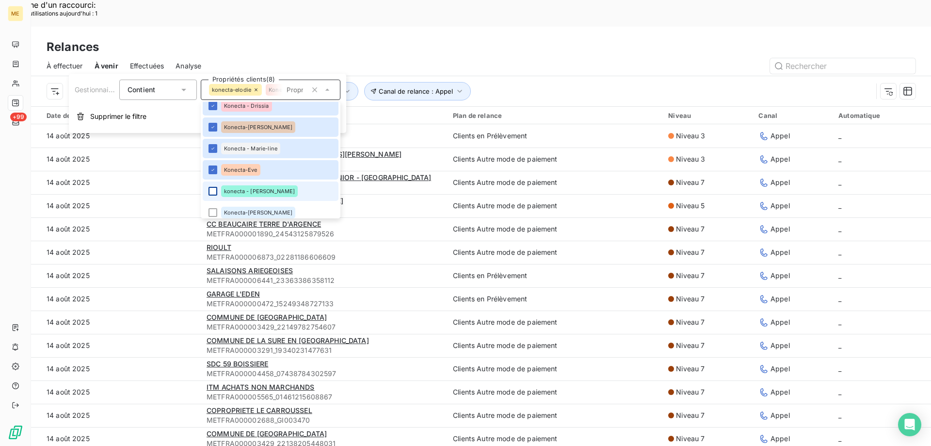
click at [216, 193] on div at bounding box center [213, 191] width 9 height 9
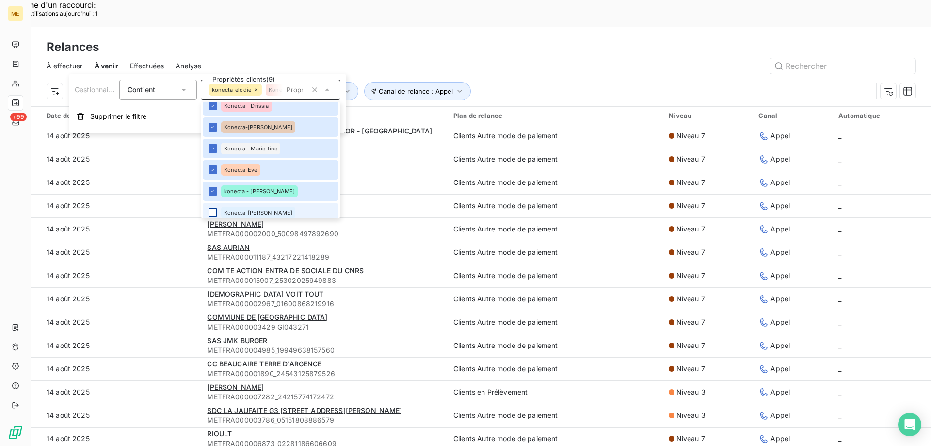
click at [210, 214] on li "Konecta-[PERSON_NAME]" at bounding box center [271, 212] width 136 height 19
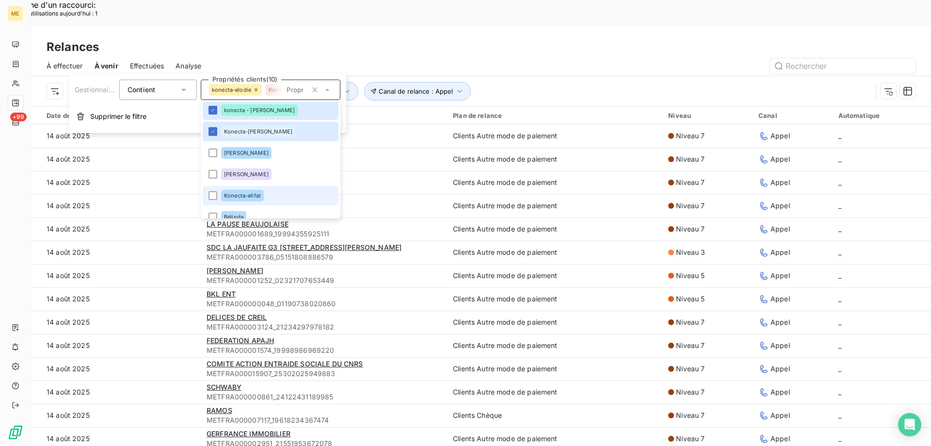
scroll to position [343, 0]
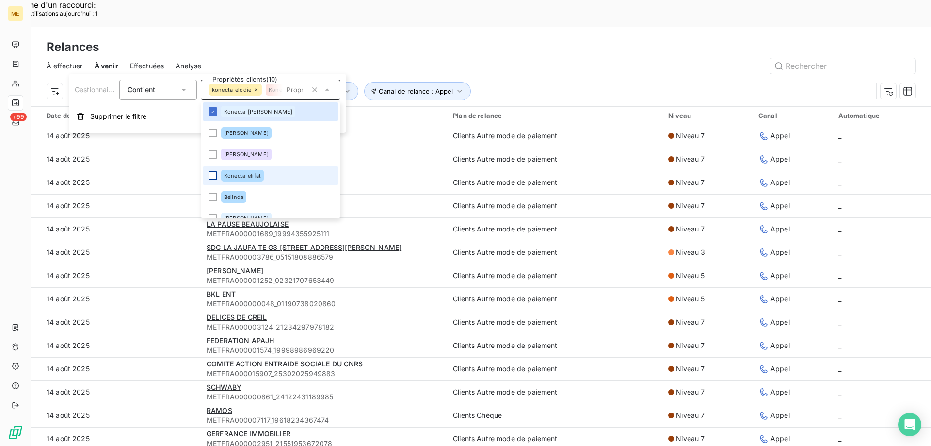
click at [214, 176] on div at bounding box center [213, 175] width 9 height 9
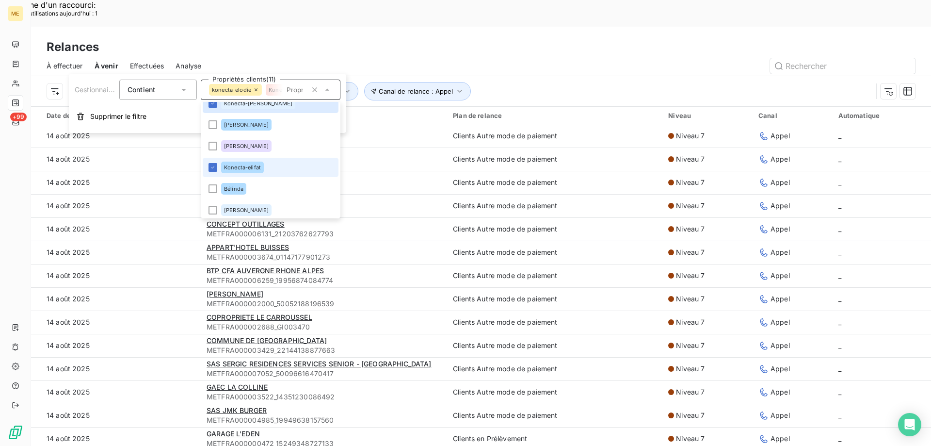
scroll to position [355, 0]
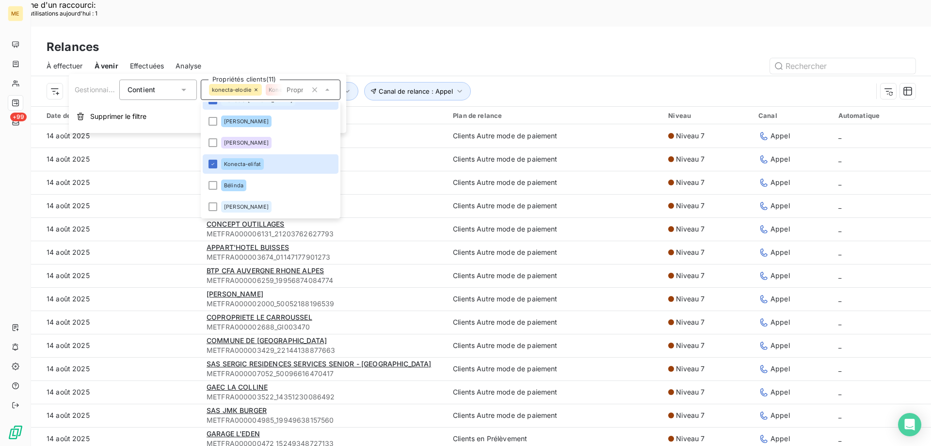
click at [488, 38] on div "Relances" at bounding box center [481, 46] width 900 height 17
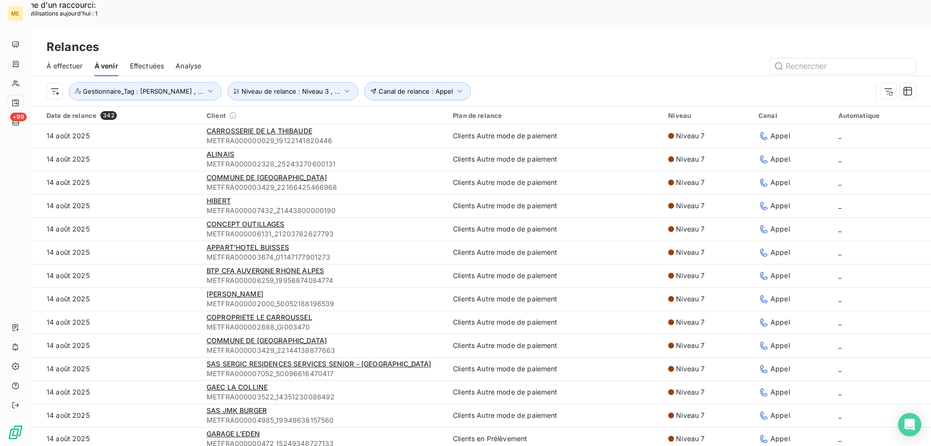
drag, startPoint x: 58, startPoint y: 42, endPoint x: 151, endPoint y: 27, distance: 94.3
click at [60, 61] on span "À effectuer" at bounding box center [65, 66] width 36 height 10
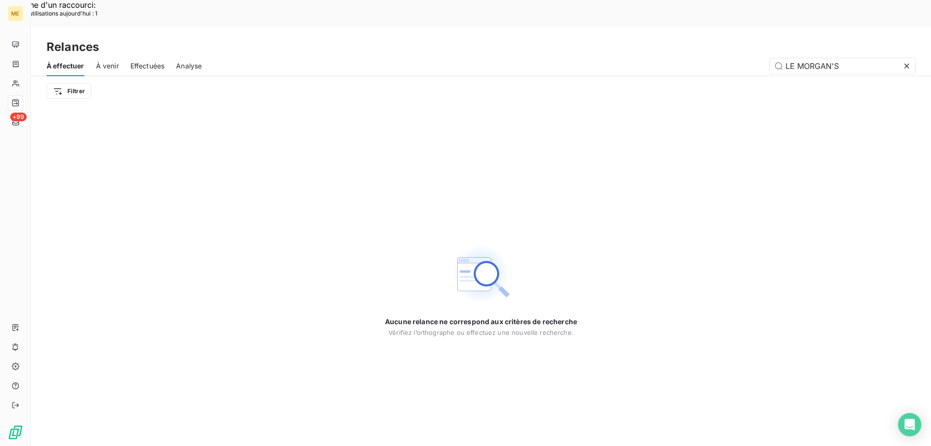
click at [904, 61] on icon at bounding box center [907, 66] width 10 height 10
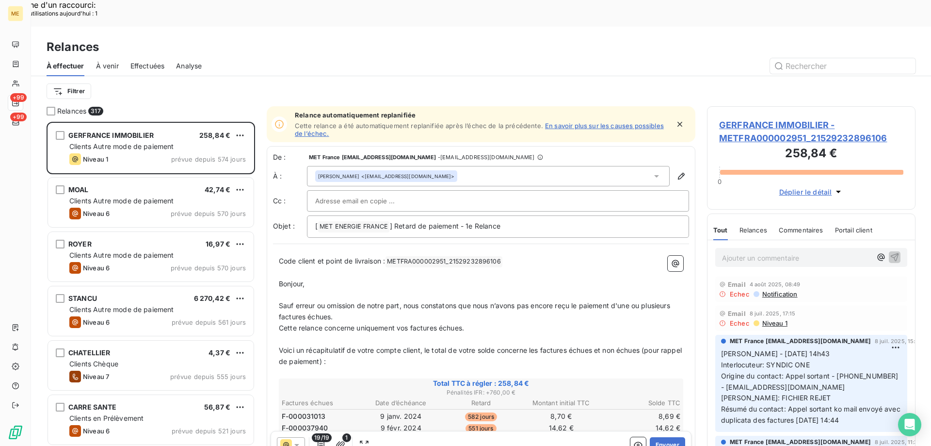
scroll to position [343, 201]
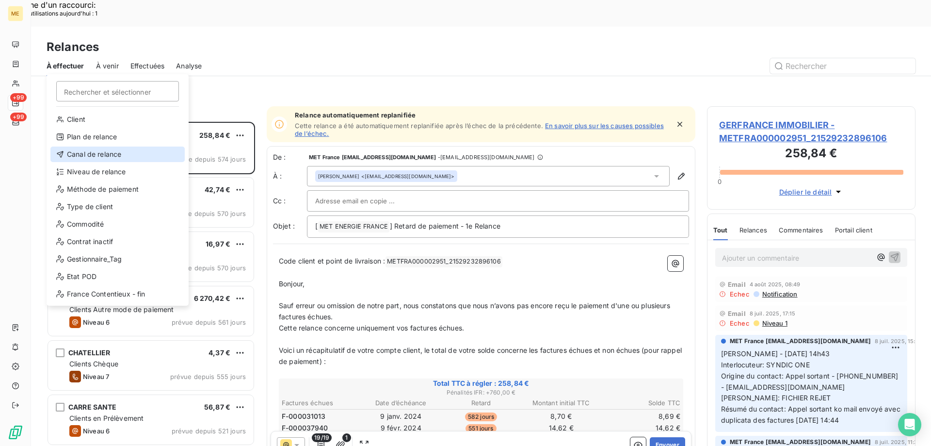
click at [114, 150] on div "Canal de relance" at bounding box center [117, 154] width 134 height 16
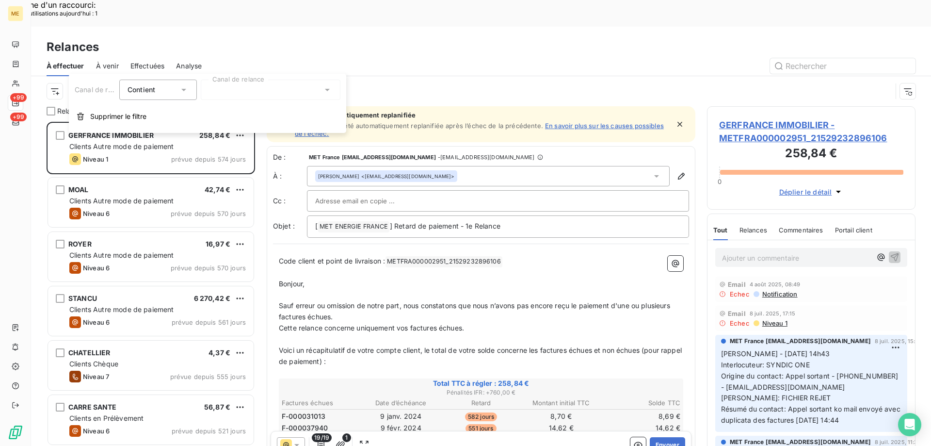
click at [247, 91] on div at bounding box center [271, 90] width 140 height 20
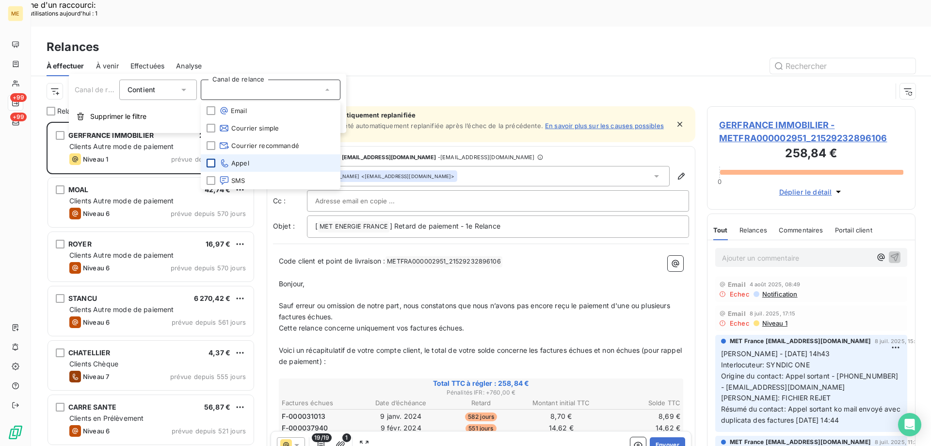
click at [208, 163] on div at bounding box center [211, 163] width 9 height 9
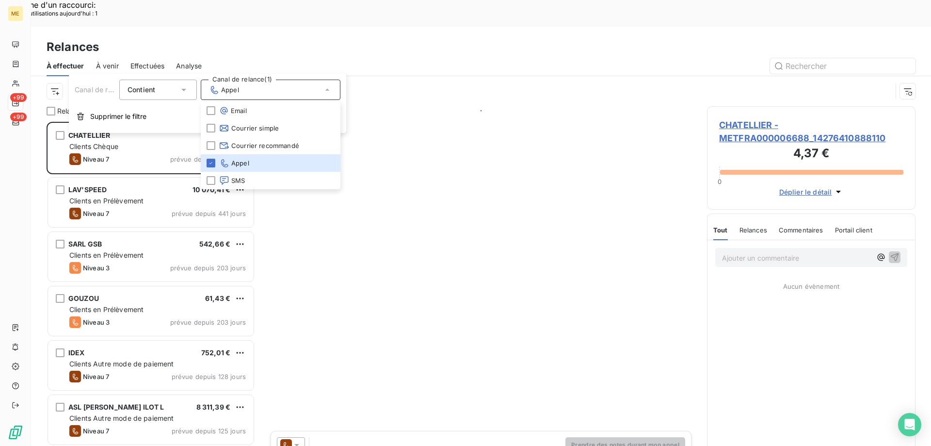
scroll to position [343, 201]
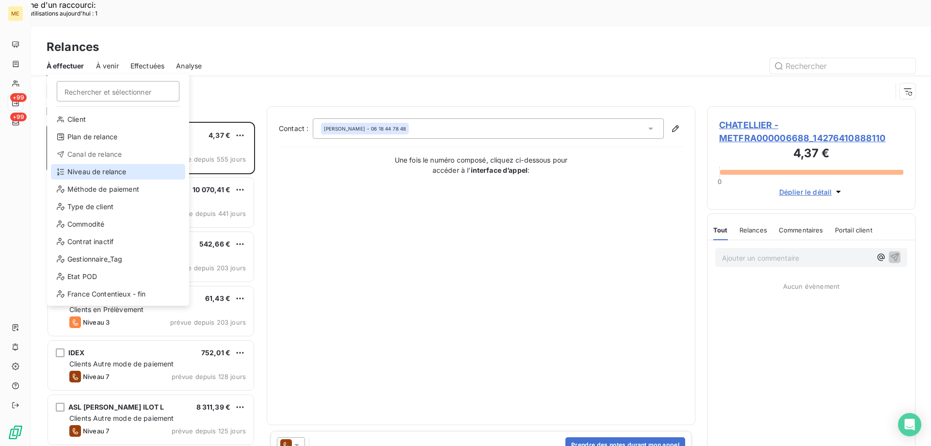
click at [133, 175] on div "Niveau de relance" at bounding box center [118, 172] width 134 height 16
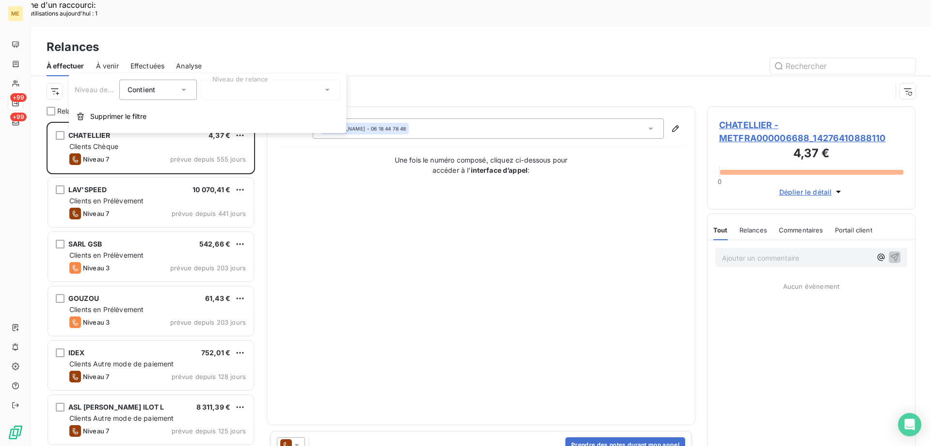
click at [228, 89] on div at bounding box center [271, 90] width 140 height 20
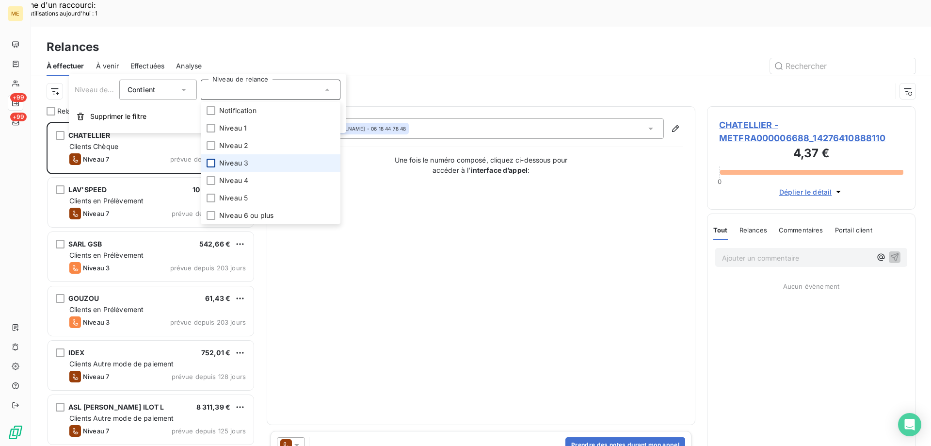
click at [208, 162] on div at bounding box center [211, 163] width 9 height 9
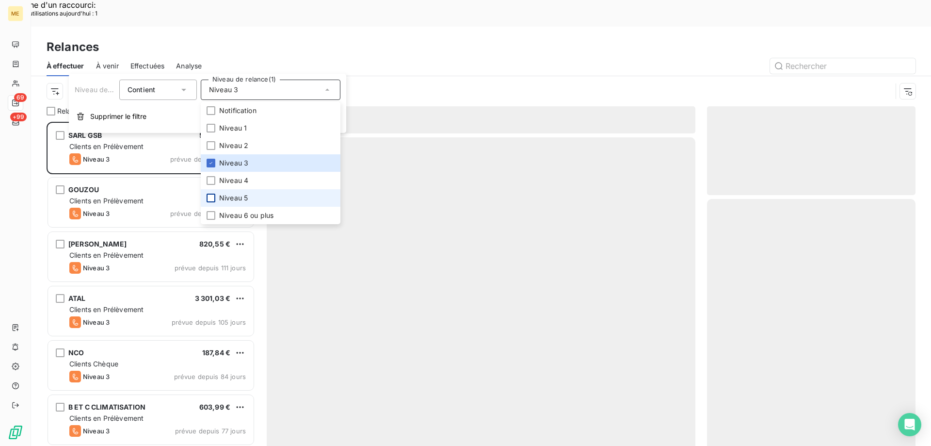
scroll to position [343, 201]
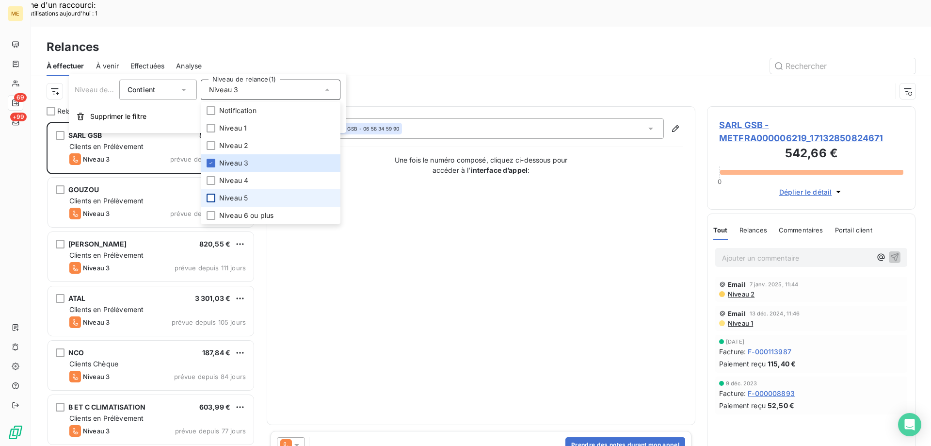
click at [210, 194] on div at bounding box center [211, 198] width 9 height 9
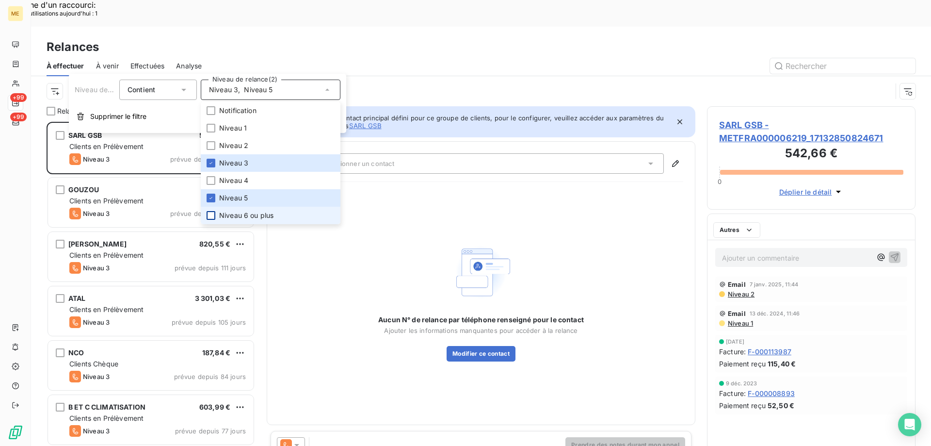
click at [209, 214] on div at bounding box center [211, 215] width 9 height 9
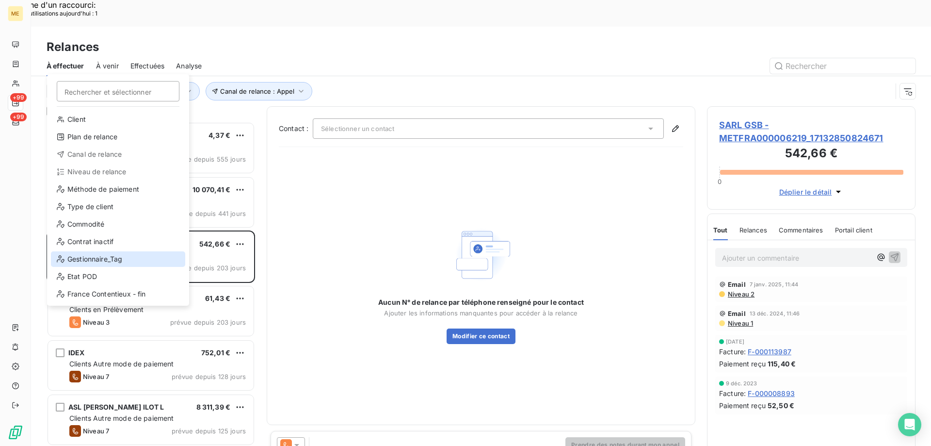
click at [130, 261] on div "Gestionnaire_Tag" at bounding box center [118, 259] width 134 height 16
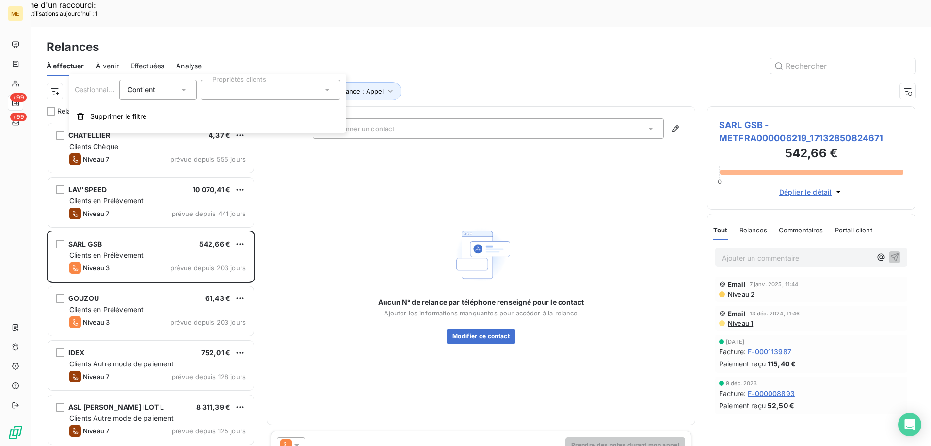
click at [226, 94] on div at bounding box center [271, 90] width 140 height 20
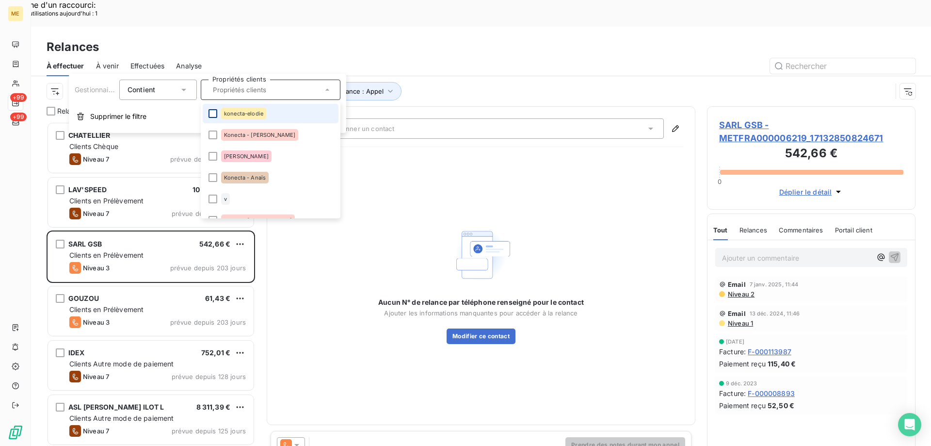
click at [211, 112] on div at bounding box center [213, 113] width 9 height 9
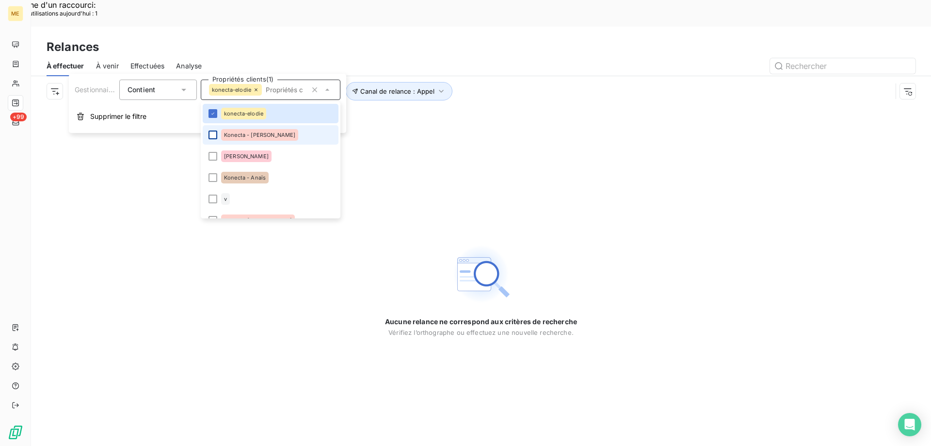
click at [214, 133] on div at bounding box center [213, 134] width 9 height 9
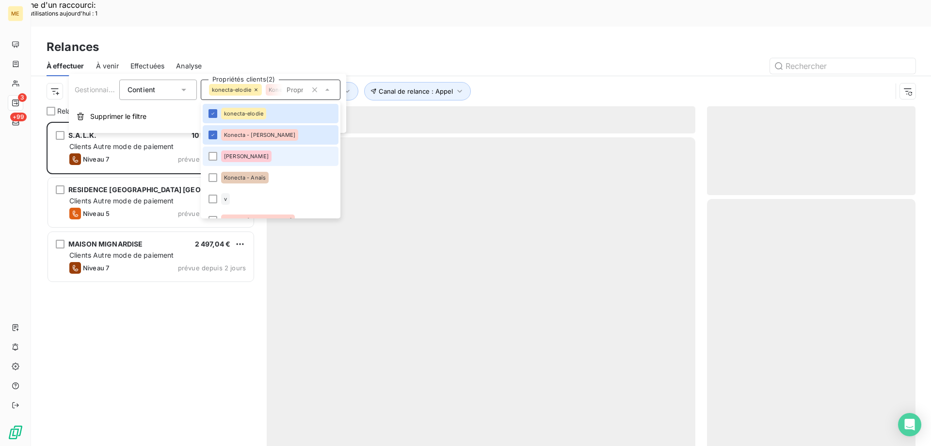
scroll to position [343, 201]
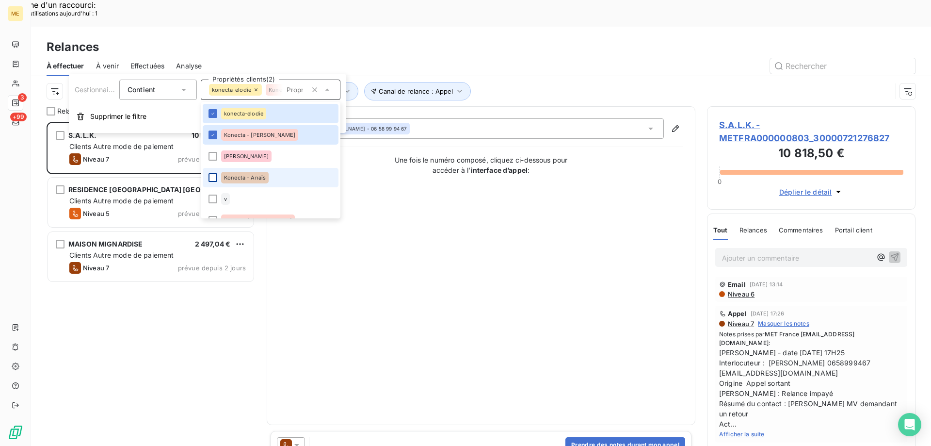
click at [215, 179] on div at bounding box center [213, 177] width 9 height 9
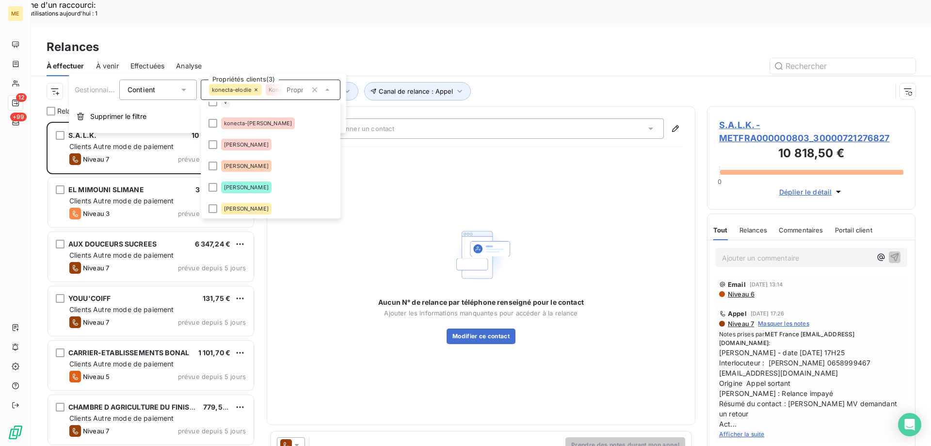
scroll to position [49, 0]
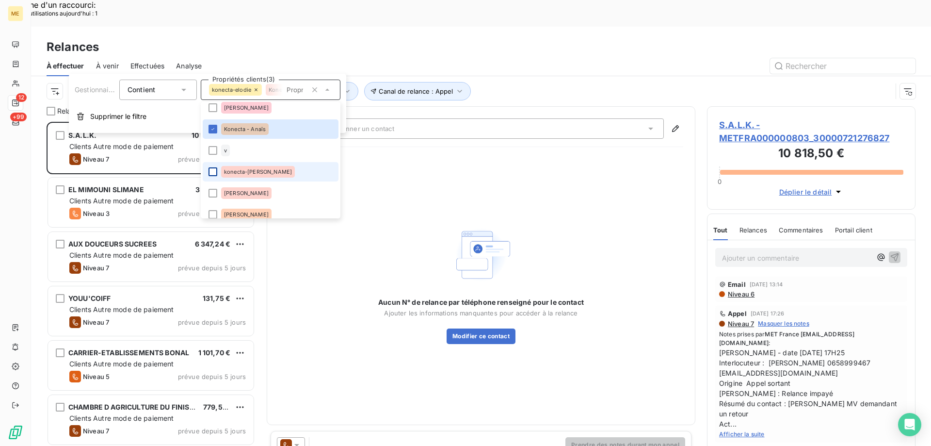
click at [213, 172] on div at bounding box center [213, 171] width 9 height 9
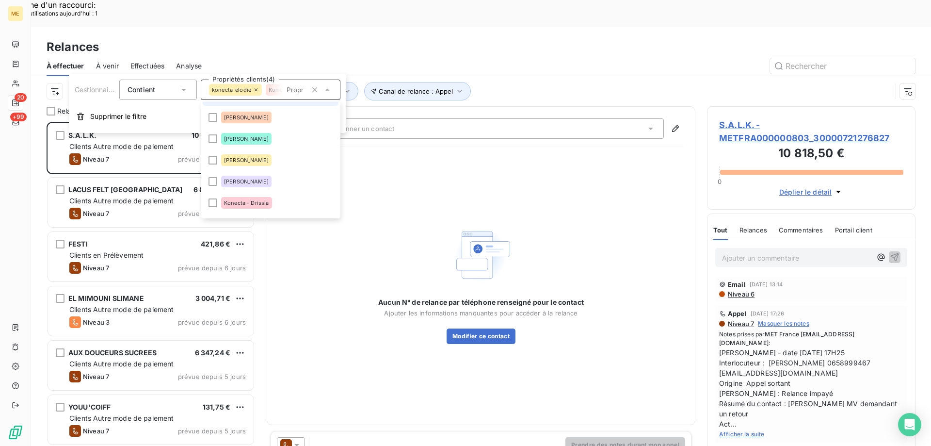
scroll to position [243, 0]
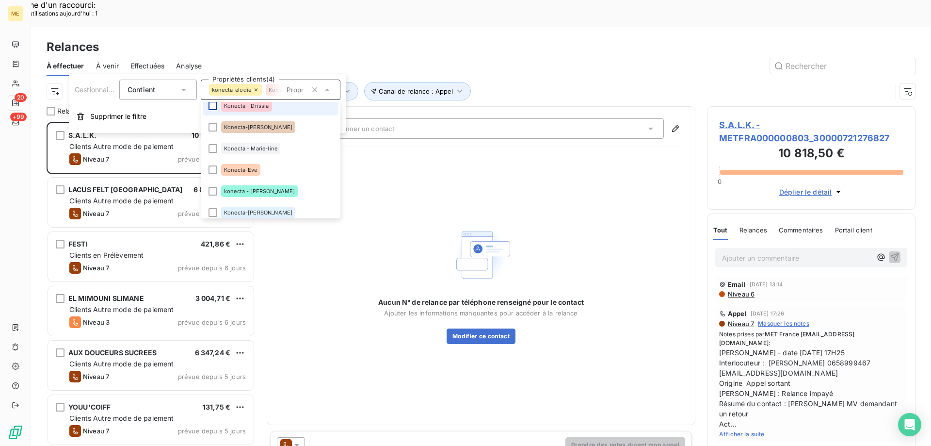
click at [214, 105] on li "Konecta - Drissia" at bounding box center [271, 105] width 136 height 19
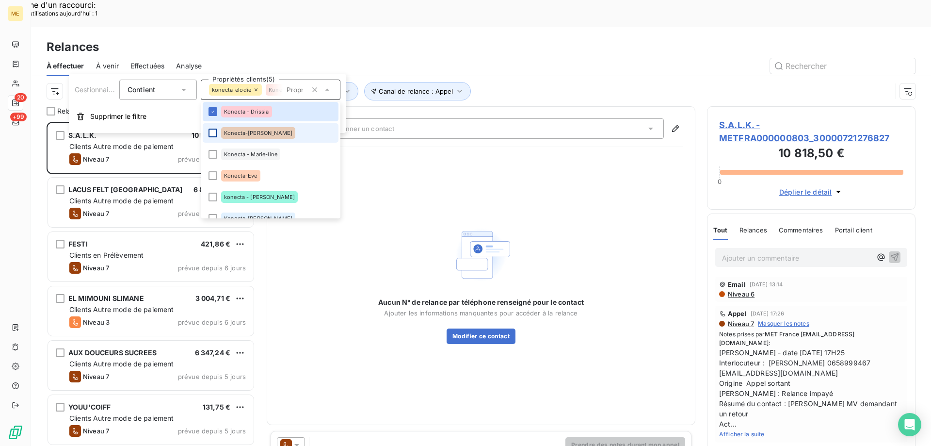
scroll to position [343, 201]
click at [215, 130] on div at bounding box center [213, 133] width 9 height 9
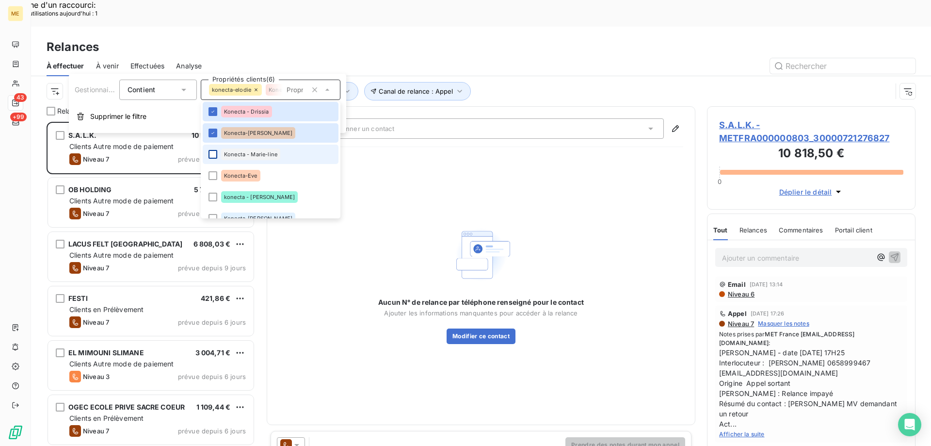
click at [214, 152] on div at bounding box center [213, 154] width 9 height 9
click at [214, 177] on div at bounding box center [213, 175] width 9 height 9
click at [212, 195] on div at bounding box center [213, 197] width 9 height 9
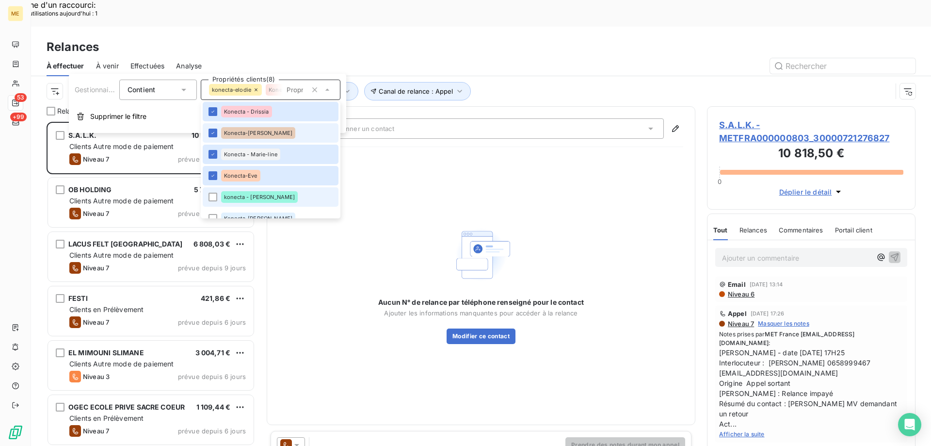
scroll to position [0, 0]
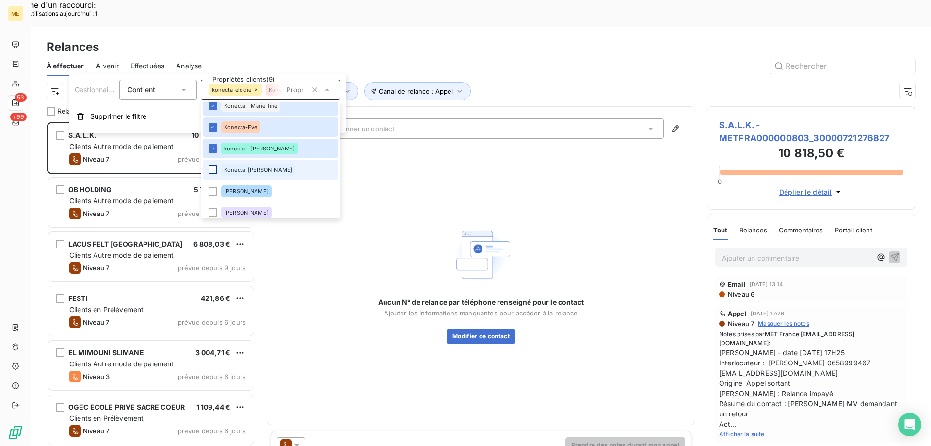
click at [215, 169] on div at bounding box center [213, 169] width 9 height 9
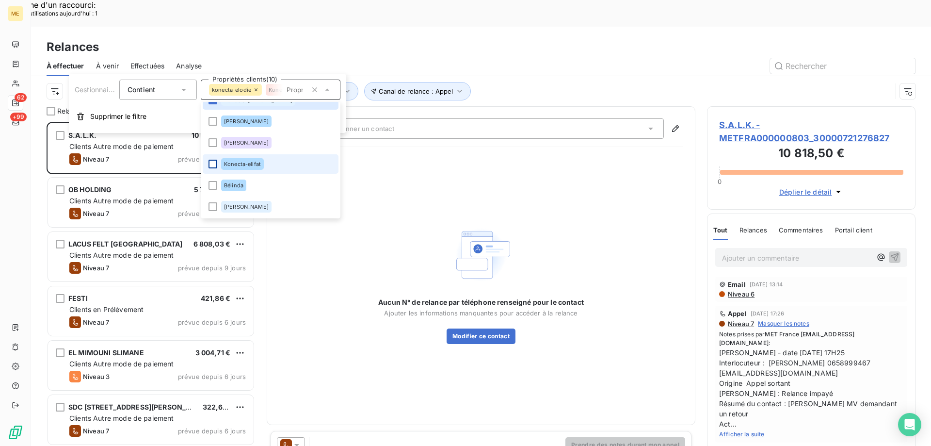
click at [212, 164] on div at bounding box center [213, 164] width 9 height 9
click at [495, 38] on div "Relances" at bounding box center [481, 46] width 900 height 17
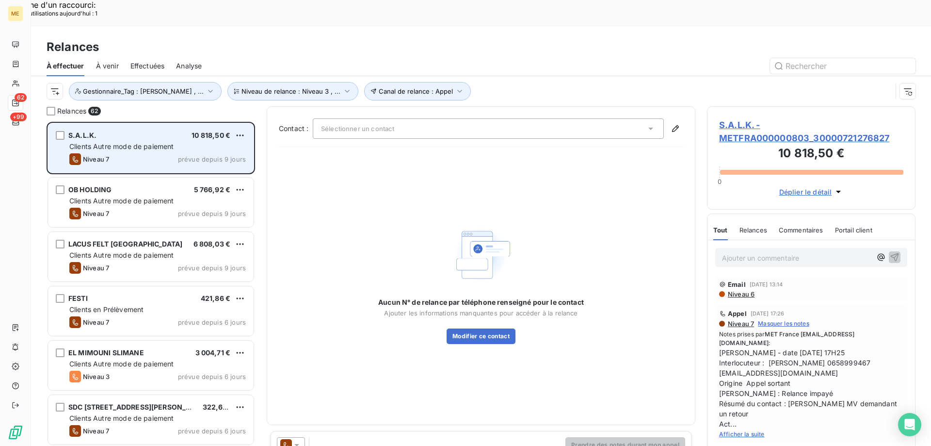
click at [148, 142] on span "Clients Autre mode de paiement" at bounding box center [121, 146] width 105 height 8
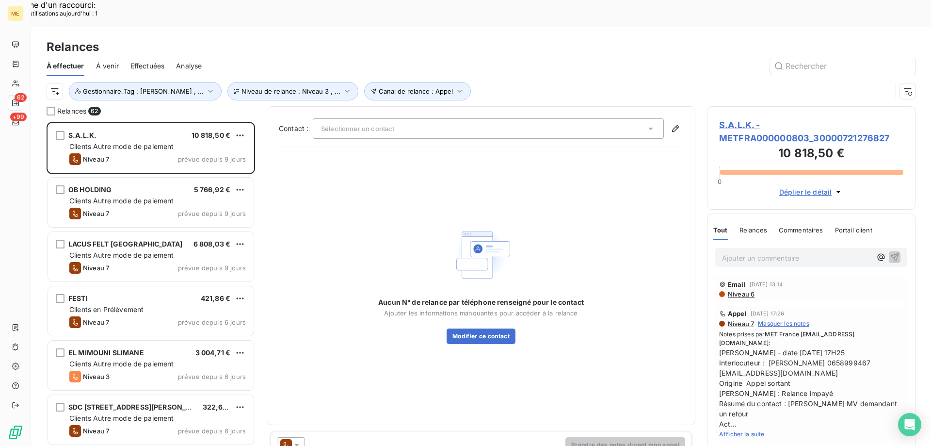
click at [732, 118] on span "S.A.L.K. - METFRA000000803_30000721276827" at bounding box center [811, 131] width 184 height 26
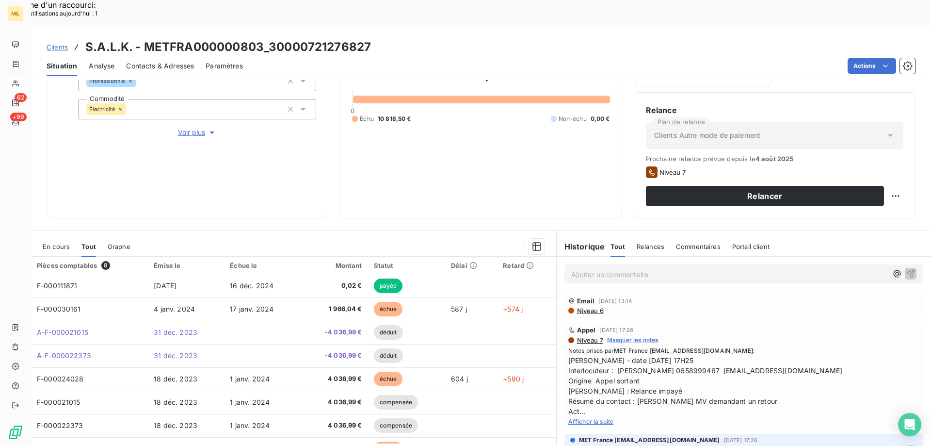
click at [587, 418] on span "Afficher la suite" at bounding box center [592, 421] width 46 height 7
click at [193, 128] on span "Voir plus" at bounding box center [197, 133] width 39 height 10
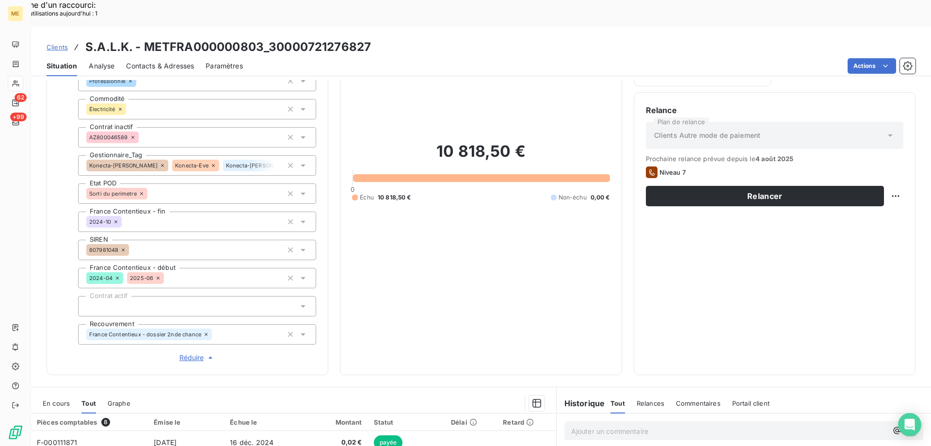
click at [185, 353] on span "Réduire" at bounding box center [197, 358] width 36 height 10
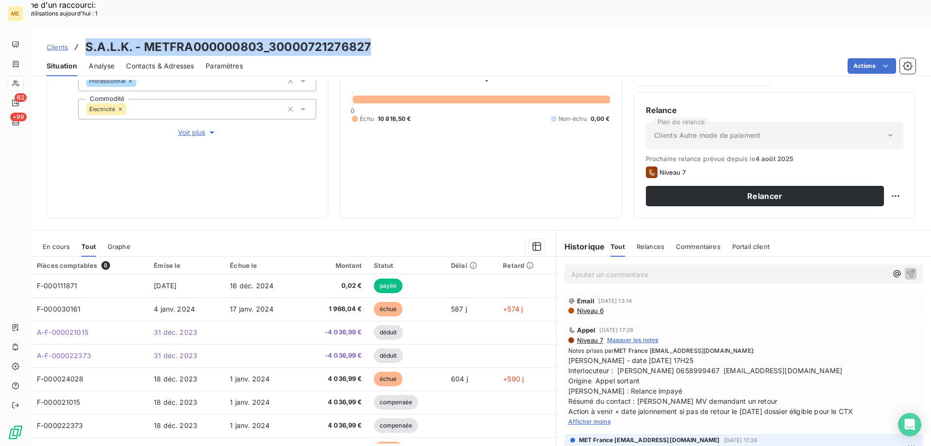
drag, startPoint x: 87, startPoint y: 17, endPoint x: 370, endPoint y: 13, distance: 282.8
click at [370, 38] on h3 "S.A.L.K. - METFRA000000803_30000721276827" at bounding box center [228, 46] width 286 height 17
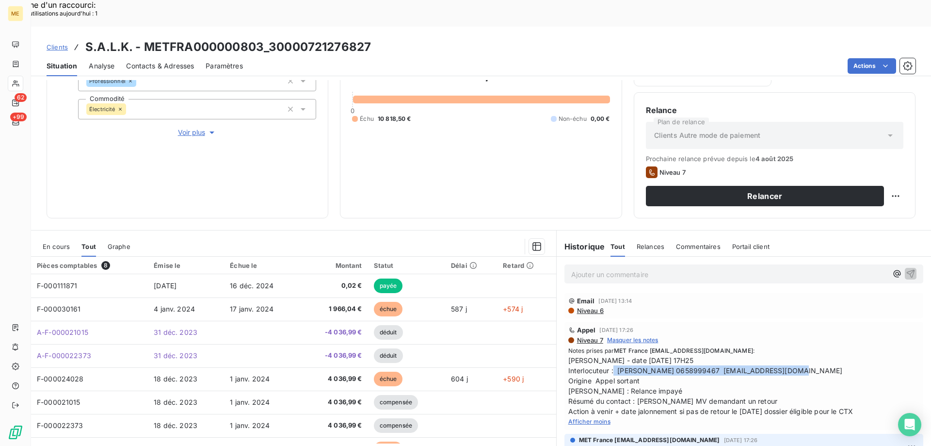
drag, startPoint x: 614, startPoint y: 344, endPoint x: 793, endPoint y: 347, distance: 179.0
click at [793, 355] on span "[PERSON_NAME] - date [DATE] 17H25 Interlocuteur : [PERSON_NAME] 0658999467 [EMA…" at bounding box center [744, 385] width 351 height 61
click at [666, 268] on p "Ajouter un commentaire ﻿" at bounding box center [729, 274] width 316 height 12
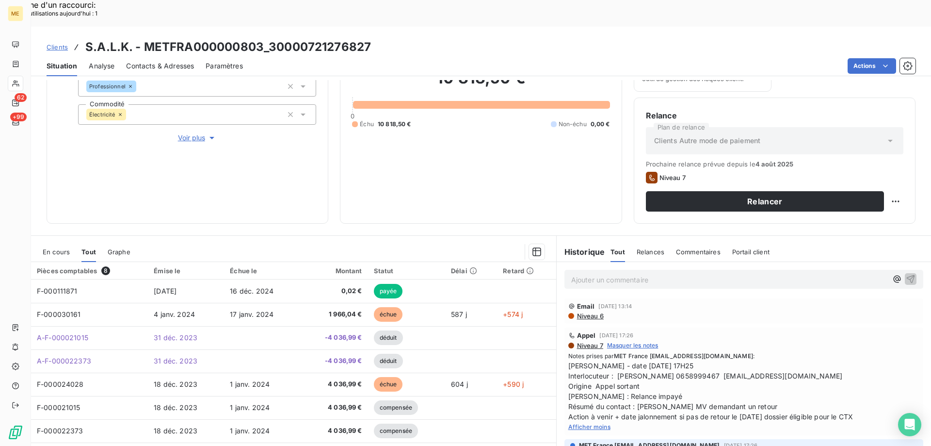
scroll to position [130, 0]
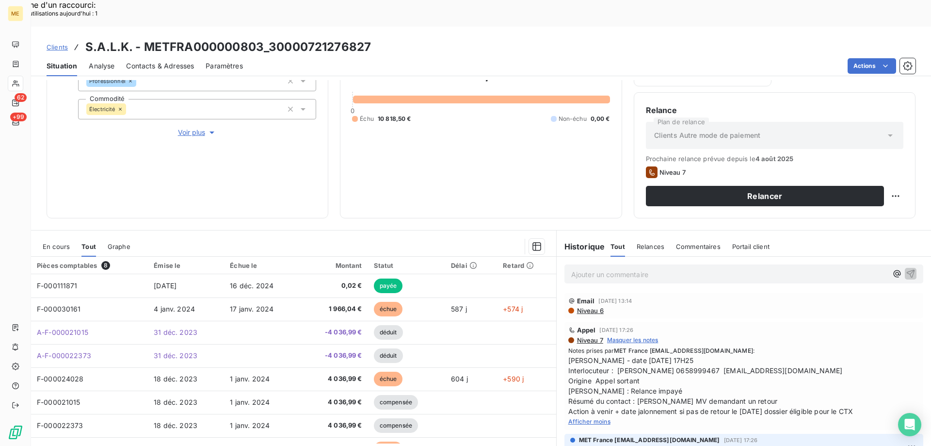
click at [646, 268] on p "Ajouter un commentaire ﻿" at bounding box center [729, 274] width 316 height 12
click at [905, 267] on button "button" at bounding box center [911, 273] width 12 height 12
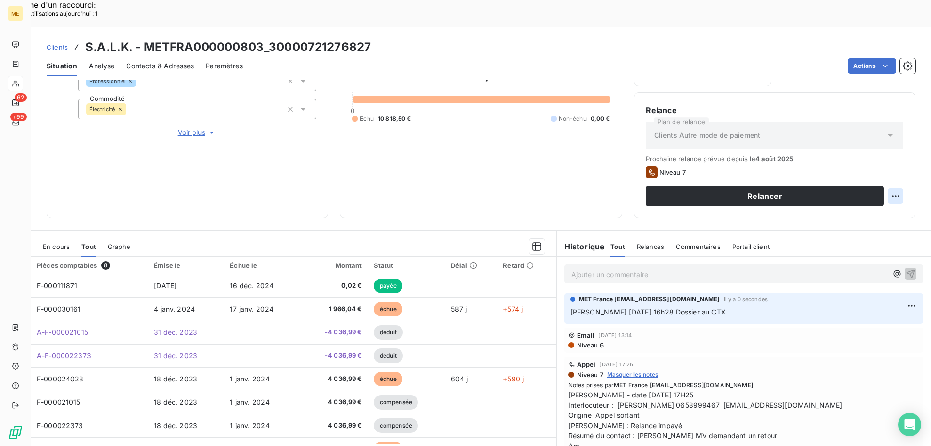
click at [858, 187] on div "Replanifier cette action" at bounding box center [848, 191] width 87 height 16
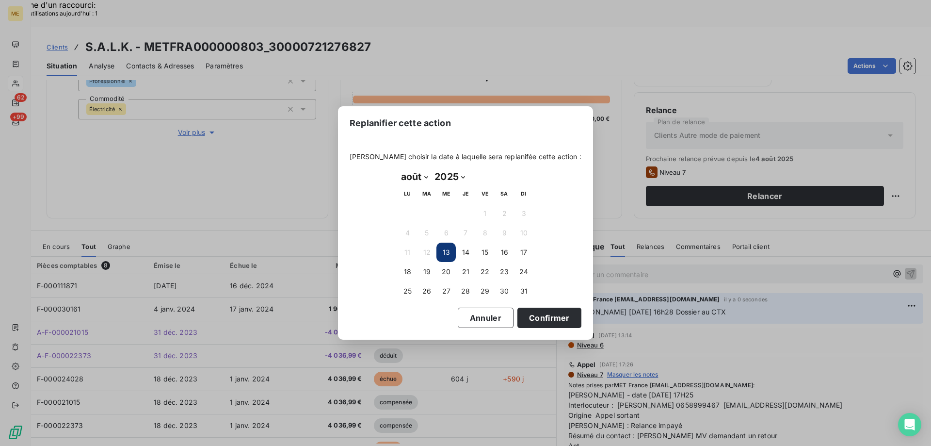
click at [426, 176] on select "janvier février mars avril mai juin juillet août septembre octobre novembre déc…" at bounding box center [414, 177] width 33 height 16
select select "8"
click at [398, 169] on select "janvier février mars avril mai juin juillet août septembre octobre novembre déc…" at bounding box center [414, 177] width 33 height 16
click at [405, 272] on button "22" at bounding box center [407, 271] width 19 height 19
click at [527, 317] on button "Confirmer" at bounding box center [550, 318] width 64 height 20
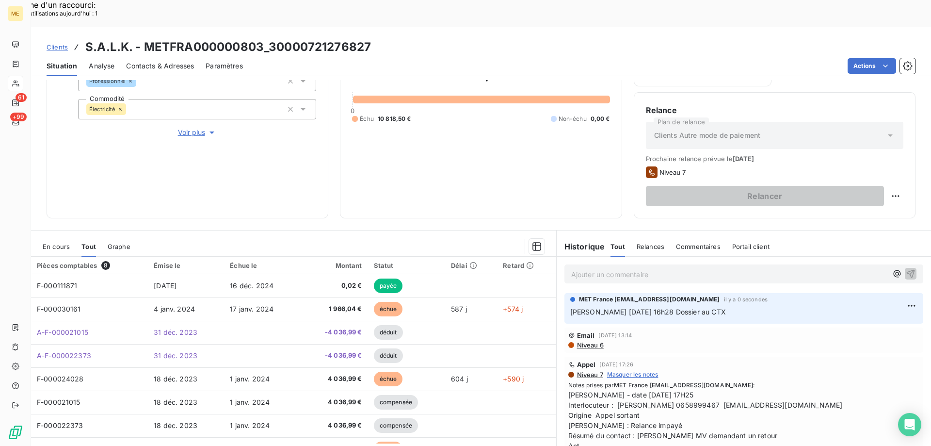
click at [184, 128] on span "Voir plus" at bounding box center [197, 133] width 39 height 10
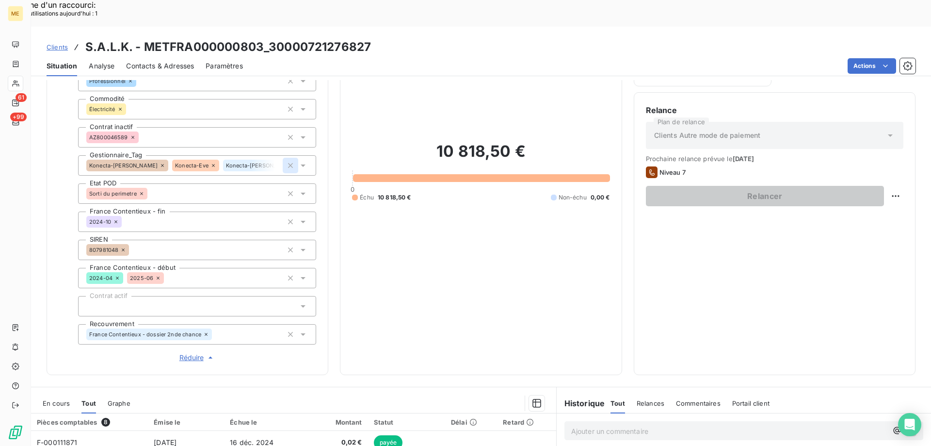
click at [287, 161] on icon "button" at bounding box center [291, 166] width 10 height 10
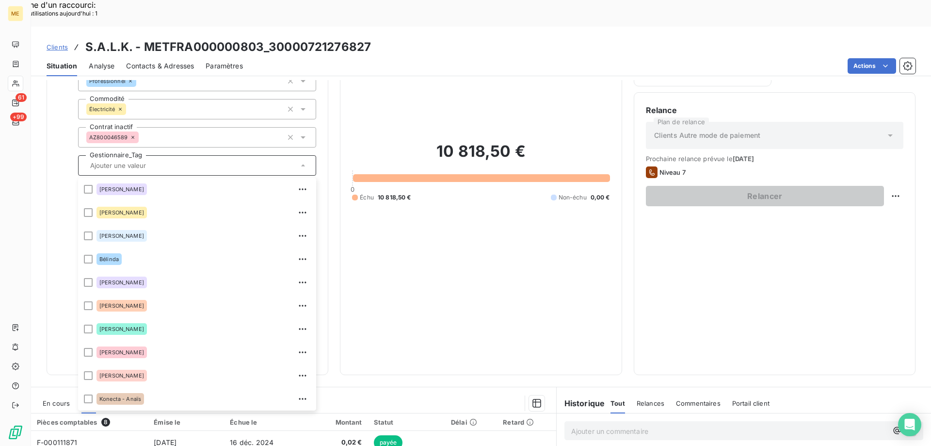
scroll to position [23, 0]
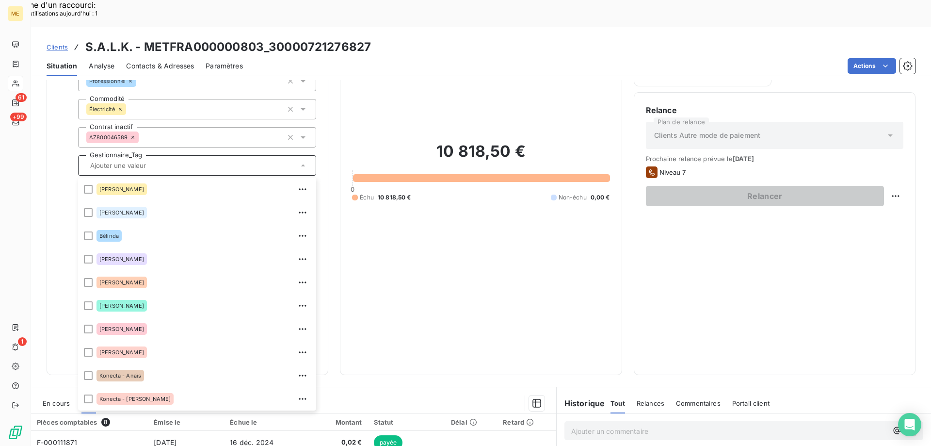
click at [419, 252] on div "10 818,50 € 0 Échu 10 818,50 € Non-échu 0,00 €" at bounding box center [481, 171] width 258 height 383
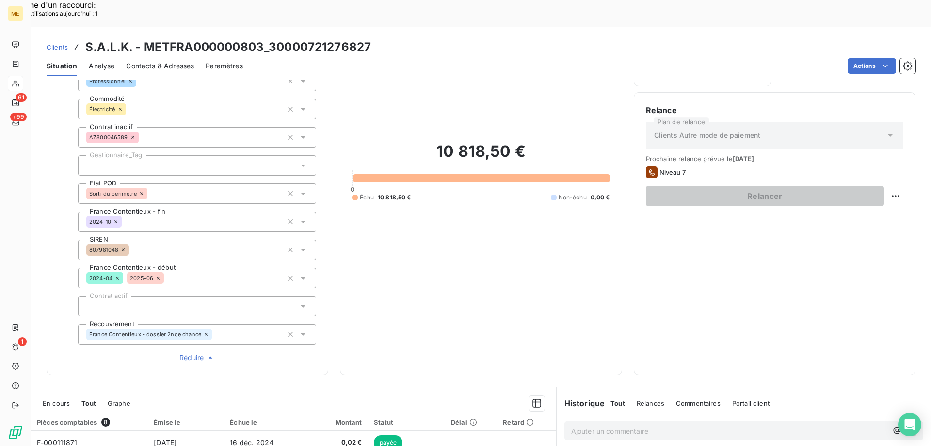
click at [167, 155] on div at bounding box center [197, 165] width 238 height 20
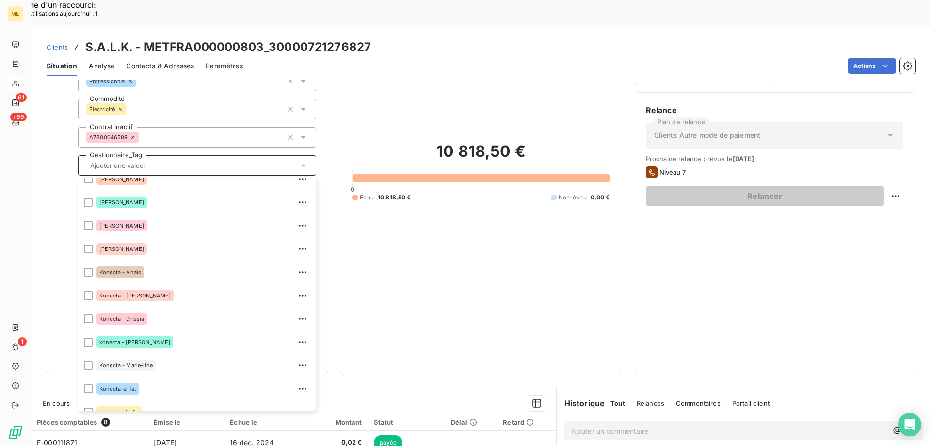
scroll to position [279, 0]
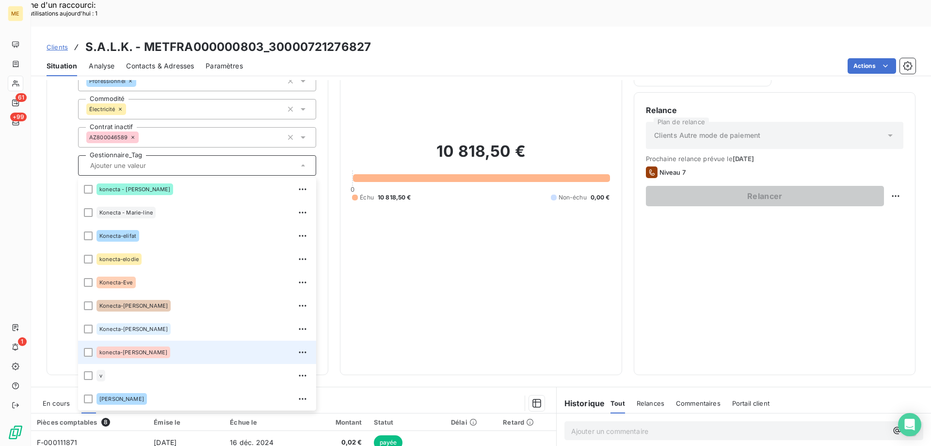
drag, startPoint x: 85, startPoint y: 322, endPoint x: 408, endPoint y: 243, distance: 332.1
click at [85, 348] on div at bounding box center [88, 352] width 9 height 9
click at [443, 260] on div "10 818,50 € 0 Échu 10 818,50 € Non-échu 0,00 €" at bounding box center [481, 171] width 258 height 383
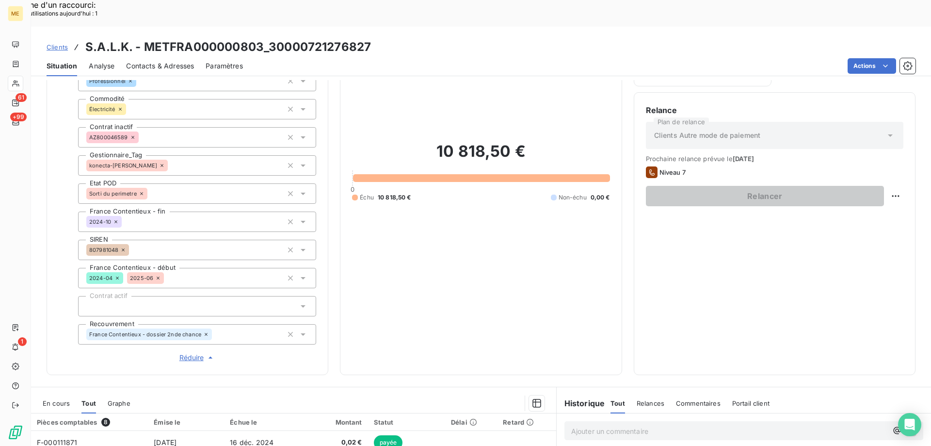
click at [191, 353] on span "Réduire" at bounding box center [197, 358] width 36 height 10
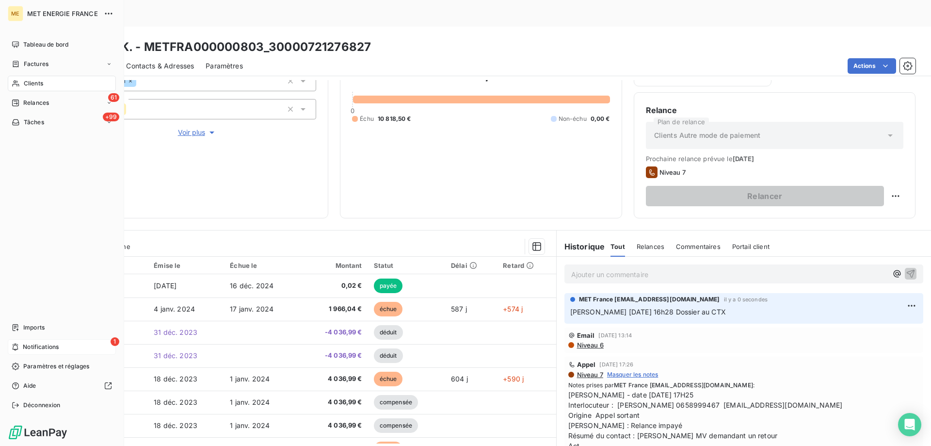
click at [63, 346] on div "1 Notifications" at bounding box center [62, 347] width 108 height 16
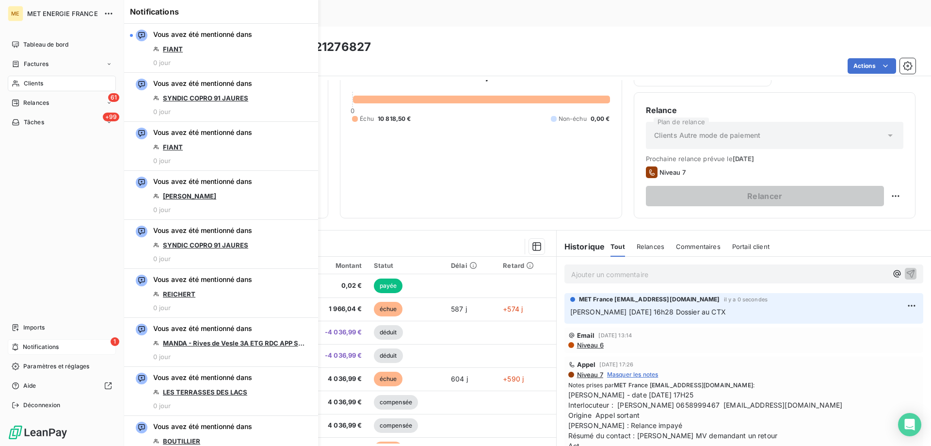
click at [50, 343] on span "Notifications" at bounding box center [41, 346] width 36 height 9
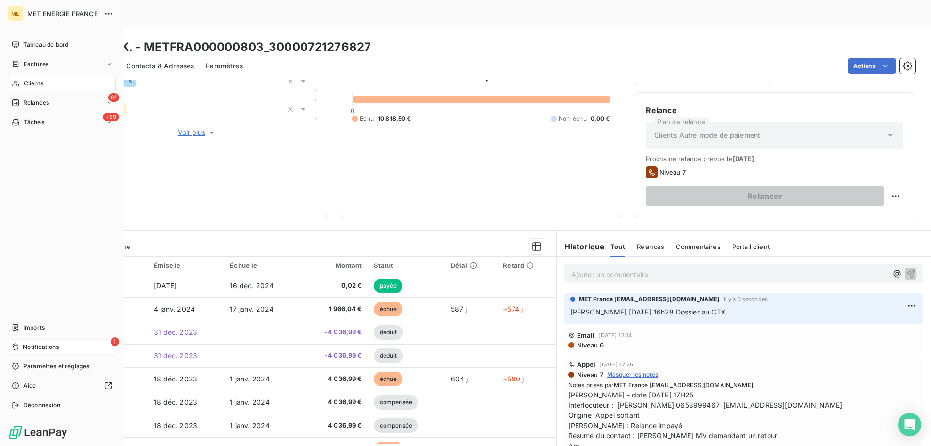
click at [61, 345] on div "1 Notifications" at bounding box center [62, 347] width 108 height 16
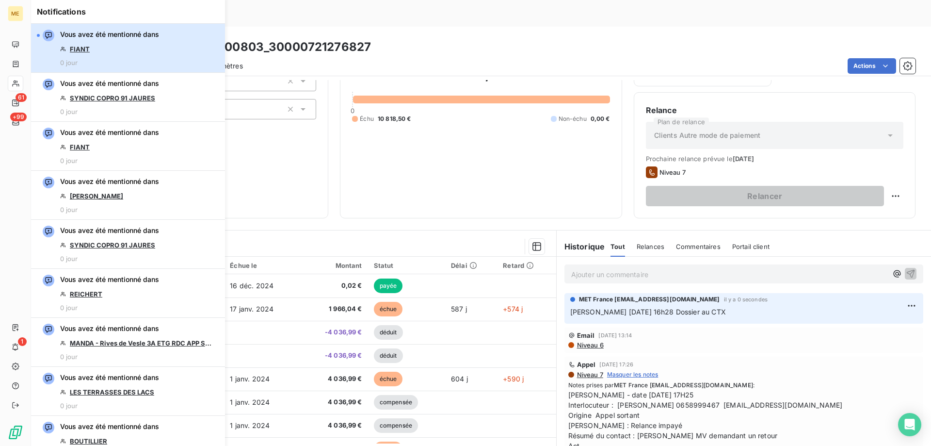
click at [160, 51] on button "Vous avez été mentionné dans FIANT 0 jour" at bounding box center [128, 48] width 194 height 49
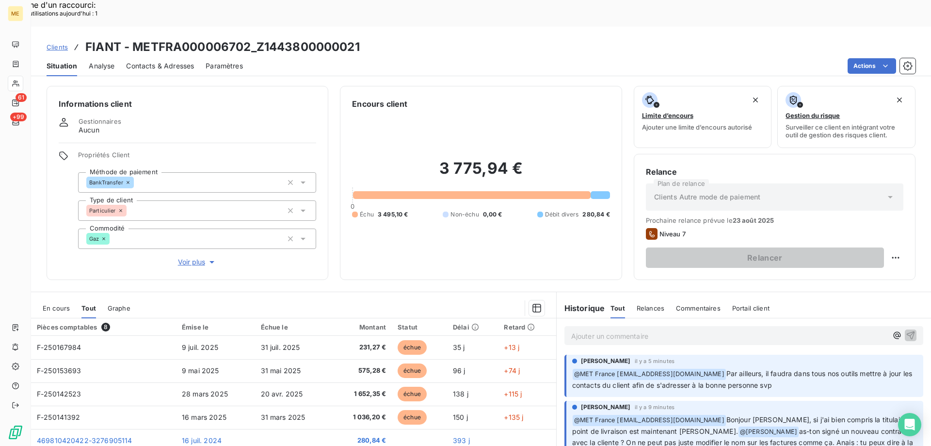
scroll to position [62, 0]
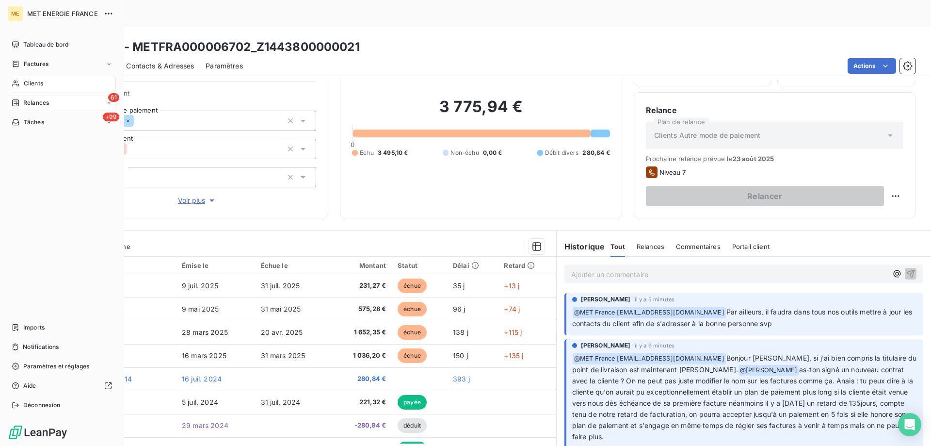
click at [77, 100] on div "61 Relances" at bounding box center [62, 103] width 108 height 16
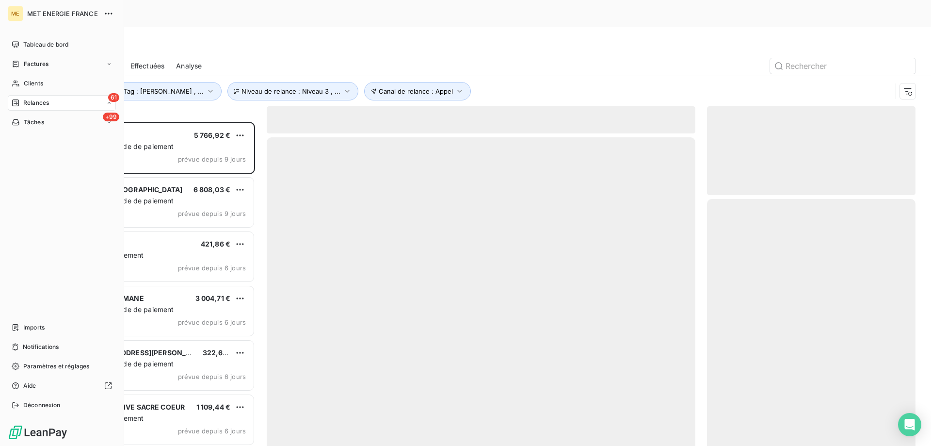
scroll to position [343, 201]
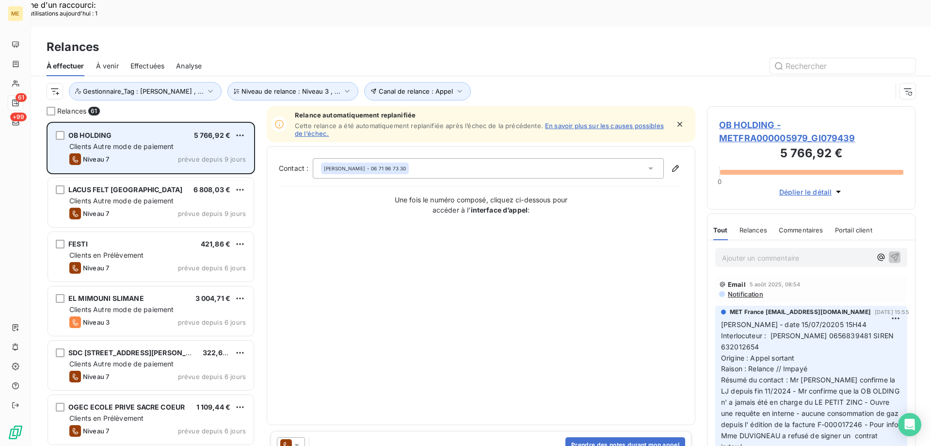
click at [149, 131] on div "OB HOLDING 5 766,92 €" at bounding box center [157, 135] width 177 height 9
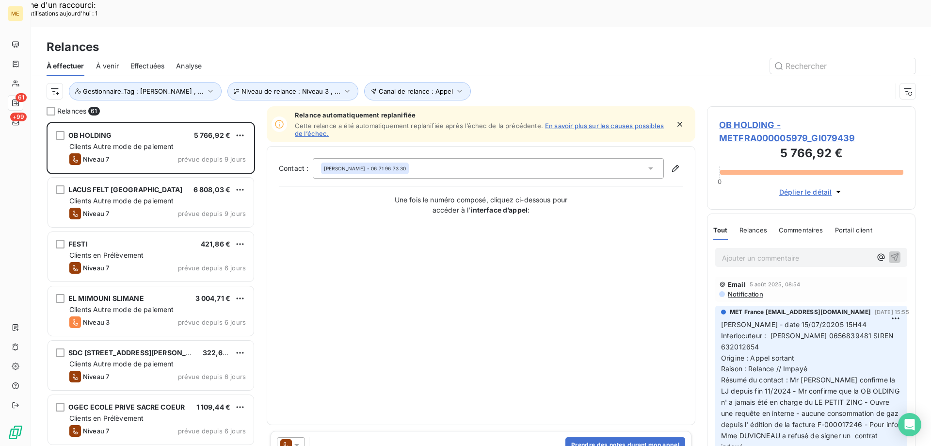
click at [748, 118] on span "OB HOLDING - METFRA000005979_GI079439" at bounding box center [811, 131] width 184 height 26
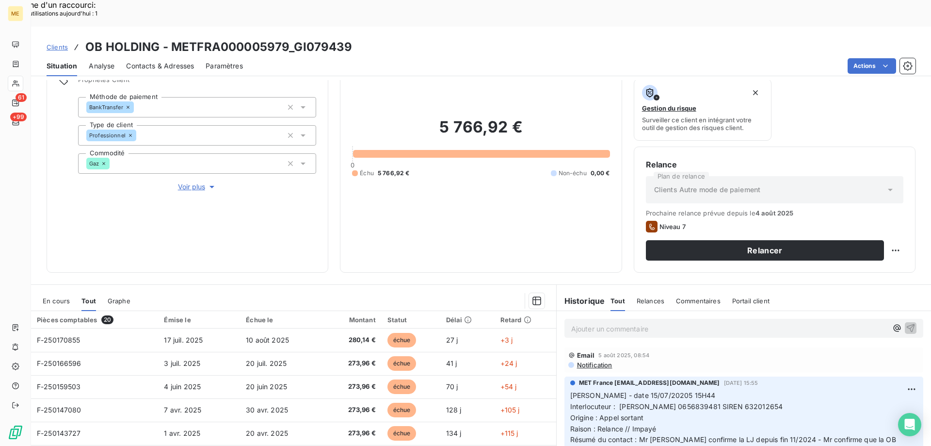
scroll to position [130, 0]
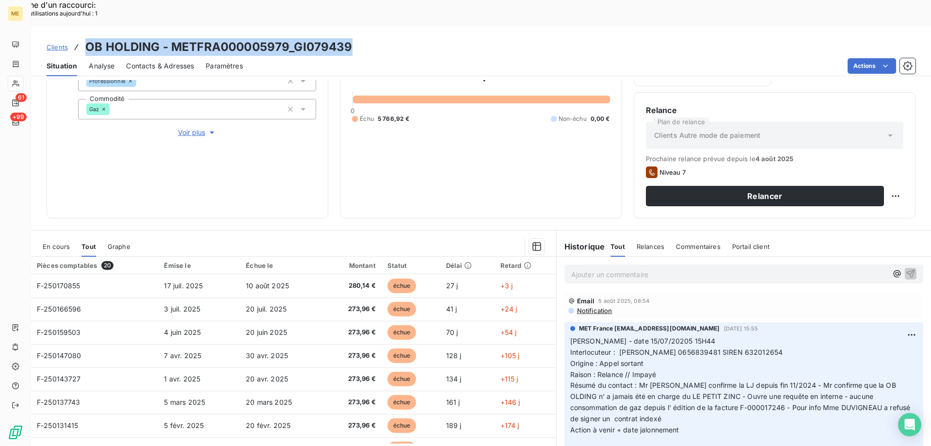
drag, startPoint x: 84, startPoint y: 17, endPoint x: 361, endPoint y: 16, distance: 276.5
click at [361, 38] on div "Clients OB HOLDING - METFRA000005979_GI079439" at bounding box center [481, 46] width 900 height 17
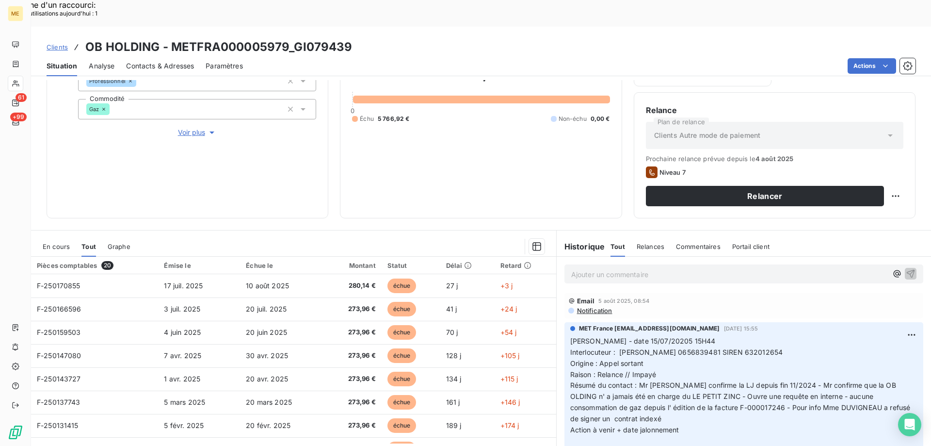
click at [392, 56] on div "Situation Analyse Contacts & Adresses Paramètres Actions" at bounding box center [481, 66] width 900 height 20
drag, startPoint x: 171, startPoint y: 21, endPoint x: 284, endPoint y: 12, distance: 113.4
click at [284, 38] on h3 "OB HOLDING - METFRA000005979_GI079439" at bounding box center [218, 46] width 267 height 17
drag, startPoint x: 617, startPoint y: 324, endPoint x: 795, endPoint y: 325, distance: 177.5
click at [795, 336] on p "[PERSON_NAME] - date 15/07/20205 15H44 Interlocuteur : [PERSON_NAME] 0656839481…" at bounding box center [743, 391] width 347 height 111
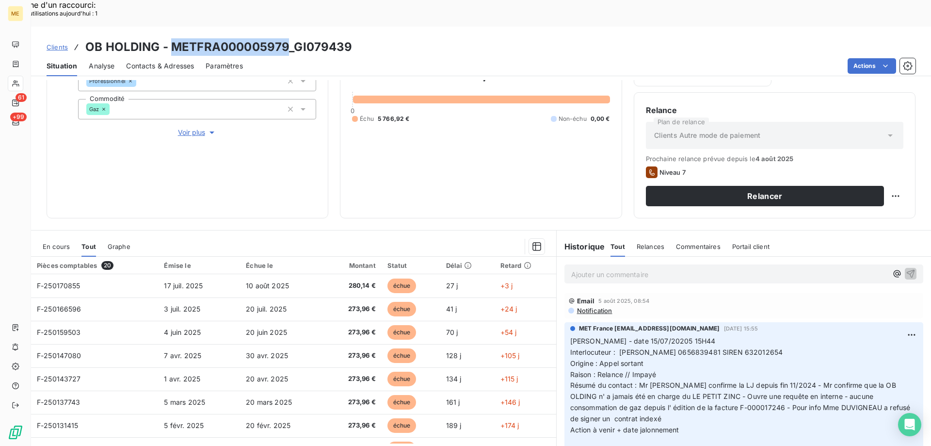
click at [787, 336] on p "[PERSON_NAME] - date 15/07/20205 15H44 Interlocuteur : [PERSON_NAME] 0656839481…" at bounding box center [743, 391] width 347 height 111
drag, startPoint x: 784, startPoint y: 322, endPoint x: 615, endPoint y: 324, distance: 169.3
click at [615, 336] on p "[PERSON_NAME] - date 15/07/20205 15H44 Interlocuteur : [PERSON_NAME] 0656839481…" at bounding box center [743, 391] width 347 height 111
click at [799, 336] on p "[PERSON_NAME] - date 15/07/20205 15H44 Interlocuteur : [PERSON_NAME] 0656839481…" at bounding box center [743, 391] width 347 height 111
drag, startPoint x: 684, startPoint y: 406, endPoint x: 567, endPoint y: 316, distance: 147.5
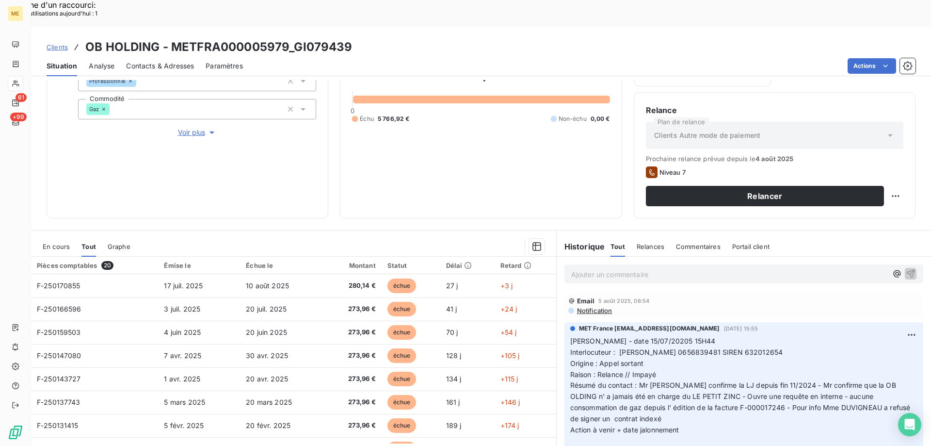
click at [570, 336] on p "[PERSON_NAME] - date 15/07/20205 15H44 Interlocuteur : [PERSON_NAME] 0656839481…" at bounding box center [743, 391] width 347 height 111
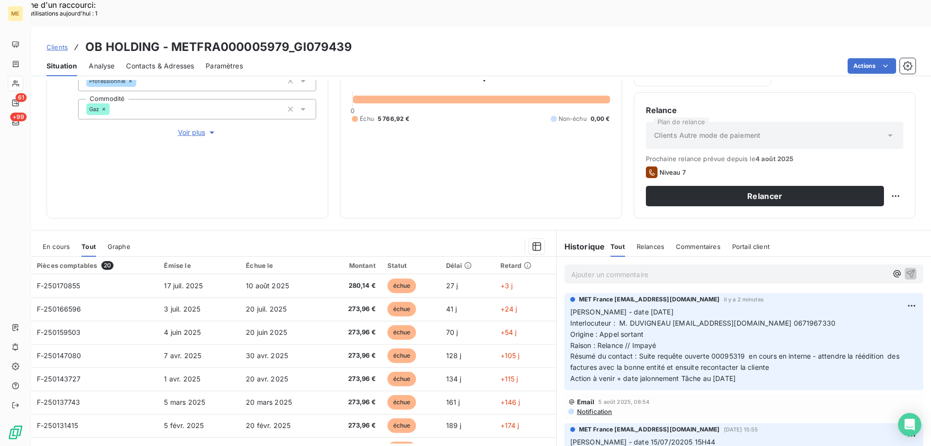
click at [809, 350] on p "[PERSON_NAME] - date [DATE] Interlocuteur : M. DUVIGNEAU [EMAIL_ADDRESS][DOMAIN…" at bounding box center [743, 346] width 347 height 78
drag, startPoint x: 763, startPoint y: 351, endPoint x: 560, endPoint y: 290, distance: 211.4
click at [565, 293] on div "MET France [EMAIL_ADDRESS][DOMAIN_NAME] il y a 2 minutes [PERSON_NAME] - date […" at bounding box center [744, 341] width 359 height 97
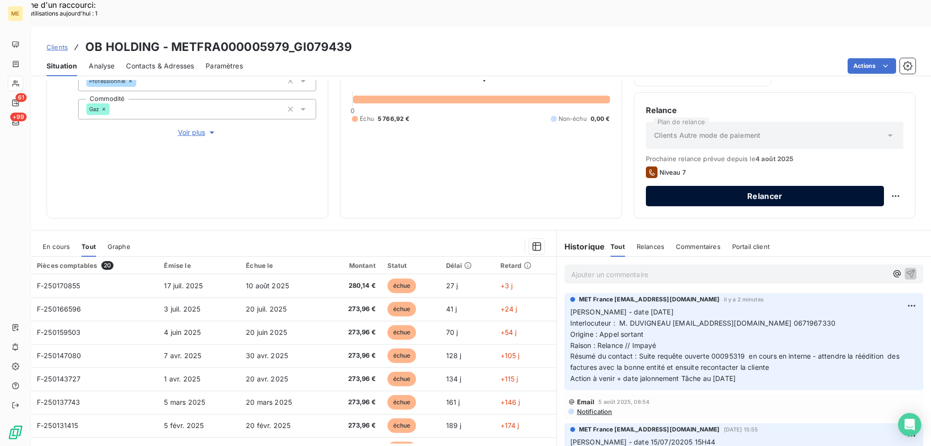
click at [834, 186] on button "Relancer" at bounding box center [765, 196] width 238 height 20
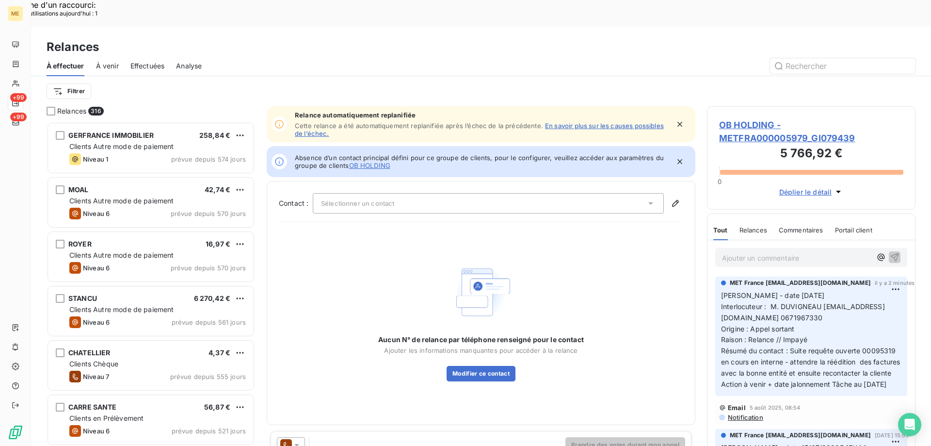
scroll to position [343, 201]
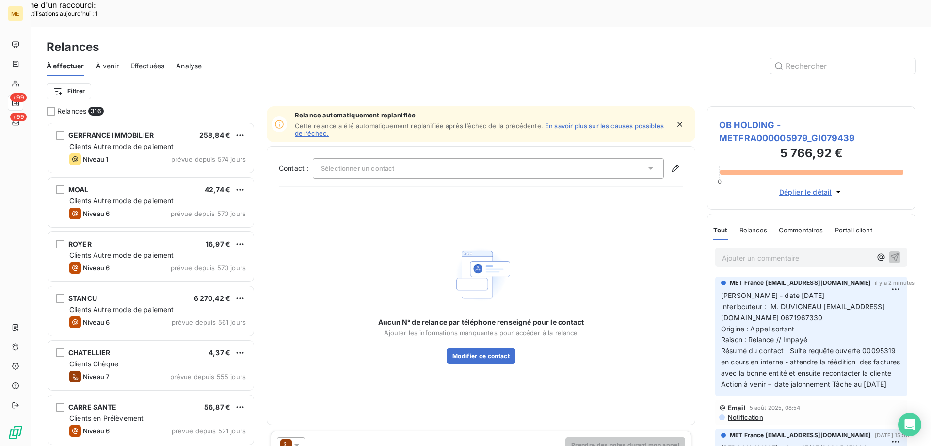
click at [492, 158] on div "Sélectionner un contact" at bounding box center [488, 168] width 351 height 20
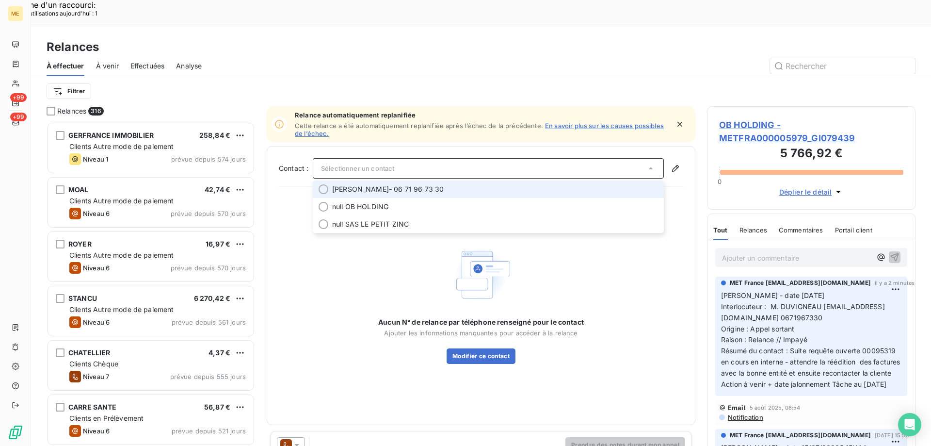
click at [325, 184] on div at bounding box center [324, 189] width 10 height 10
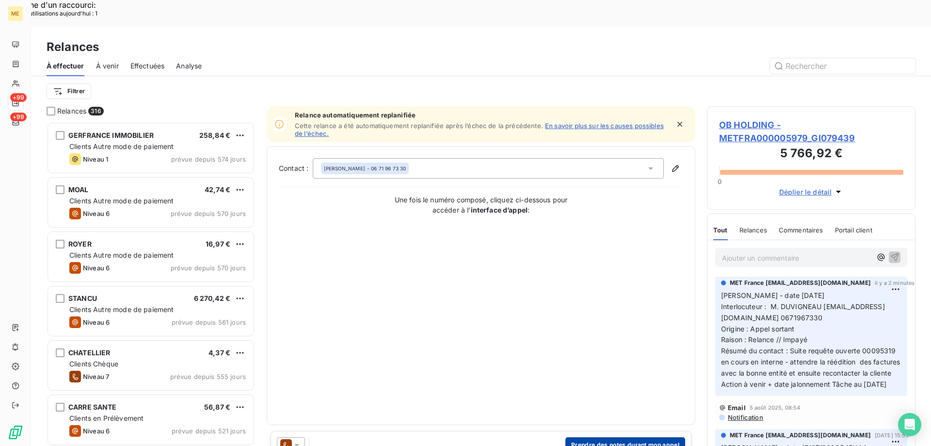
click at [626, 437] on button "Prendre des notes durant mon appel" at bounding box center [626, 445] width 120 height 16
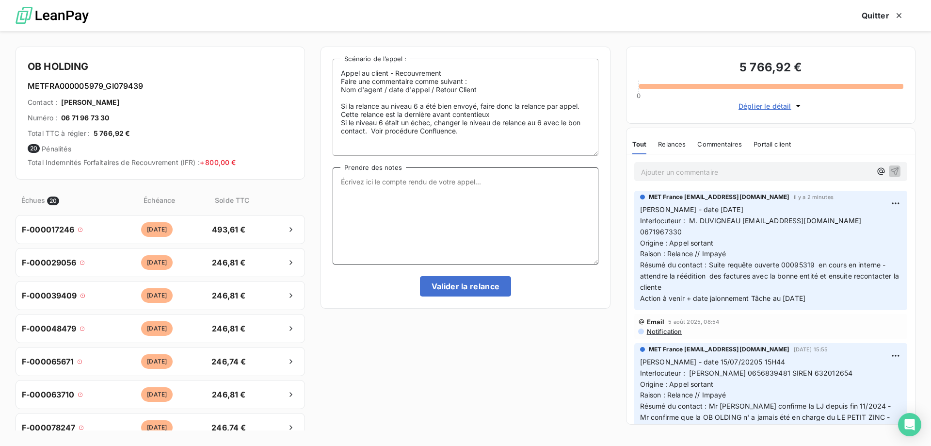
click at [462, 190] on textarea "Prendre des notes" at bounding box center [465, 215] width 265 height 97
paste textarea "[PERSON_NAME] - date [DATE] Interlocuteur : M. DUVIGNEAU [EMAIL_ADDRESS][DOMAIN…"
type textarea "[PERSON_NAME] - date [DATE] Interlocuteur : M. DUVIGNEAU [EMAIL_ADDRESS][DOMAIN…"
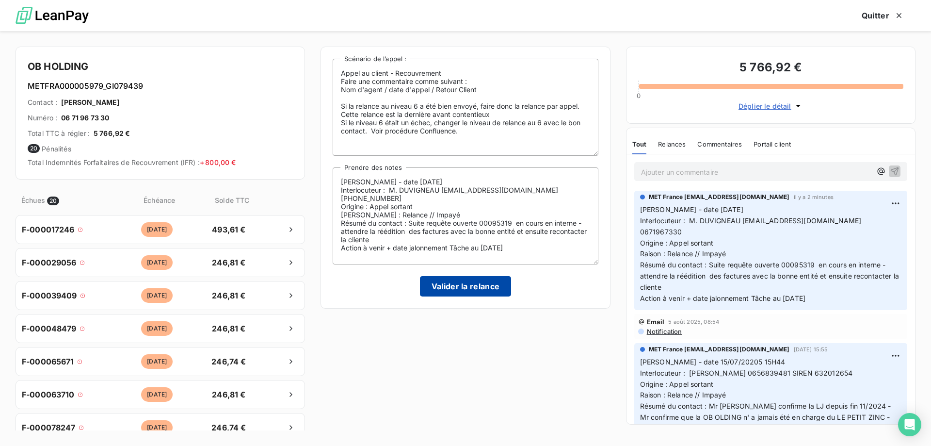
click at [473, 289] on button "Valider la relance" at bounding box center [466, 286] width 92 height 20
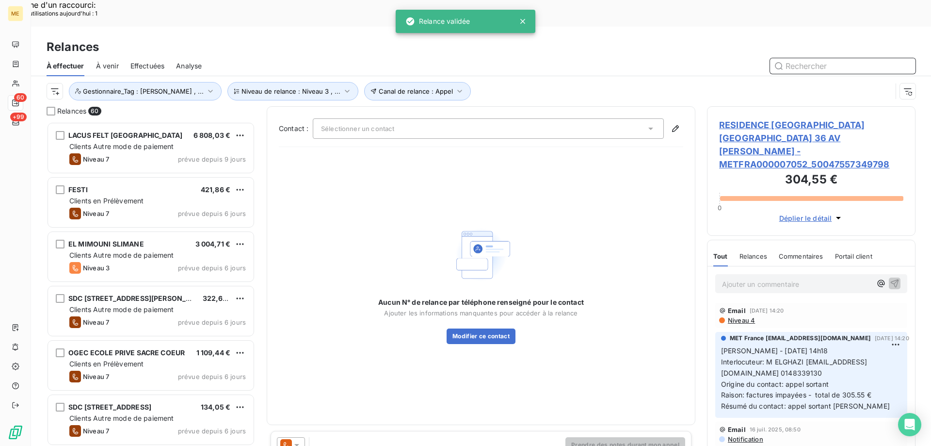
scroll to position [8, 8]
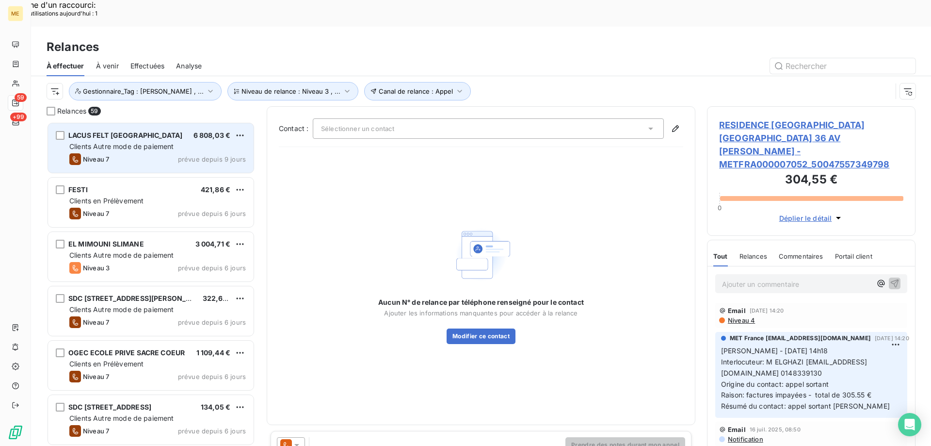
click at [161, 131] on div "LACUS FELT FRANCE 6 808,03 €" at bounding box center [157, 135] width 177 height 9
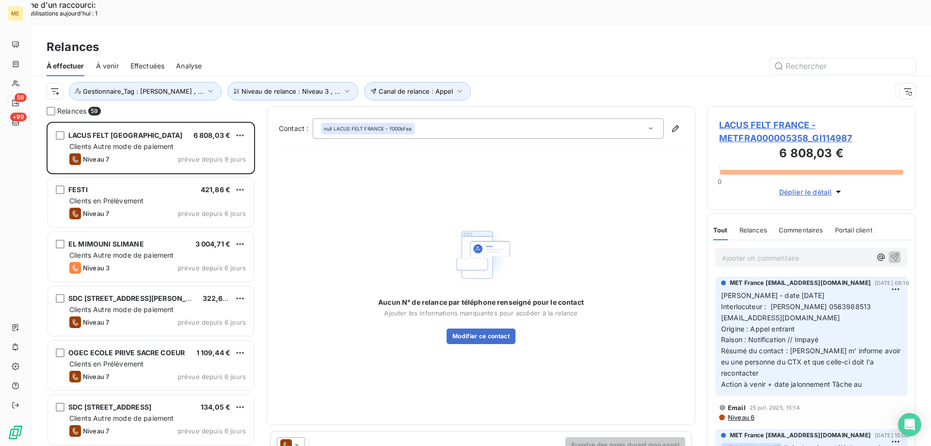
click at [757, 118] on span "LACUS FELT FRANCE - METFRA000005358_GI114987" at bounding box center [811, 131] width 184 height 26
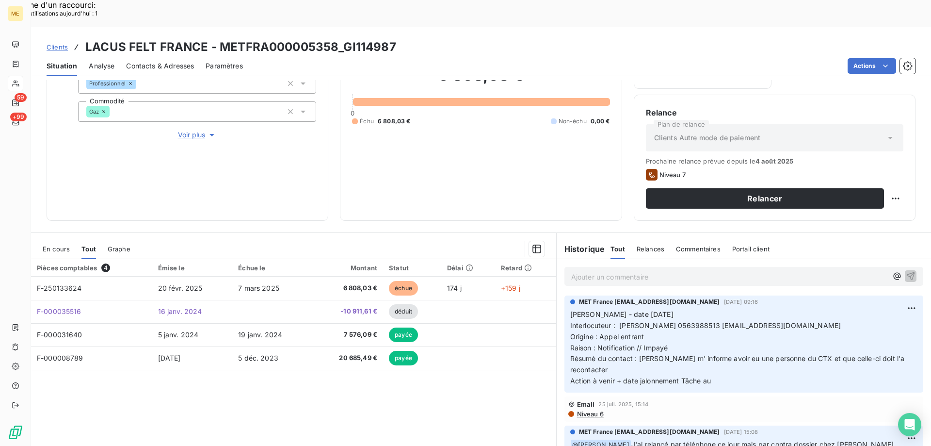
scroll to position [130, 0]
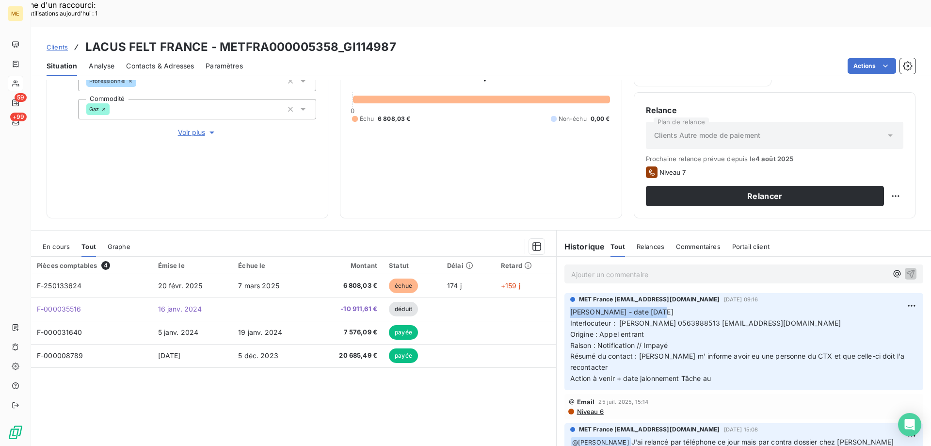
drag, startPoint x: 568, startPoint y: 285, endPoint x: 650, endPoint y: 289, distance: 82.6
click at [650, 308] on span "[PERSON_NAME] - date [DATE]" at bounding box center [621, 312] width 103 height 8
click at [595, 268] on p "Ajouter un commentaire ﻿" at bounding box center [729, 274] width 316 height 12
drag, startPoint x: 615, startPoint y: 248, endPoint x: 670, endPoint y: 249, distance: 54.8
click at [670, 268] on p "[PERSON_NAME] - date [DATE]" at bounding box center [729, 273] width 316 height 11
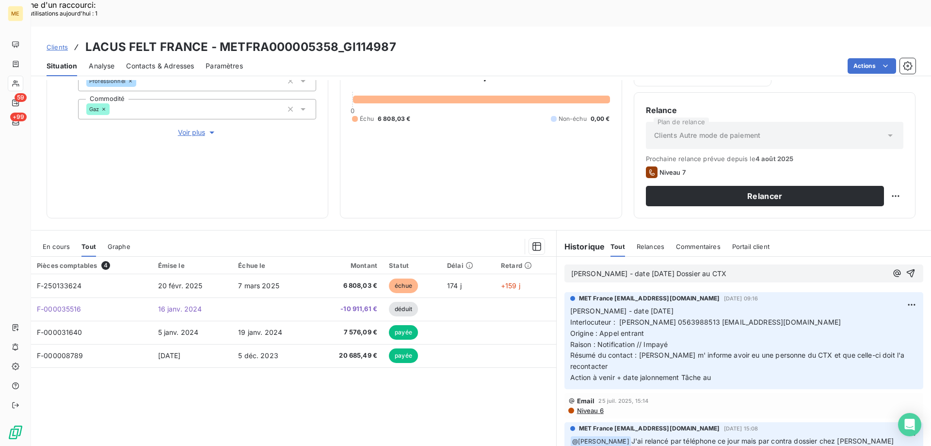
click at [653, 269] on span "[PERSON_NAME] - date [DATE] Dossier au CTX" at bounding box center [648, 273] width 155 height 8
click at [668, 269] on span "[PERSON_NAME] - date [DATE] 16hg45Dossier au CTX" at bounding box center [660, 273] width 179 height 8
click at [673, 269] on span "[PERSON_NAME] - date [DATE] 16h45Dossier au CTX" at bounding box center [658, 273] width 175 height 8
click at [907, 269] on icon "button" at bounding box center [911, 273] width 8 height 8
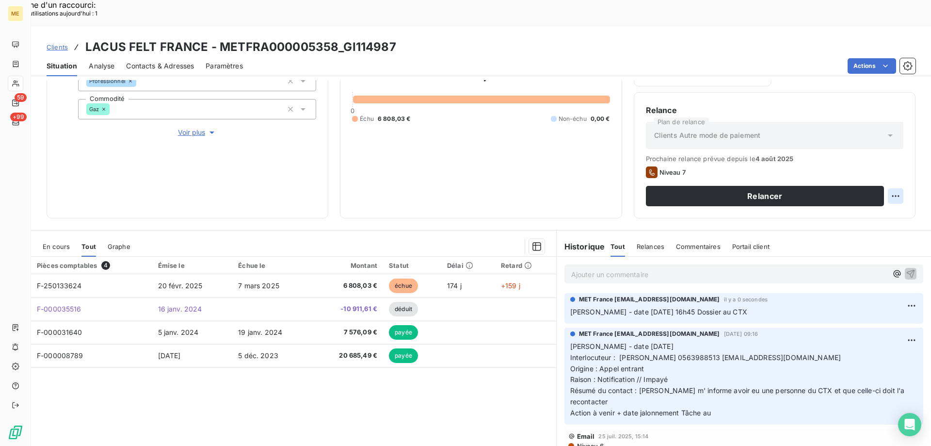
click at [857, 190] on div "Replanifier cette action" at bounding box center [848, 191] width 87 height 16
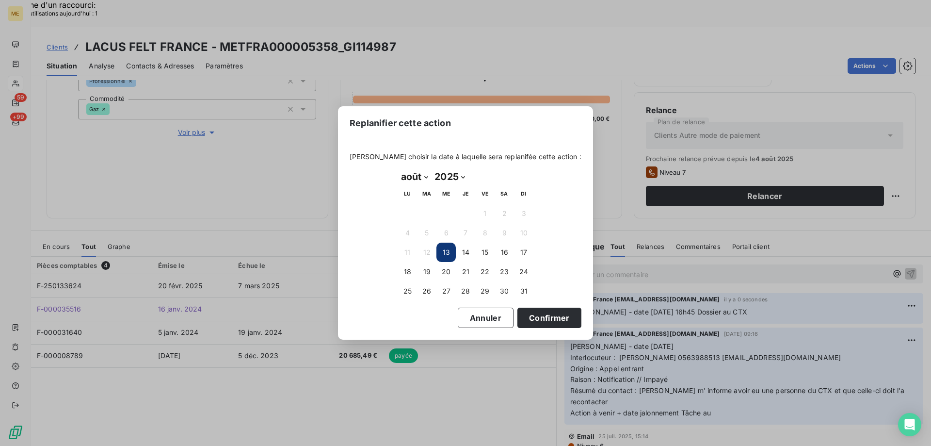
click at [428, 174] on select "janvier février mars avril mai juin juillet août septembre octobre novembre déc…" at bounding box center [414, 177] width 33 height 16
select select "8"
click at [398, 169] on select "janvier février mars avril mai juin juillet août septembre octobre novembre déc…" at bounding box center [414, 177] width 33 height 16
click at [409, 273] on button "22" at bounding box center [407, 271] width 19 height 19
click at [520, 322] on button "Confirmer" at bounding box center [550, 318] width 64 height 20
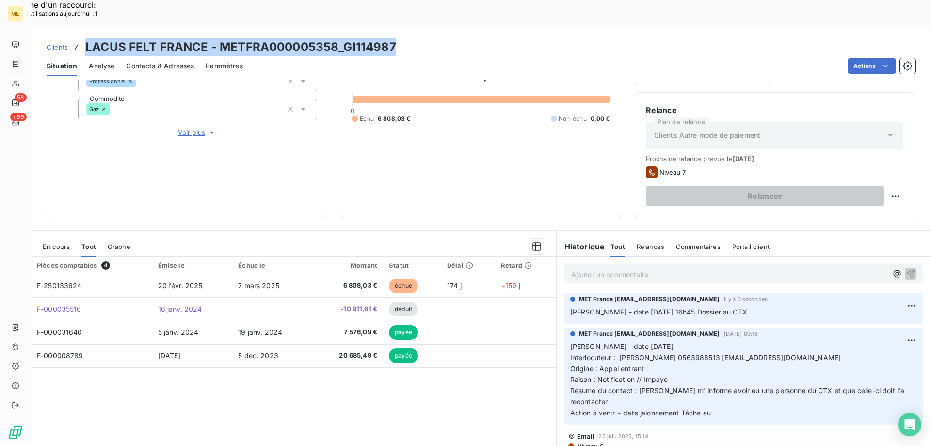
drag, startPoint x: 87, startPoint y: 16, endPoint x: 413, endPoint y: 6, distance: 326.6
click at [413, 27] on div "Clients LACUS FELT [GEOGRAPHIC_DATA] - METFRA000005358_GI114987 Situation Analy…" at bounding box center [481, 51] width 900 height 49
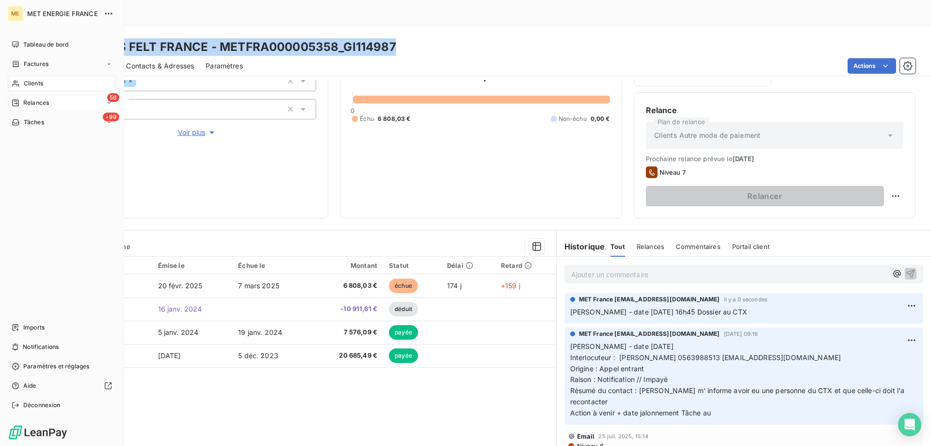
click at [60, 100] on div "58 Relances" at bounding box center [62, 103] width 108 height 16
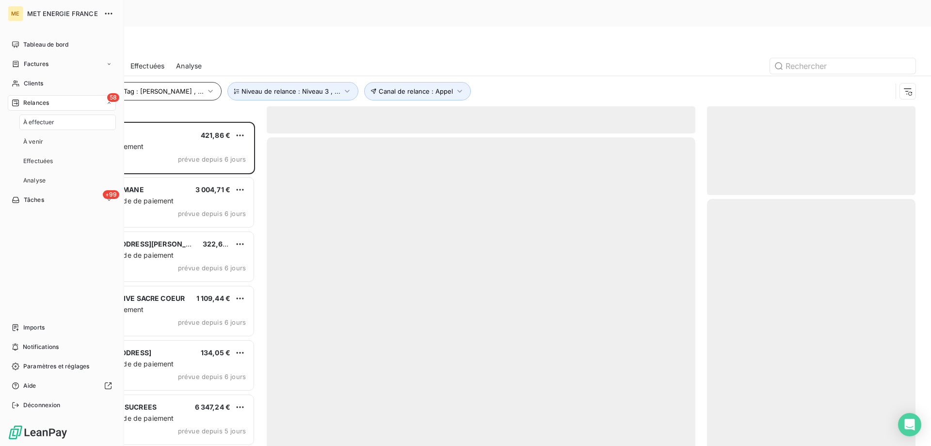
scroll to position [343, 201]
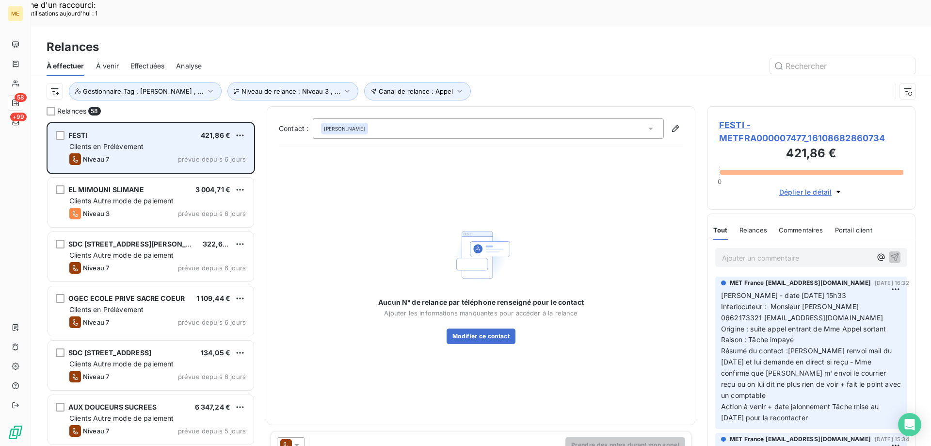
click at [157, 142] on div "Clients en Prélèvement" at bounding box center [157, 147] width 177 height 10
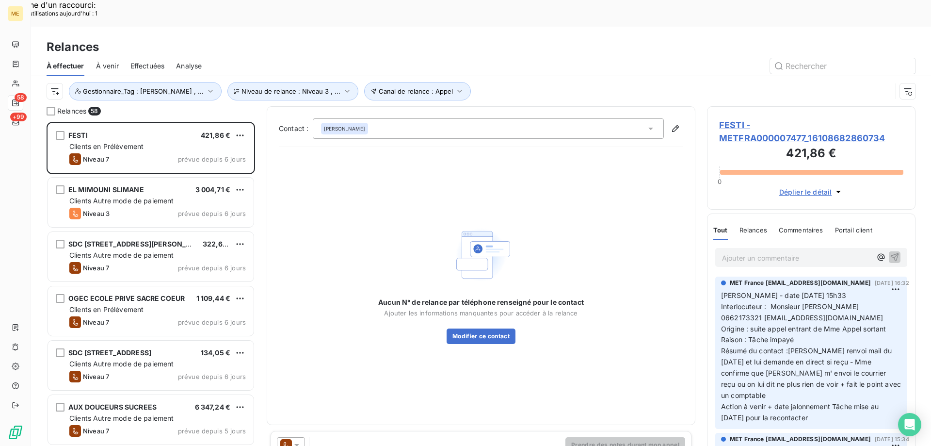
click at [741, 118] on span "FESTI - METFRA000007477_16108682860734" at bounding box center [811, 131] width 184 height 26
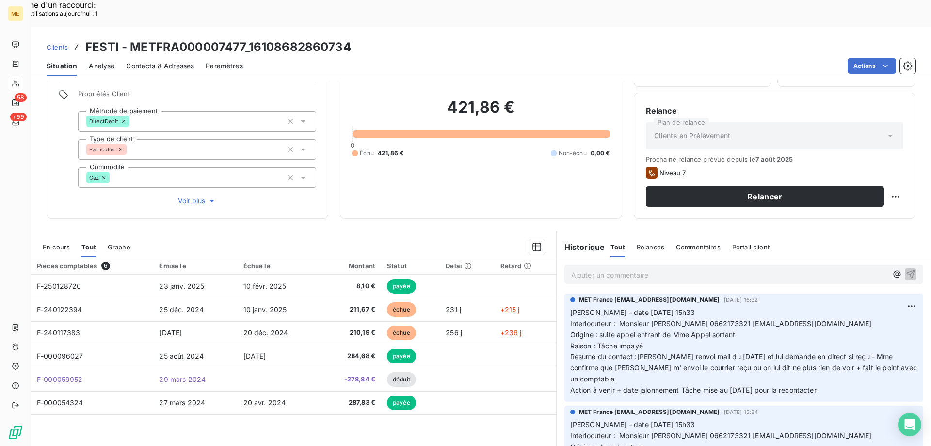
scroll to position [62, 0]
drag, startPoint x: 834, startPoint y: 364, endPoint x: 821, endPoint y: 339, distance: 28.2
click at [765, 349] on p "[PERSON_NAME] - date [DATE] 15h33 Interlocuteur : Monsieur [PERSON_NAME] 066217…" at bounding box center [743, 351] width 347 height 89
click at [837, 367] on p "[PERSON_NAME] - date [DATE] 15h33 Interlocuteur : Monsieur [PERSON_NAME] 066217…" at bounding box center [743, 351] width 347 height 89
click at [836, 310] on p "[PERSON_NAME] - date [DATE] 15h33 Interlocuteur : Monsieur [PERSON_NAME] 066217…" at bounding box center [743, 351] width 347 height 89
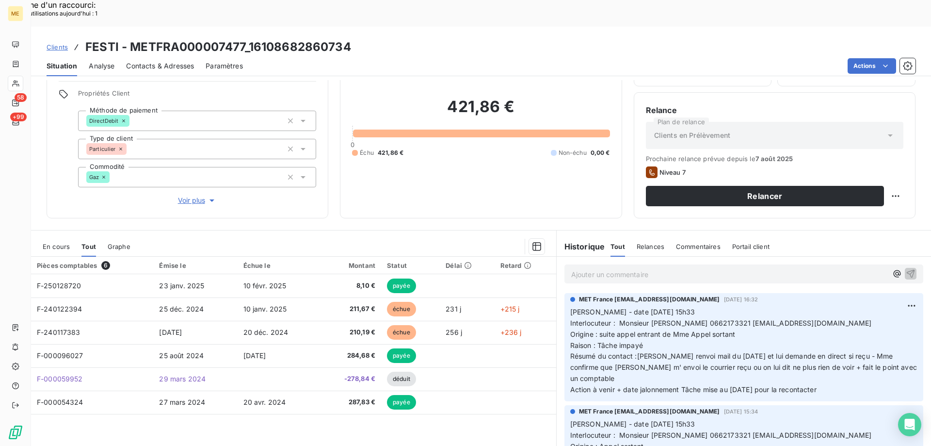
click at [479, 401] on div "Pièces comptables 6 Émise le Échue le Montant Statut Délai Retard F-250128720 […" at bounding box center [293, 350] width 525 height 187
click at [846, 188] on div "Replanifier cette action" at bounding box center [848, 191] width 87 height 16
select select "7"
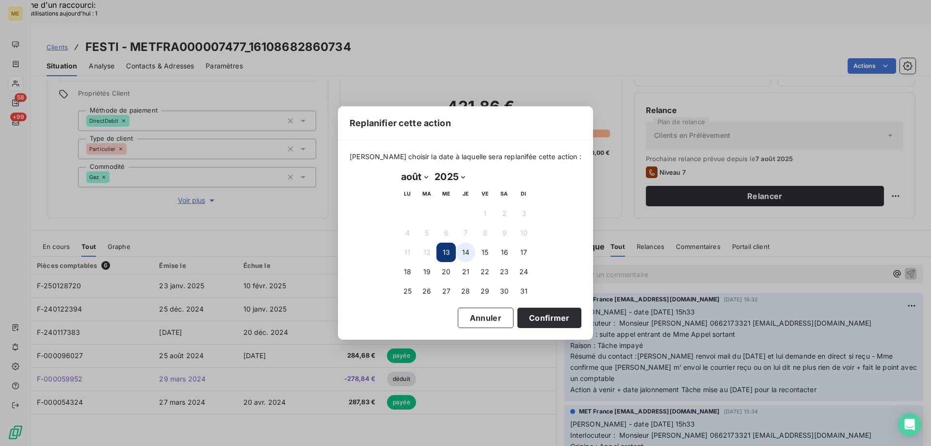
click at [469, 256] on button "14" at bounding box center [465, 252] width 19 height 19
click at [524, 318] on button "Confirmer" at bounding box center [550, 318] width 64 height 20
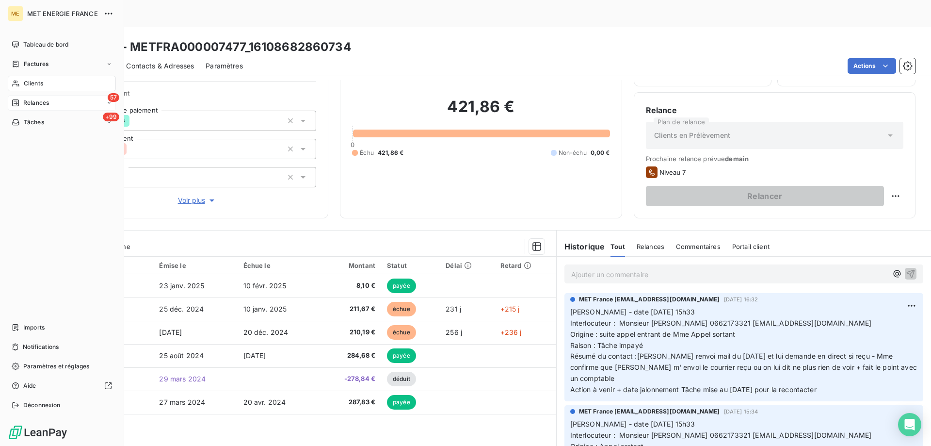
click at [65, 101] on div "57 Relances" at bounding box center [62, 103] width 108 height 16
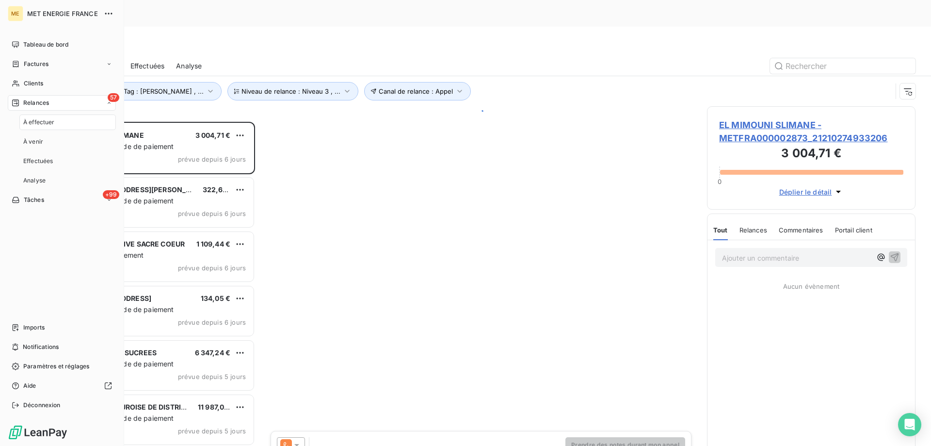
scroll to position [343, 201]
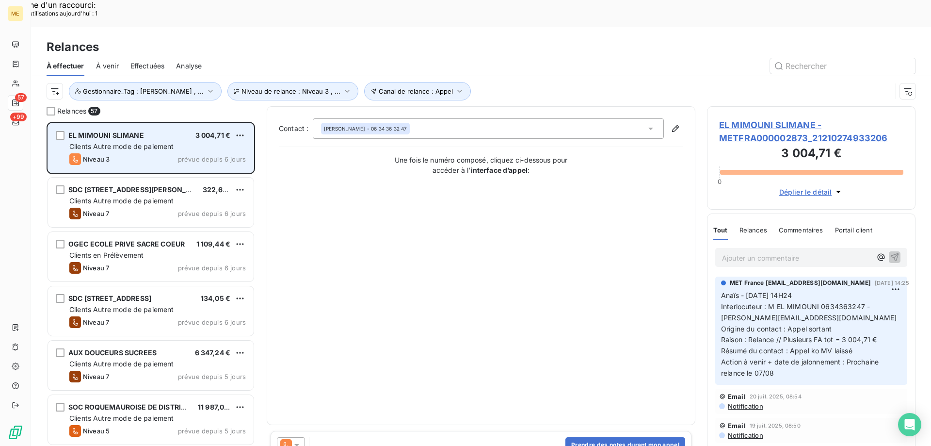
click at [160, 131] on div "EL MIMOUNI SLIMANE 3 004,71 €" at bounding box center [157, 135] width 177 height 9
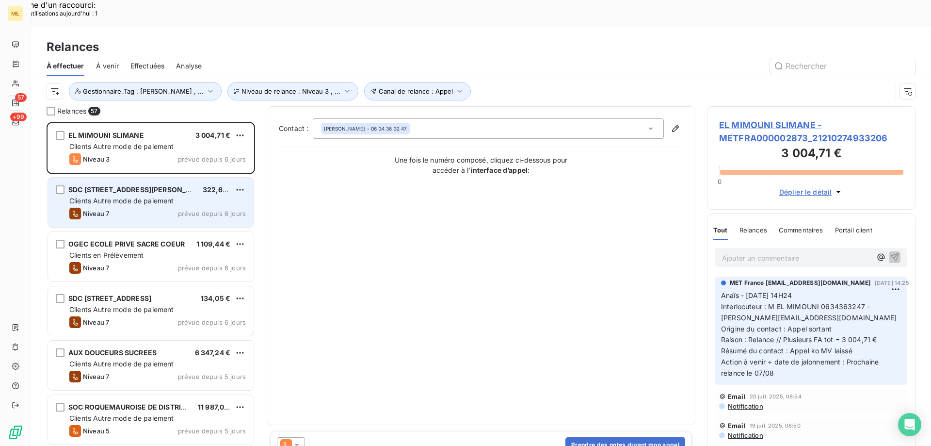
click at [174, 196] on span "Clients Autre mode de paiement" at bounding box center [121, 200] width 105 height 8
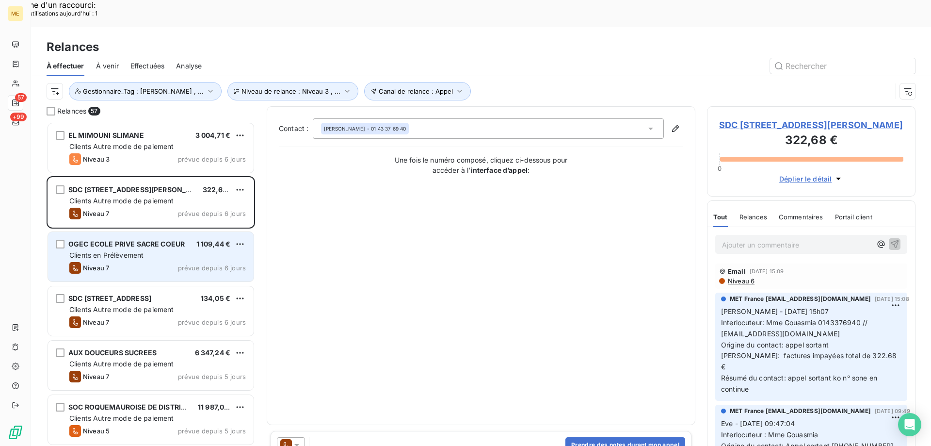
click at [146, 250] on div "Clients en Prélèvement" at bounding box center [157, 255] width 177 height 10
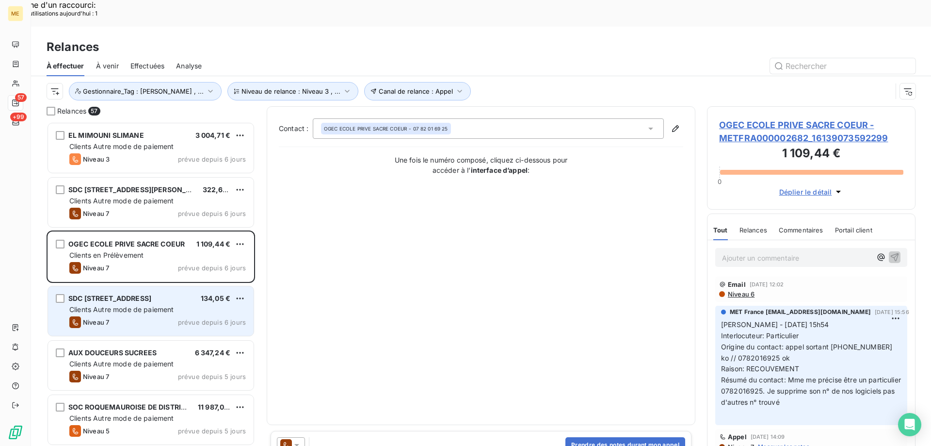
click at [162, 305] on span "Clients Autre mode de paiement" at bounding box center [121, 309] width 105 height 8
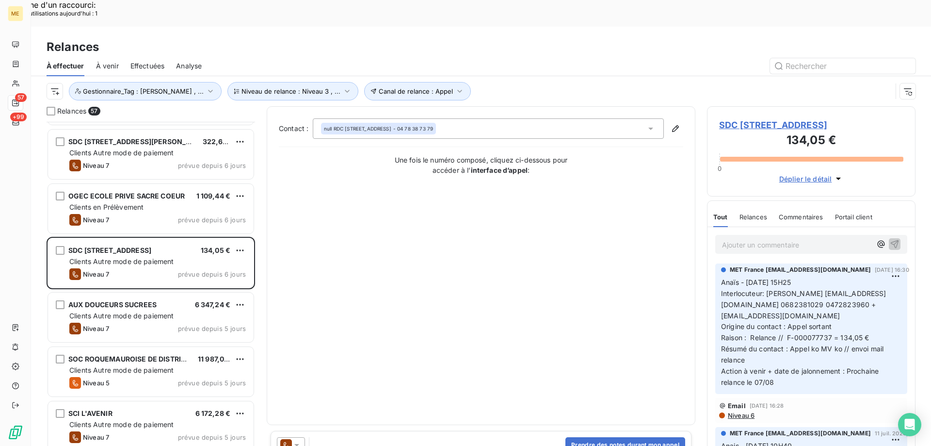
scroll to position [146, 0]
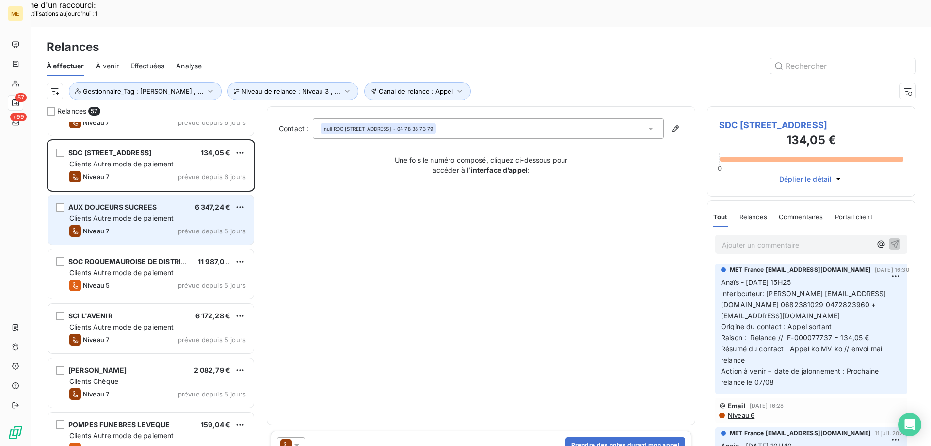
click at [176, 213] on div "Clients Autre mode de paiement" at bounding box center [157, 218] width 177 height 10
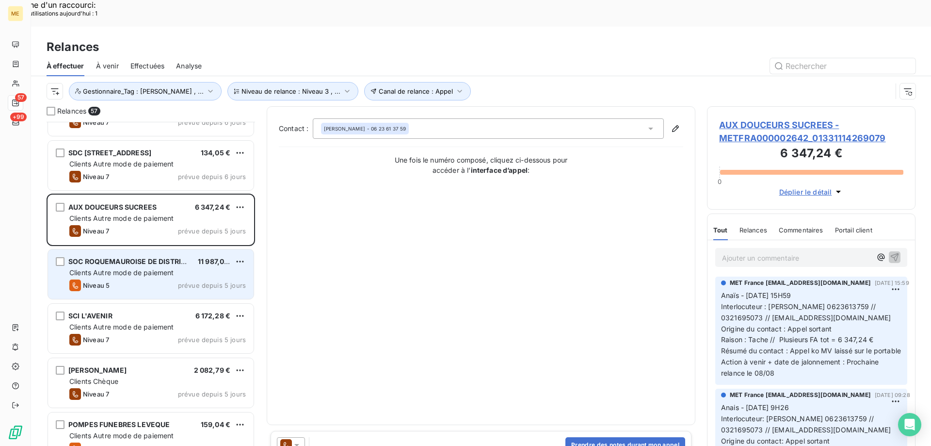
click at [159, 268] on span "Clients Autre mode de paiement" at bounding box center [121, 272] width 105 height 8
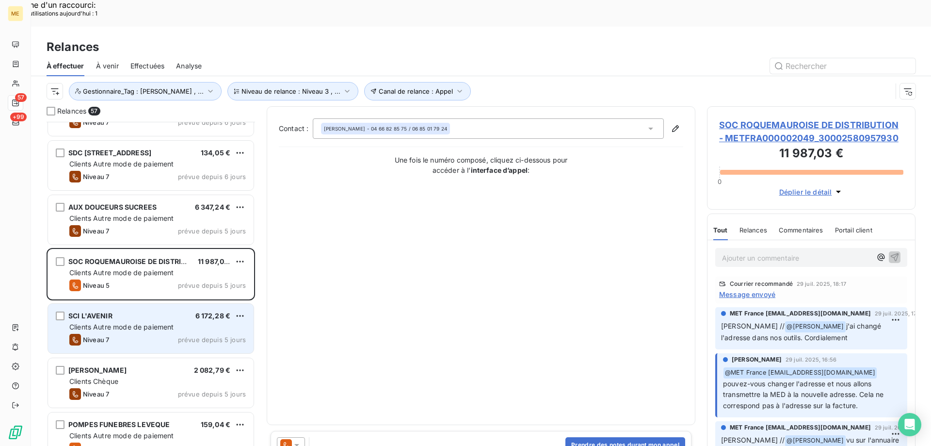
click at [144, 304] on div "SCI L'AVENIR 6 172,28 € Clients Autre mode de paiement Niveau 7 prévue depuis 5…" at bounding box center [151, 328] width 206 height 49
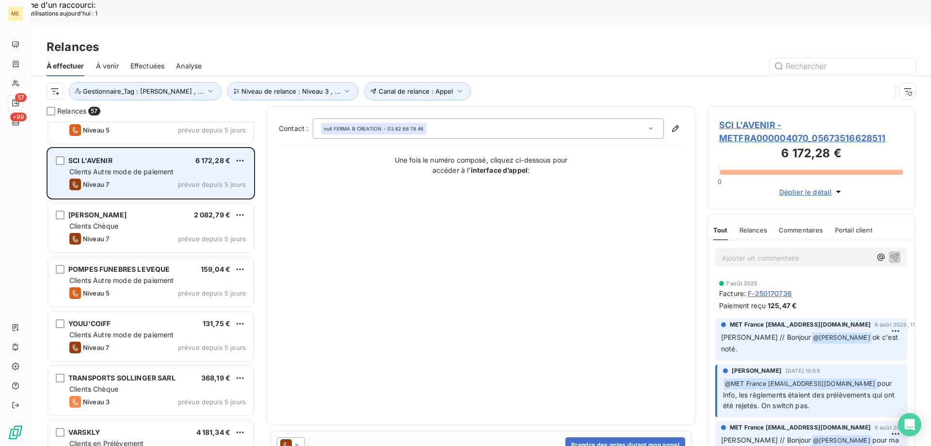
scroll to position [340, 0]
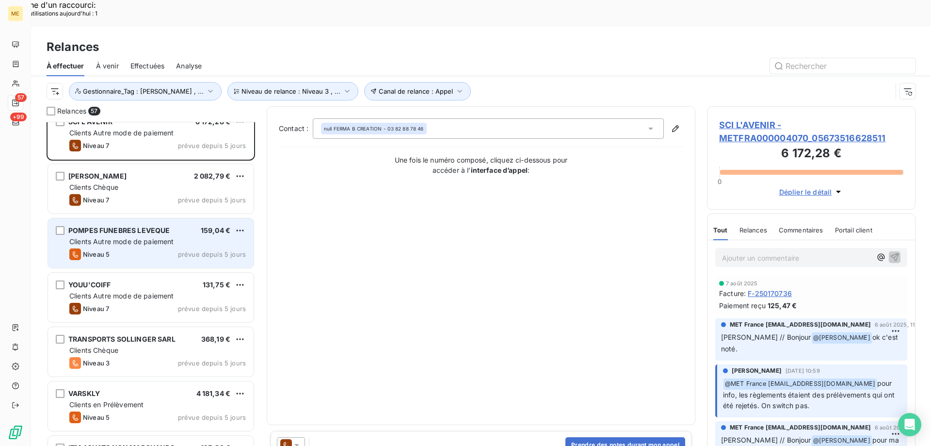
click at [138, 226] on span "POMPES FUNEBRES LEVEQUE" at bounding box center [118, 230] width 101 height 8
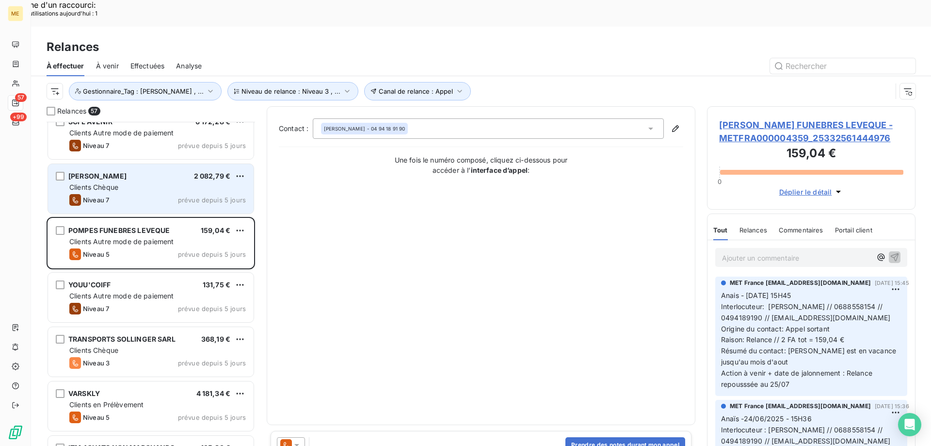
click at [140, 182] on div "Clients Chèque" at bounding box center [157, 187] width 177 height 10
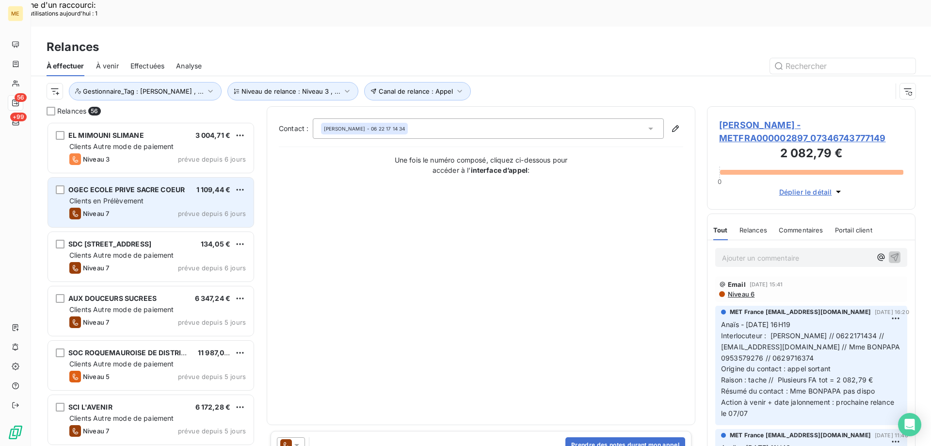
click at [145, 196] on div "Clients en Prélèvement" at bounding box center [157, 201] width 177 height 10
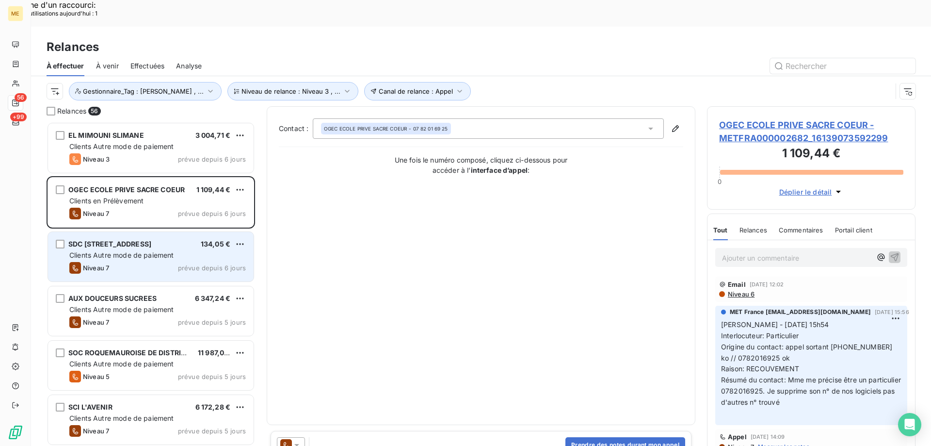
click at [115, 262] on div "Niveau 7 prévue depuis 6 jours" at bounding box center [157, 268] width 177 height 12
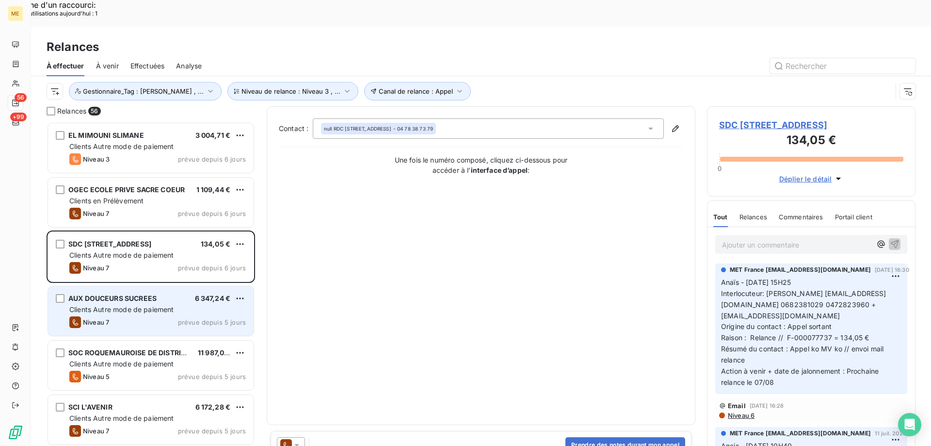
click at [171, 294] on div "AUX DOUCEURS SUCREES 6 347,24 €" at bounding box center [157, 298] width 177 height 9
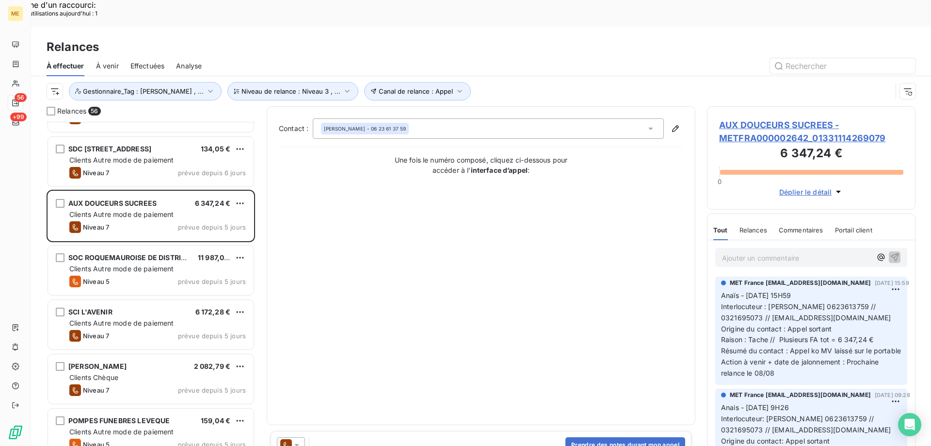
scroll to position [97, 0]
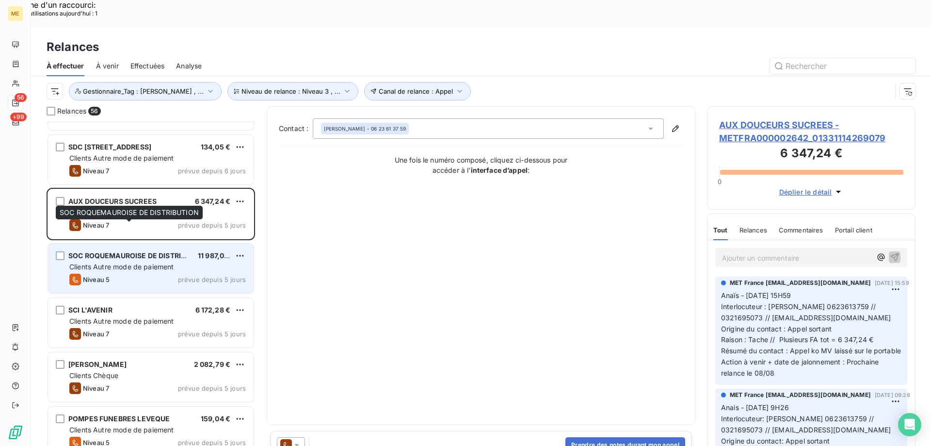
click at [159, 251] on span "SOC ROQUEMAUROISE DE DISTRIBUTION" at bounding box center [137, 255] width 139 height 8
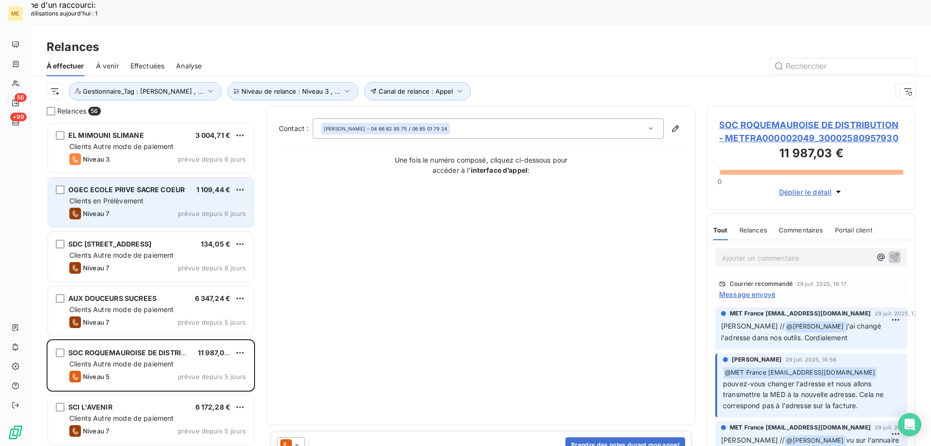
click at [127, 196] on span "Clients en Prélèvement" at bounding box center [106, 200] width 74 height 8
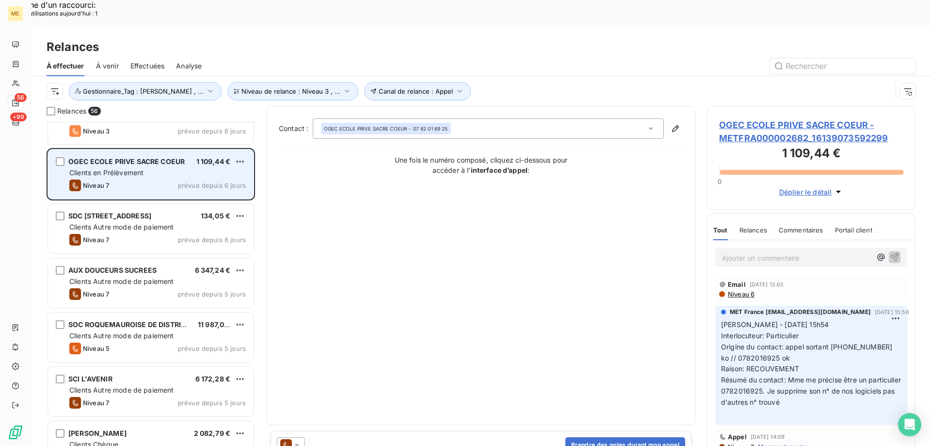
scroll to position [49, 0]
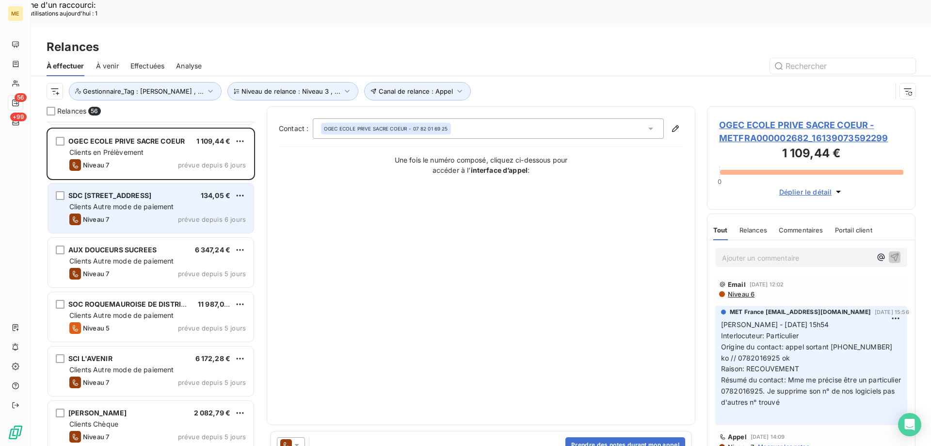
click at [150, 202] on span "Clients Autre mode de paiement" at bounding box center [121, 206] width 105 height 8
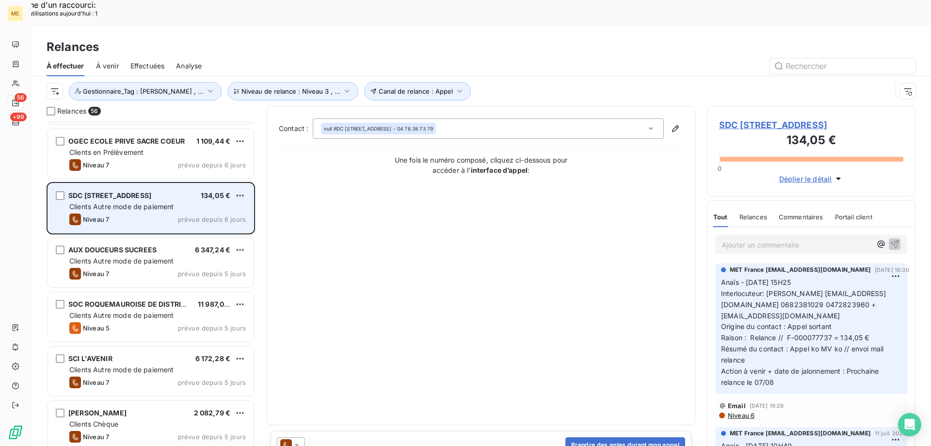
scroll to position [97, 0]
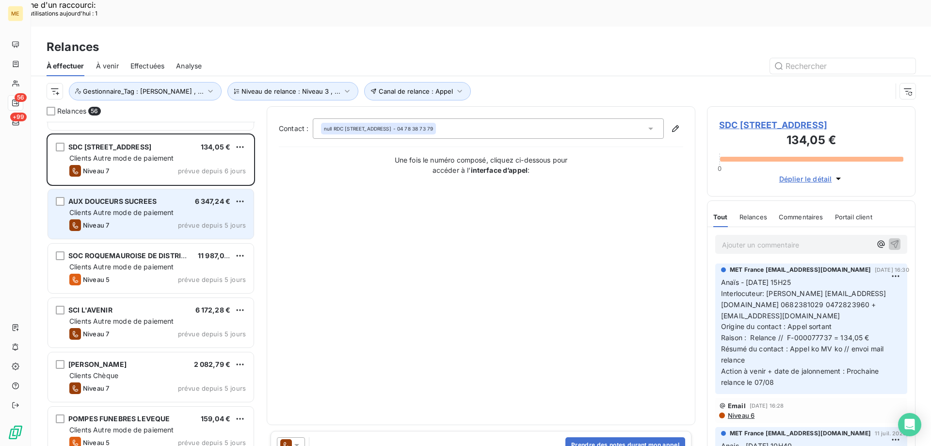
click at [139, 189] on div "AUX DOUCEURS SUCREES 6 347,24 € Clients Autre mode de paiement Niveau 7 prévue …" at bounding box center [151, 213] width 206 height 49
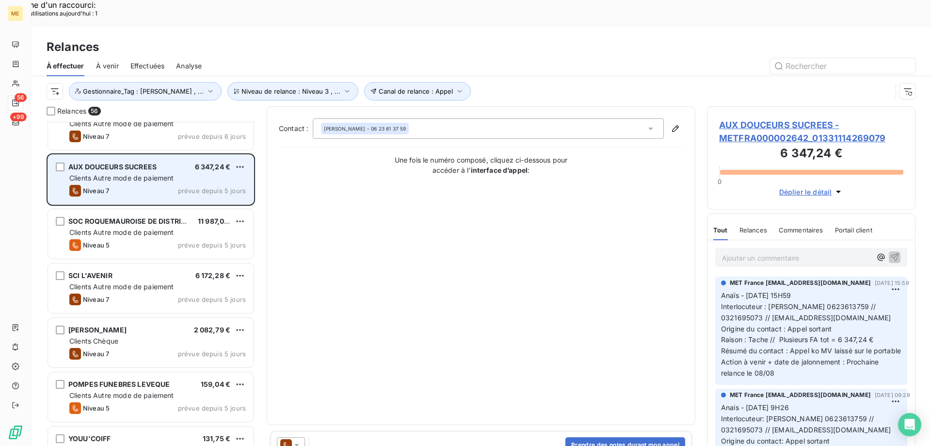
scroll to position [146, 0]
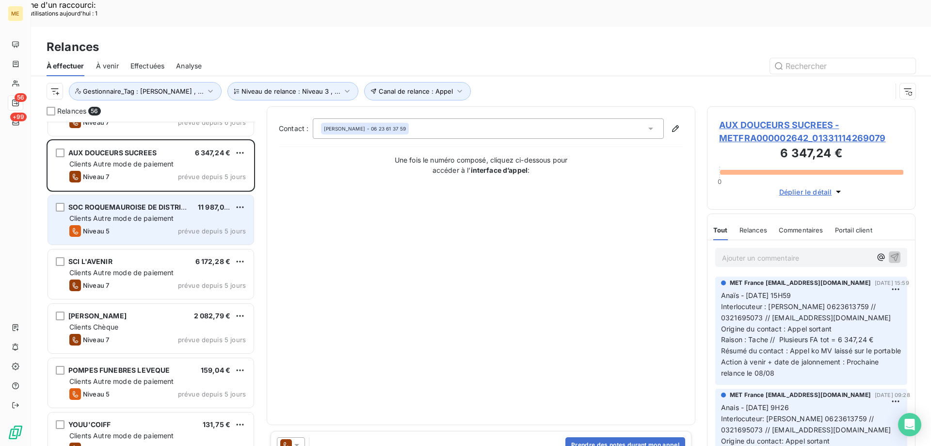
click at [139, 213] on div "Clients Autre mode de paiement" at bounding box center [157, 218] width 177 height 10
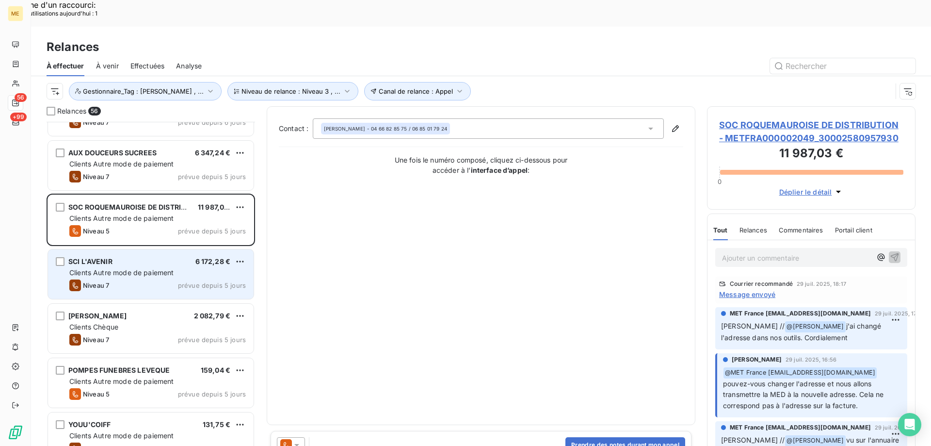
click at [142, 249] on div "SCI L'AVENIR 6 172,28 € Clients Autre mode de paiement Niveau 7 prévue depuis 5…" at bounding box center [151, 273] width 206 height 49
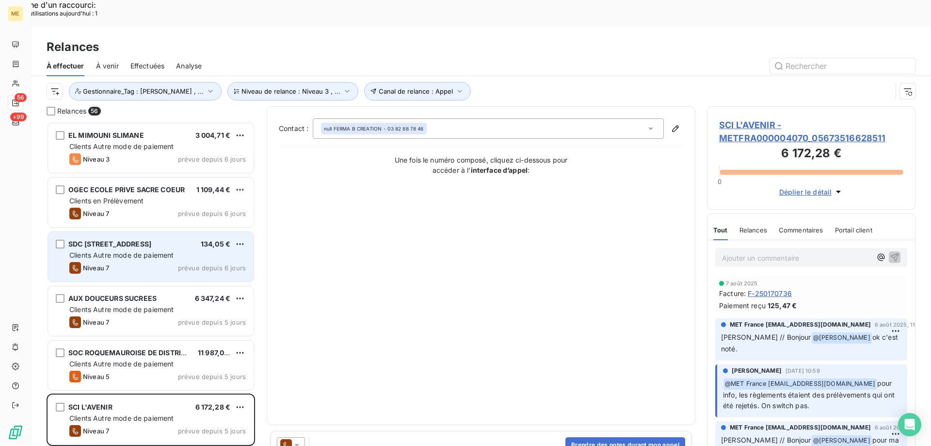
click at [146, 251] on span "Clients Autre mode de paiement" at bounding box center [121, 255] width 105 height 8
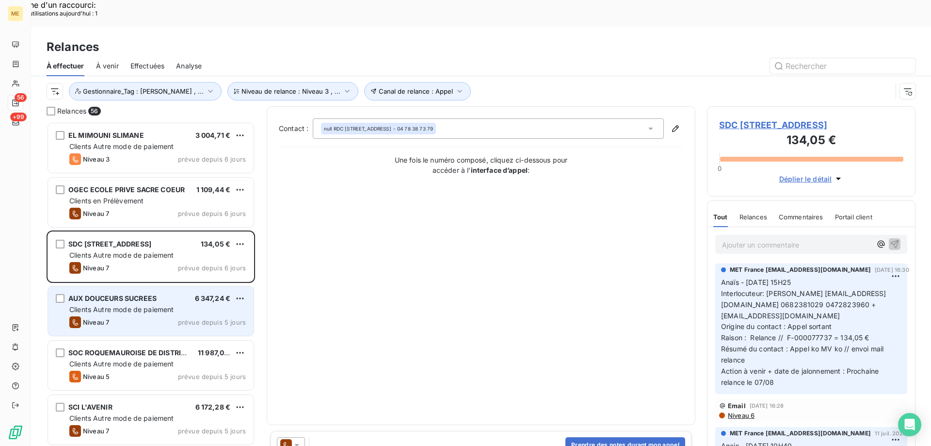
click at [164, 305] on span "Clients Autre mode de paiement" at bounding box center [121, 309] width 105 height 8
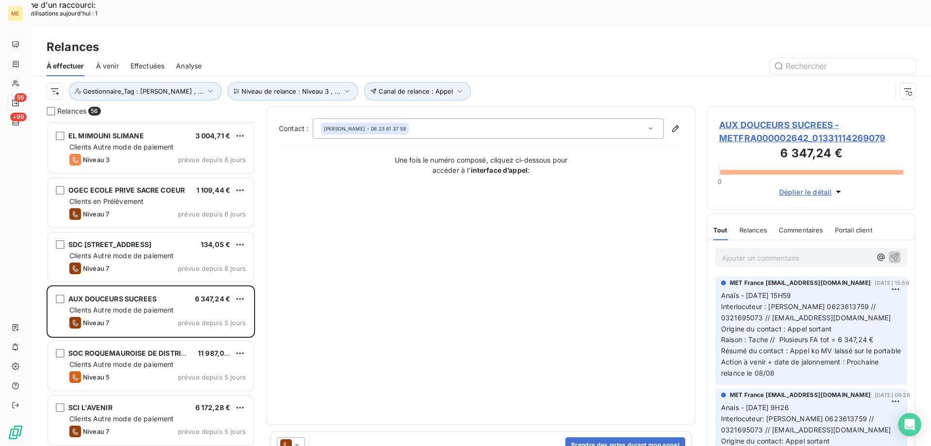
scroll to position [146, 0]
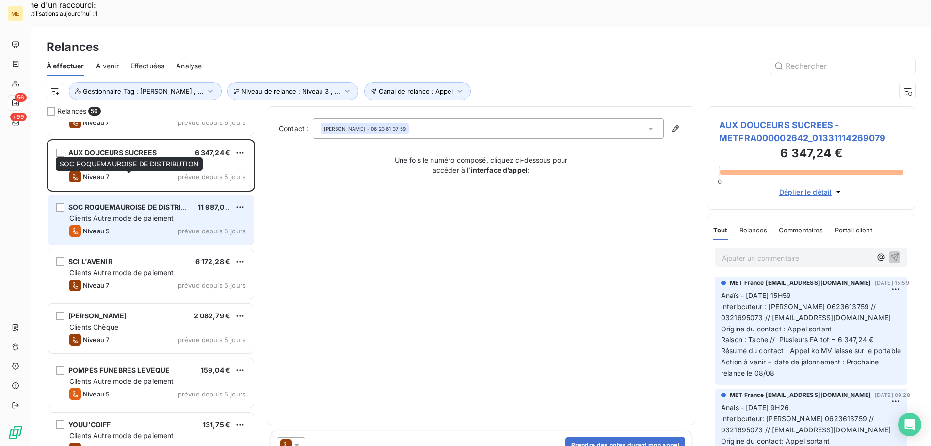
click at [149, 203] on span "SOC ROQUEMAUROISE DE DISTRIBUTION" at bounding box center [137, 207] width 139 height 8
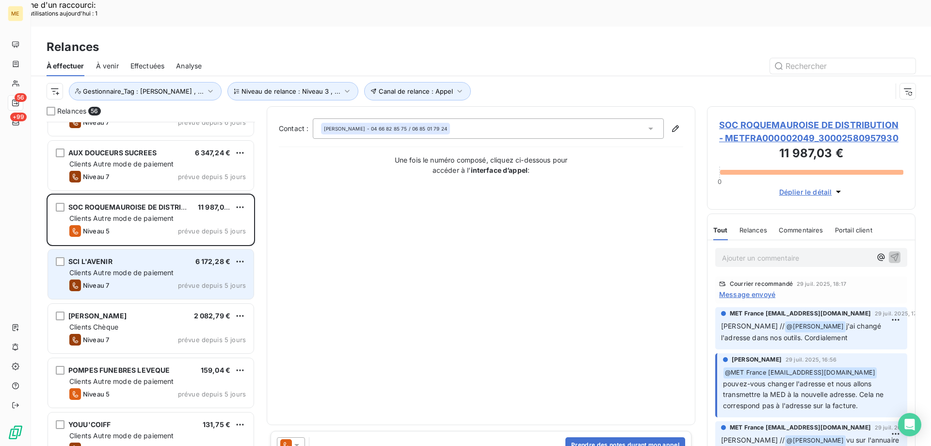
click at [146, 249] on div "SCI L'AVENIR 6 172,28 € Clients Autre mode de paiement Niveau 7 prévue depuis 5…" at bounding box center [151, 273] width 206 height 49
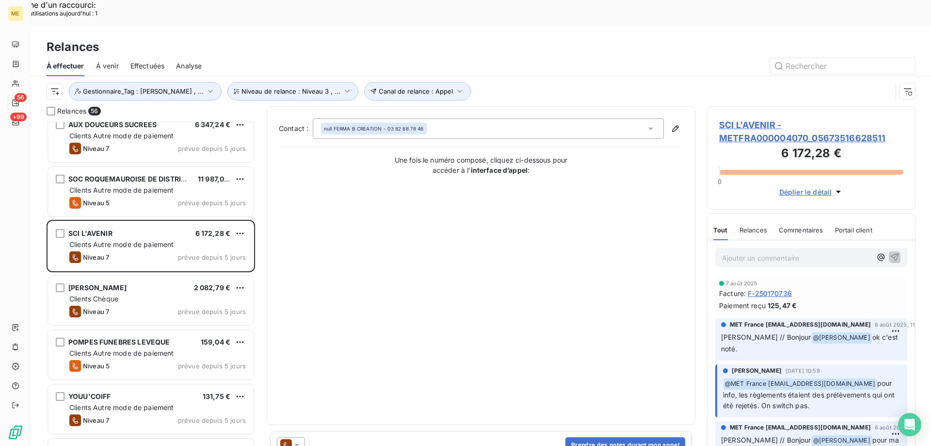
scroll to position [195, 0]
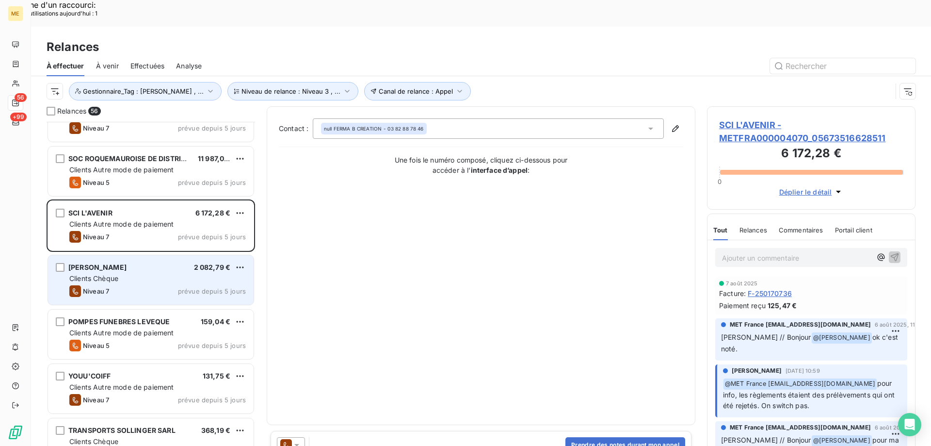
click at [144, 255] on div "TARA 2 082,79 € Clients Chèque Niveau 7 prévue depuis 5 jours" at bounding box center [151, 279] width 206 height 49
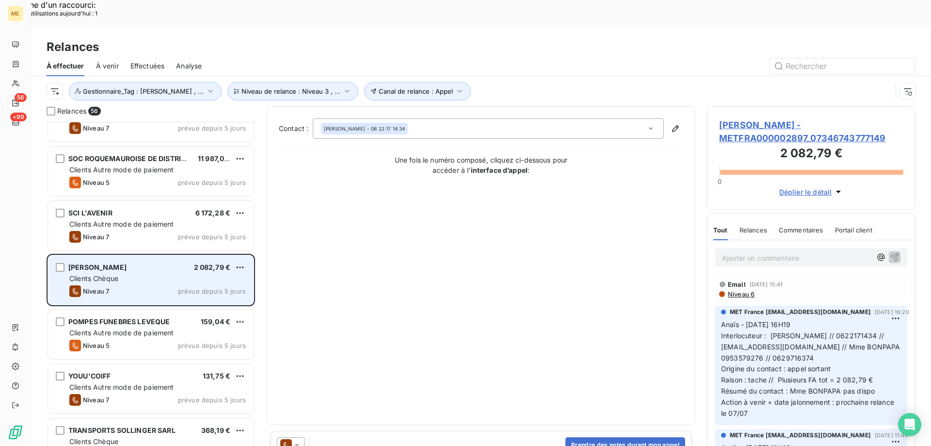
scroll to position [292, 0]
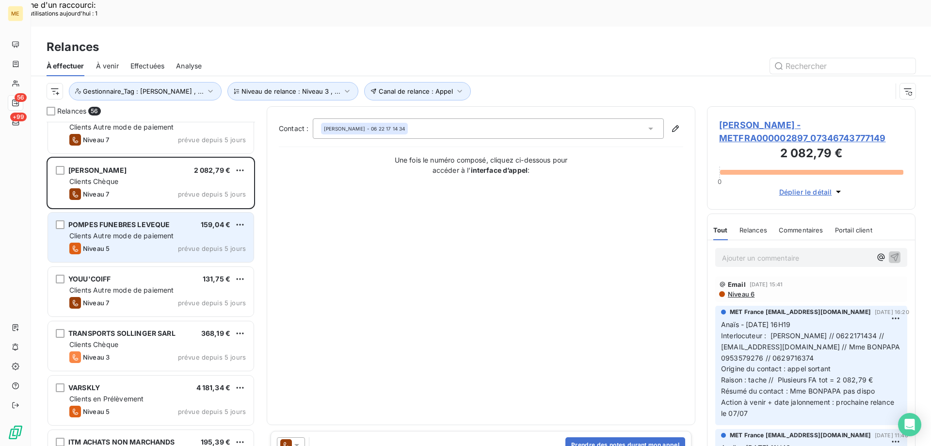
click at [162, 231] on span "Clients Autre mode de paiement" at bounding box center [121, 235] width 105 height 8
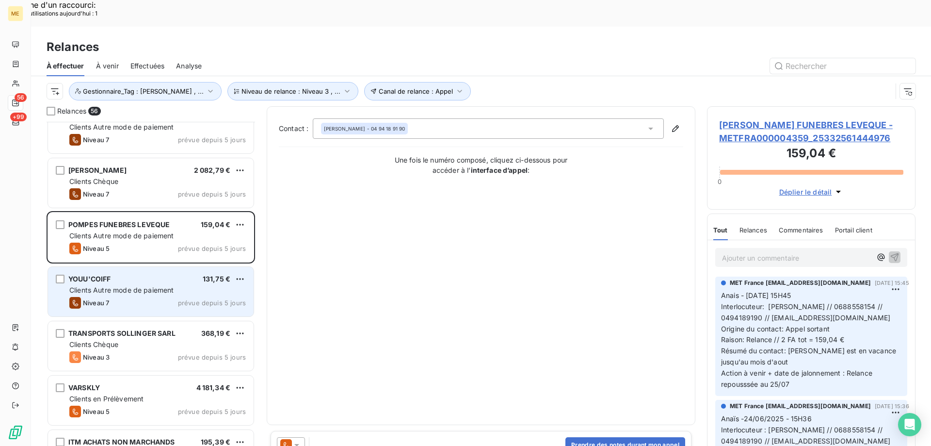
click at [155, 275] on div "YOUU'COIFF 131,75 €" at bounding box center [157, 279] width 177 height 9
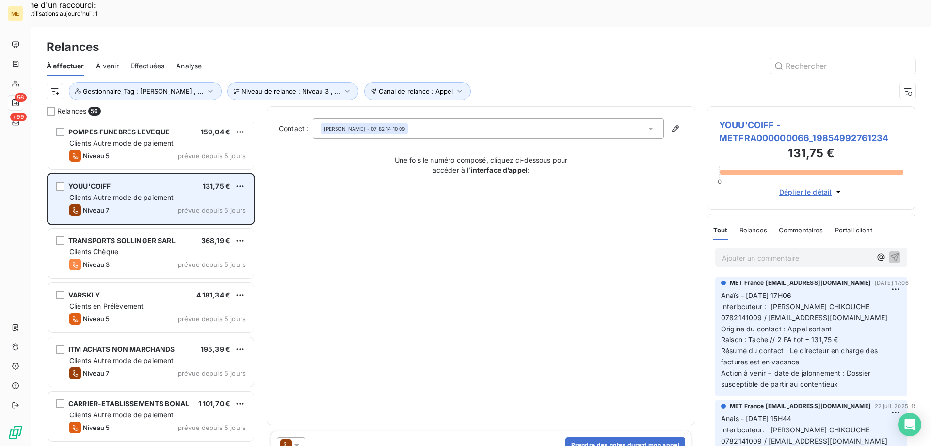
scroll to position [437, 0]
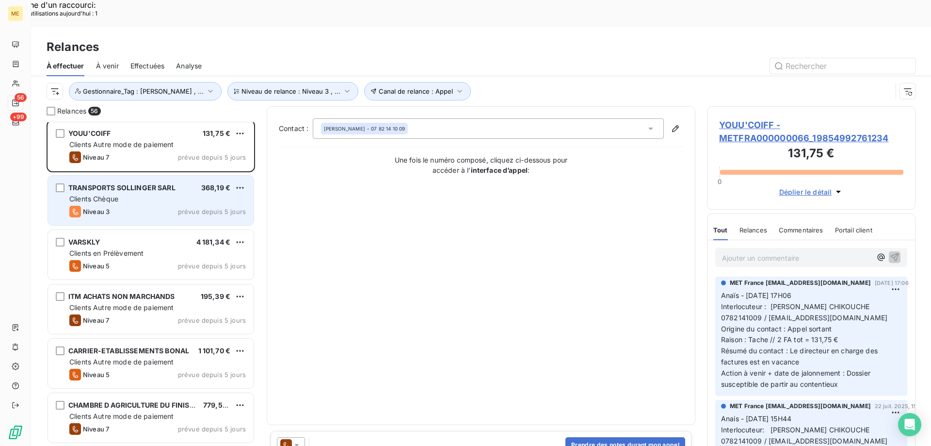
click at [159, 194] on div "Clients Chèque" at bounding box center [157, 199] width 177 height 10
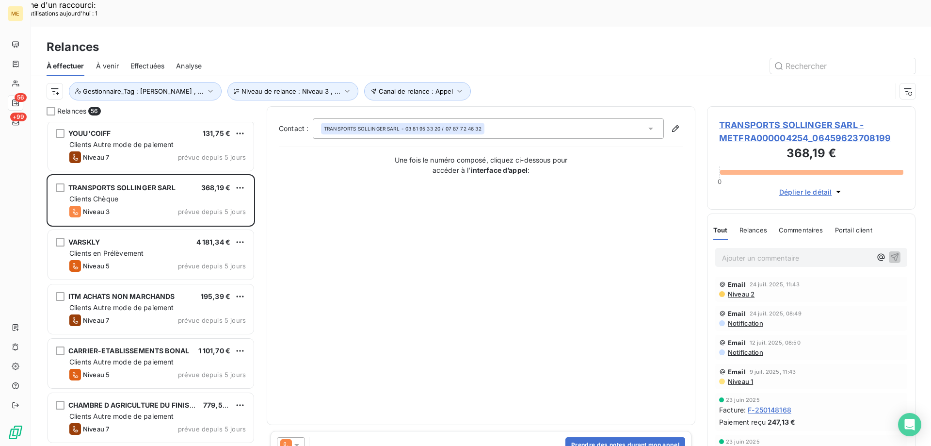
click at [762, 118] on span "TRANSPORTS SOLLINGER SARL - METFRA000004254_06459623708199" at bounding box center [811, 131] width 184 height 26
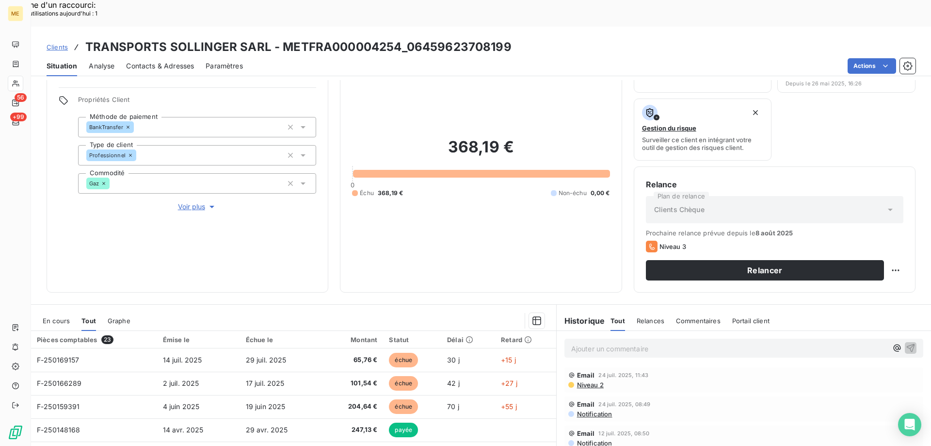
scroll to position [130, 0]
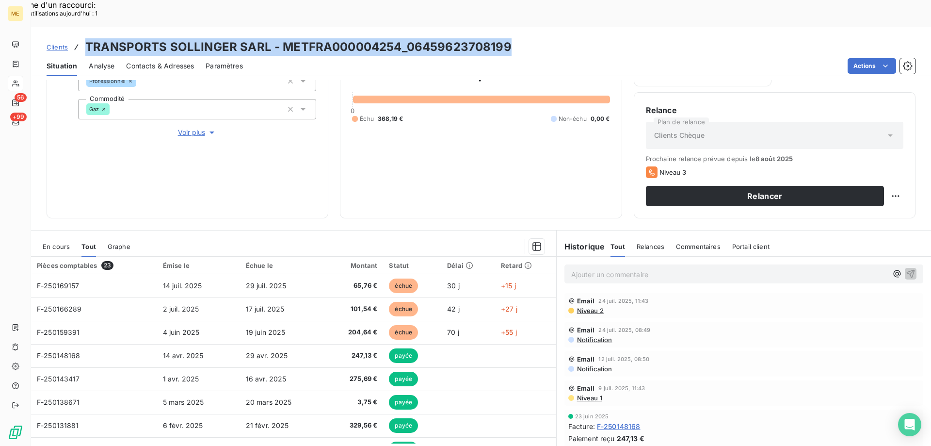
drag, startPoint x: 87, startPoint y: 18, endPoint x: 489, endPoint y: 20, distance: 401.6
click at [513, 38] on div "Clients TRANSPORTS SOLLINGER SARL - METFRA000004254_06459623708199" at bounding box center [481, 46] width 900 height 17
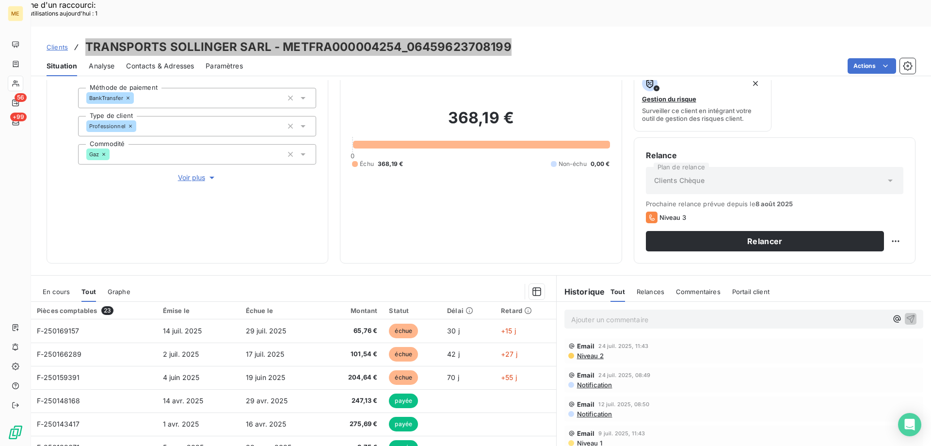
scroll to position [32, 0]
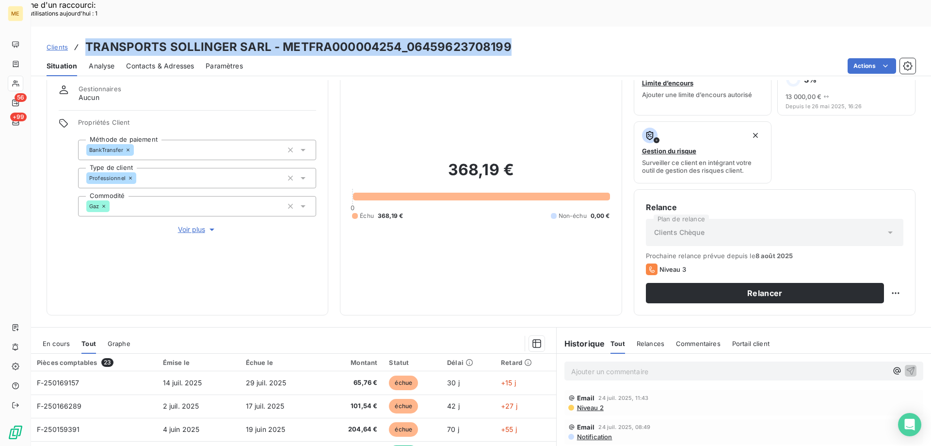
click at [187, 225] on span "Voir plus" at bounding box center [197, 230] width 39 height 10
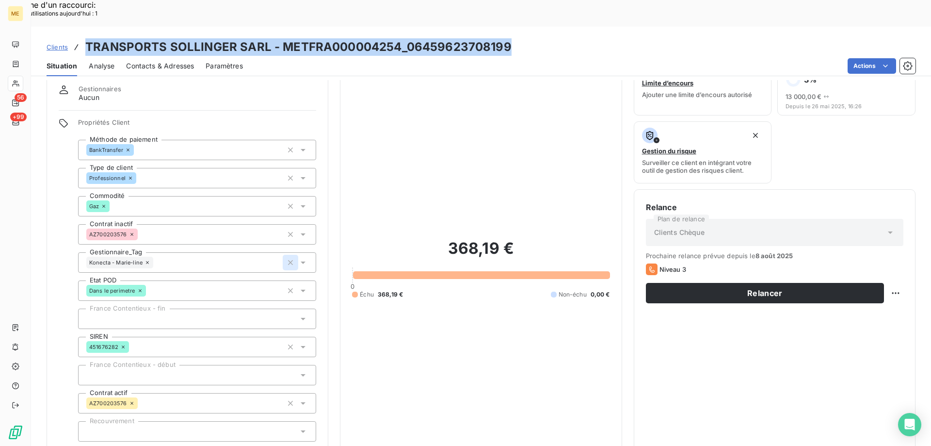
click at [290, 258] on icon "button" at bounding box center [291, 263] width 10 height 10
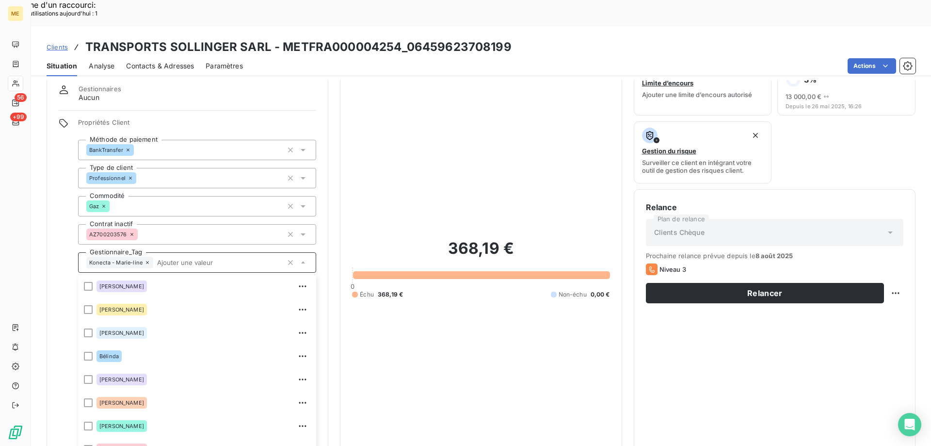
scroll to position [62, 0]
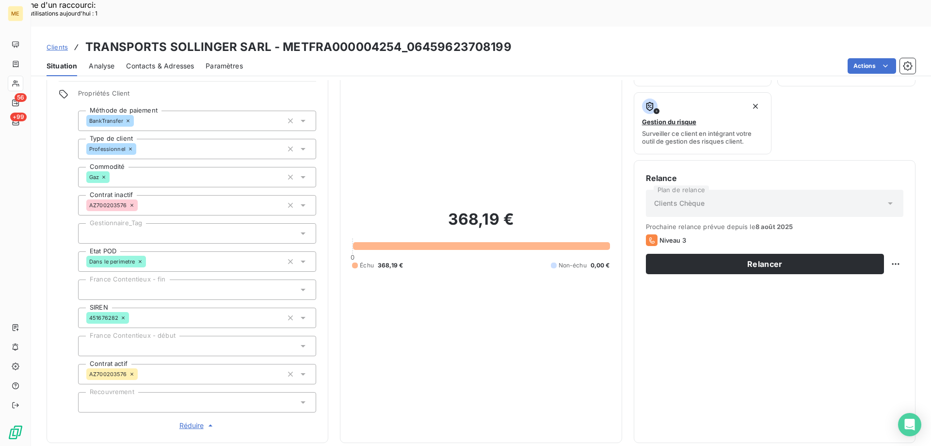
click at [196, 223] on div at bounding box center [197, 233] width 238 height 20
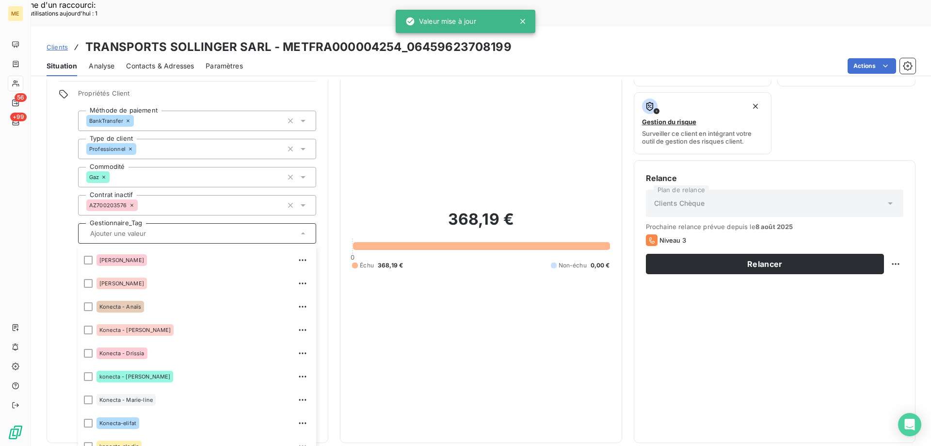
scroll to position [243, 0]
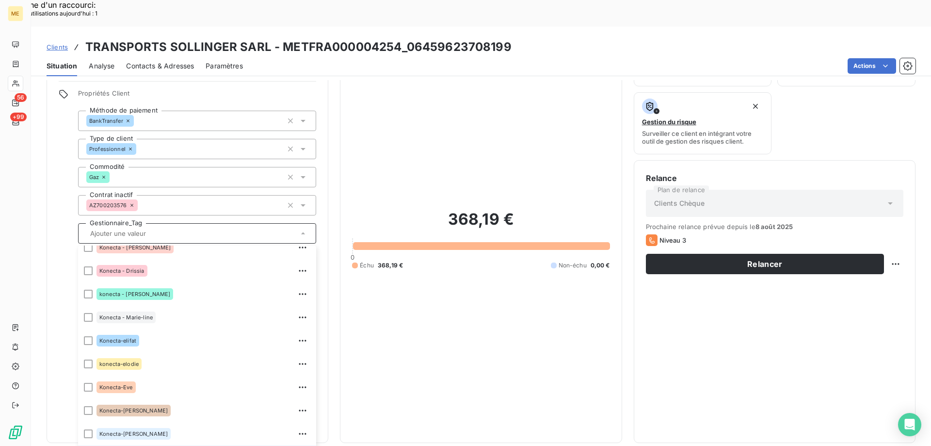
drag, startPoint x: 90, startPoint y: 424, endPoint x: 453, endPoint y: 327, distance: 375.7
click at [489, 255] on div "368,19 € 0 Échu 368,19 € Non-échu 0,00 €" at bounding box center [481, 239] width 258 height 383
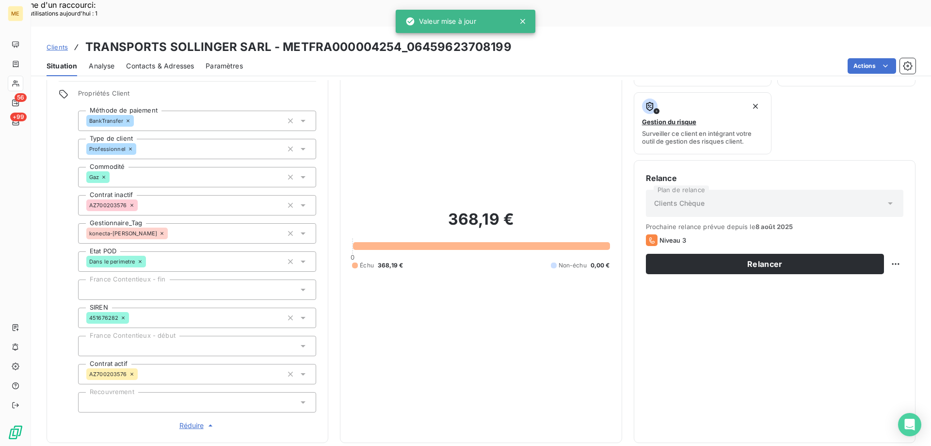
click at [188, 421] on span "Réduire" at bounding box center [197, 426] width 36 height 10
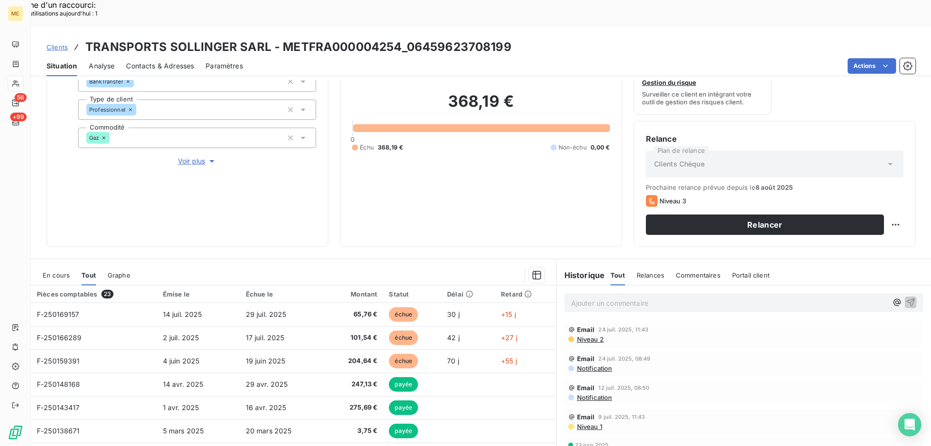
scroll to position [81, 0]
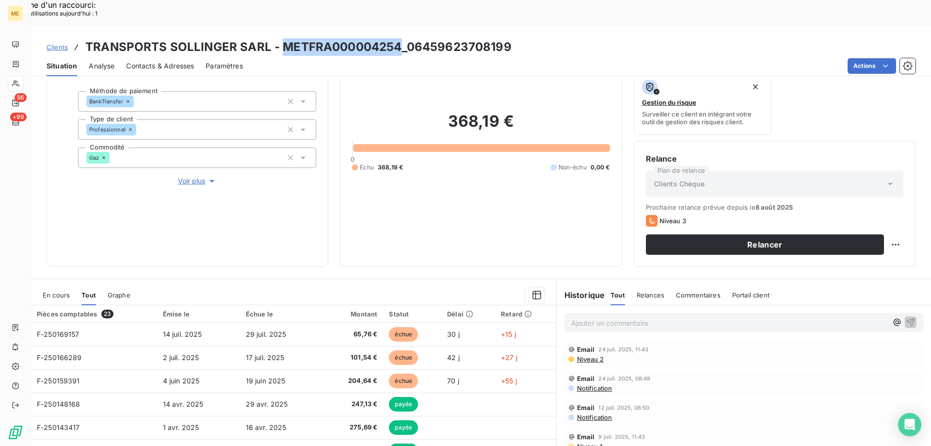
drag, startPoint x: 279, startPoint y: 16, endPoint x: 395, endPoint y: 18, distance: 115.9
click at [395, 38] on h3 "TRANSPORTS SOLLINGER SARL - METFRA000004254_06459623708199" at bounding box center [298, 46] width 426 height 17
click at [591, 317] on p "Ajouter un commentaire ﻿" at bounding box center [729, 323] width 316 height 12
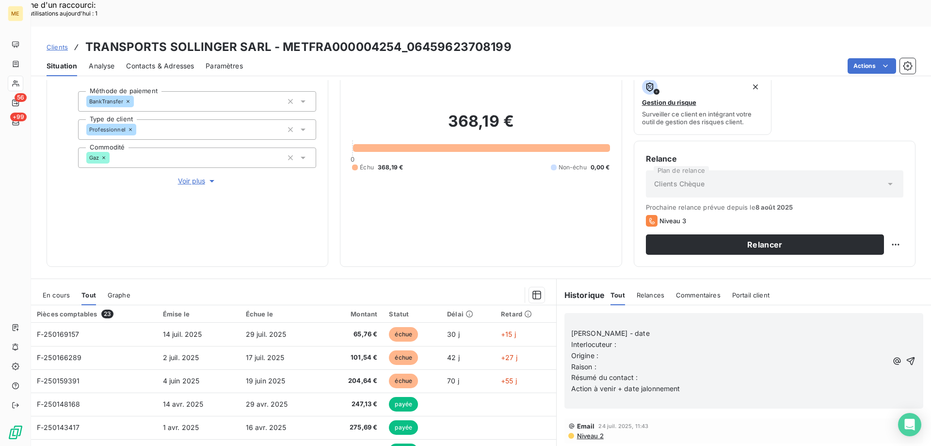
click at [644, 328] on p "[PERSON_NAME] - date" at bounding box center [729, 333] width 316 height 11
click at [626, 339] on p "Interlocuteur :" at bounding box center [729, 344] width 316 height 11
click at [621, 339] on p "Interlocuteur :" at bounding box center [729, 344] width 316 height 11
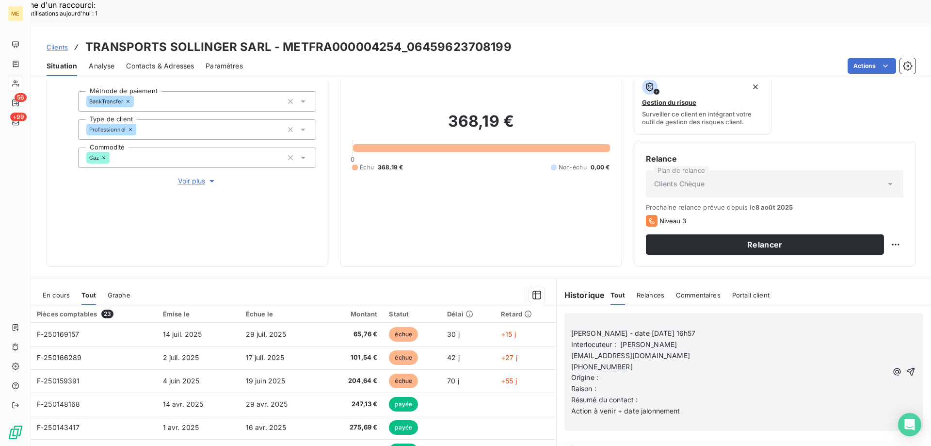
click at [571, 351] on span "[EMAIL_ADDRESS][DOMAIN_NAME]" at bounding box center [630, 355] width 119 height 8
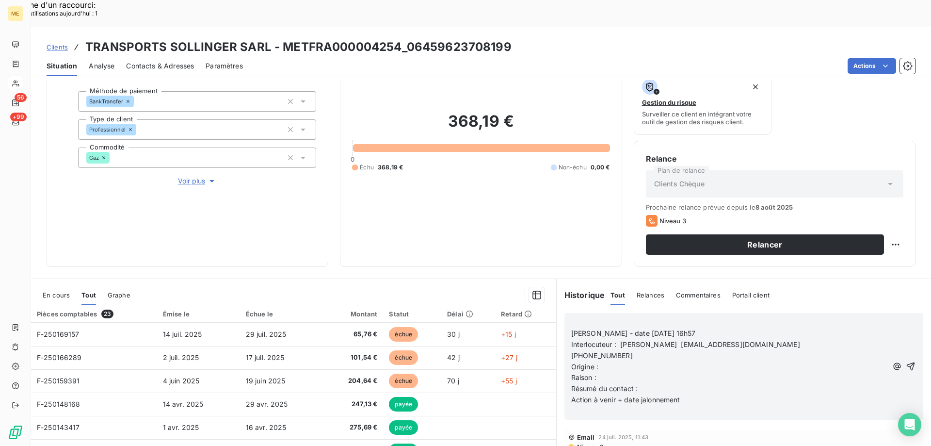
click at [571, 351] on span "[PHONE_NUMBER]" at bounding box center [602, 355] width 62 height 8
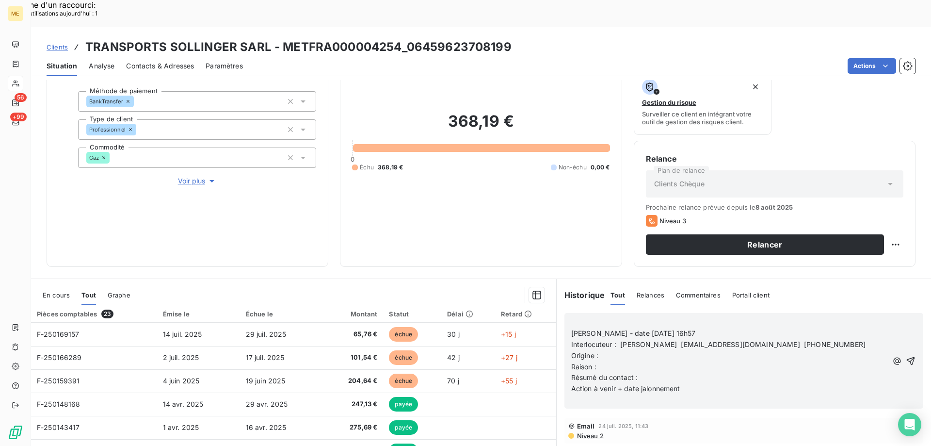
click at [615, 350] on p "Origine :" at bounding box center [729, 355] width 316 height 11
click at [597, 361] on p "Raison :" at bounding box center [729, 366] width 316 height 11
click at [654, 372] on p "Résumé du contact :" at bounding box center [729, 377] width 316 height 11
click at [711, 373] on span "Résumé du contact : [PERSON_NAME] disant êtree de retour le [DATE]" at bounding box center [686, 377] width 230 height 8
click at [701, 383] on p "Action à venir + date jalonnement" at bounding box center [729, 388] width 316 height 11
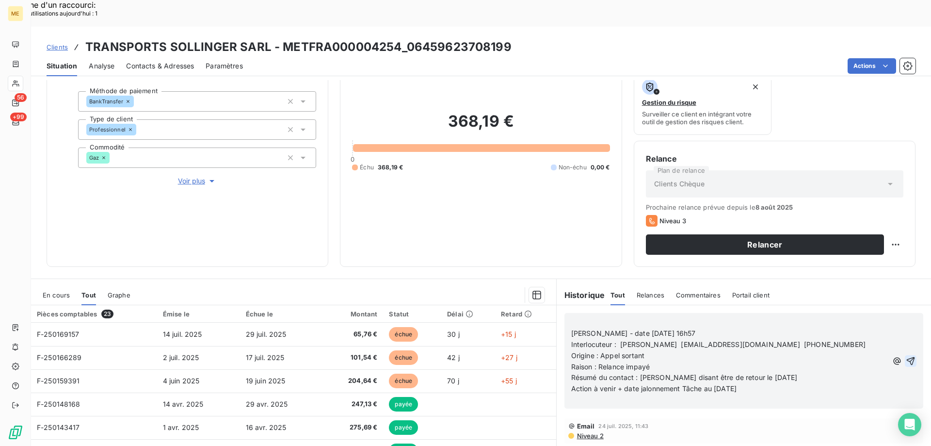
click at [906, 356] on icon "button" at bounding box center [911, 361] width 10 height 10
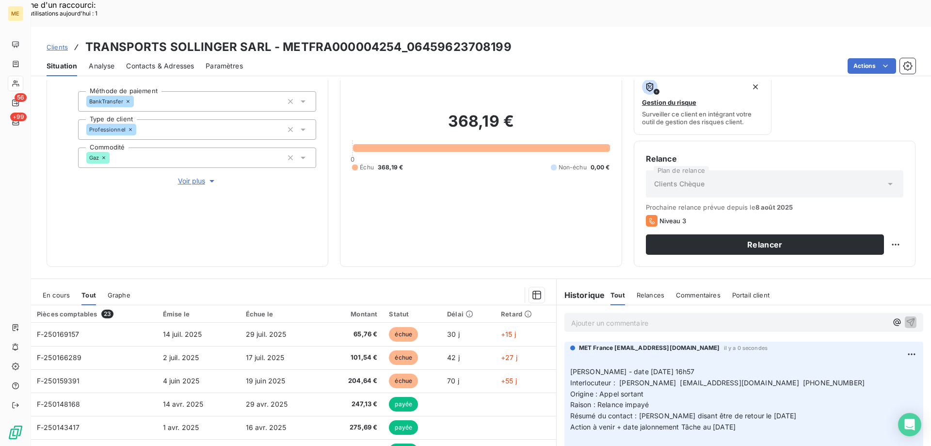
drag, startPoint x: 761, startPoint y: 402, endPoint x: 565, endPoint y: 341, distance: 205.7
click at [565, 341] on div "MET France [EMAIL_ADDRESS][DOMAIN_NAME] il y a 0 secondes ﻿ [PERSON_NAME] - dat…" at bounding box center [744, 395] width 359 height 108
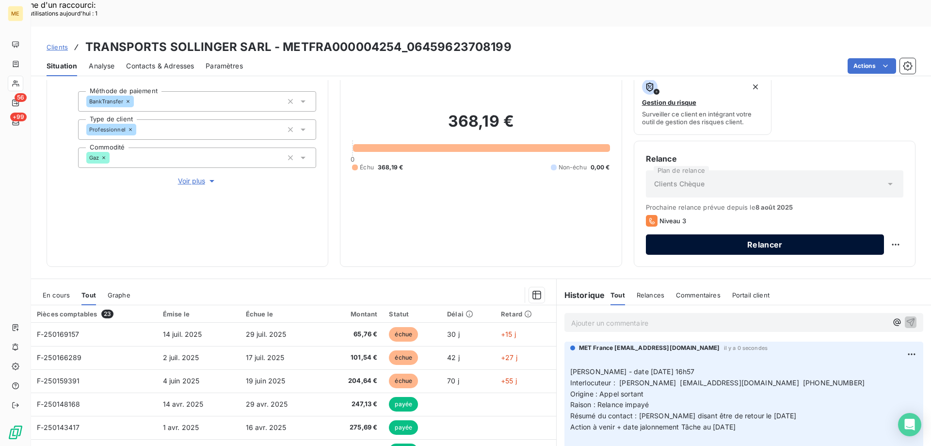
click at [730, 234] on button "Relancer" at bounding box center [765, 244] width 238 height 20
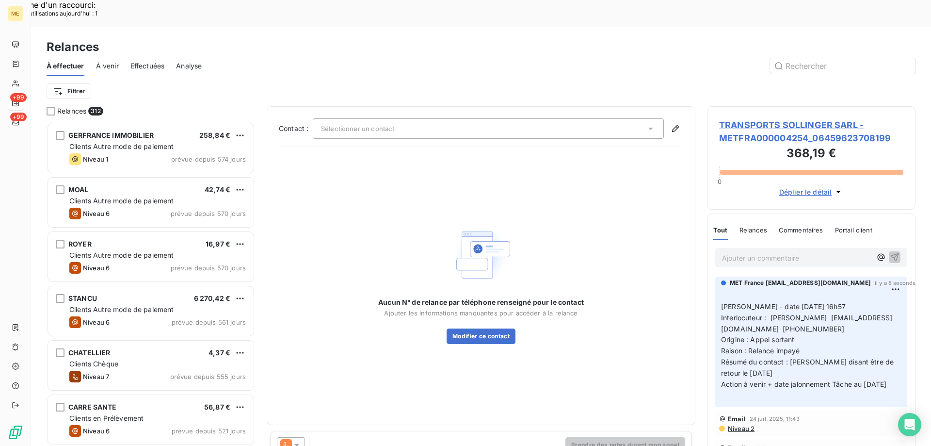
scroll to position [343, 201]
click at [374, 125] on span "Sélectionner un contact" at bounding box center [357, 129] width 73 height 8
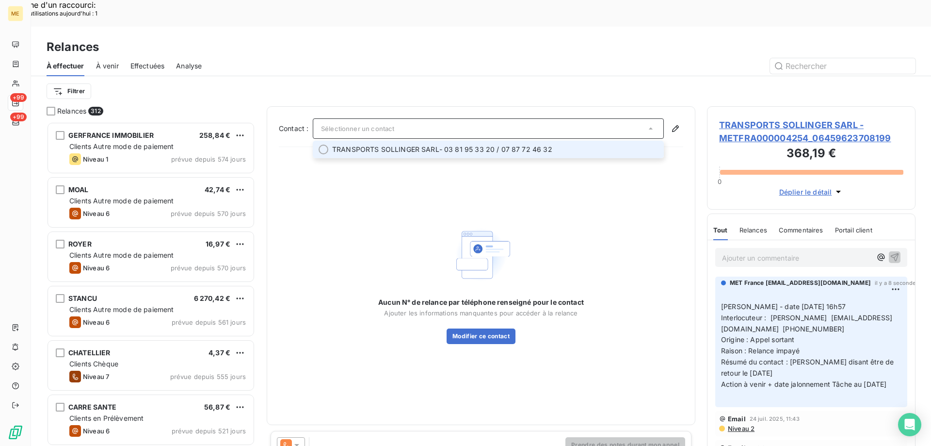
click at [324, 145] on div at bounding box center [324, 150] width 10 height 10
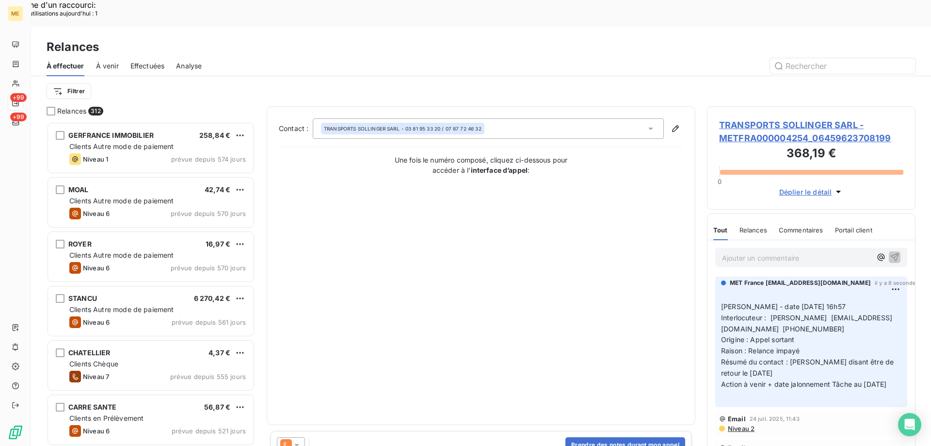
click at [294, 440] on icon at bounding box center [297, 445] width 10 height 10
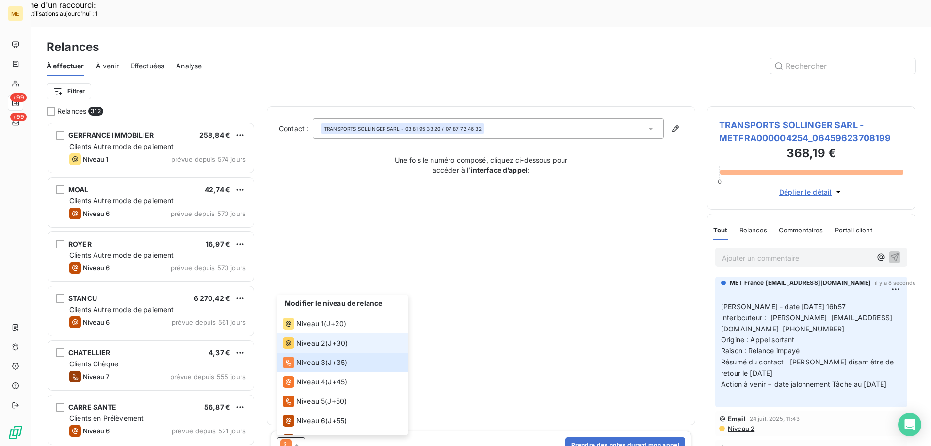
click at [307, 338] on span "Niveau 2" at bounding box center [310, 343] width 29 height 10
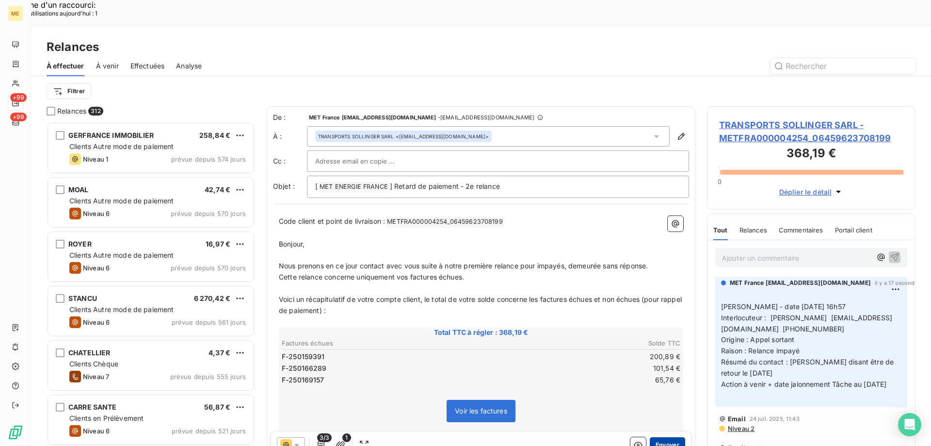
click at [657, 437] on button "Envoyer" at bounding box center [667, 445] width 35 height 16
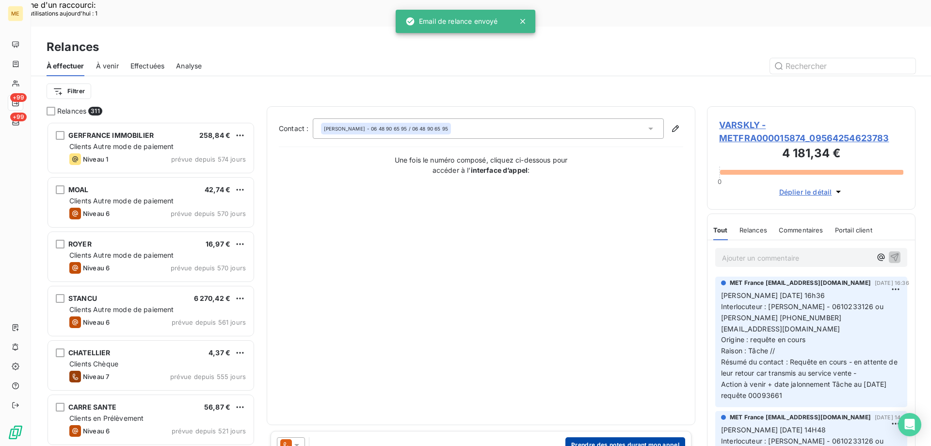
click at [593, 437] on button "Prendre des notes durant mon appel" at bounding box center [626, 445] width 120 height 16
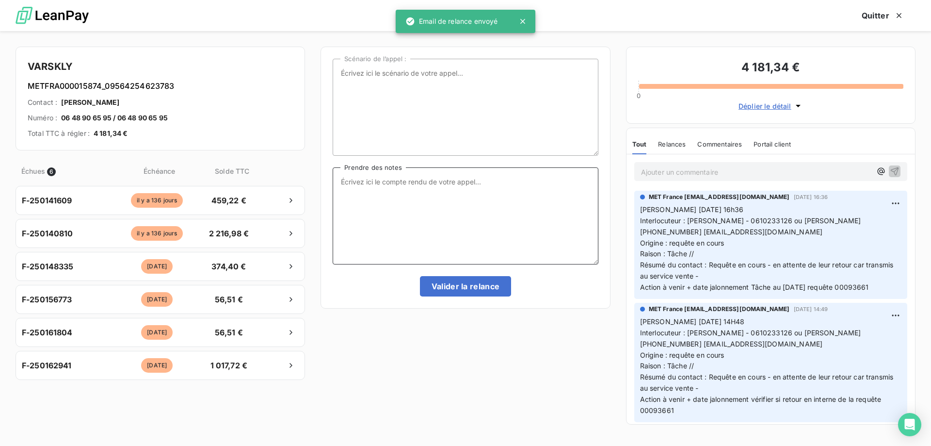
click at [473, 203] on textarea "Prendre des notes" at bounding box center [465, 215] width 265 height 97
paste textarea "[PERSON_NAME] - date [DATE] 16h57 Interlocuteur : [PERSON_NAME] [EMAIL_ADDRESS]…"
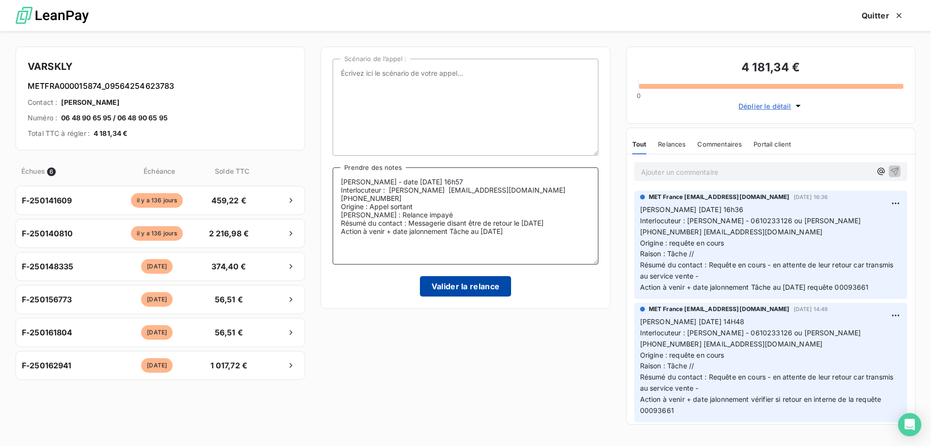
type textarea "[PERSON_NAME] - date [DATE] 16h57 Interlocuteur : [PERSON_NAME] [EMAIL_ADDRESS]…"
click at [463, 289] on button "Valider la relance" at bounding box center [466, 286] width 92 height 20
